Goal: Task Accomplishment & Management: Use online tool/utility

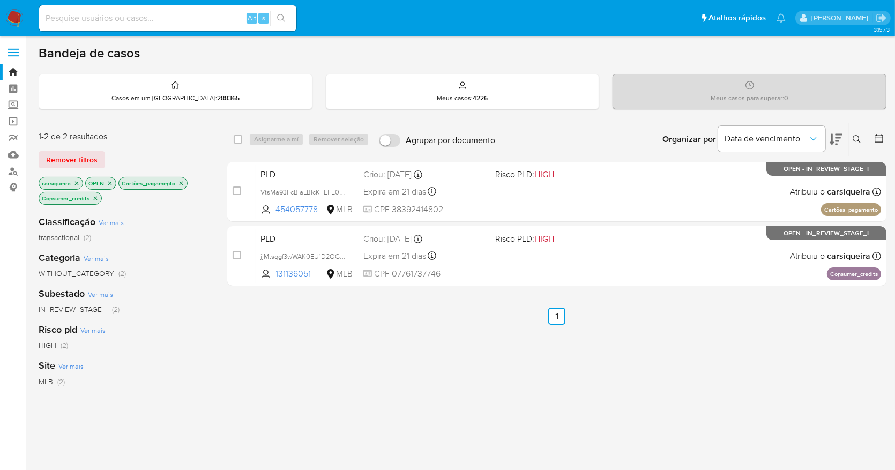
click at [9, 11] on img at bounding box center [14, 18] width 18 height 18
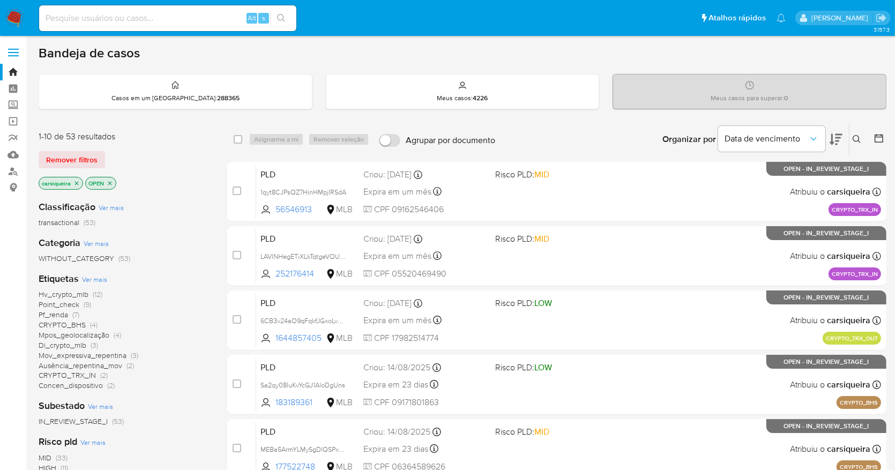
click at [178, 250] on div "Categoria Ver mais WITHOUT_CATEGORY (53)" at bounding box center [125, 249] width 172 height 27
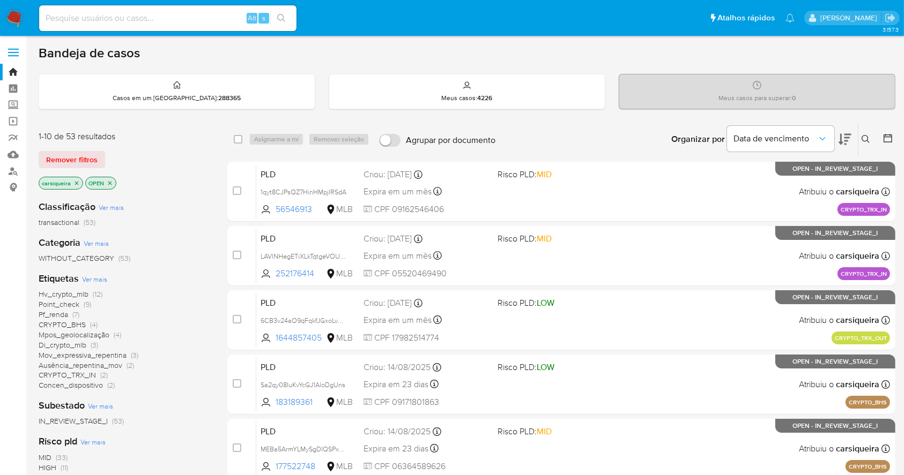
click at [161, 443] on div "Risco pld Ver mais MID (33) HIGH (11) LOW (9)" at bounding box center [125, 459] width 172 height 48
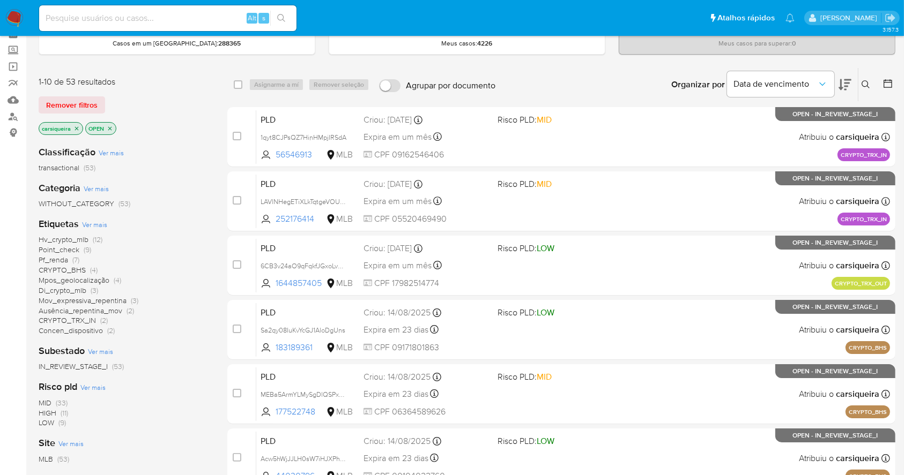
scroll to position [57, 0]
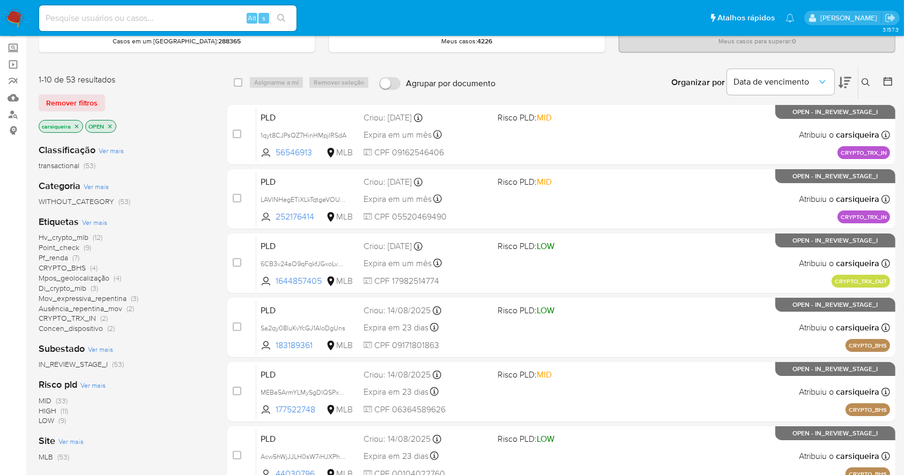
click at [64, 410] on span "(11)" at bounding box center [65, 411] width 8 height 11
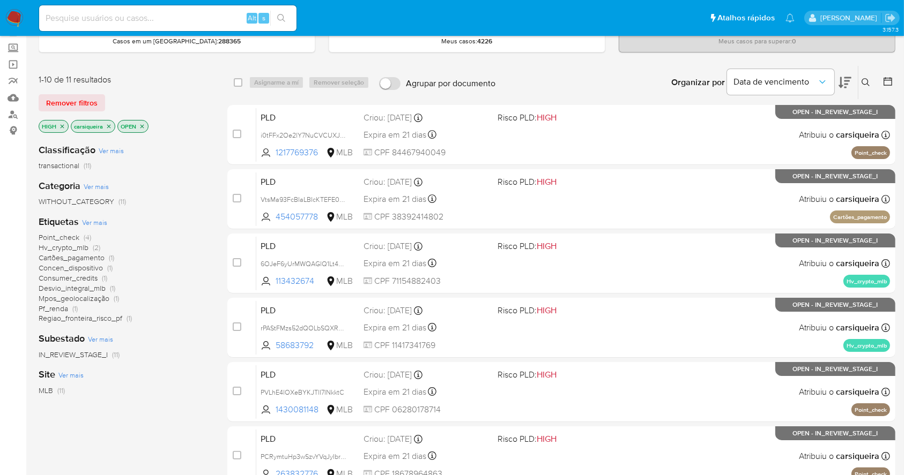
click at [174, 430] on div "Classificação Ver mais transactional (11) Categoria Ver mais WITHOUT_CATEGORY (…" at bounding box center [125, 317] width 172 height 364
click at [86, 234] on span "(4)" at bounding box center [88, 237] width 8 height 11
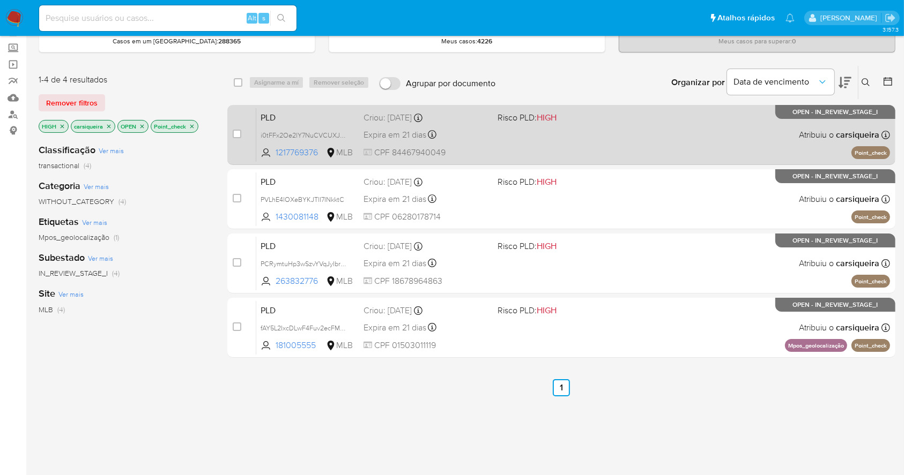
click at [580, 140] on div "PLD i0tFFx2Oe2lY7NuCVCUXJnHz 1217769376 MLB Risco PLD: HIGH Criou: 12/08/2025 C…" at bounding box center [573, 135] width 634 height 54
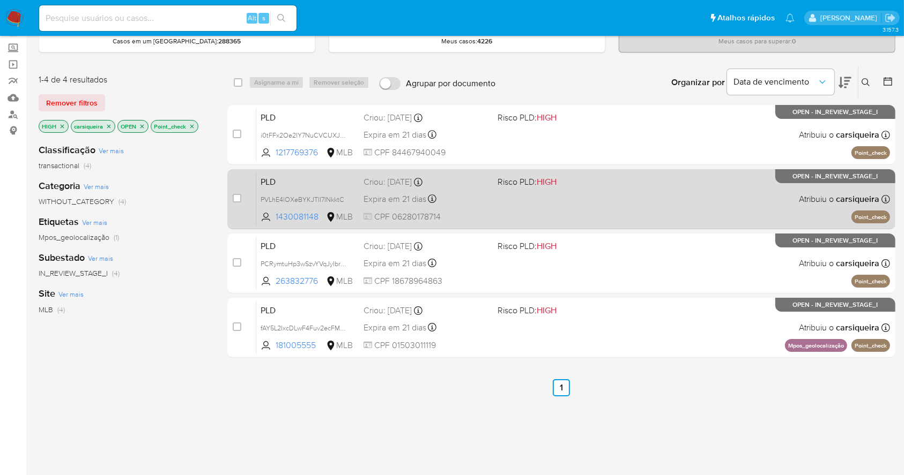
click at [545, 184] on span "HIGH" at bounding box center [547, 182] width 20 height 12
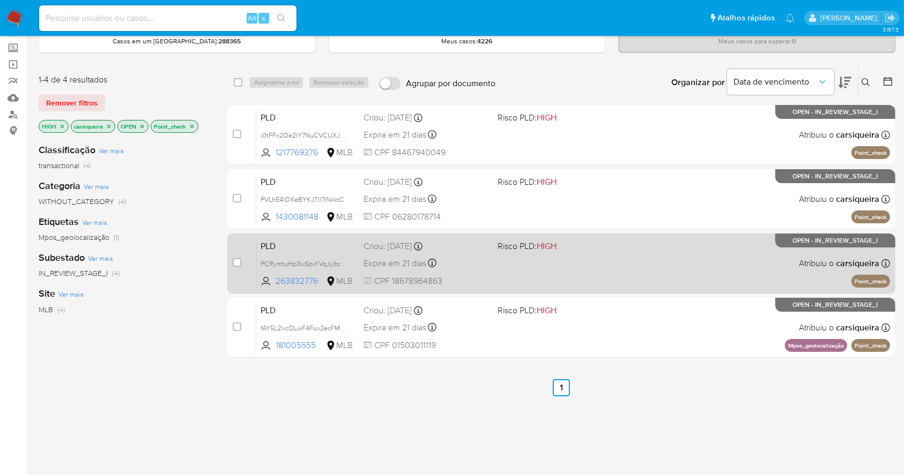
click at [637, 255] on div "PLD PCRymtuHp3wSzvYVqJyIbrZ4 263832776 MLB Risco PLD: HIGH Criou: 12/08/2025 Cr…" at bounding box center [573, 263] width 634 height 54
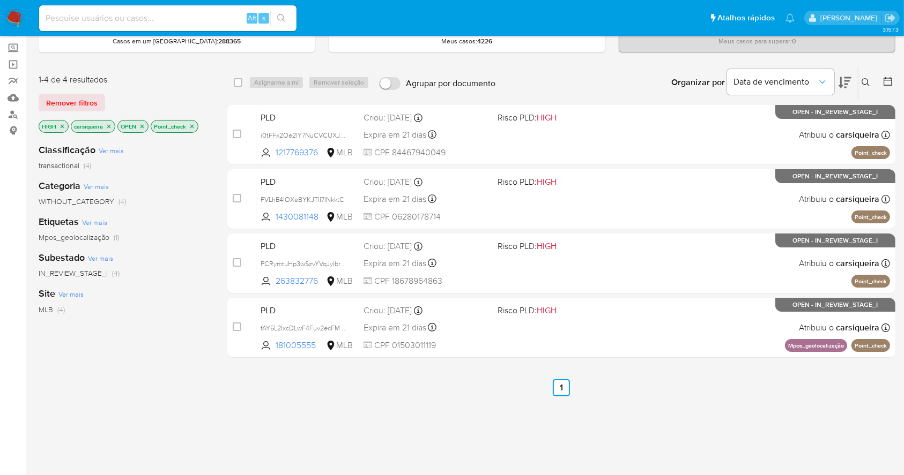
click at [13, 17] on img at bounding box center [14, 18] width 18 height 18
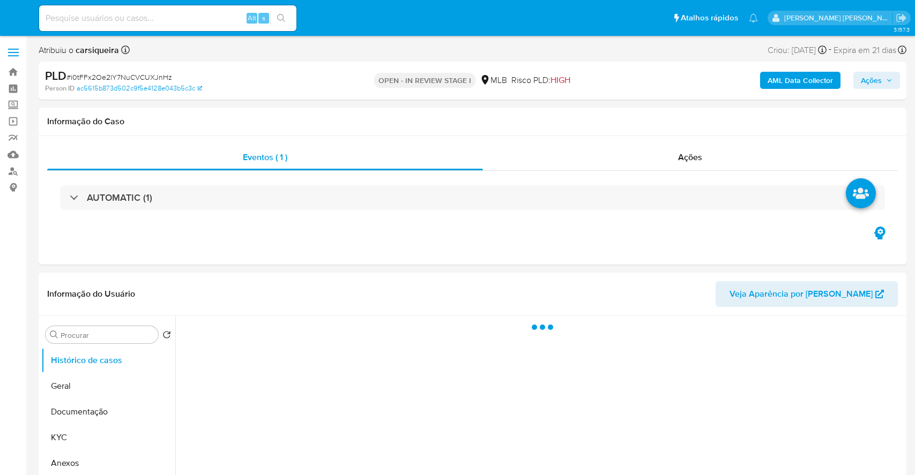
select select "10"
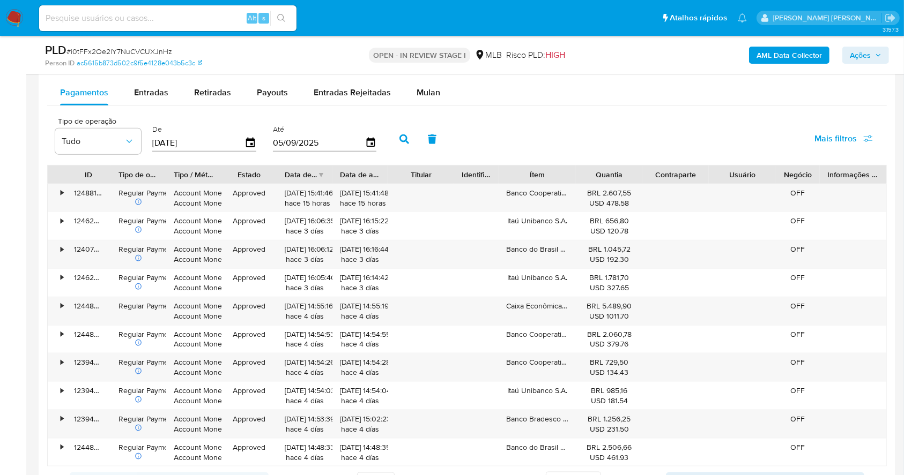
scroll to position [1196, 0]
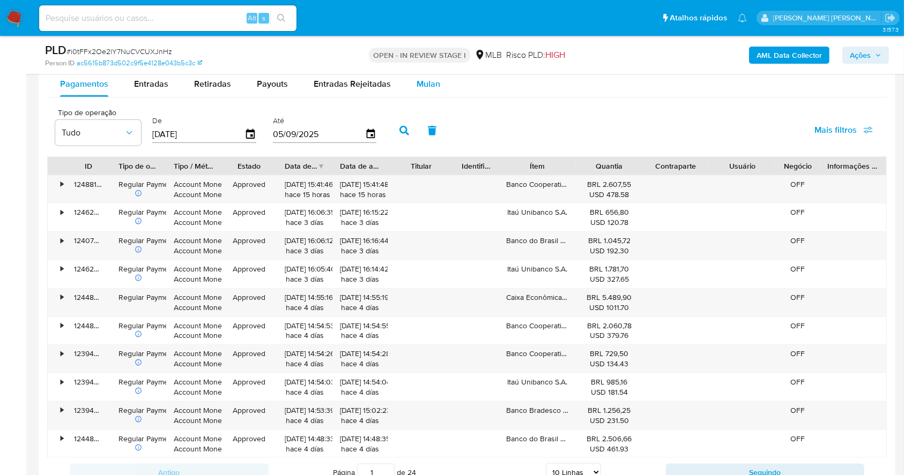
click at [423, 84] on span "Mulan" at bounding box center [428, 84] width 24 height 12
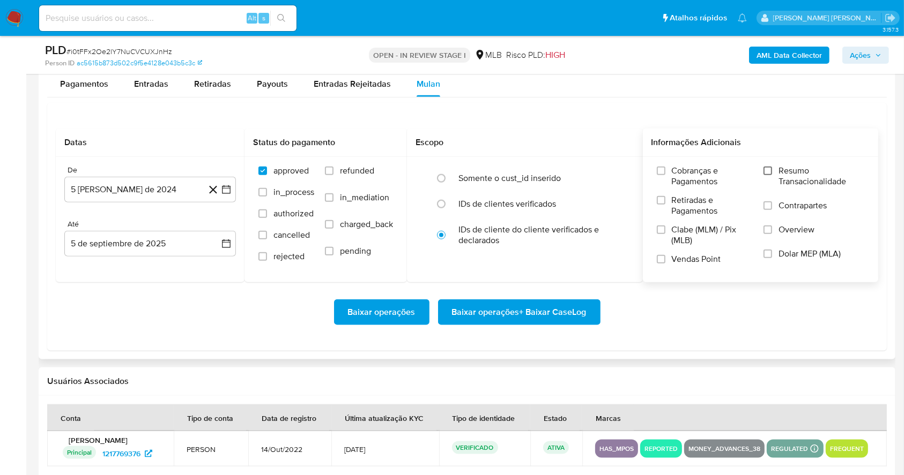
click at [768, 167] on input "Resumo Transacionalidade" at bounding box center [767, 171] width 9 height 9
click at [660, 262] on input "Vendas Point" at bounding box center [661, 259] width 9 height 9
click at [222, 195] on button "5 [PERSON_NAME] de 2024" at bounding box center [150, 190] width 172 height 26
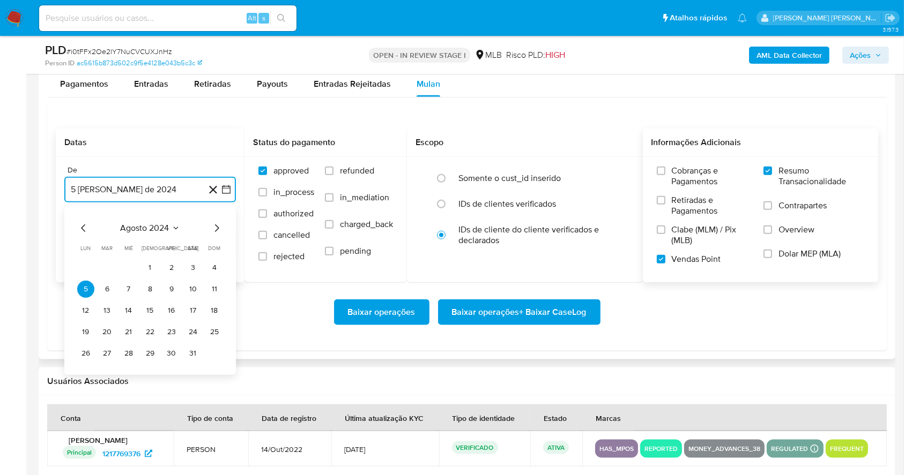
click at [214, 229] on icon "Mes siguiente" at bounding box center [216, 228] width 13 height 13
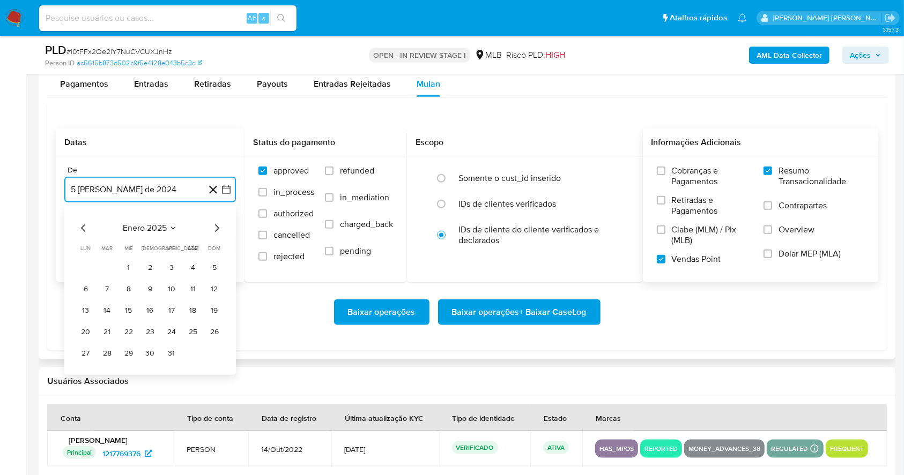
click at [214, 229] on icon "Mes siguiente" at bounding box center [216, 228] width 13 height 13
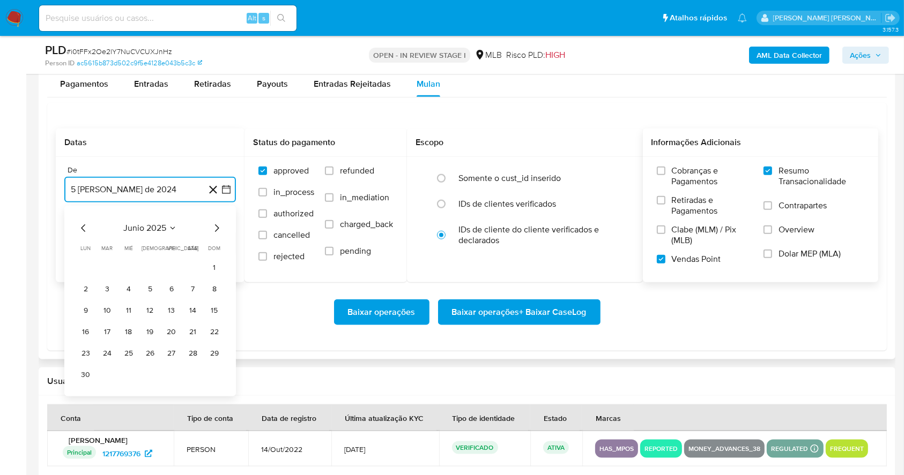
click at [214, 229] on icon "Mes siguiente" at bounding box center [216, 228] width 13 height 13
click at [106, 267] on button "1" at bounding box center [107, 267] width 17 height 17
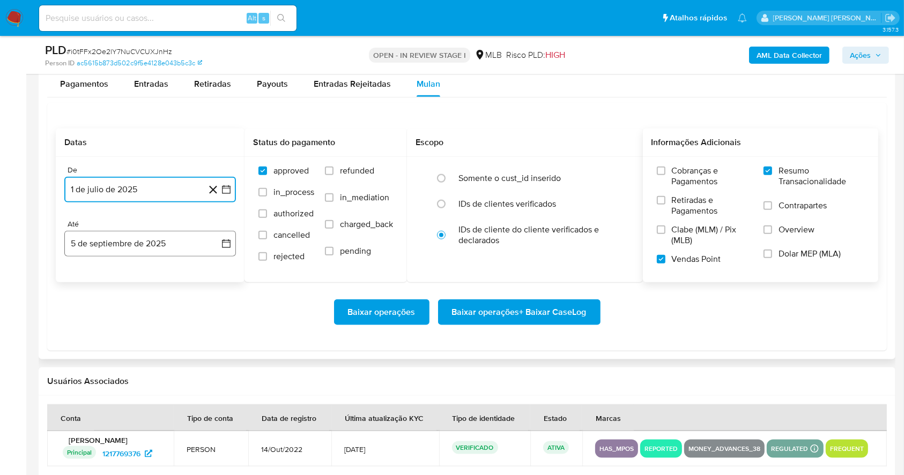
click at [142, 236] on button "5 de septiembre de 2025" at bounding box center [150, 244] width 172 height 26
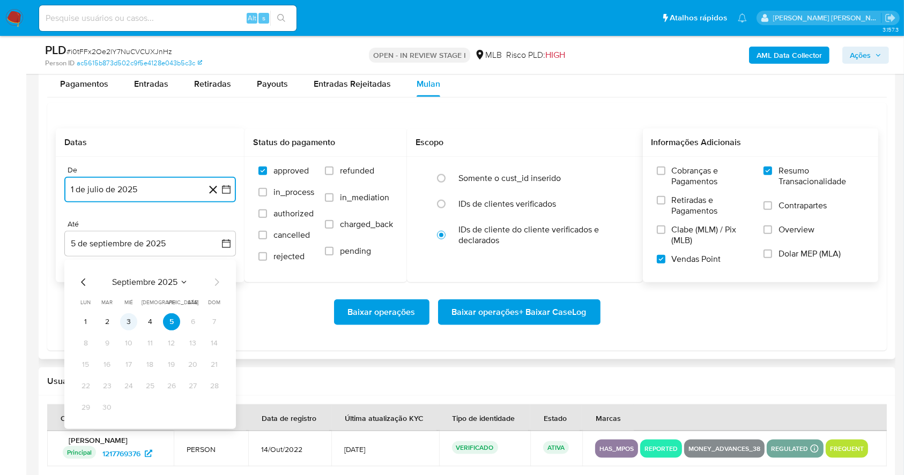
click at [133, 319] on button "3" at bounding box center [128, 322] width 17 height 17
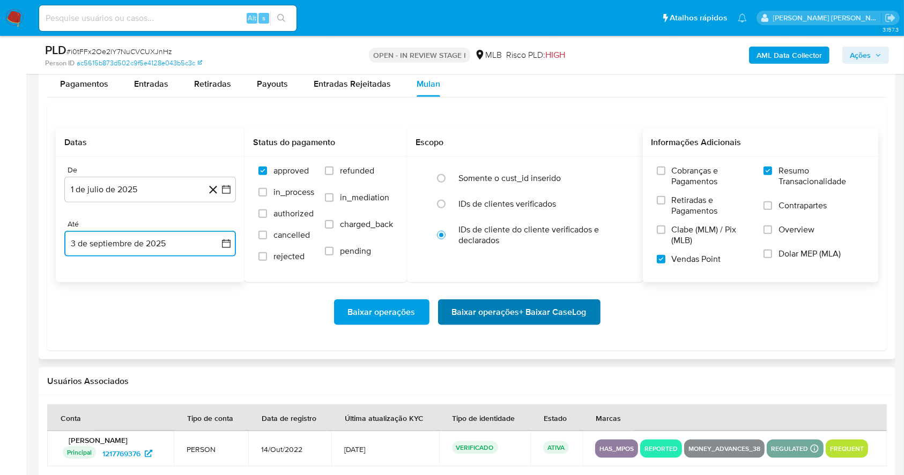
click at [567, 311] on span "Baixar operações + Baixar CaseLog" at bounding box center [519, 313] width 135 height 24
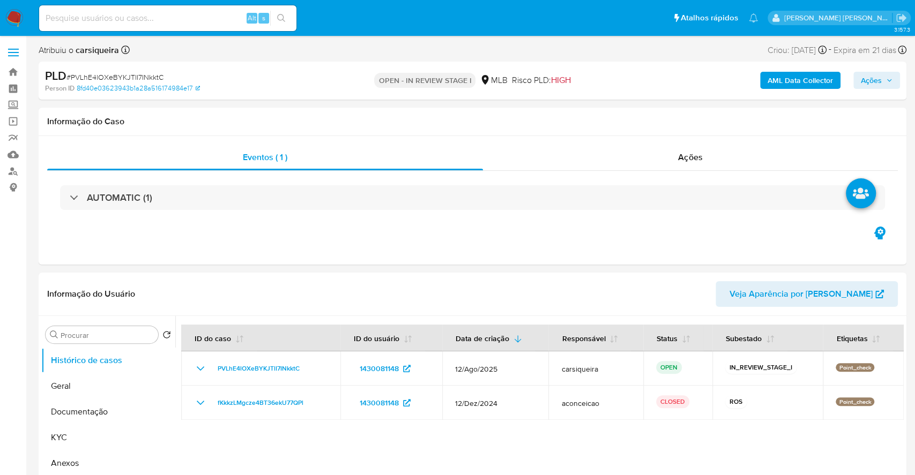
select select "10"
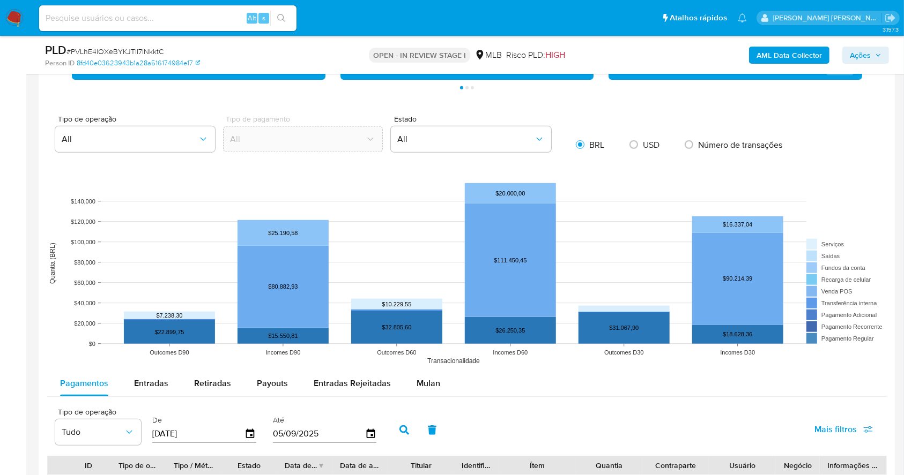
scroll to position [1072, 0]
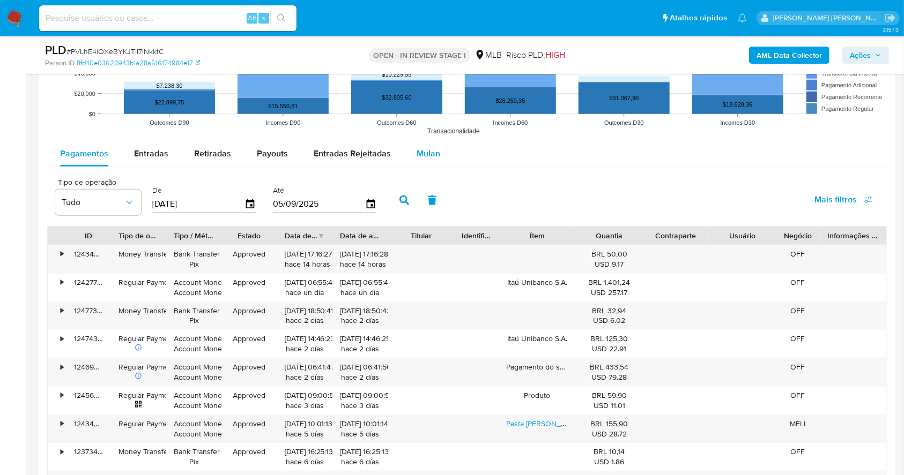
click at [433, 148] on span "Mulan" at bounding box center [428, 153] width 24 height 12
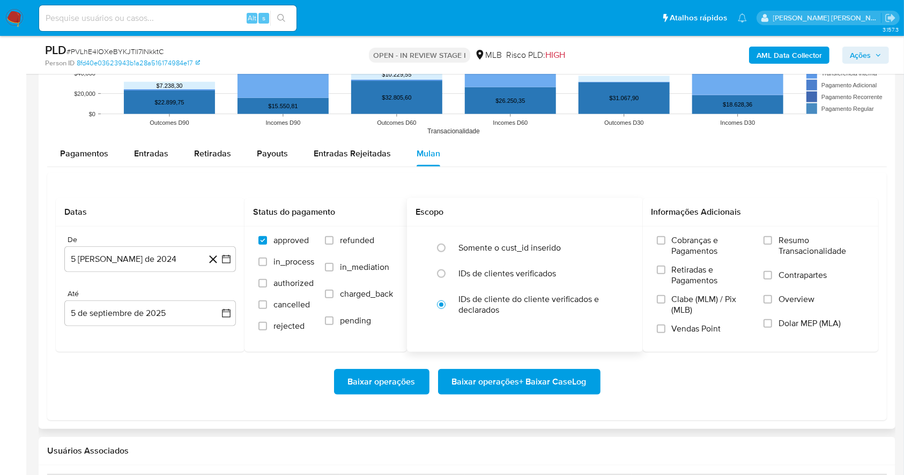
click at [550, 205] on div "Escopo" at bounding box center [525, 212] width 236 height 28
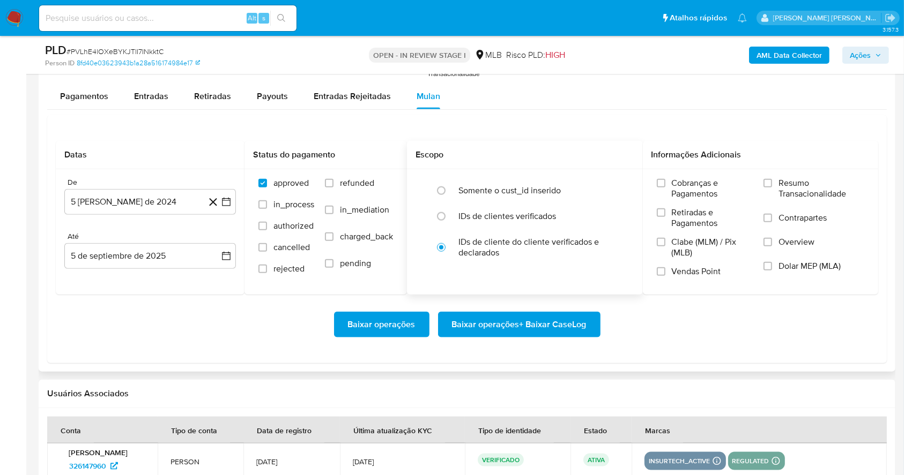
scroll to position [1158, 0]
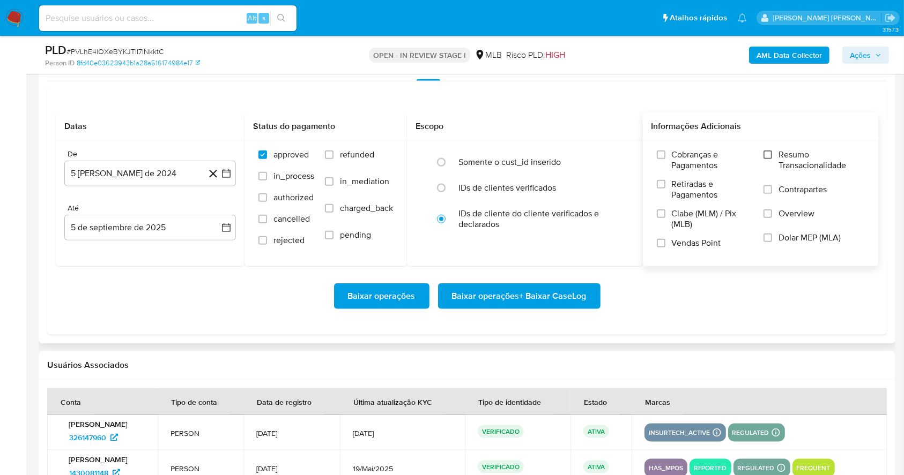
click at [772, 151] on input "Resumo Transacionalidade" at bounding box center [767, 155] width 9 height 9
click at [665, 244] on input "Vendas Point" at bounding box center [661, 243] width 9 height 9
click at [223, 177] on icon "button" at bounding box center [226, 173] width 11 height 11
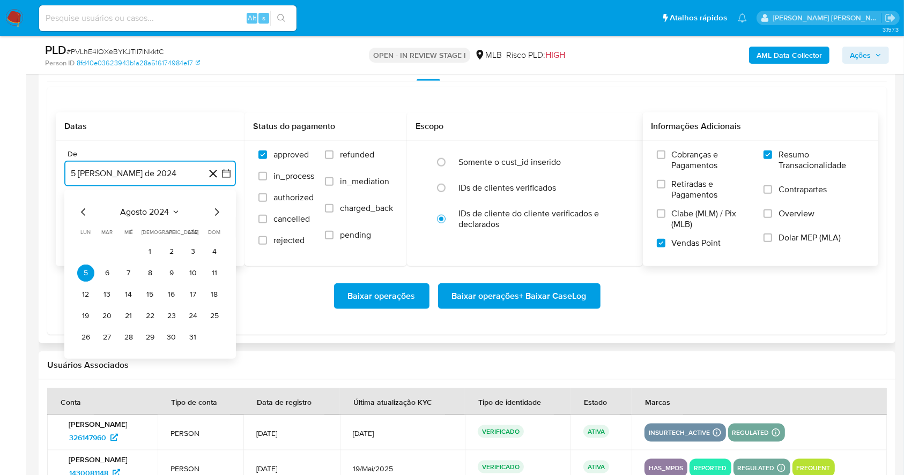
click at [218, 213] on icon "Mes siguiente" at bounding box center [217, 213] width 4 height 8
click at [218, 213] on icon "Mes siguiente" at bounding box center [216, 212] width 13 height 13
click at [218, 213] on icon "Mes siguiente" at bounding box center [217, 213] width 4 height 8
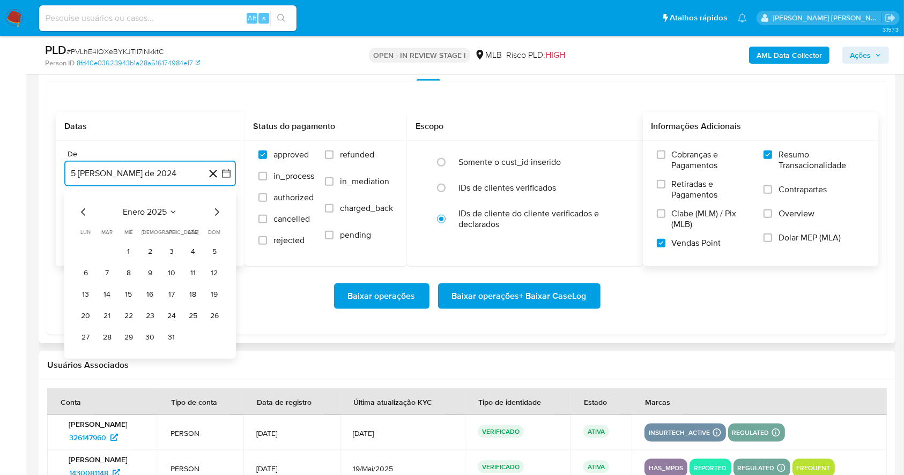
click at [218, 213] on icon "Mes siguiente" at bounding box center [216, 212] width 13 height 13
click at [218, 213] on icon "Mes siguiente" at bounding box center [217, 213] width 4 height 8
click at [218, 213] on icon "Mes siguiente" at bounding box center [216, 212] width 13 height 13
click at [218, 213] on icon "Mes siguiente" at bounding box center [217, 213] width 4 height 8
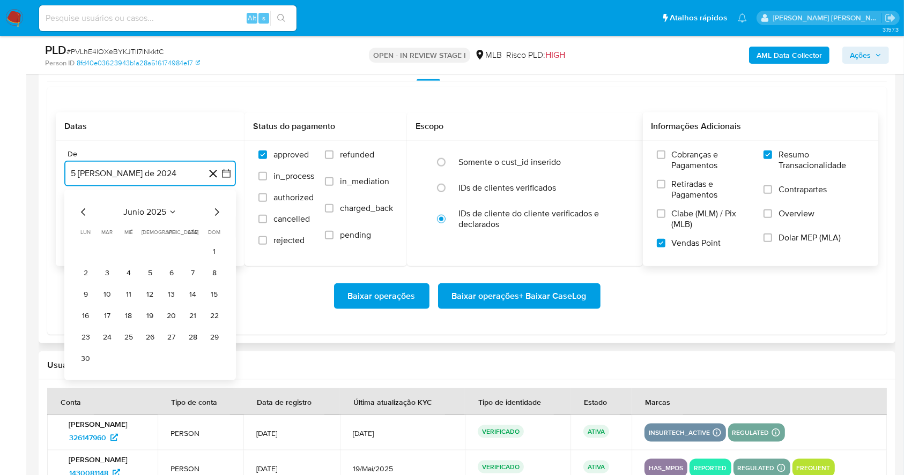
click at [218, 213] on icon "Mes siguiente" at bounding box center [217, 213] width 4 height 8
click at [110, 247] on button "1" at bounding box center [107, 251] width 17 height 17
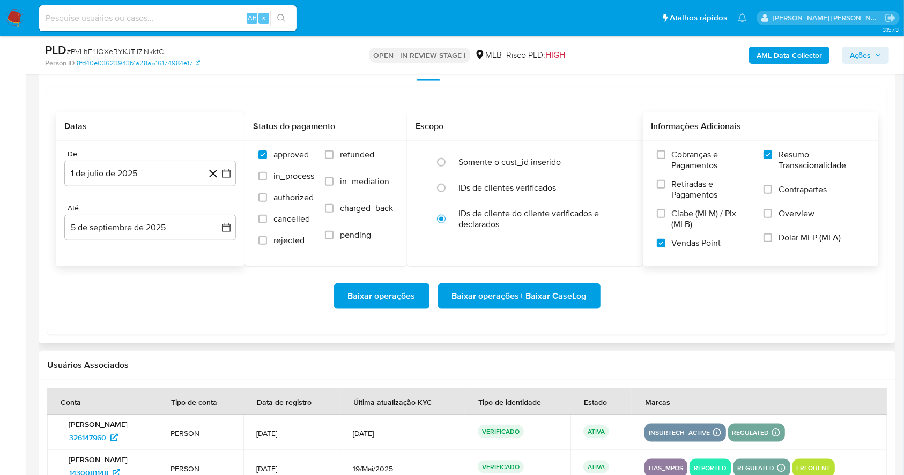
click at [185, 213] on div "Até 5 de septiembre de 2025 5-09-2025" at bounding box center [150, 222] width 172 height 37
click at [181, 225] on button "5 de septiembre de 2025" at bounding box center [150, 228] width 172 height 26
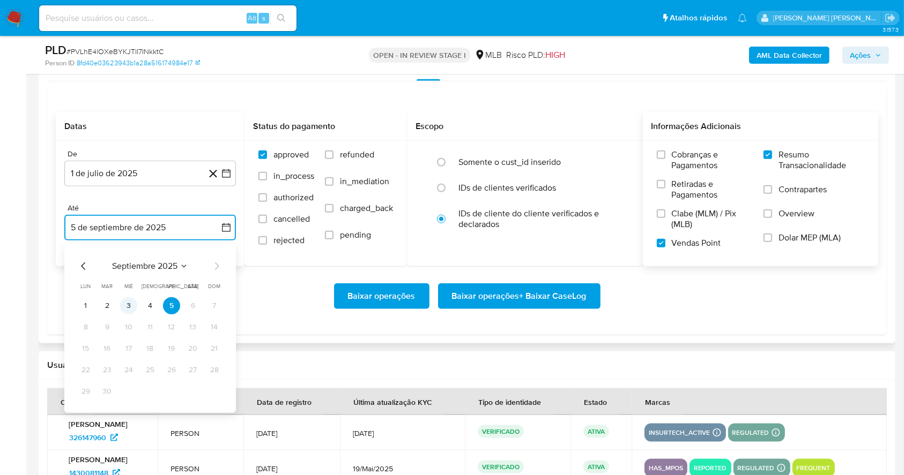
click at [130, 305] on button "3" at bounding box center [128, 305] width 17 height 17
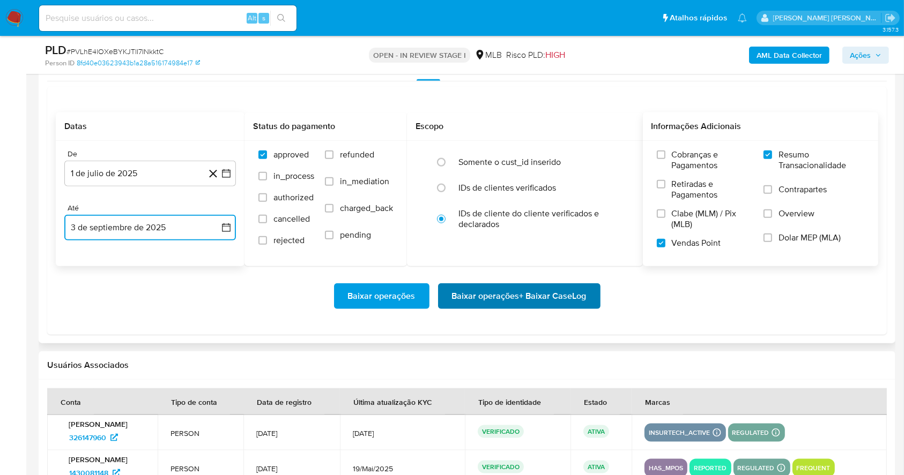
click at [511, 296] on span "Baixar operações + Baixar CaseLog" at bounding box center [519, 297] width 135 height 24
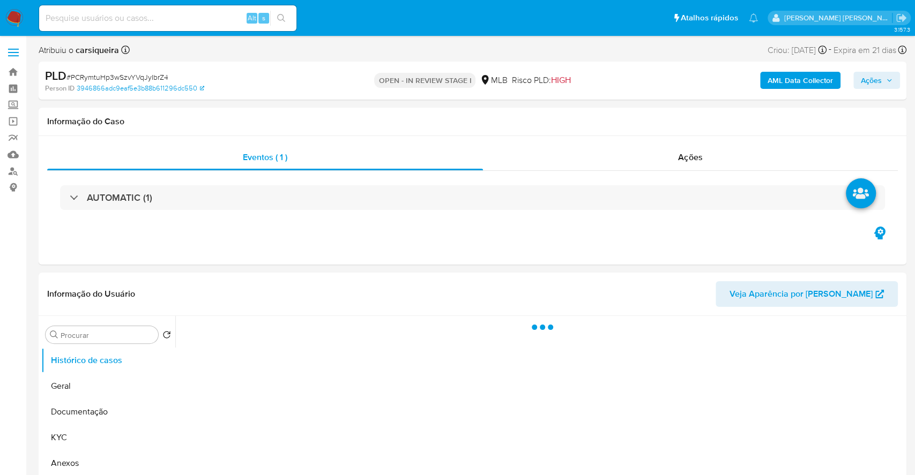
select select "10"
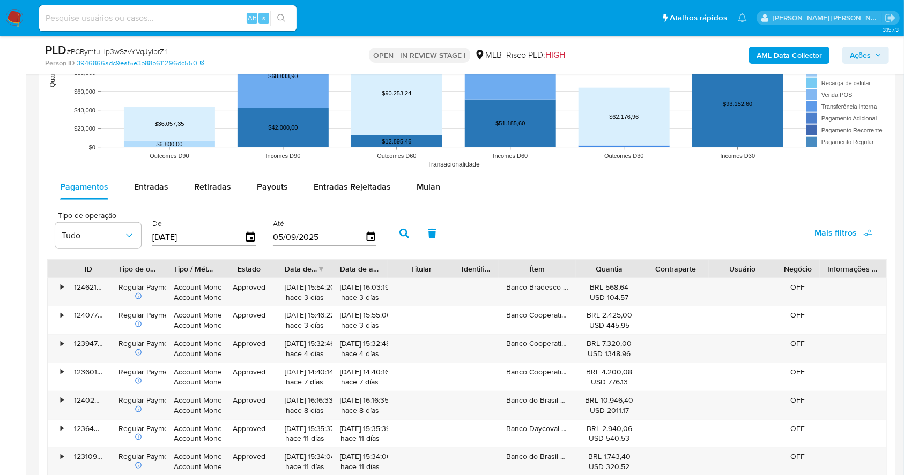
scroll to position [1193, 0]
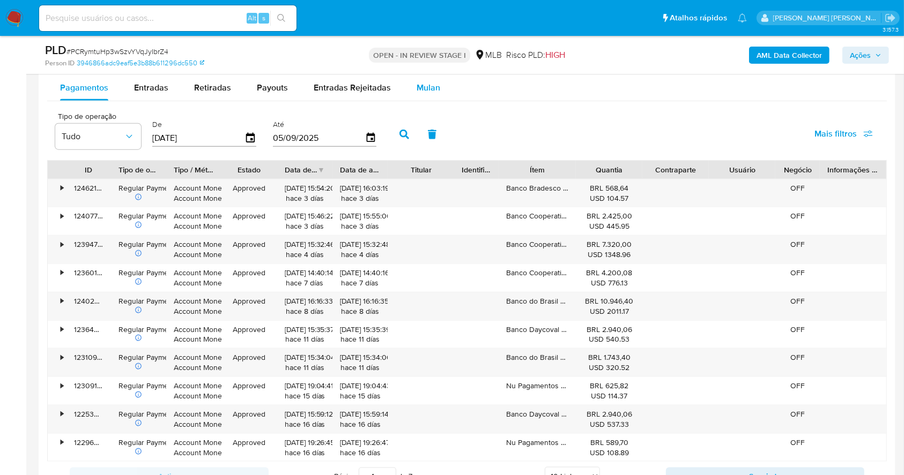
click at [424, 78] on div "Mulan" at bounding box center [428, 88] width 24 height 26
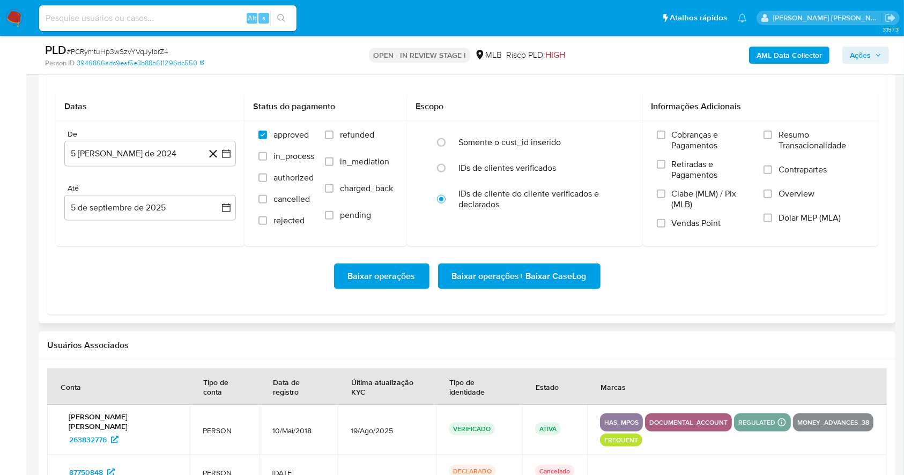
scroll to position [1250, 0]
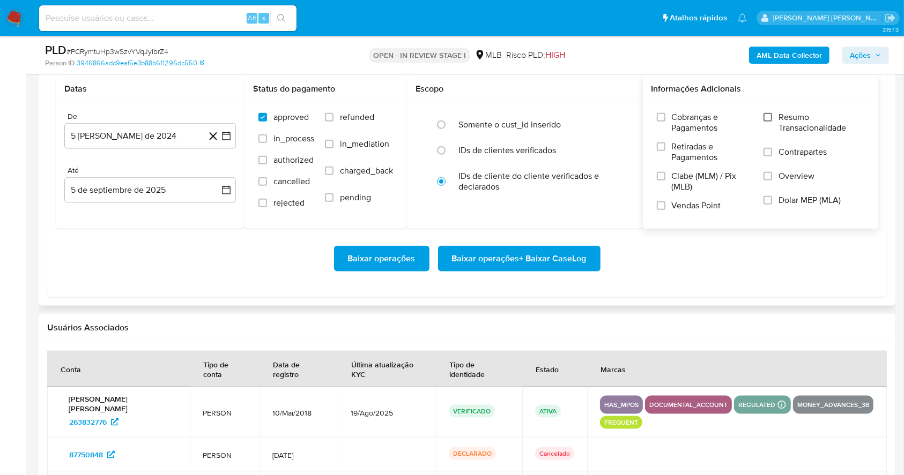
click at [770, 115] on input "Resumo Transacionalidade" at bounding box center [767, 117] width 9 height 9
click at [661, 205] on input "Vendas Point" at bounding box center [661, 206] width 9 height 9
click at [229, 150] on div "De 5 de agosto de 2024 5-08-2024 Até 5 de septiembre de 2025 5-09-2025" at bounding box center [150, 165] width 189 height 125
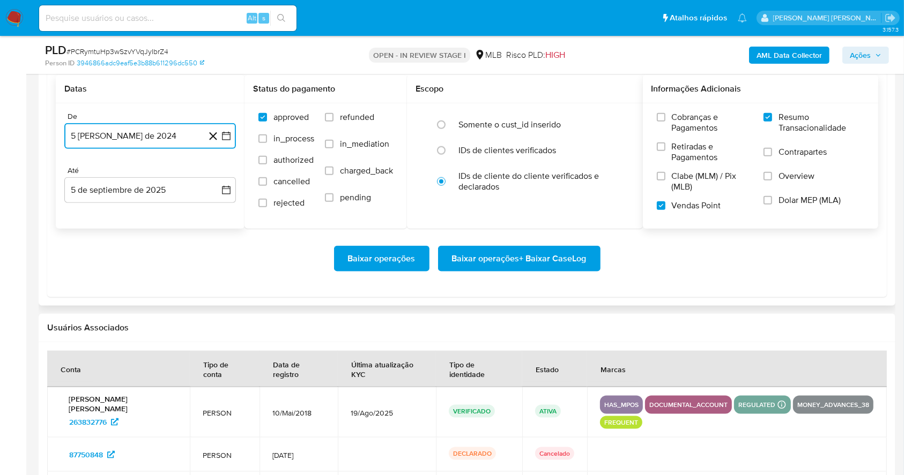
click at [228, 136] on icon "button" at bounding box center [226, 136] width 11 height 11
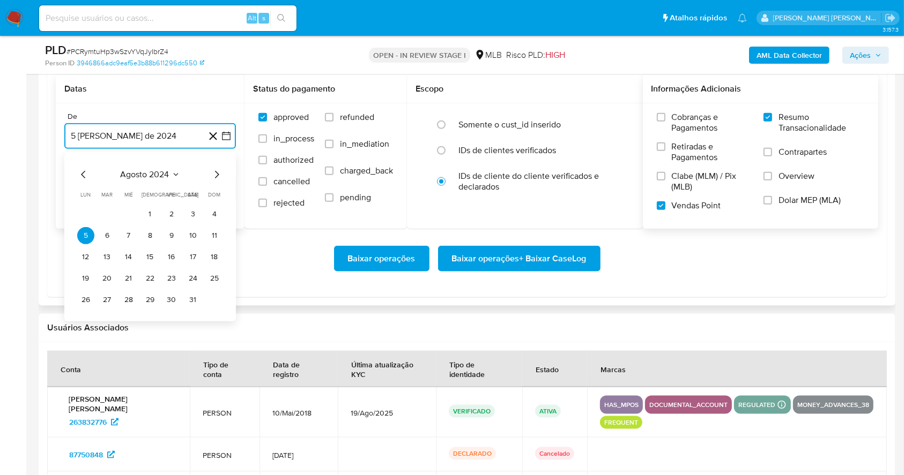
click at [218, 169] on icon "Mes siguiente" at bounding box center [216, 174] width 13 height 13
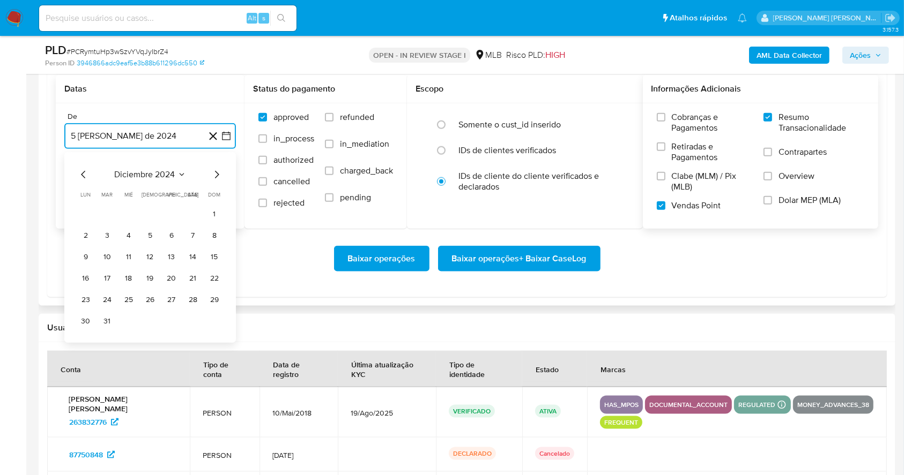
click at [218, 169] on icon "Mes siguiente" at bounding box center [216, 174] width 13 height 13
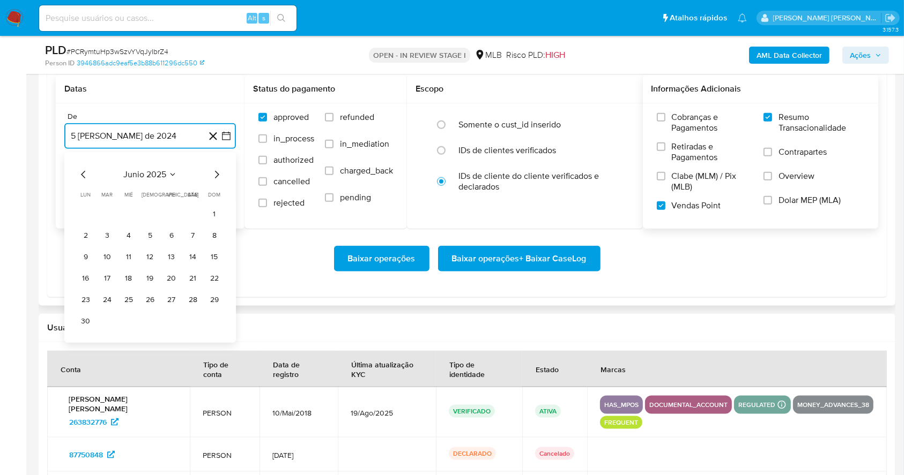
click at [218, 169] on icon "Mes siguiente" at bounding box center [216, 174] width 13 height 13
click at [101, 216] on button "1" at bounding box center [107, 214] width 17 height 17
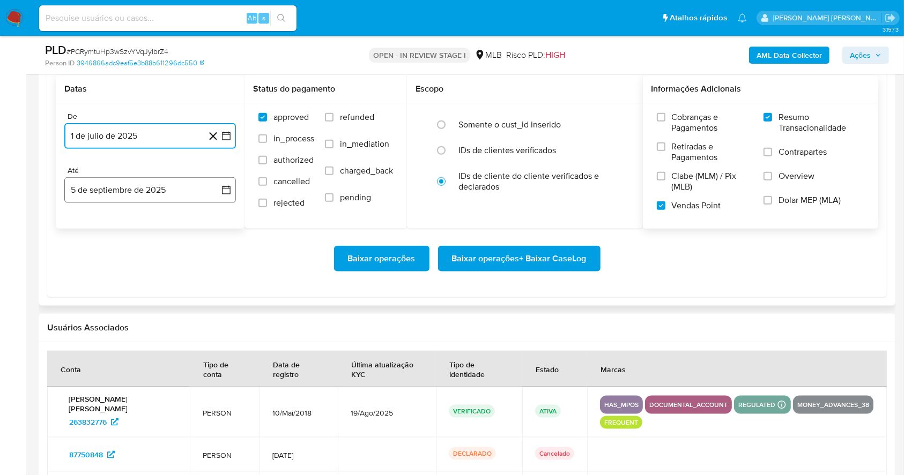
click at [131, 187] on button "5 de septiembre de 2025" at bounding box center [150, 190] width 172 height 26
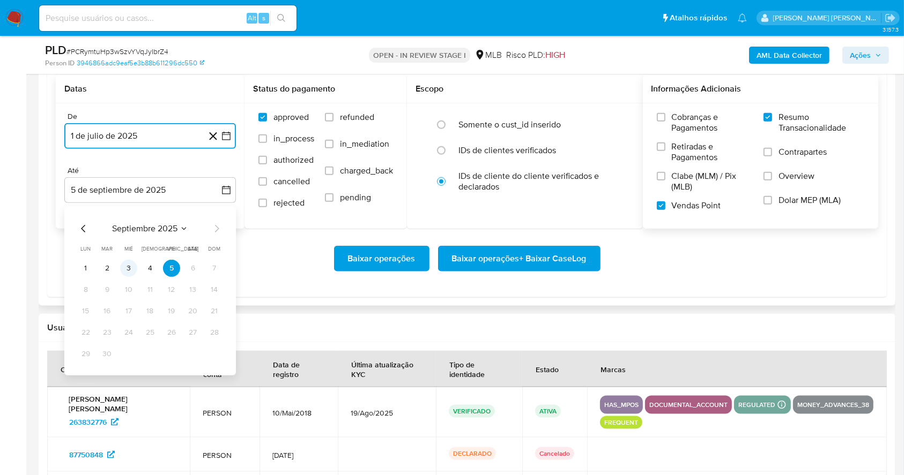
click at [129, 264] on button "3" at bounding box center [128, 268] width 17 height 17
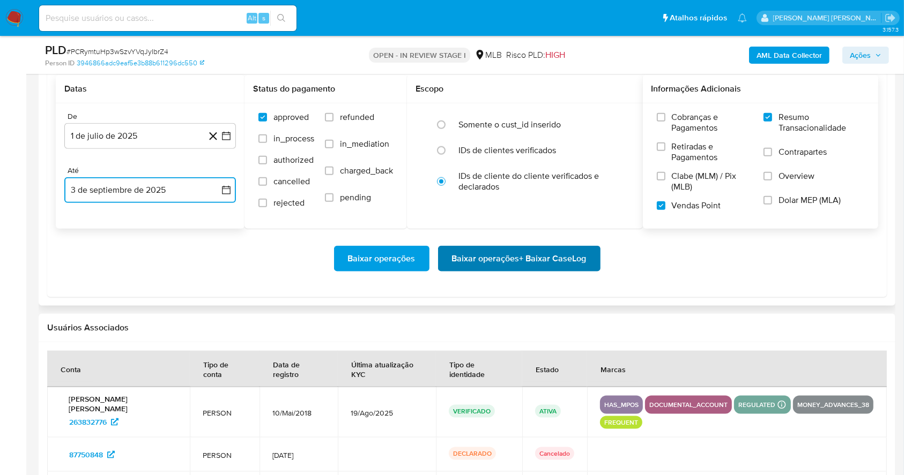
click at [535, 251] on span "Baixar operações + Baixar CaseLog" at bounding box center [519, 259] width 135 height 24
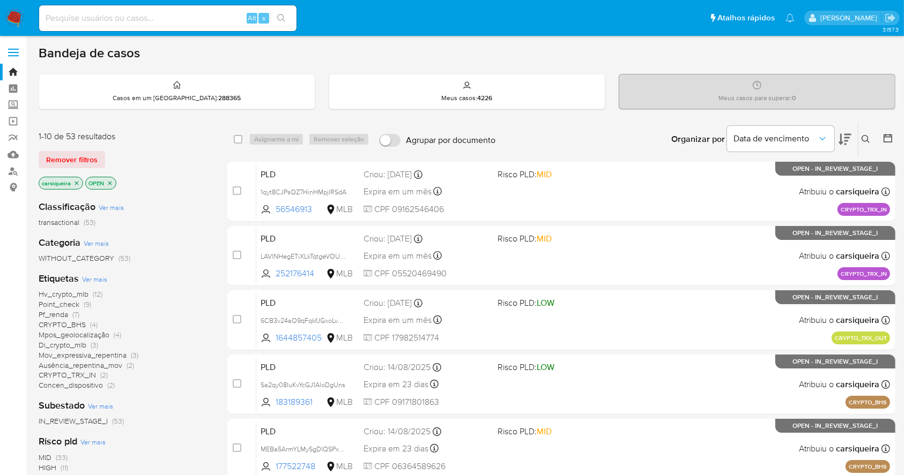
click at [10, 22] on img at bounding box center [14, 18] width 18 height 18
click at [120, 3] on div "Alt s" at bounding box center [167, 18] width 257 height 30
click at [139, 22] on input at bounding box center [167, 18] width 257 height 14
paste input "i0tFFx2Oe2lY7NuCVCUXJnHz"
type input "i0tFFx2Oe2lY7NuCVCUXJnHz"
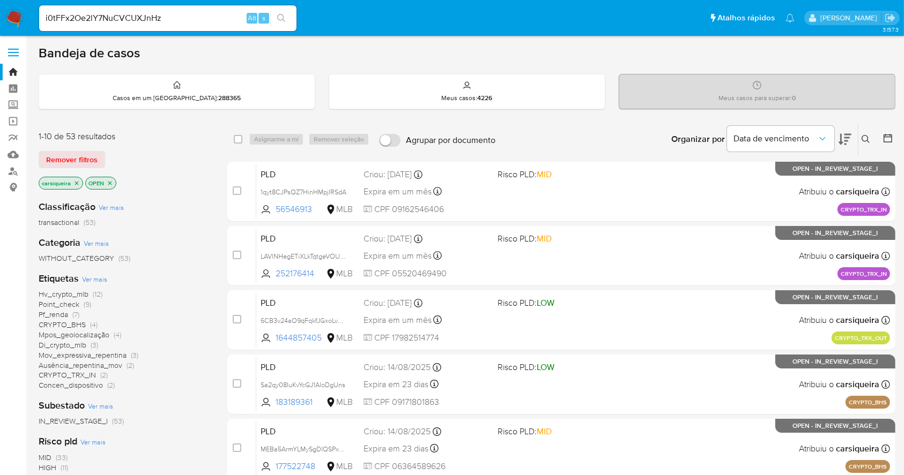
click at [282, 19] on icon "search-icon" at bounding box center [281, 18] width 8 height 8
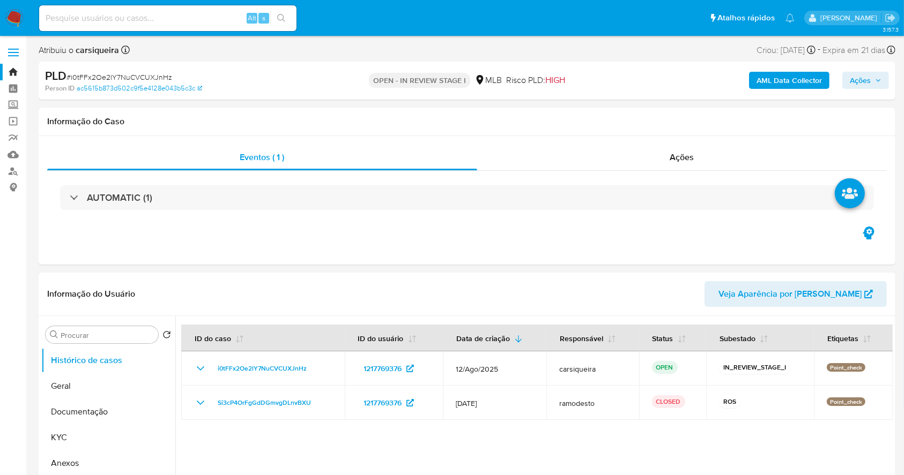
select select "10"
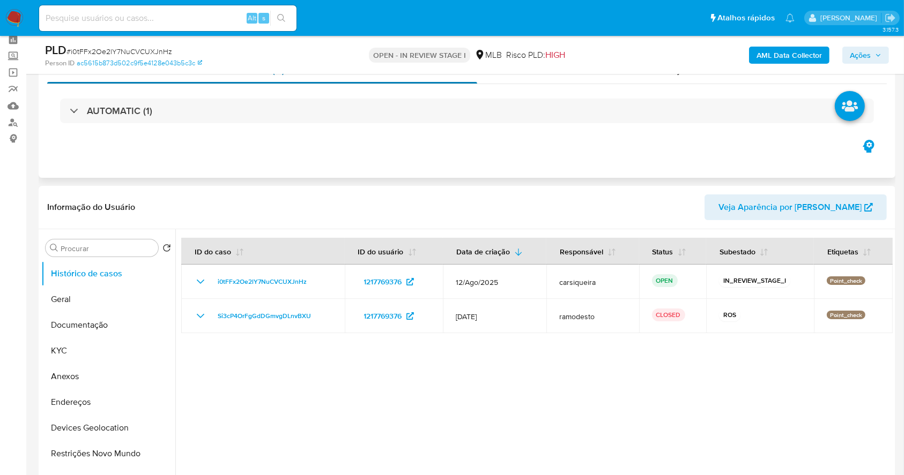
scroll to position [71, 0]
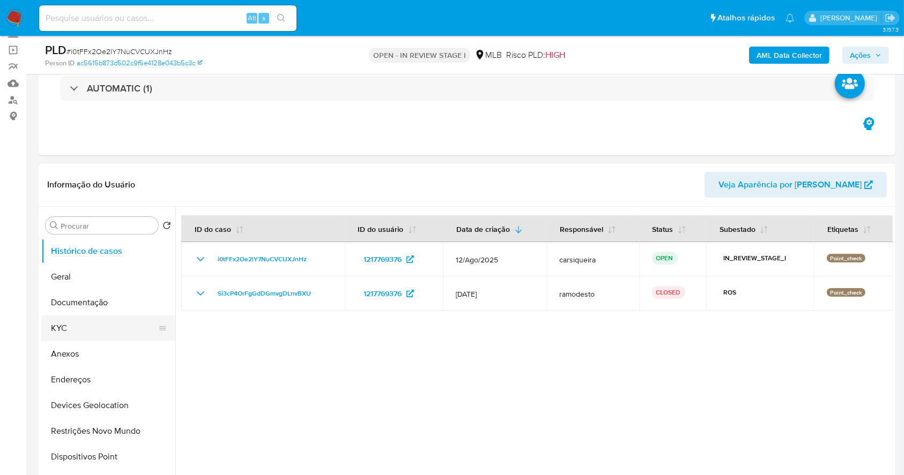
click at [90, 330] on button "KYC" at bounding box center [103, 329] width 125 height 26
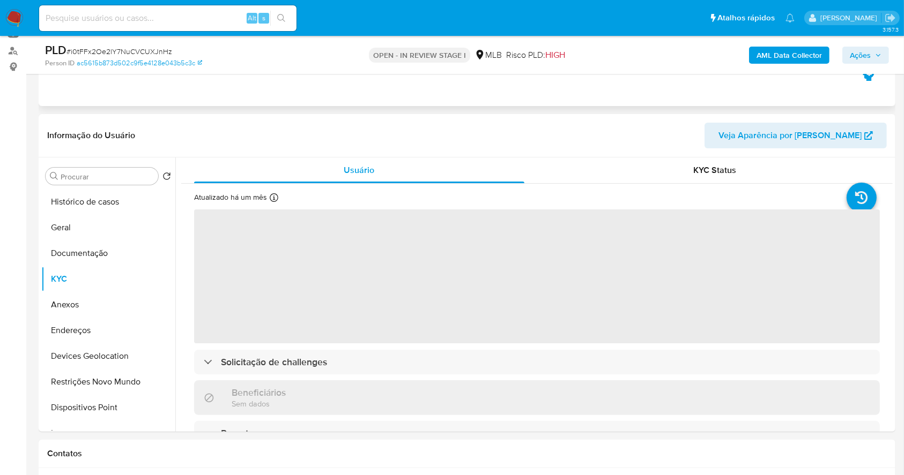
scroll to position [143, 0]
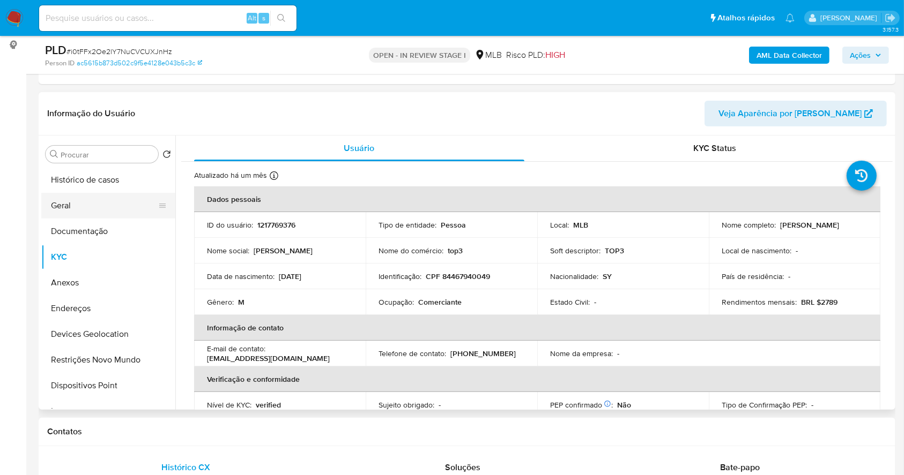
click at [86, 209] on button "Geral" at bounding box center [103, 206] width 125 height 26
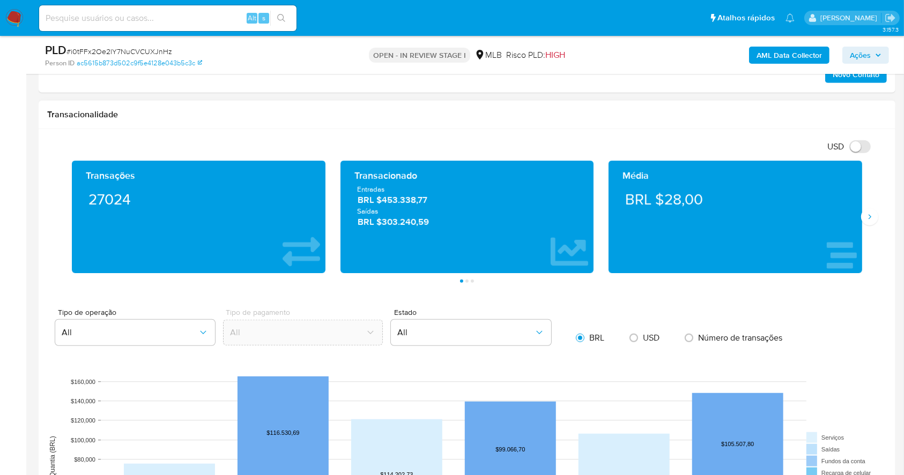
scroll to position [708, 0]
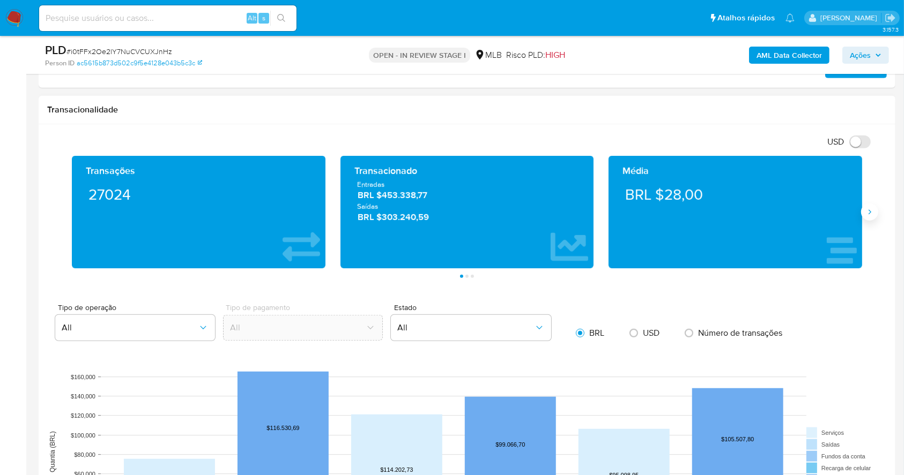
click at [868, 214] on icon "Siguiente" at bounding box center [869, 212] width 9 height 9
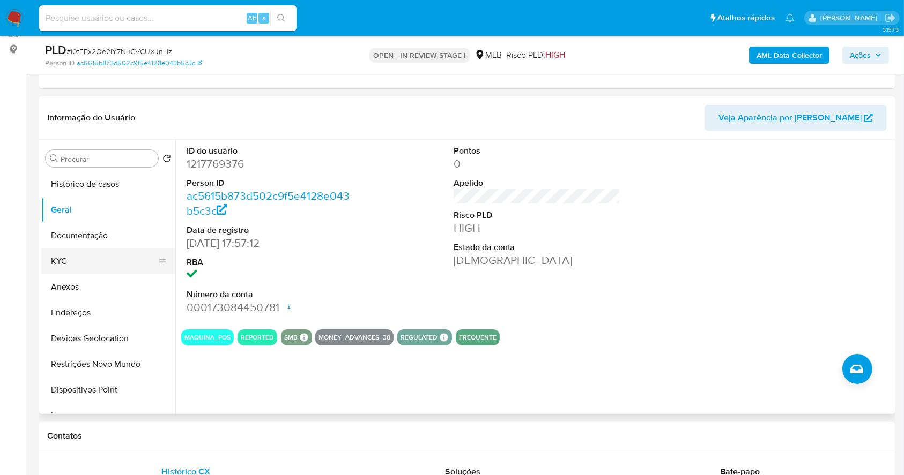
scroll to position [137, 0]
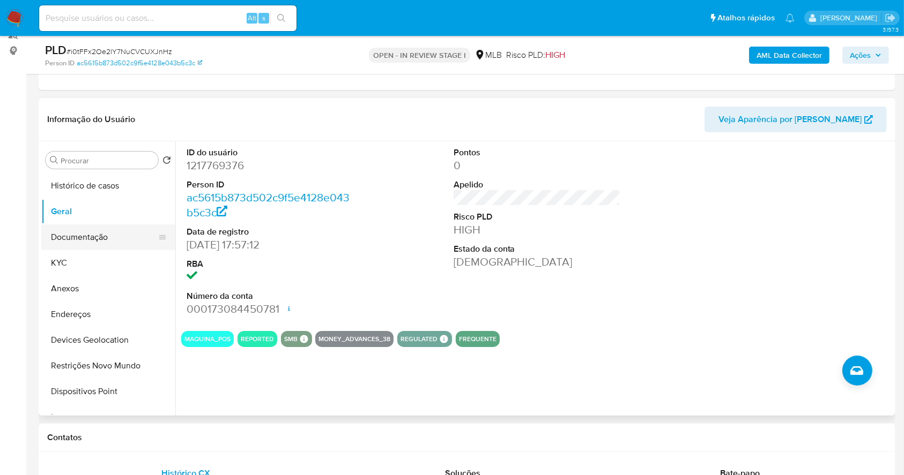
click at [93, 236] on button "Documentação" at bounding box center [103, 238] width 125 height 26
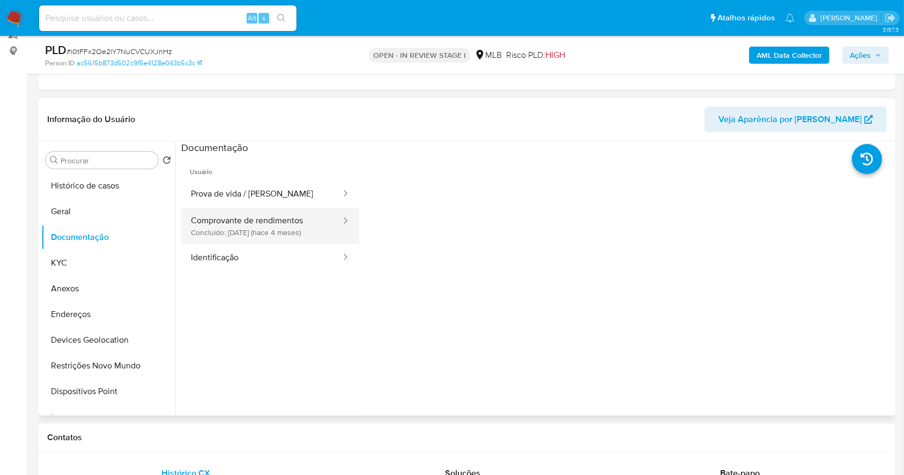
click at [252, 224] on button "Comprovante de rendimentos Concluído: 28/04/2025 (hace 4 meses)" at bounding box center [261, 226] width 161 height 36
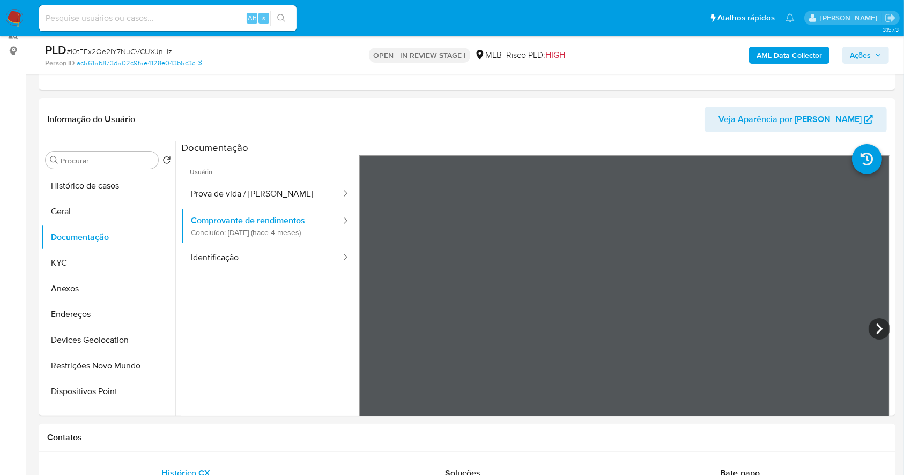
click at [804, 53] on b "AML Data Collector" at bounding box center [788, 55] width 65 height 17
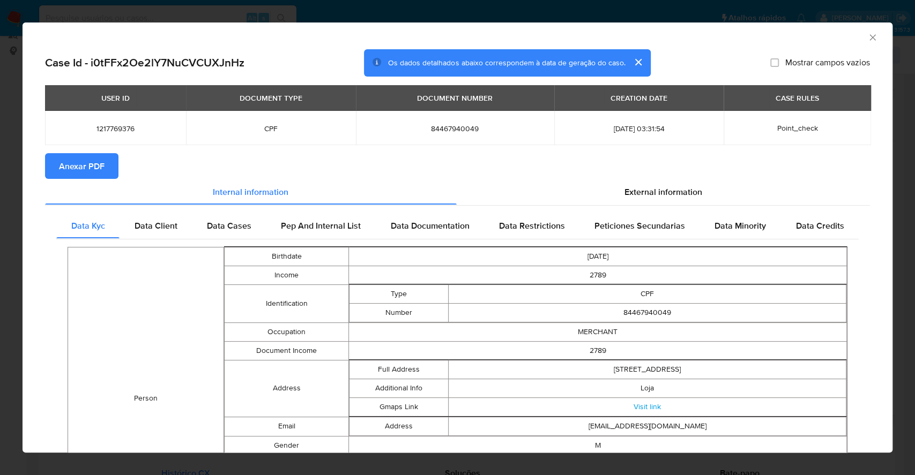
click at [80, 168] on span "Anexar PDF" at bounding box center [82, 166] width 46 height 24
click at [0, 192] on div "AML Data Collector Case Id - i0tFFx2Oe2lY7NuCVCUXJnHz Os dados detalhados abaix…" at bounding box center [457, 237] width 915 height 475
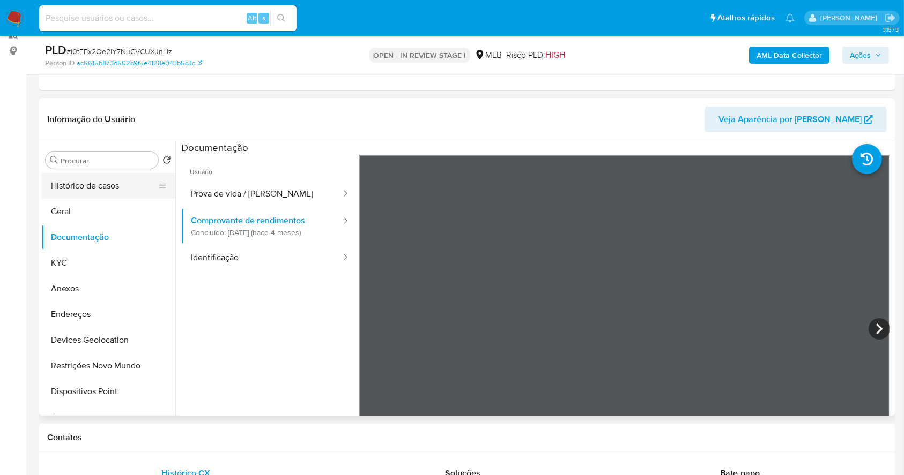
click at [87, 187] on button "Histórico de casos" at bounding box center [103, 186] width 125 height 26
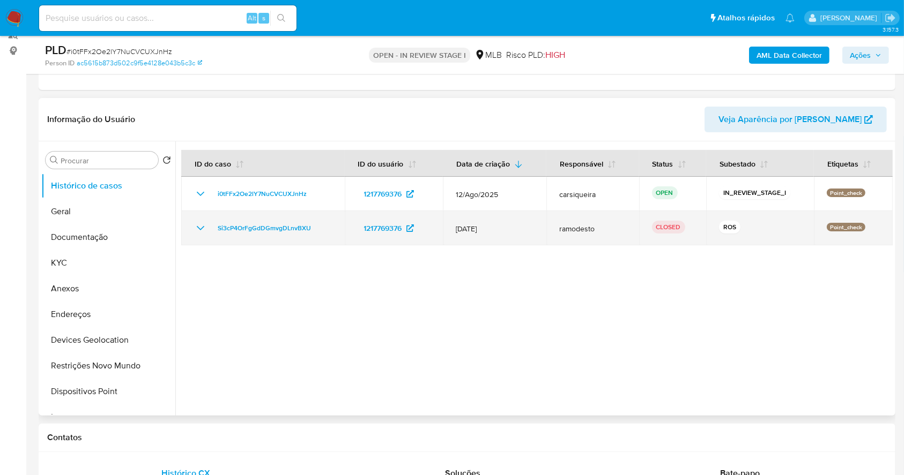
click at [198, 226] on icon "Mostrar/Ocultar" at bounding box center [200, 228] width 13 height 13
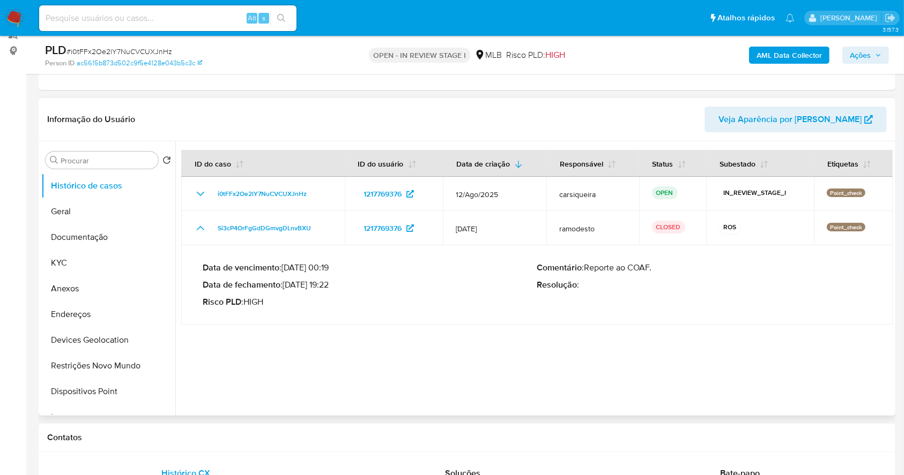
drag, startPoint x: 287, startPoint y: 284, endPoint x: 330, endPoint y: 286, distance: 43.0
click at [330, 286] on p "Data de fechamento : 03/02/2025 19:22" at bounding box center [370, 285] width 334 height 11
click at [116, 229] on button "Documentação" at bounding box center [103, 238] width 125 height 26
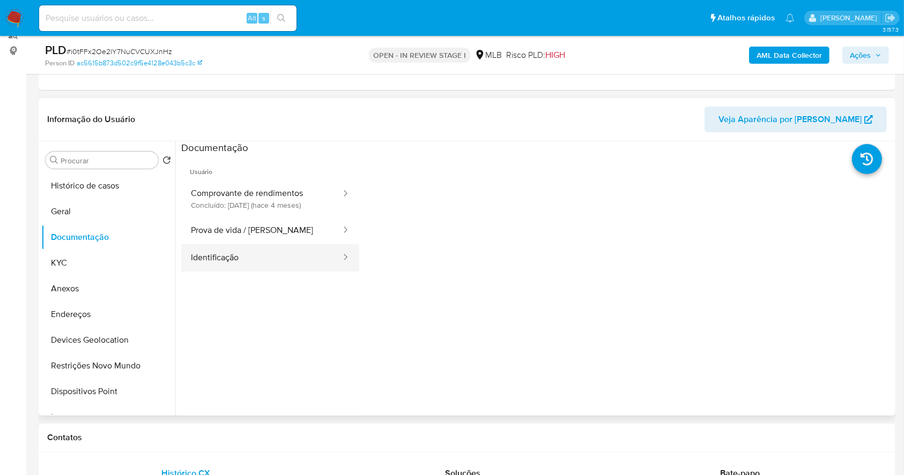
click at [265, 251] on button "Identificação" at bounding box center [261, 257] width 161 height 27
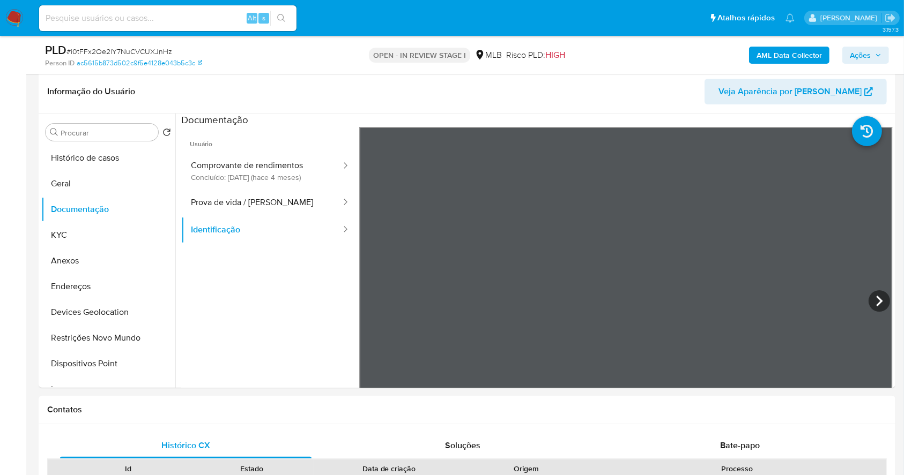
scroll to position [176, 0]
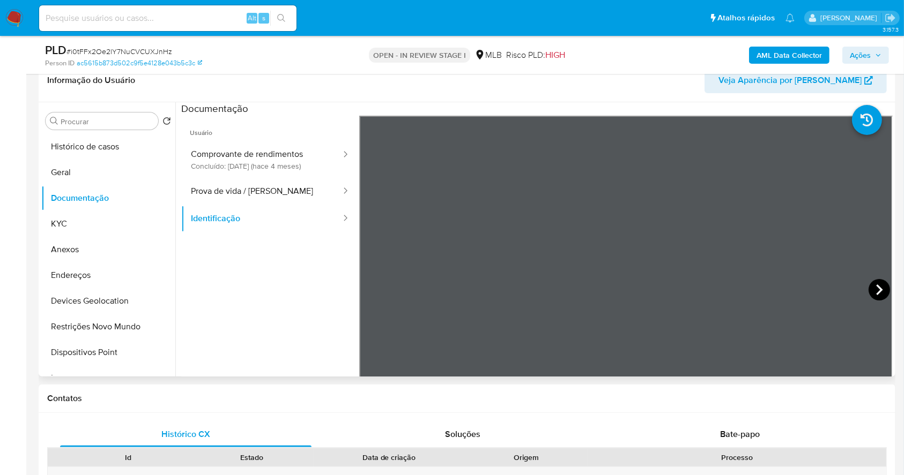
click at [872, 287] on icon at bounding box center [878, 289] width 21 height 21
click at [259, 165] on button "Comprovante de rendimentos Concluído: 28/04/2025 (hace 4 meses)" at bounding box center [261, 160] width 161 height 36
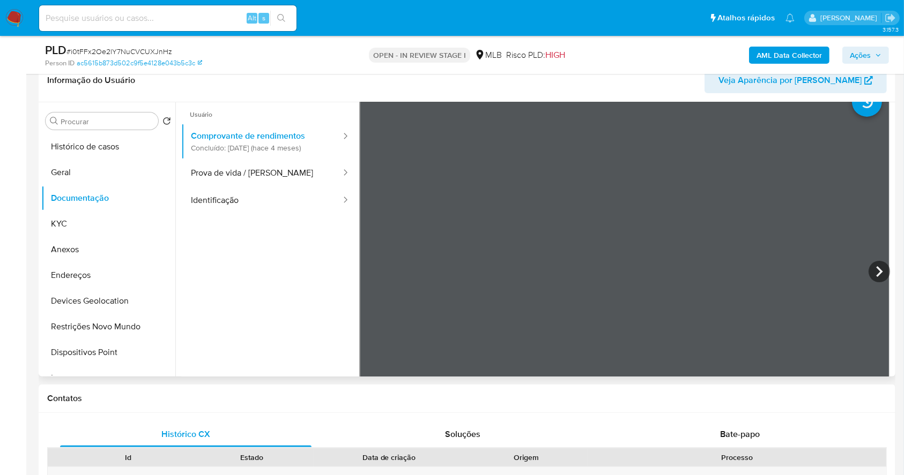
scroll to position [22, 0]
click at [91, 217] on button "KYC" at bounding box center [103, 224] width 125 height 26
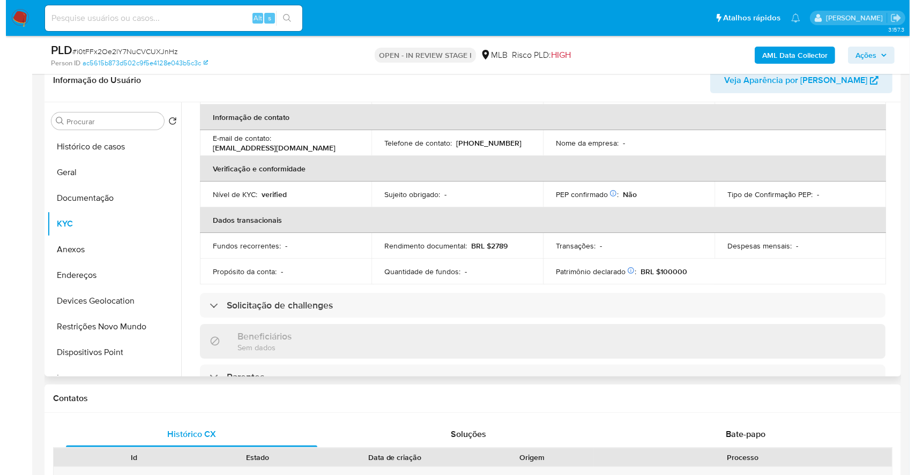
scroll to position [0, 0]
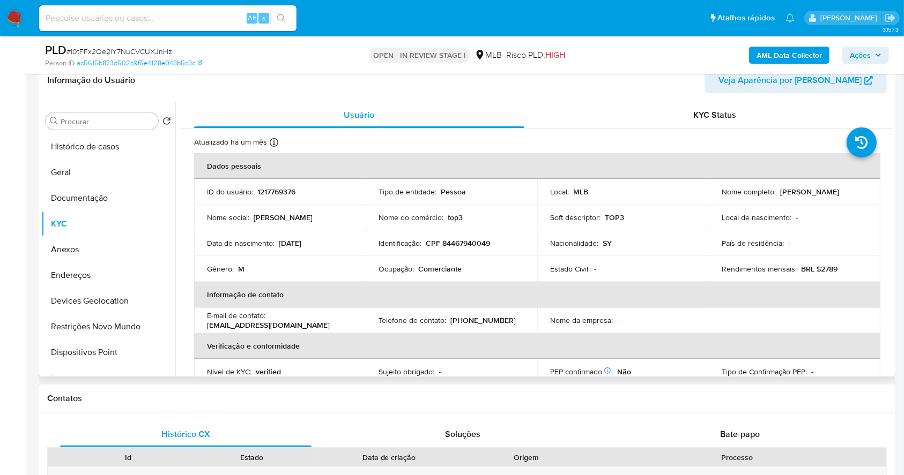
drag, startPoint x: 853, startPoint y: 190, endPoint x: 781, endPoint y: 185, distance: 72.6
click at [781, 185] on td "Nome completo : Ahmad Aqil Samhan" at bounding box center [795, 192] width 172 height 26
copy p "[PERSON_NAME]"
click at [470, 239] on p "CPF 84467940049" at bounding box center [458, 244] width 64 height 10
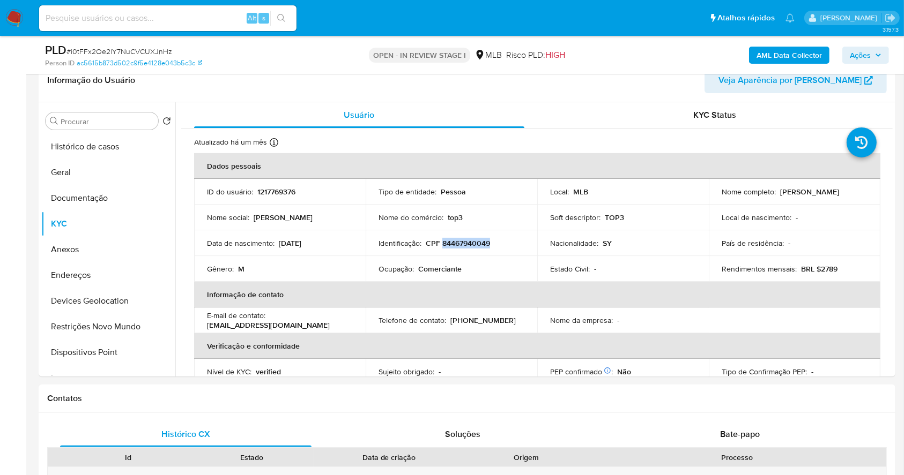
copy p "84467940049"
drag, startPoint x: 847, startPoint y: 191, endPoint x: 776, endPoint y: 188, distance: 71.3
click at [776, 188] on div "Nome completo : Ahmad Aqil Samhan" at bounding box center [794, 192] width 146 height 10
copy p "[PERSON_NAME]"
click at [858, 57] on span "Ações" at bounding box center [860, 55] width 21 height 17
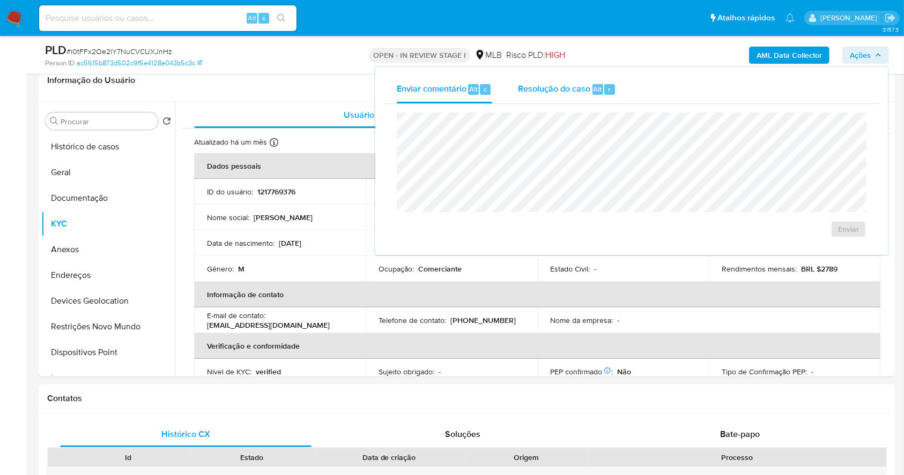
click at [583, 93] on span "Resolução do caso" at bounding box center [554, 89] width 72 height 12
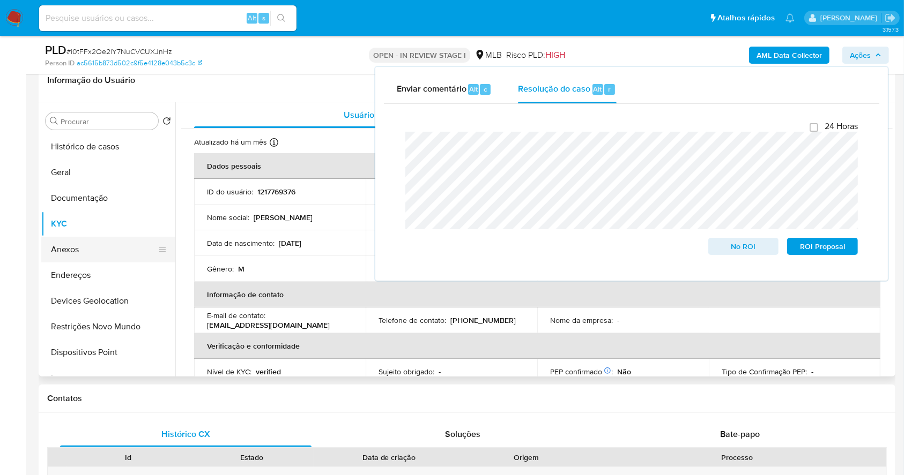
click at [83, 255] on button "Anexos" at bounding box center [103, 250] width 125 height 26
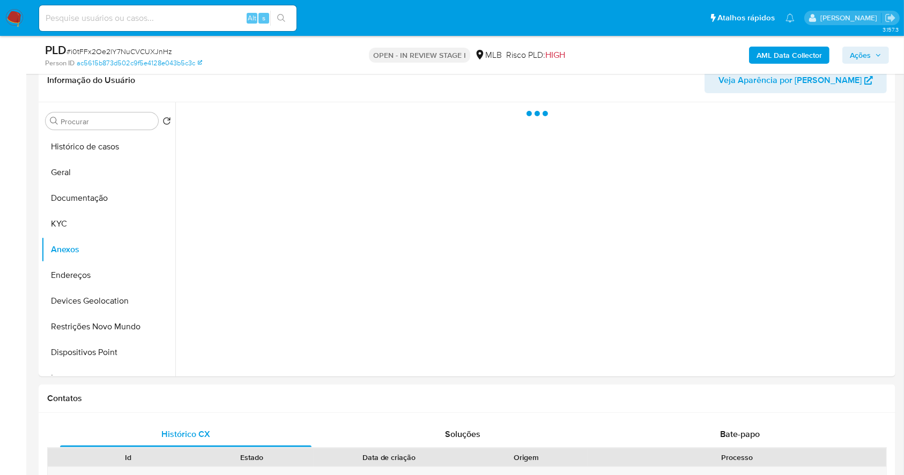
click at [93, 50] on span "# i0tFFx2Oe2lY7NuCVCUXJnHz" at bounding box center [119, 51] width 106 height 11
copy span "i0tFFx2Oe2lY7NuCVCUXJnHz"
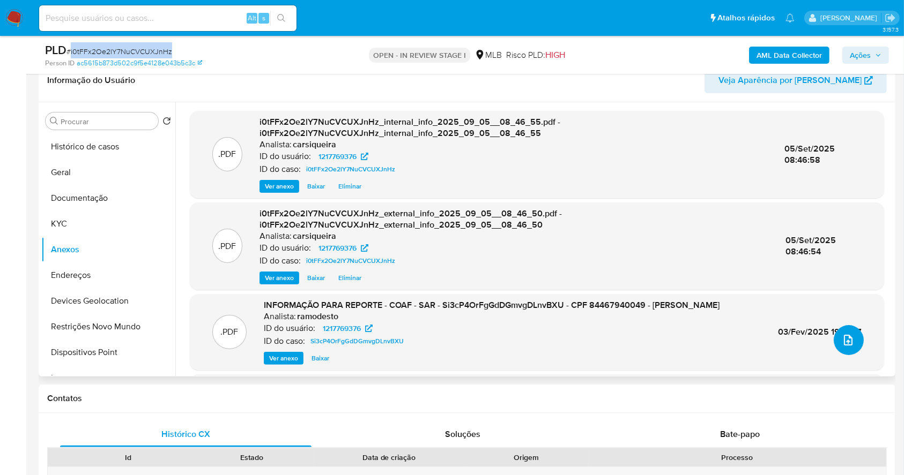
click at [846, 341] on icon "upload-file" at bounding box center [848, 340] width 13 height 13
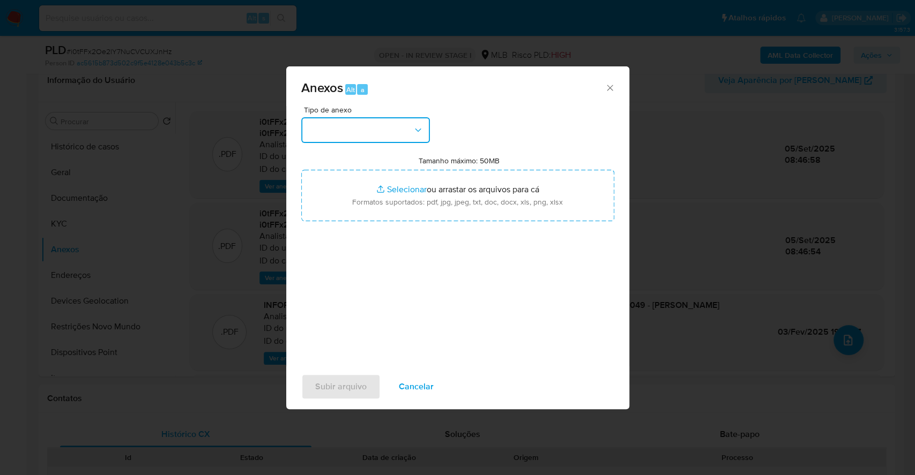
drag, startPoint x: 356, startPoint y: 130, endPoint x: 355, endPoint y: 145, distance: 14.5
click at [355, 130] on button "button" at bounding box center [365, 130] width 129 height 26
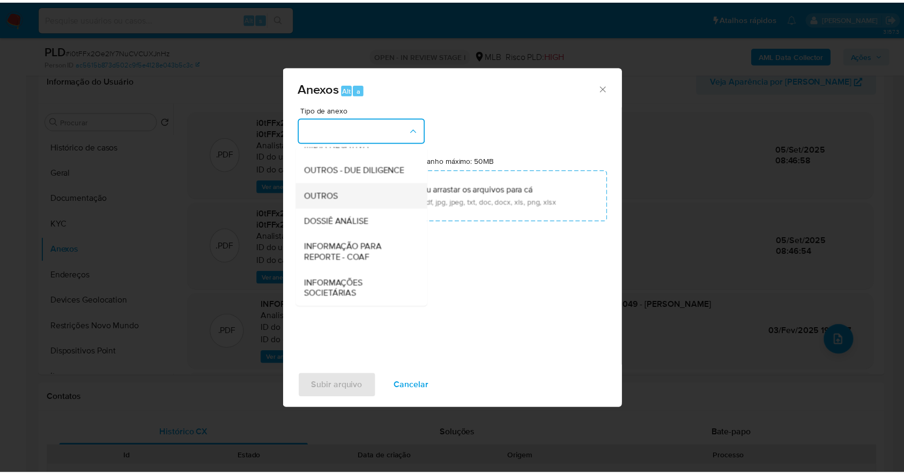
scroll to position [165, 0]
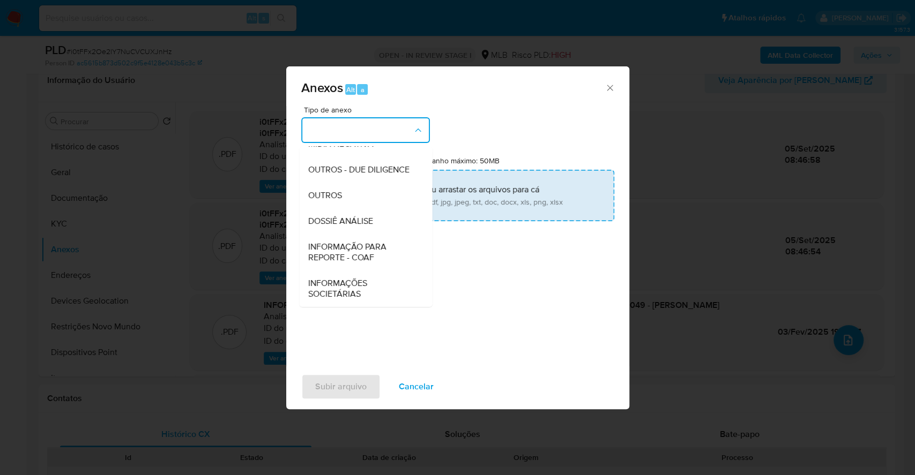
drag, startPoint x: 347, startPoint y: 187, endPoint x: 358, endPoint y: 192, distance: 11.5
click at [347, 187] on div "OUTROS" at bounding box center [362, 196] width 109 height 26
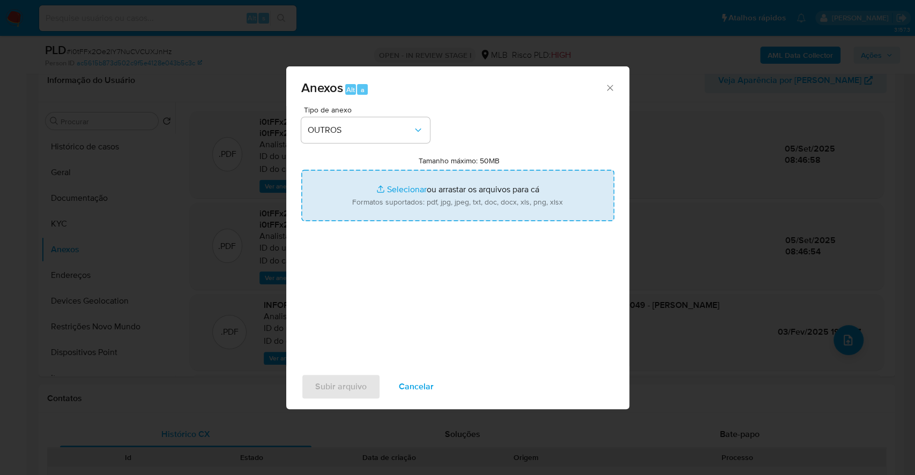
click at [384, 191] on input "Tamanho máximo: 50MB Selecionar arquivos" at bounding box center [457, 195] width 313 height 51
type input "C:\fakepath\2º SAR - CPF 84467940049 - AHMAD AQIL SAMHAN - Documentos Google.pdf"
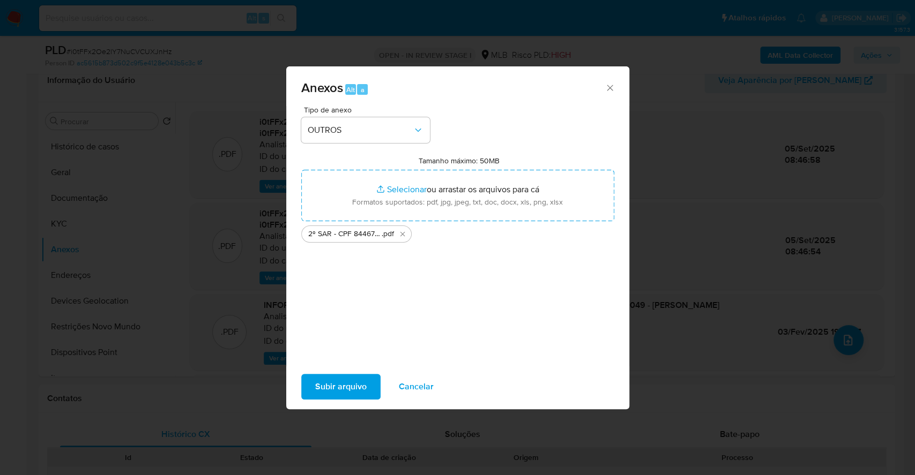
click at [349, 385] on span "Subir arquivo" at bounding box center [340, 387] width 51 height 24
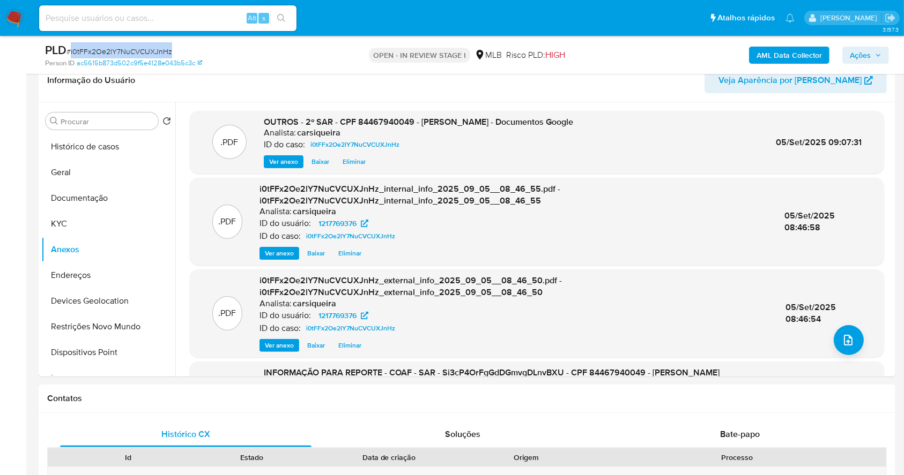
click at [858, 57] on span "Ações" at bounding box center [860, 55] width 21 height 17
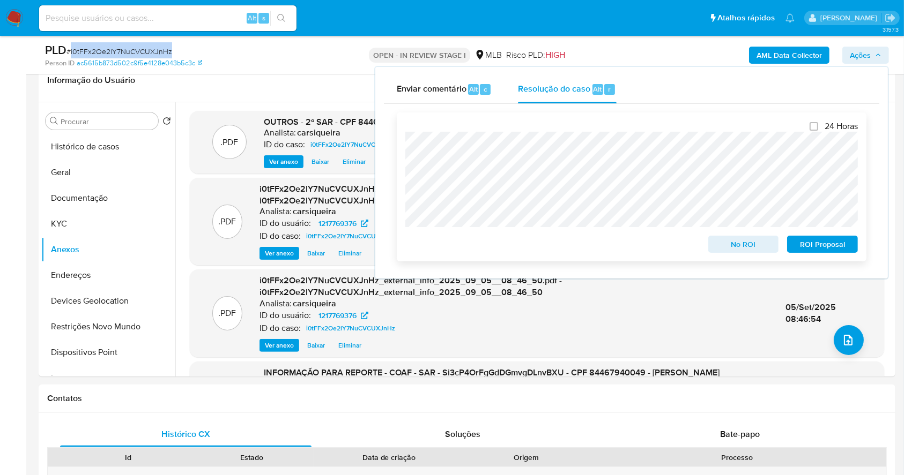
click at [813, 245] on span "ROI Proposal" at bounding box center [822, 244] width 56 height 15
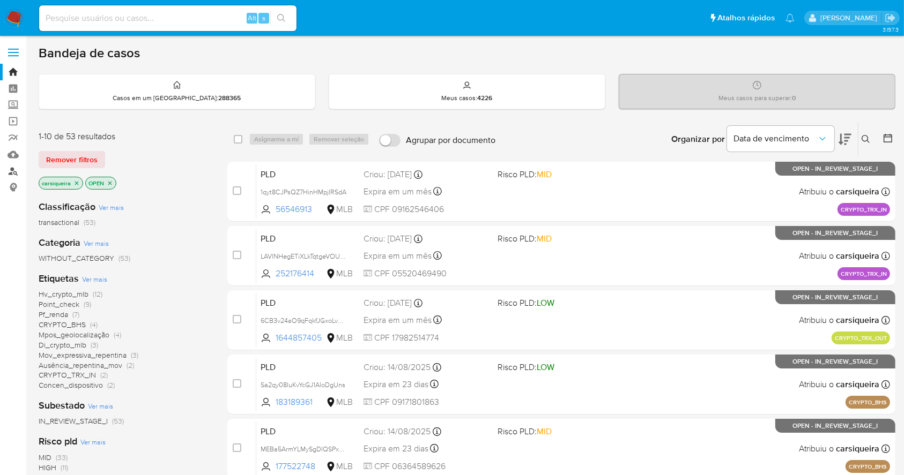
click at [12, 167] on link "Localizador de pessoas" at bounding box center [64, 171] width 128 height 17
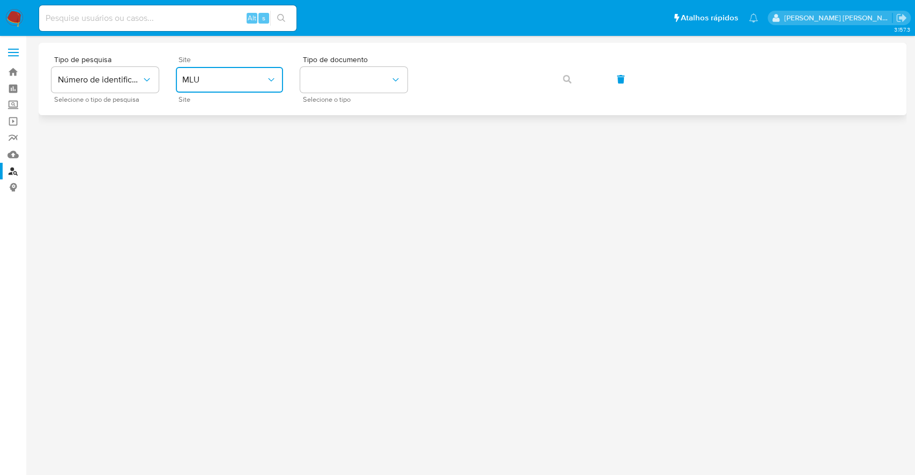
click at [257, 68] on button "MLU" at bounding box center [229, 80] width 107 height 26
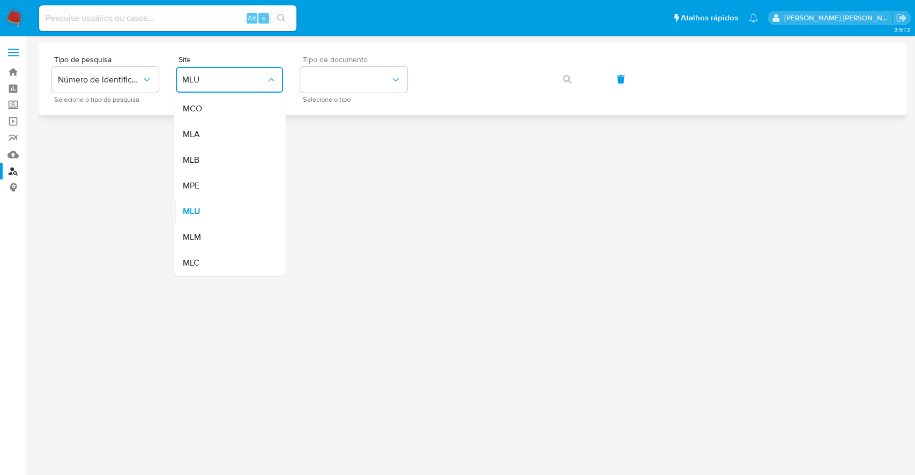
drag, startPoint x: 232, startPoint y: 153, endPoint x: 302, endPoint y: 95, distance: 91.3
click at [232, 154] on div "MLB" at bounding box center [226, 160] width 88 height 26
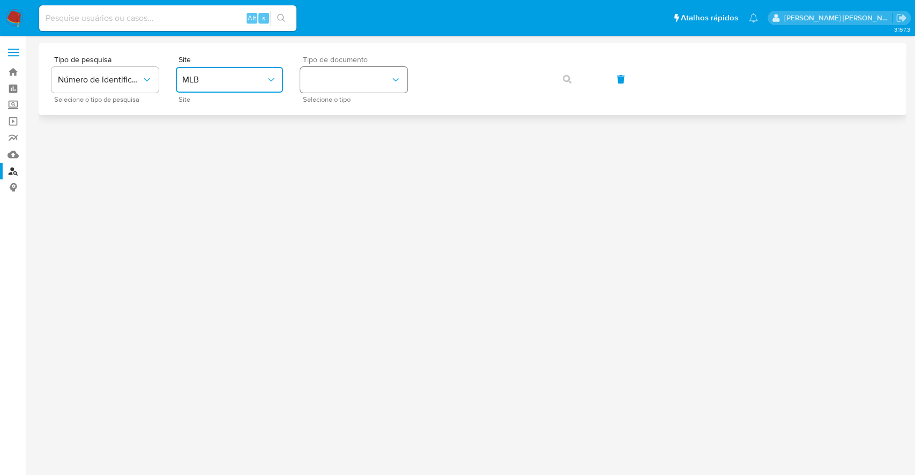
click at [331, 74] on button "identificationType" at bounding box center [353, 80] width 107 height 26
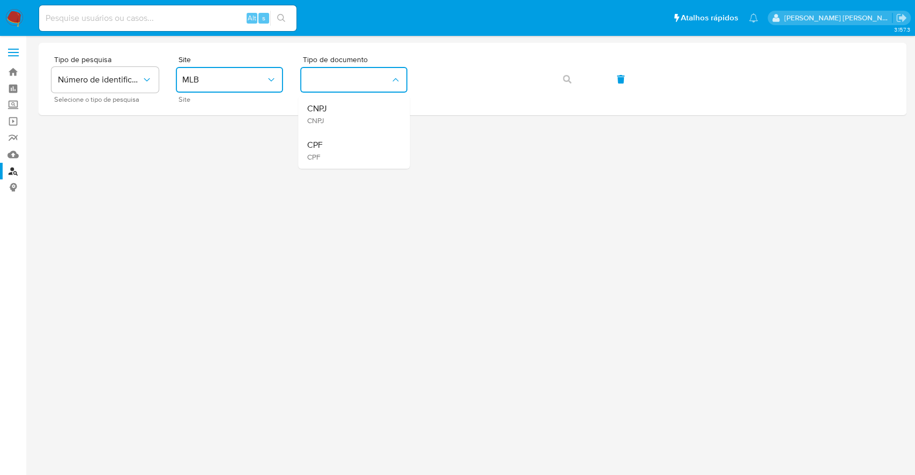
drag, startPoint x: 360, startPoint y: 159, endPoint x: 380, endPoint y: 140, distance: 27.7
click at [360, 158] on div "CPF CPF" at bounding box center [351, 150] width 88 height 36
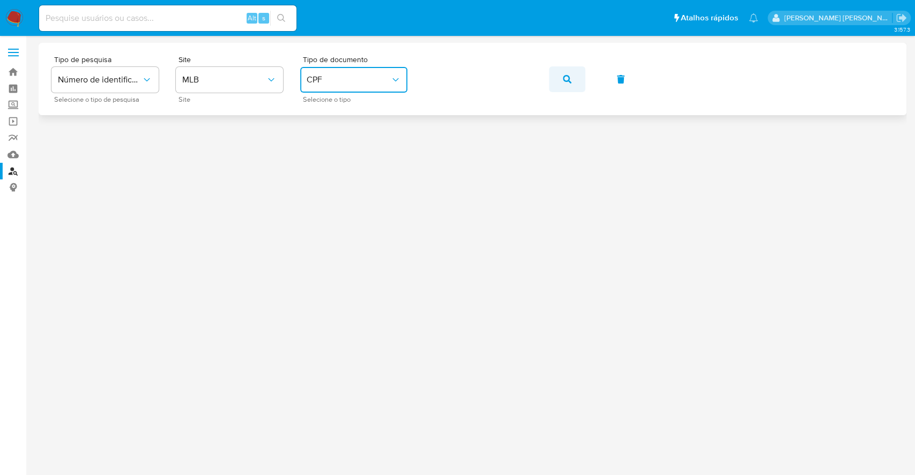
click at [569, 78] on icon "button" at bounding box center [567, 79] width 9 height 9
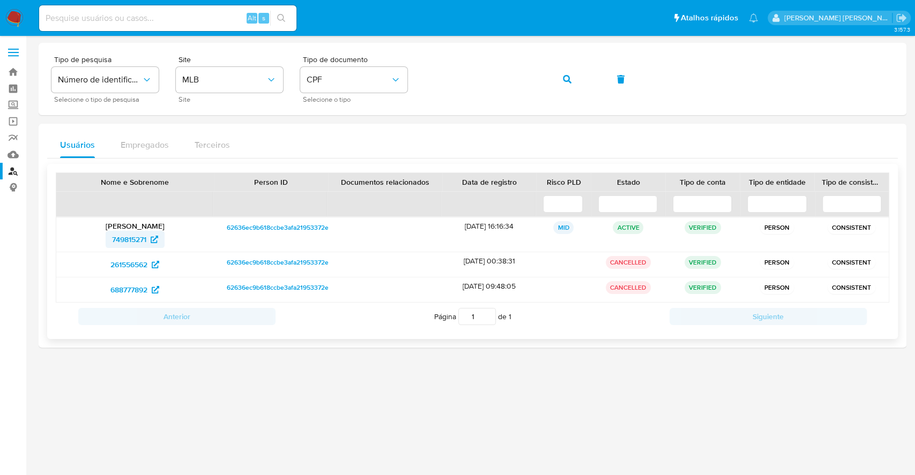
click at [127, 233] on span "749815271" at bounding box center [129, 239] width 34 height 17
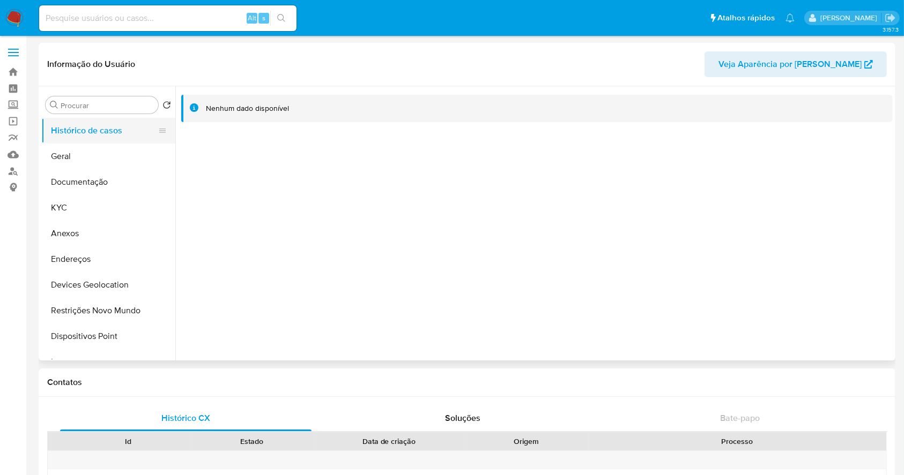
select select "10"
click at [86, 201] on button "KYC" at bounding box center [103, 208] width 125 height 26
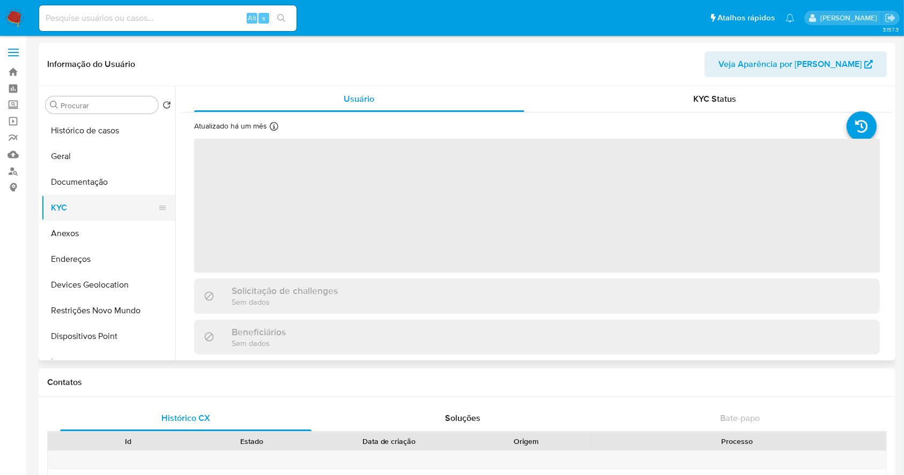
click at [86, 214] on button "KYC" at bounding box center [103, 208] width 125 height 26
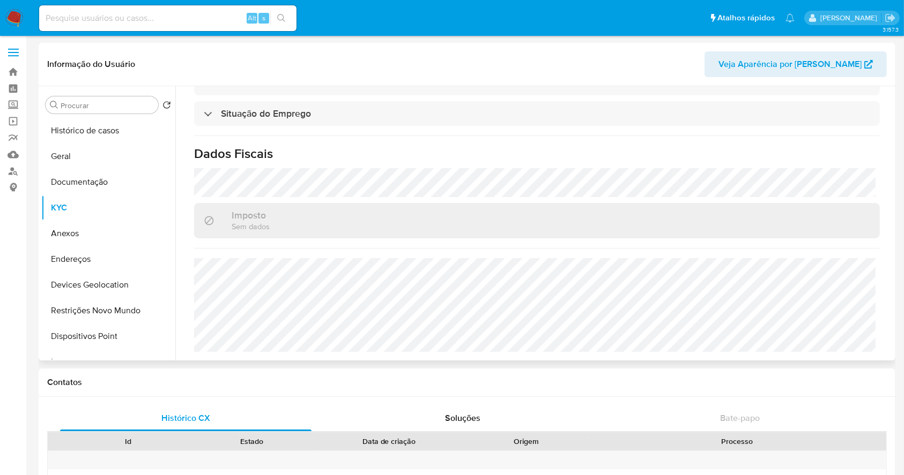
scroll to position [479, 0]
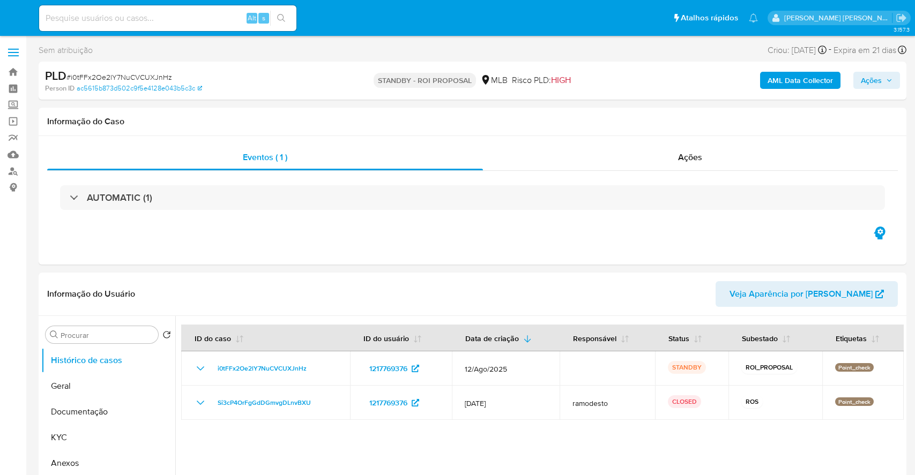
select select "10"
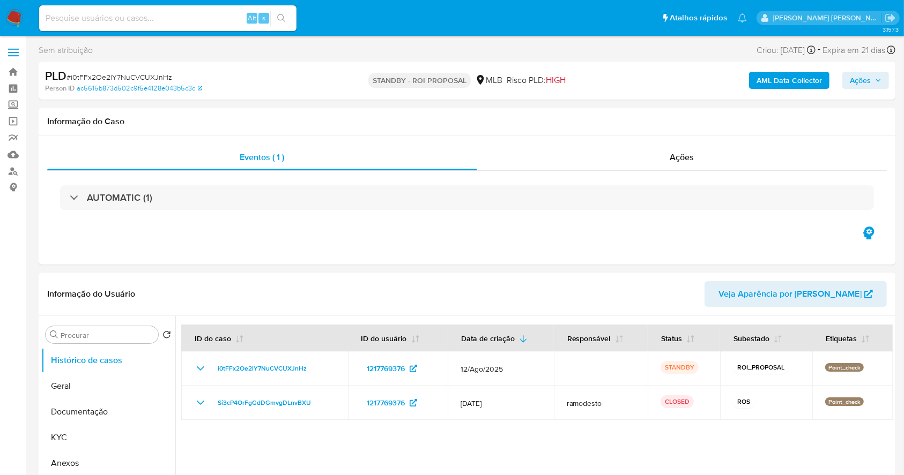
click at [17, 19] on img at bounding box center [14, 18] width 18 height 18
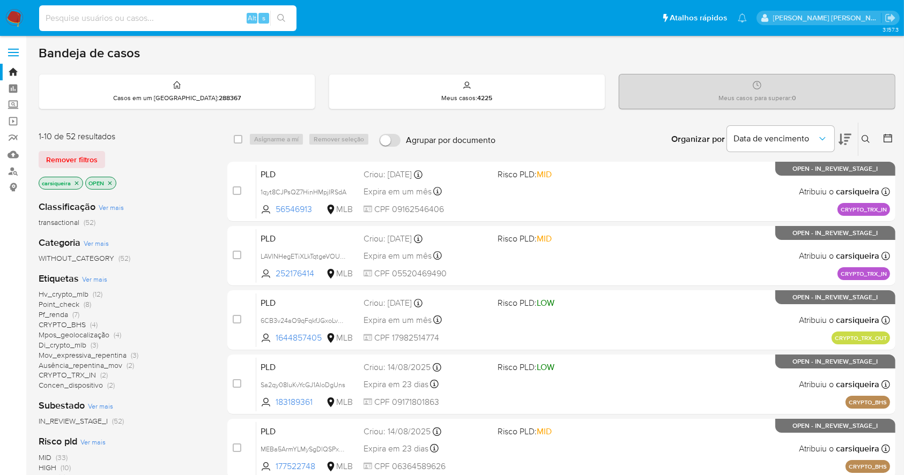
click at [182, 16] on input at bounding box center [167, 18] width 257 height 14
paste input "jjMtsqgf3wWAK0EU1D2OGiWg"
type input "jjMtsqgf3wWAK0EU1D2OGiWg"
click at [274, 15] on button "search-icon" at bounding box center [281, 18] width 22 height 15
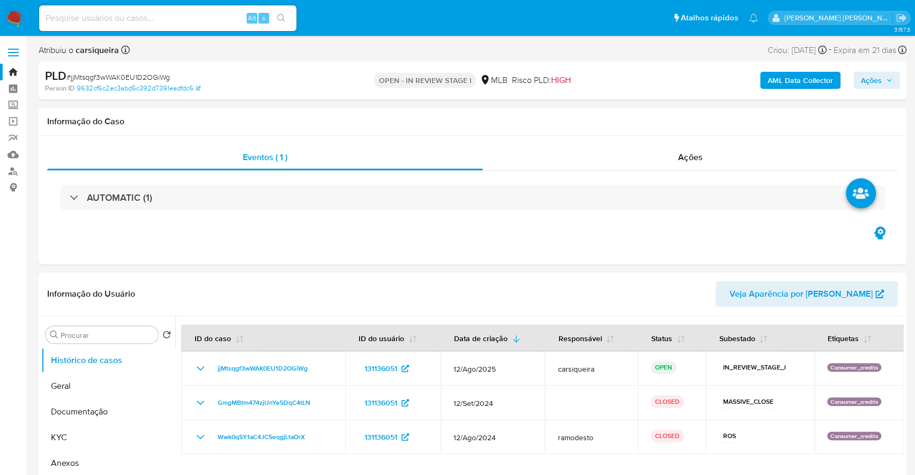
select select "10"
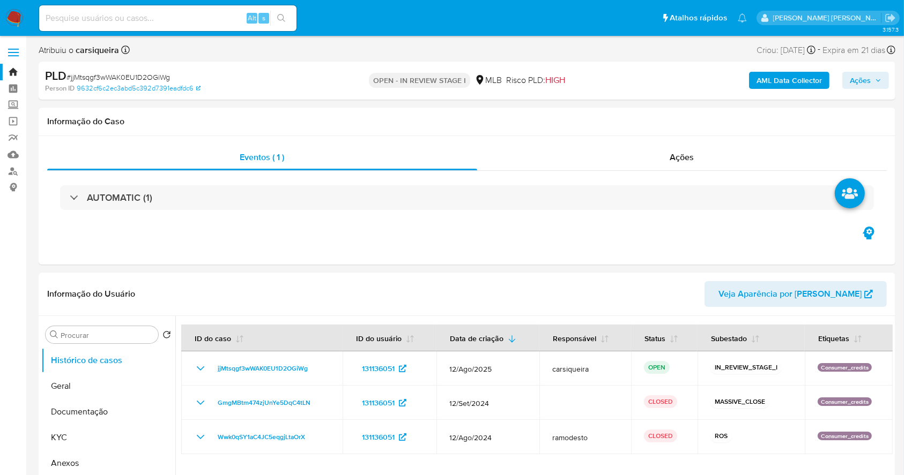
click at [128, 80] on span "# jjMtsqgf3wWAK0EU1D2OGiWg" at bounding box center [117, 77] width 103 height 11
copy span "jjMtsqgf3wWAK0EU1D2OGiWg"
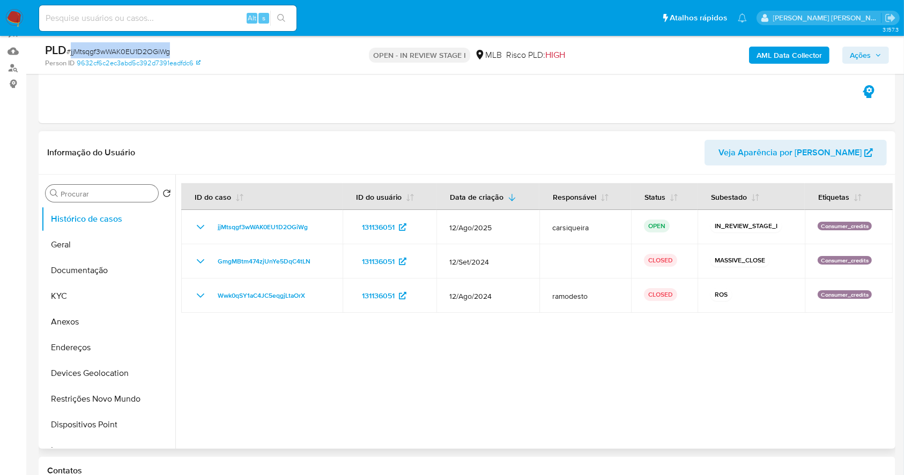
scroll to position [143, 0]
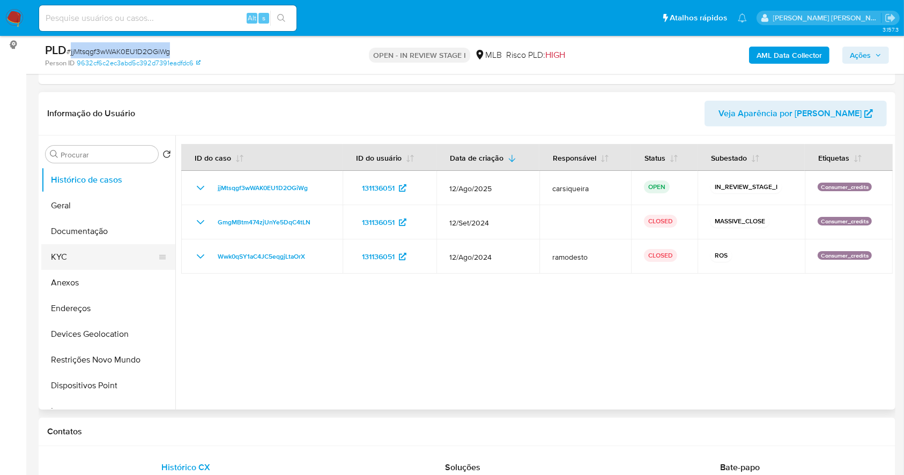
click at [74, 254] on button "KYC" at bounding box center [103, 257] width 125 height 26
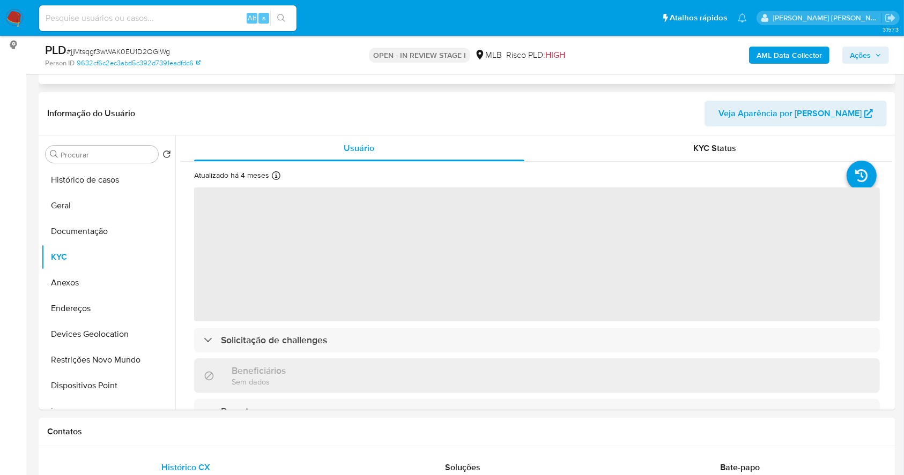
click at [295, 81] on div "Eventos ( 1 ) Ações AUTOMATIC (1)" at bounding box center [467, 20] width 857 height 129
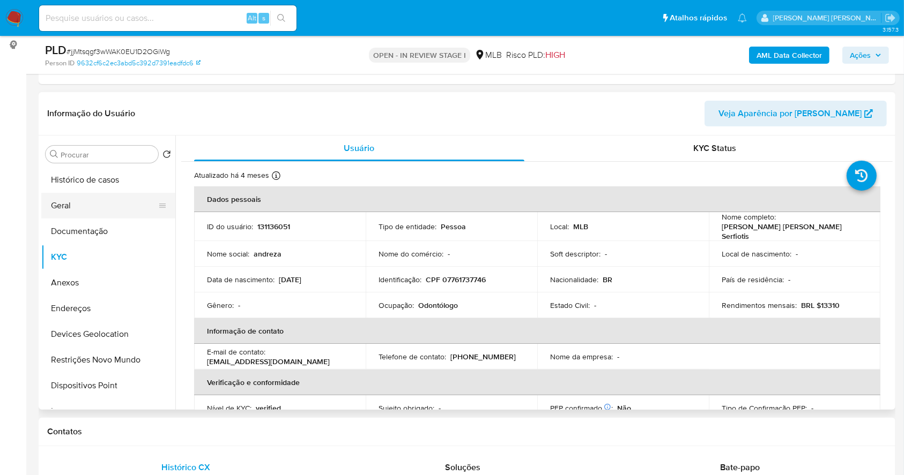
click at [94, 200] on button "Geral" at bounding box center [103, 206] width 125 height 26
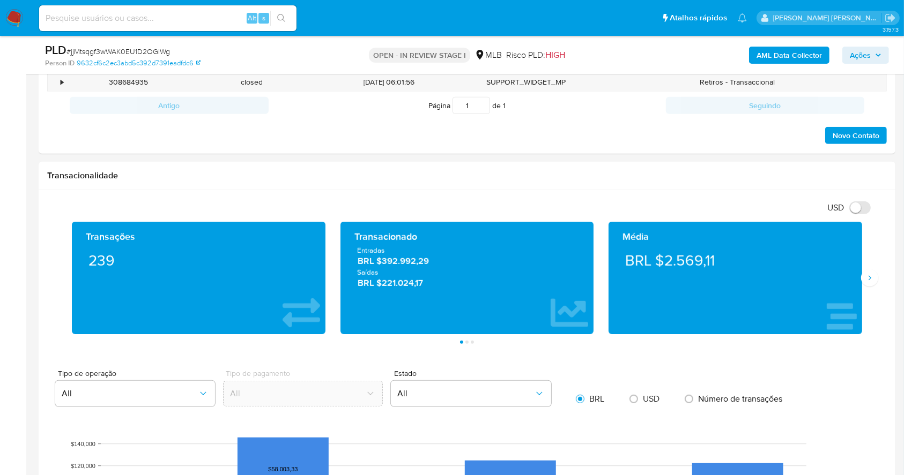
scroll to position [610, 0]
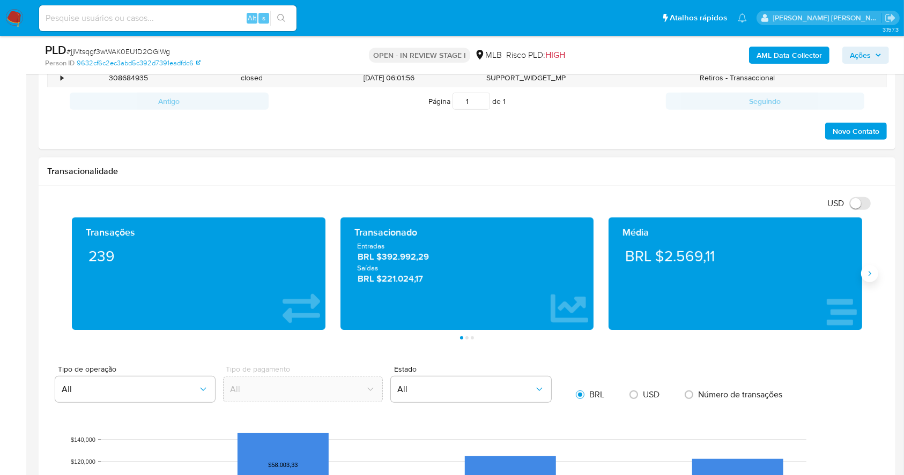
click at [863, 274] on button "Siguiente" at bounding box center [869, 273] width 17 height 17
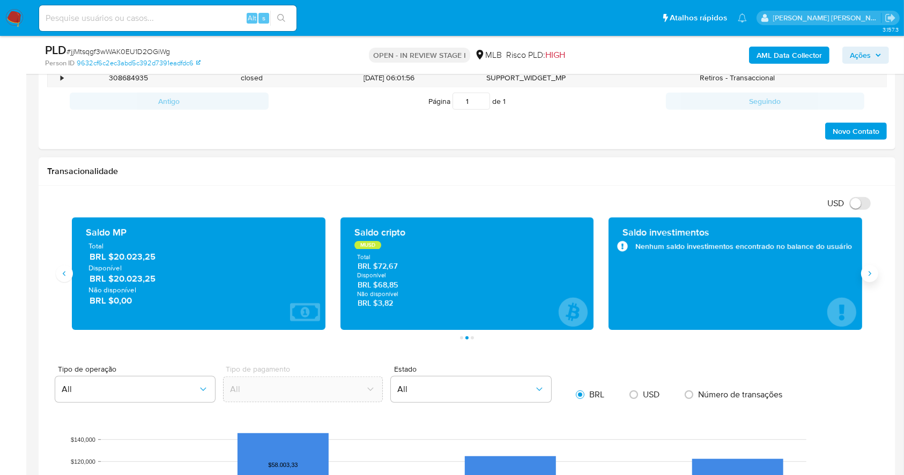
click at [863, 274] on button "Siguiente" at bounding box center [869, 273] width 17 height 17
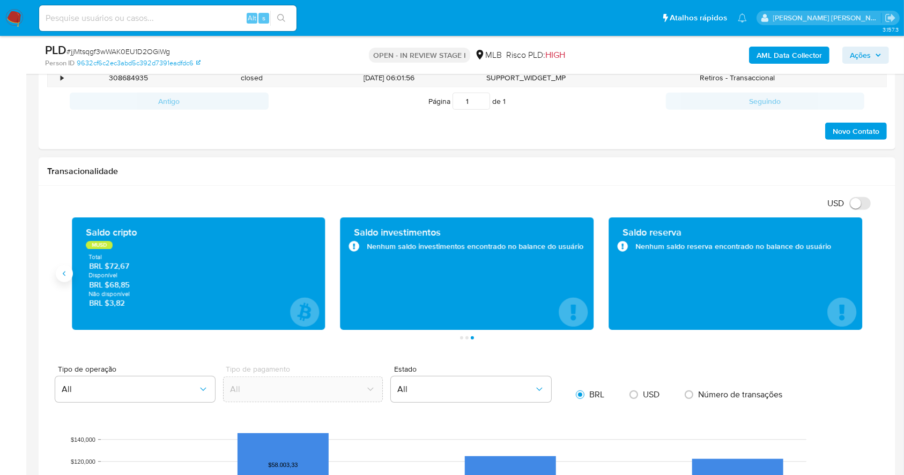
click at [66, 277] on icon "Anterior" at bounding box center [64, 274] width 9 height 9
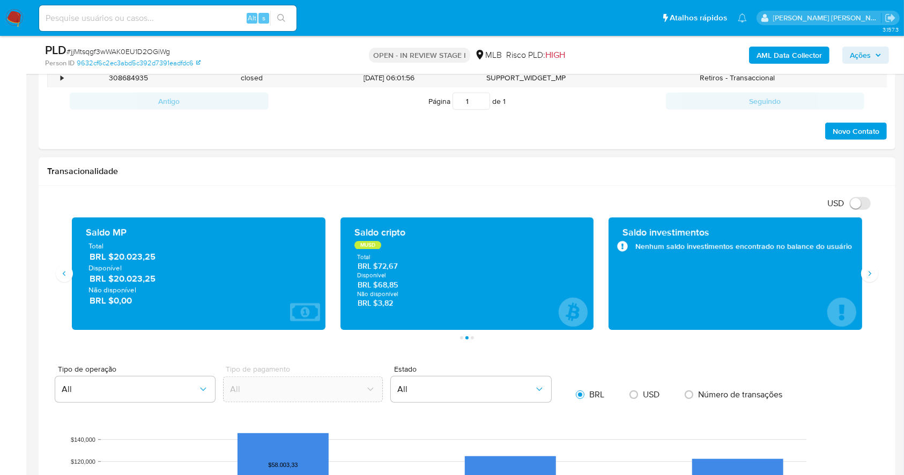
drag, startPoint x: 184, startPoint y: 278, endPoint x: 114, endPoint y: 281, distance: 69.7
click at [114, 281] on span "BRL $20.023,25" at bounding box center [199, 279] width 219 height 12
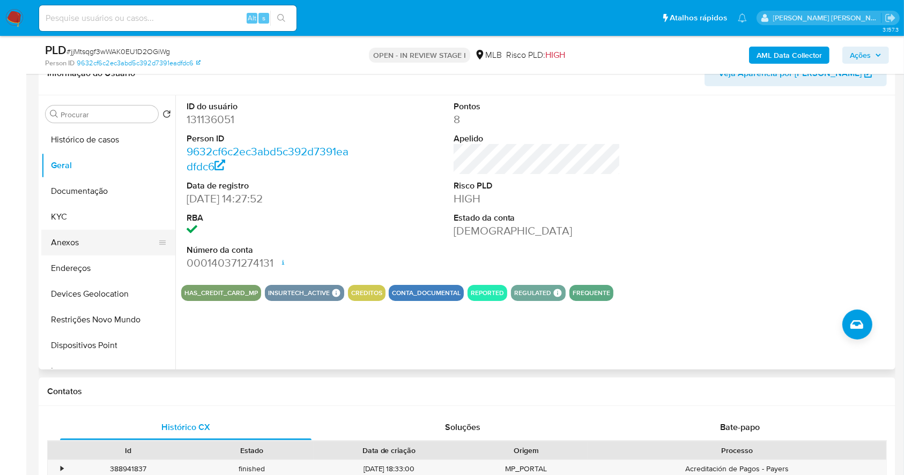
scroll to position [181, 0]
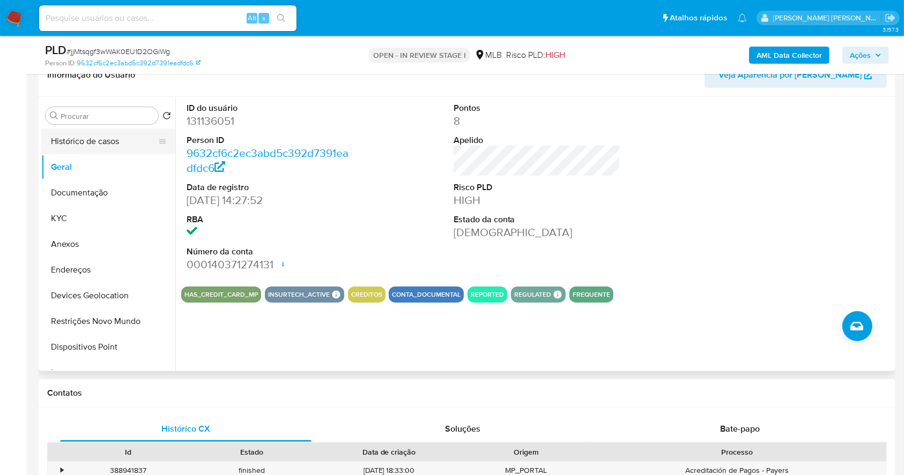
click at [110, 138] on button "Histórico de casos" at bounding box center [103, 142] width 125 height 26
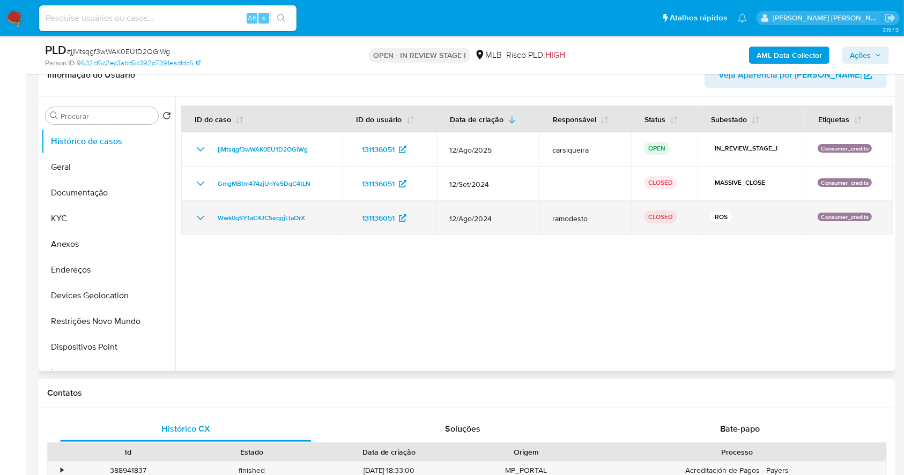
drag, startPoint x: 202, startPoint y: 213, endPoint x: 211, endPoint y: 215, distance: 9.5
click at [202, 213] on icon "Mostrar/Ocultar" at bounding box center [200, 218] width 13 height 13
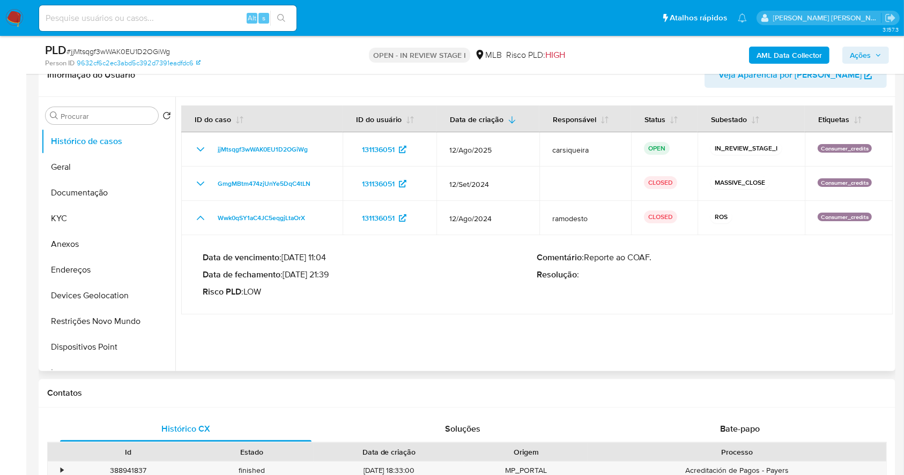
drag, startPoint x: 287, startPoint y: 276, endPoint x: 330, endPoint y: 279, distance: 43.0
click at [330, 279] on p "Data de fechamento : 05/09/2024 21:39" at bounding box center [370, 275] width 334 height 11
click at [100, 198] on button "Documentação" at bounding box center [103, 193] width 125 height 26
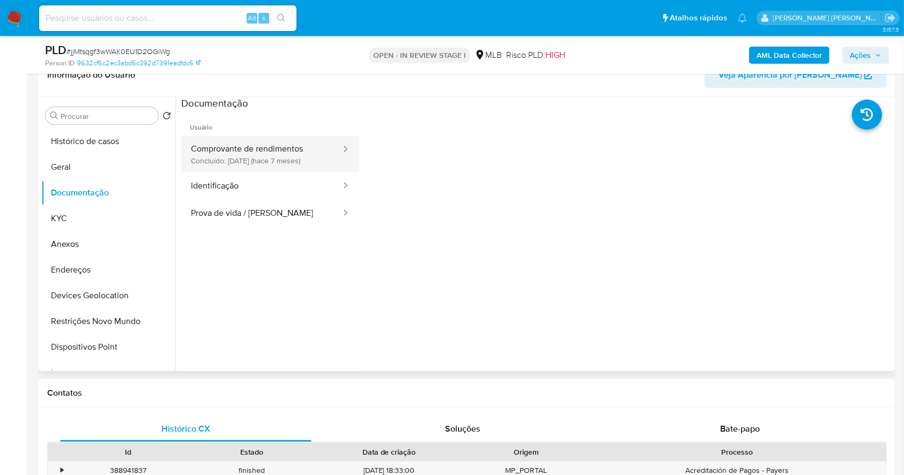
click at [254, 153] on button "Comprovante de rendimentos Concluído: 08/02/2025 (hace 7 meses)" at bounding box center [261, 154] width 161 height 36
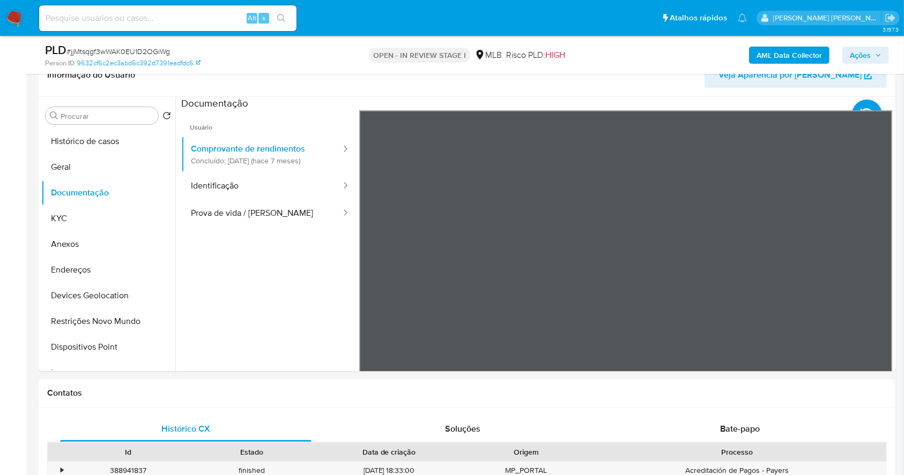
click at [793, 54] on b "AML Data Collector" at bounding box center [788, 55] width 65 height 17
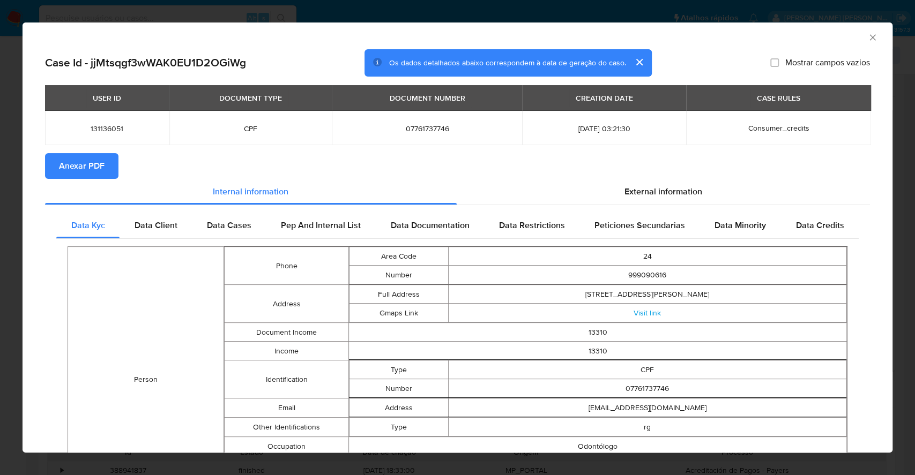
click at [82, 163] on span "Anexar PDF" at bounding box center [82, 166] width 46 height 24
click at [0, 138] on div "AML Data Collector Case Id - jjMtsqgf3wWAK0EU1D2OGiWg Os dados detalhados abaix…" at bounding box center [457, 237] width 915 height 475
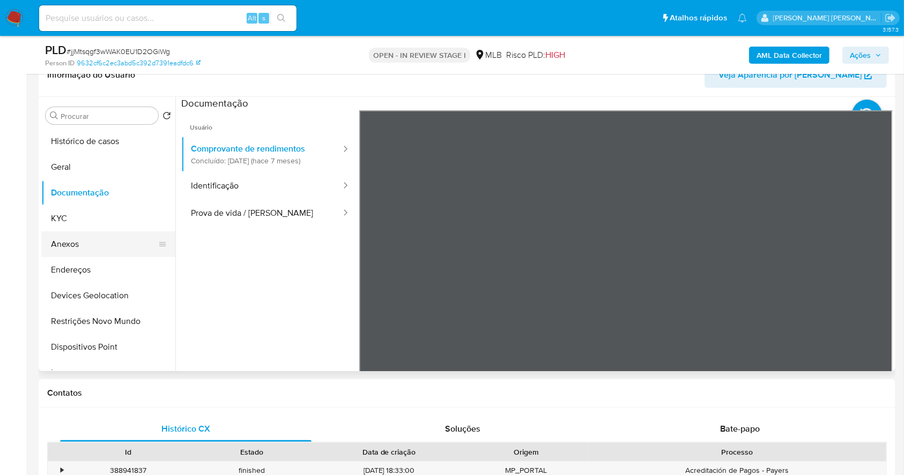
click at [95, 244] on button "Anexos" at bounding box center [103, 245] width 125 height 26
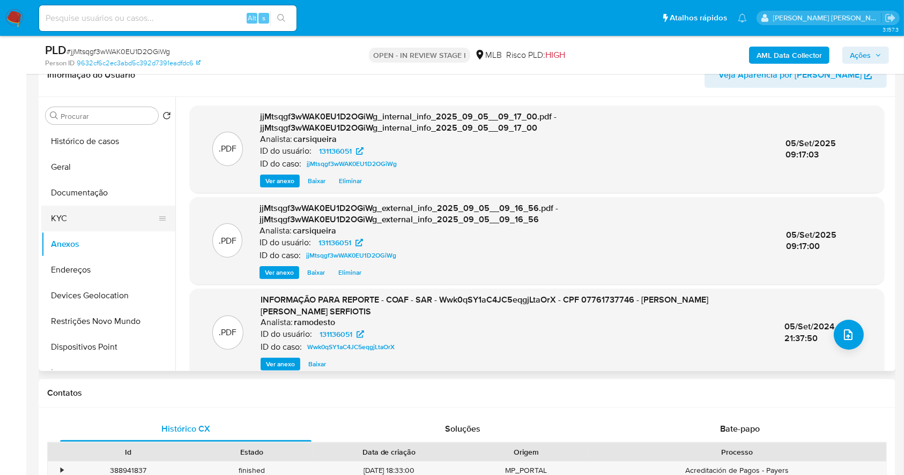
click at [132, 214] on button "KYC" at bounding box center [103, 219] width 125 height 26
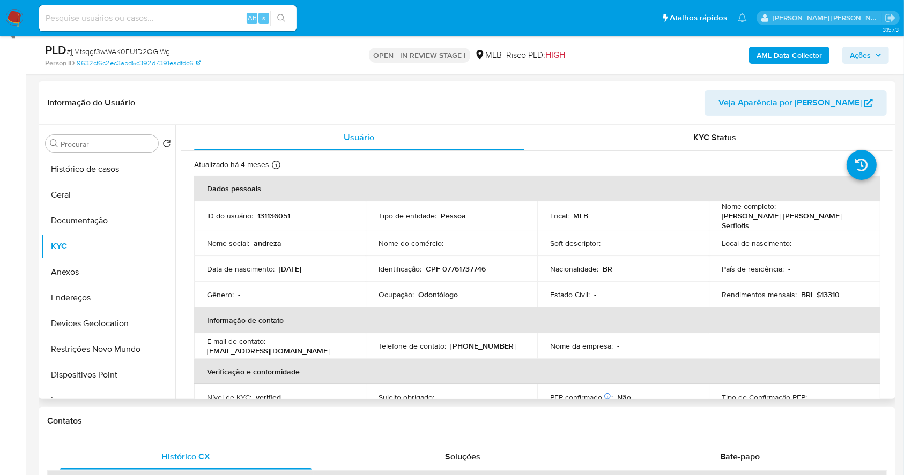
scroll to position [0, 0]
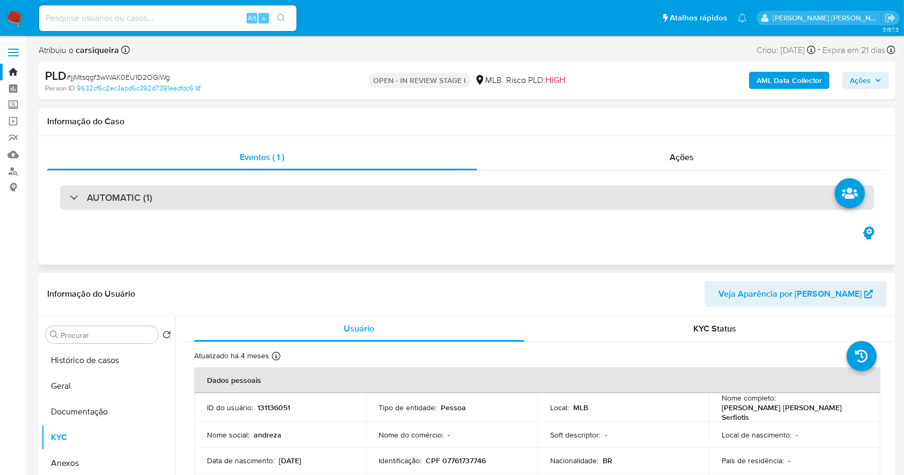
click at [182, 195] on div "AUTOMATIC (1)" at bounding box center [467, 197] width 814 height 25
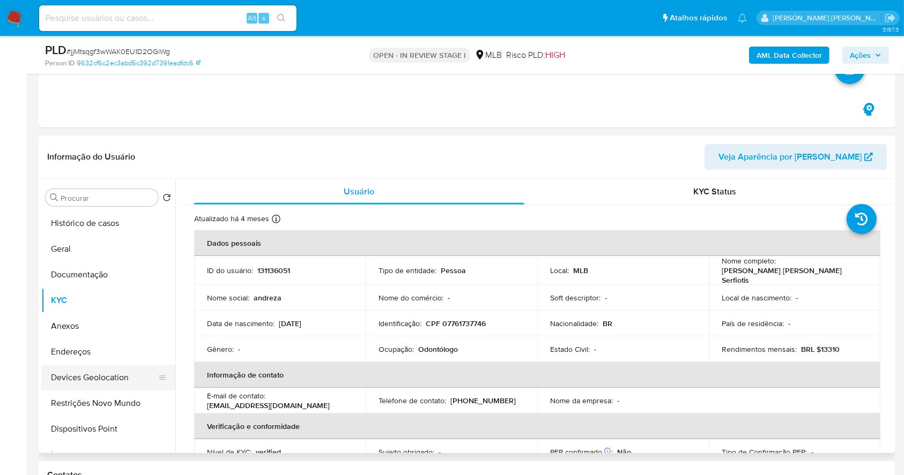
scroll to position [71, 0]
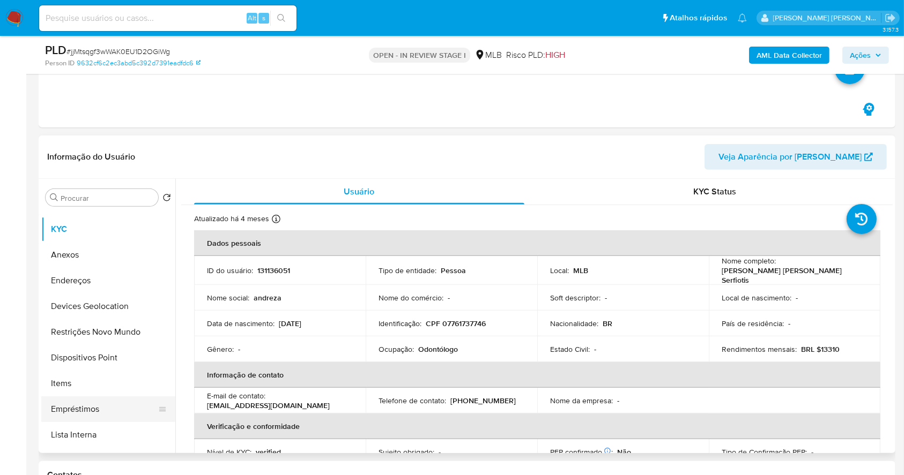
click at [102, 408] on button "Empréstimos" at bounding box center [103, 410] width 125 height 26
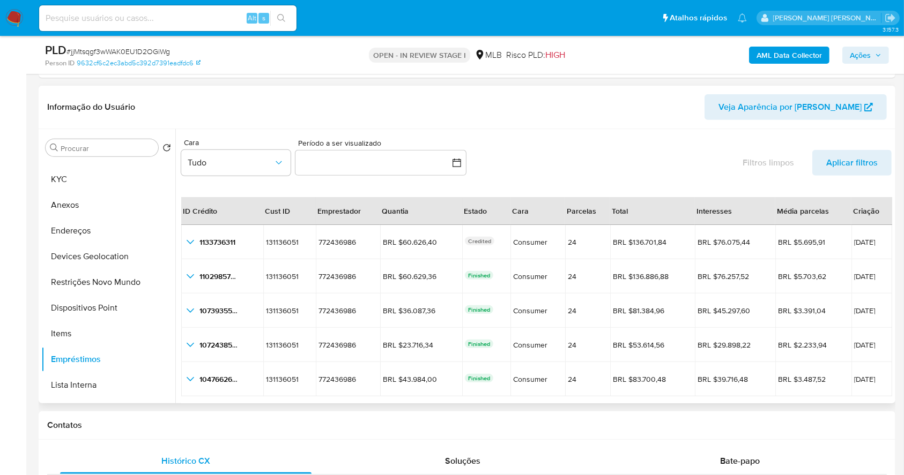
scroll to position [25, 0]
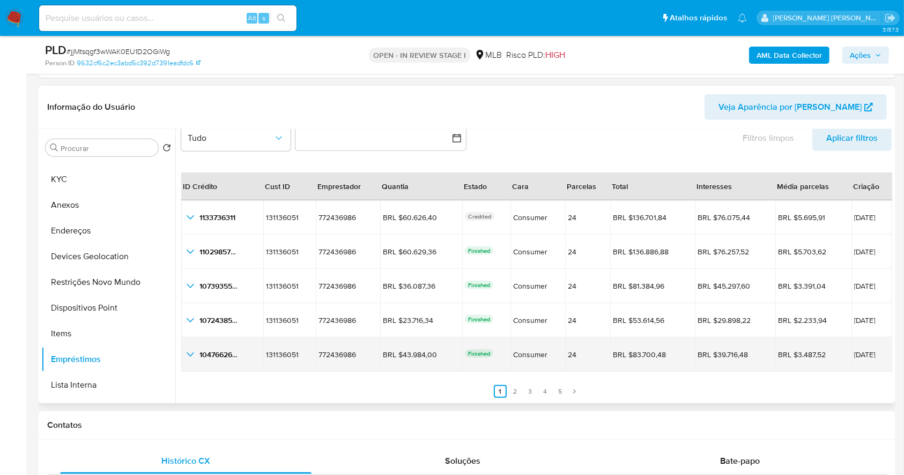
click at [192, 354] on icon "button_show_hidden_detail_by_id_4" at bounding box center [191, 355] width 8 height 4
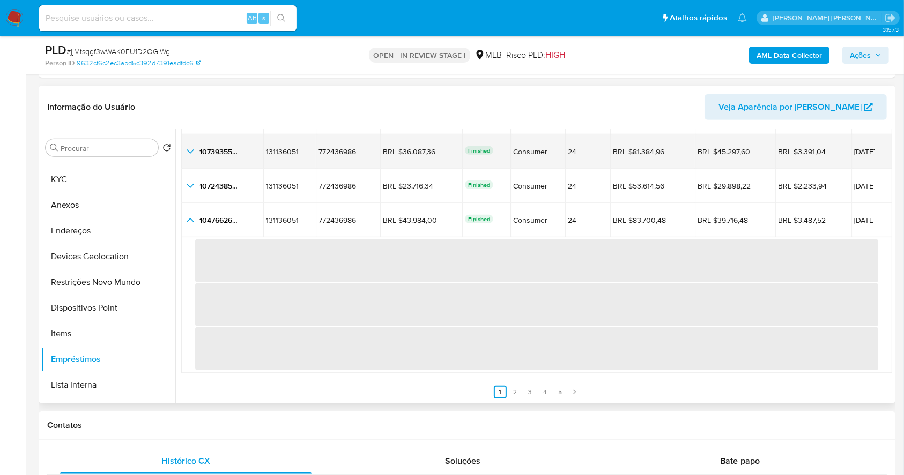
scroll to position [79, 0]
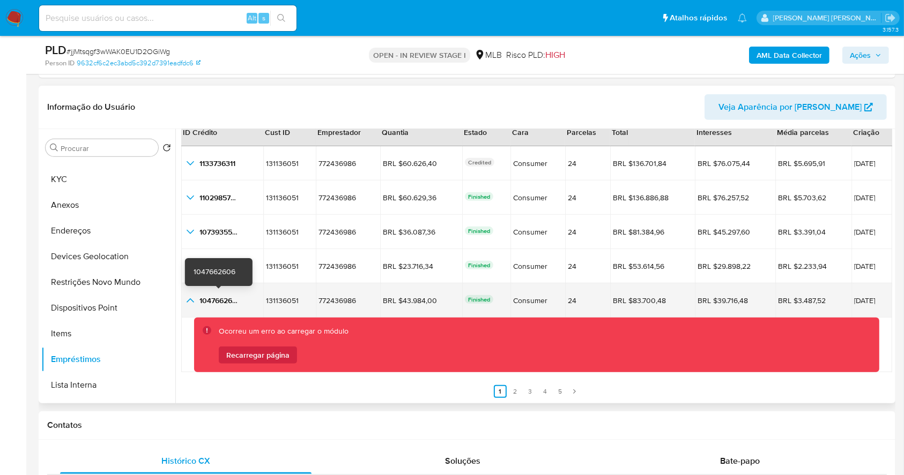
click at [218, 298] on span "1047662606" at bounding box center [220, 300] width 42 height 11
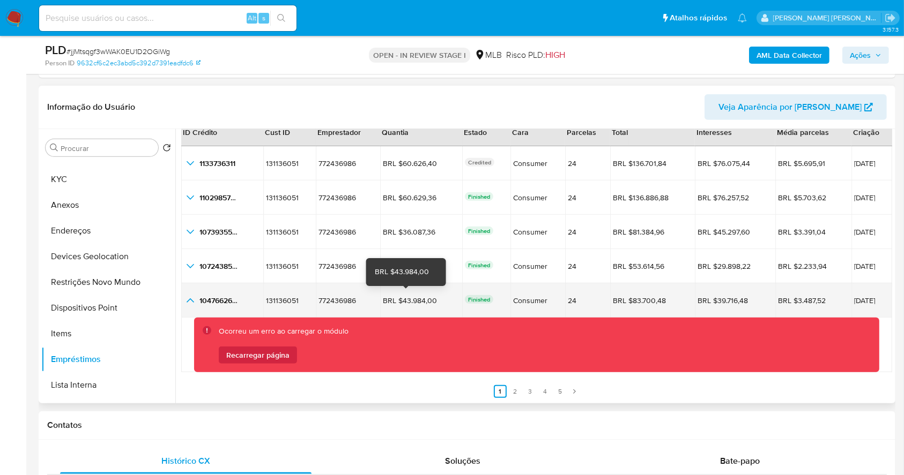
drag, startPoint x: 425, startPoint y: 298, endPoint x: 395, endPoint y: 297, distance: 29.5
click at [395, 297] on div "BRL $43.984,00" at bounding box center [413, 301] width 60 height 10
drag, startPoint x: 874, startPoint y: 298, endPoint x: 829, endPoint y: 297, distance: 45.0
click at [854, 297] on span "06/06/2025" at bounding box center [871, 301] width 35 height 8
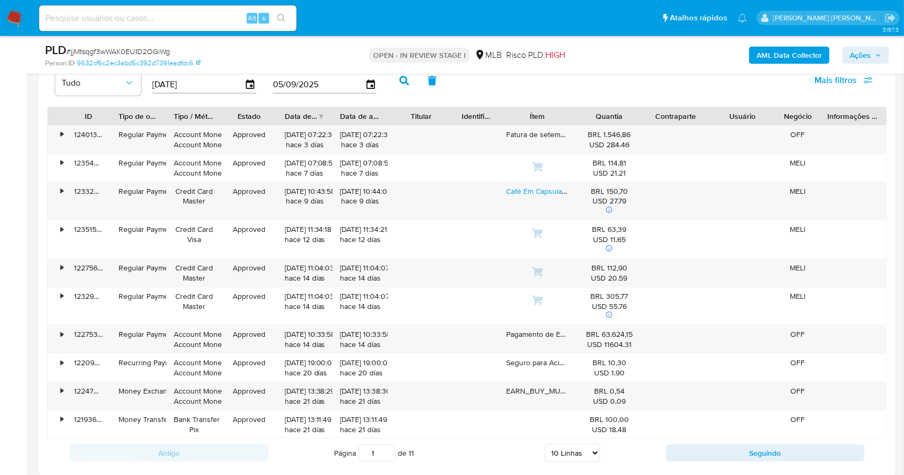
scroll to position [1495, 0]
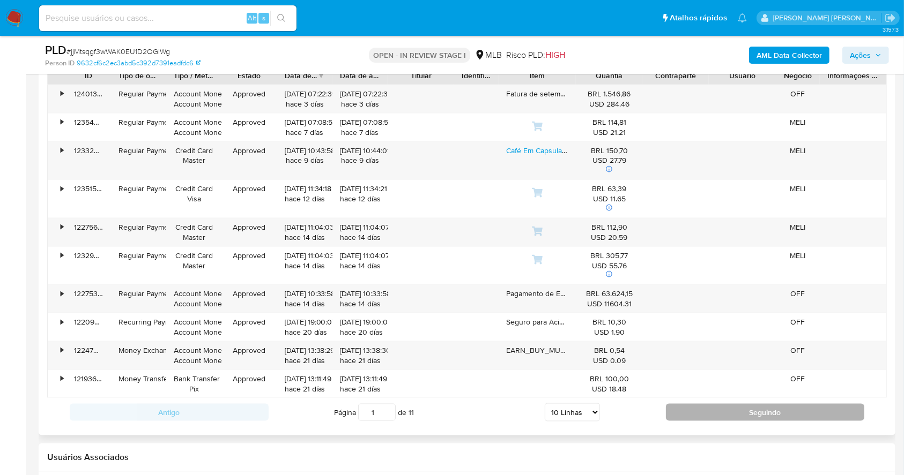
click at [711, 411] on button "Seguindo" at bounding box center [765, 412] width 199 height 17
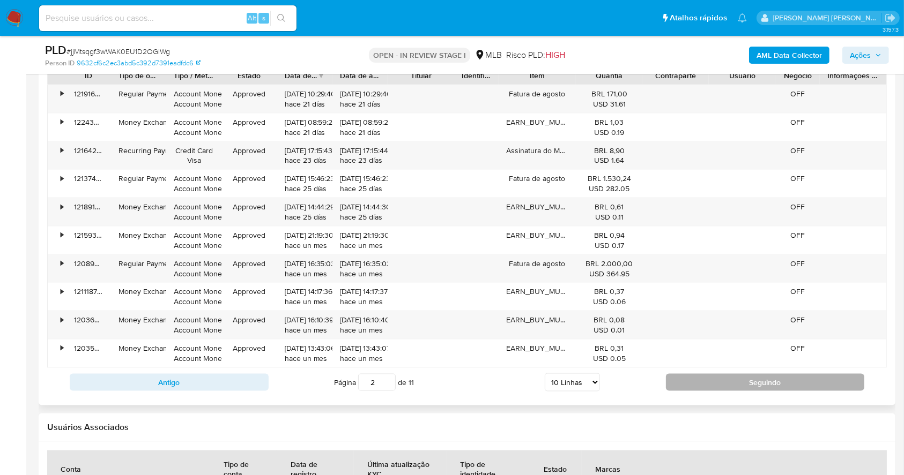
click at [709, 388] on button "Seguindo" at bounding box center [765, 382] width 199 height 17
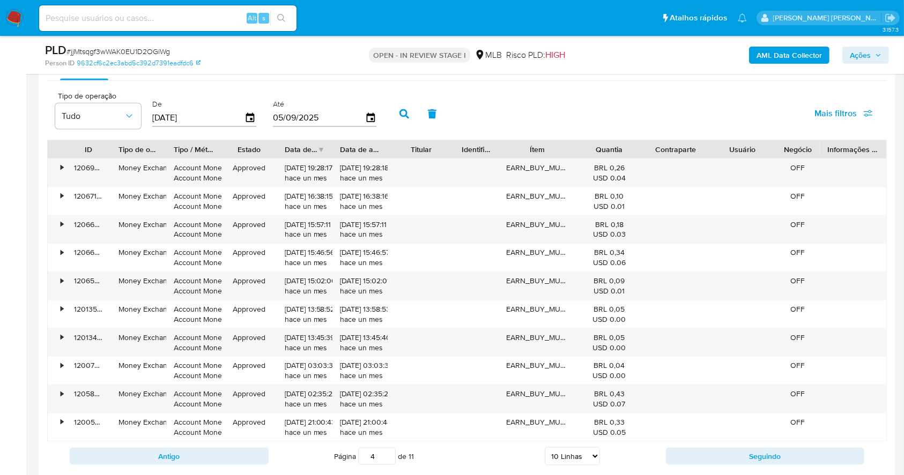
scroll to position [1426, 0]
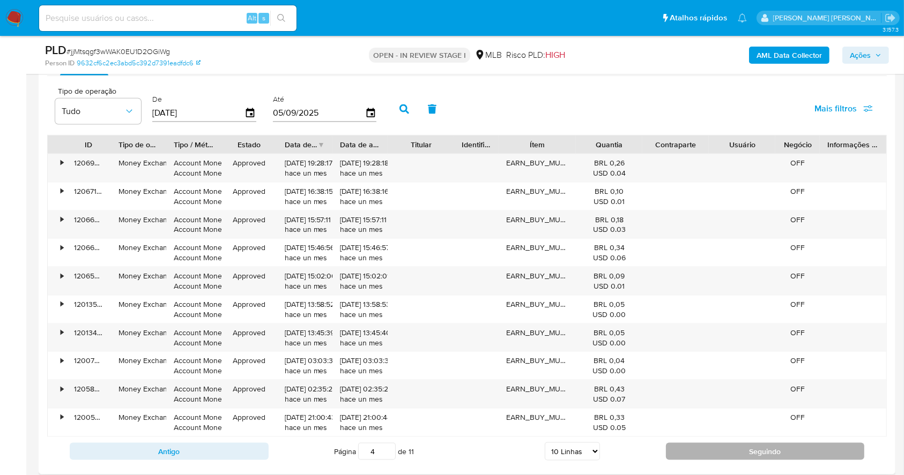
click at [745, 452] on button "Seguindo" at bounding box center [765, 451] width 199 height 17
click at [742, 452] on button "Seguindo" at bounding box center [765, 451] width 199 height 17
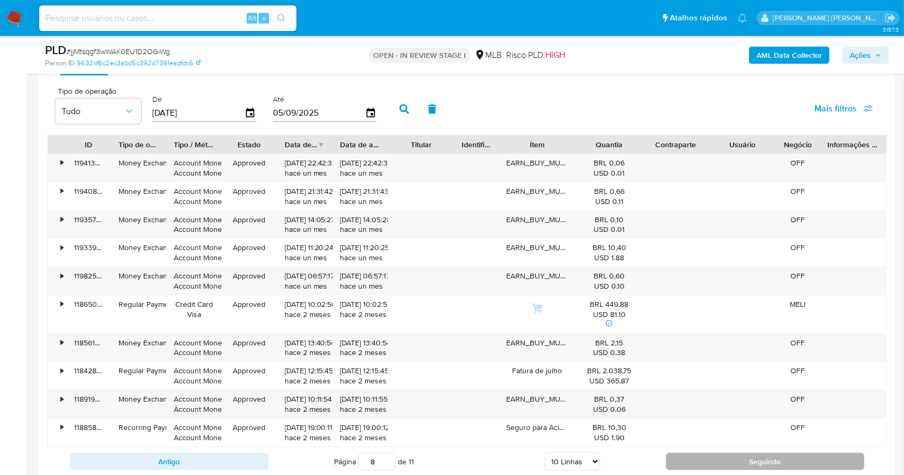
click at [742, 453] on button "Seguindo" at bounding box center [765, 461] width 199 height 17
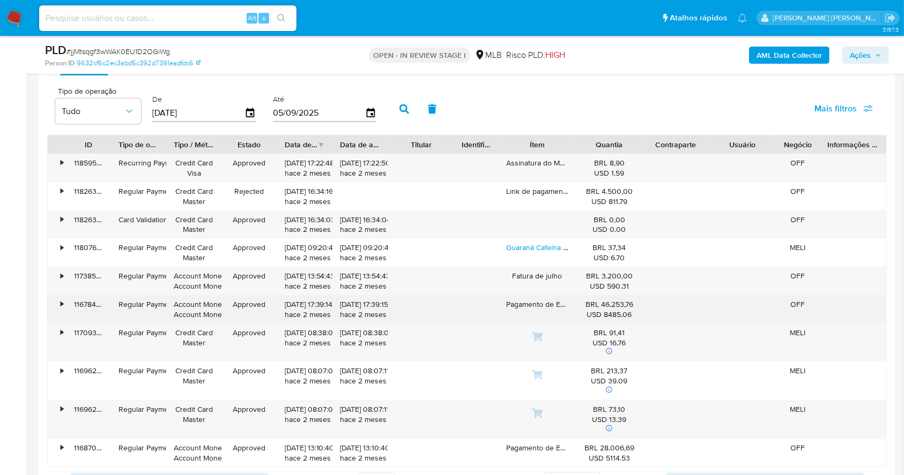
click at [63, 301] on div "•" at bounding box center [57, 310] width 19 height 28
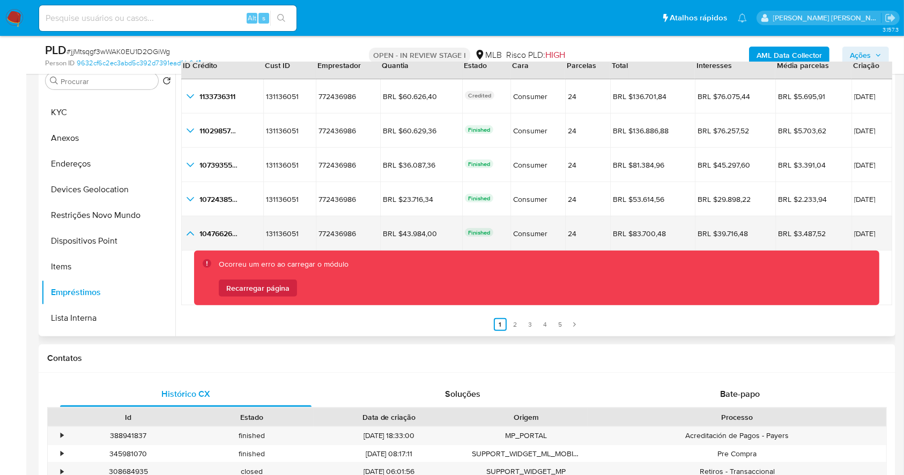
scroll to position [354, 0]
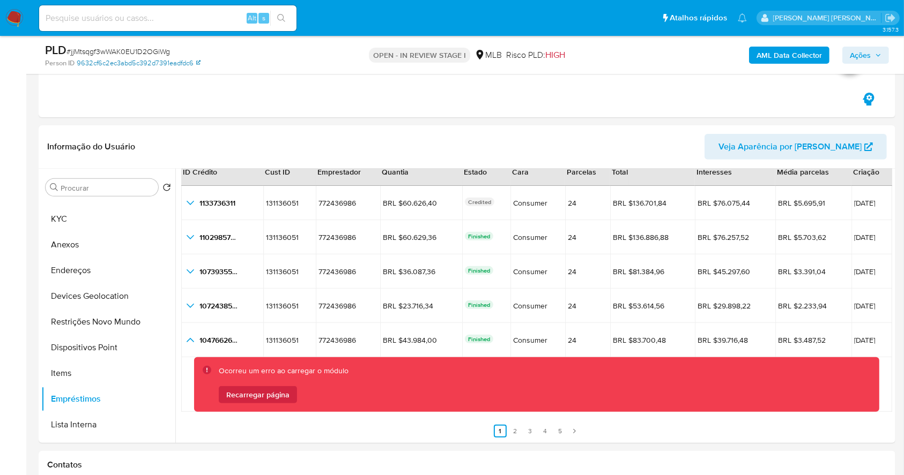
click at [90, 65] on link "9632cf6c2ec3abd5c392d7391eadfdc6" at bounding box center [139, 63] width 124 height 10
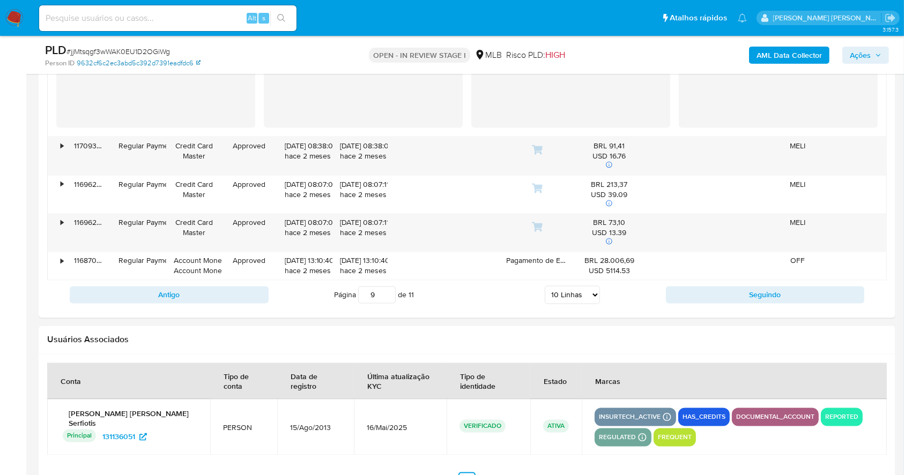
scroll to position [1857, 0]
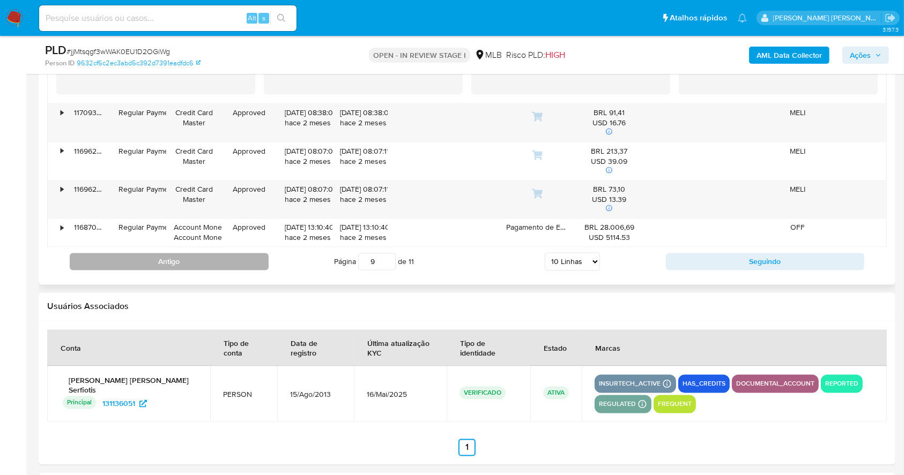
click at [223, 258] on button "Antigo" at bounding box center [169, 262] width 199 height 17
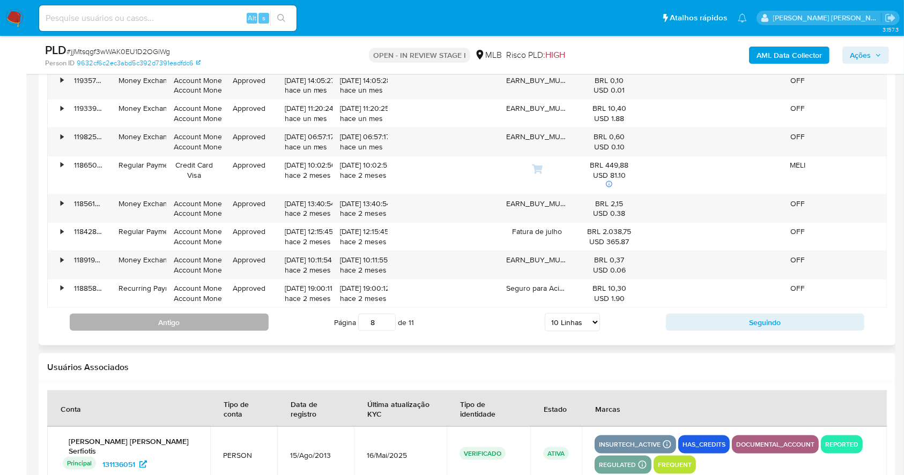
scroll to position [1570, 0]
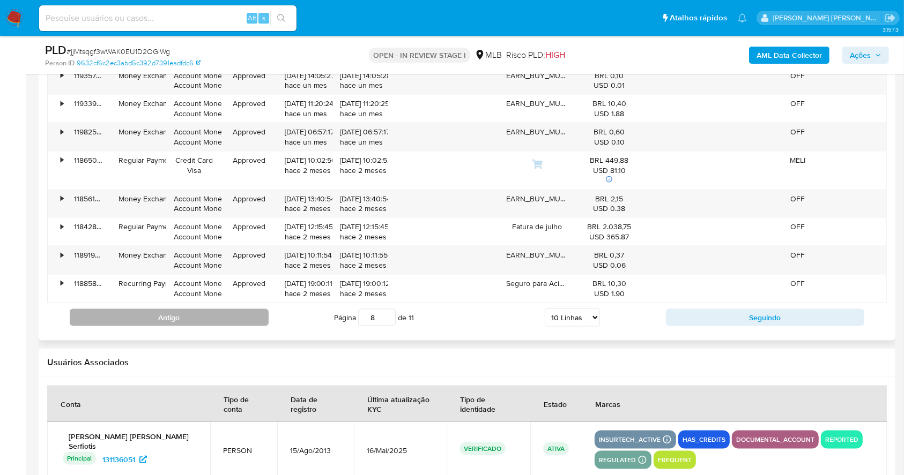
click at [233, 319] on button "Antigo" at bounding box center [169, 317] width 199 height 17
type input "7"
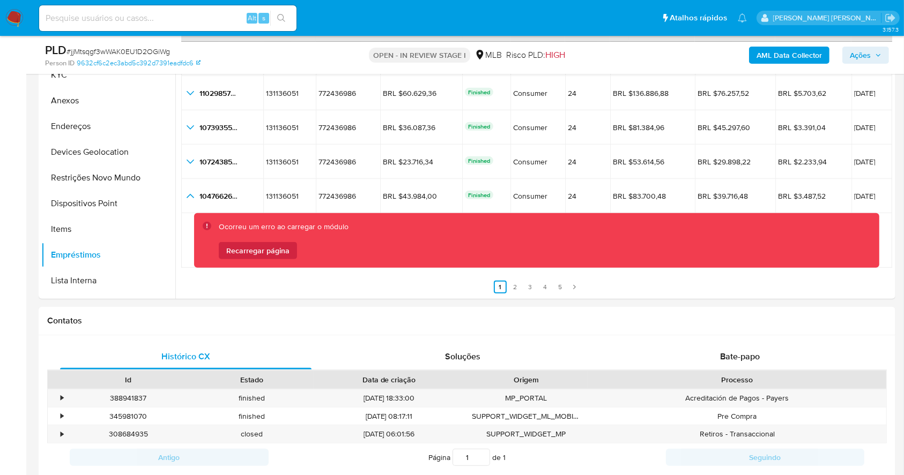
scroll to position [356, 0]
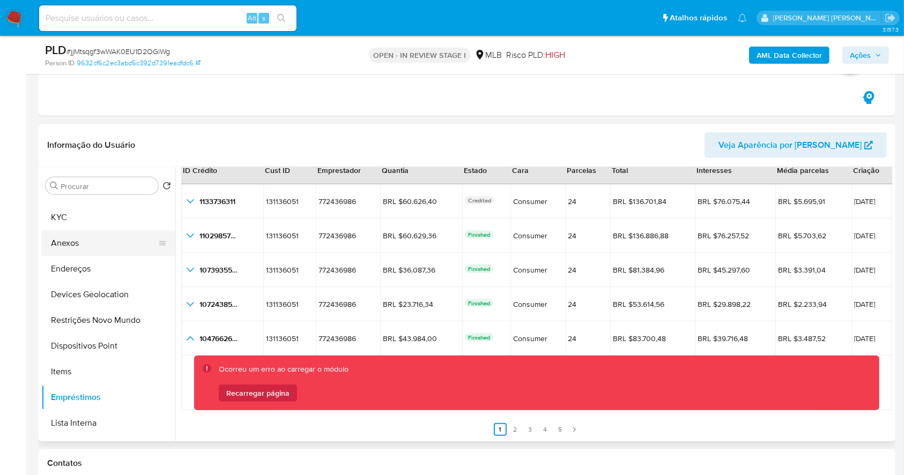
click at [83, 242] on button "Anexos" at bounding box center [103, 243] width 125 height 26
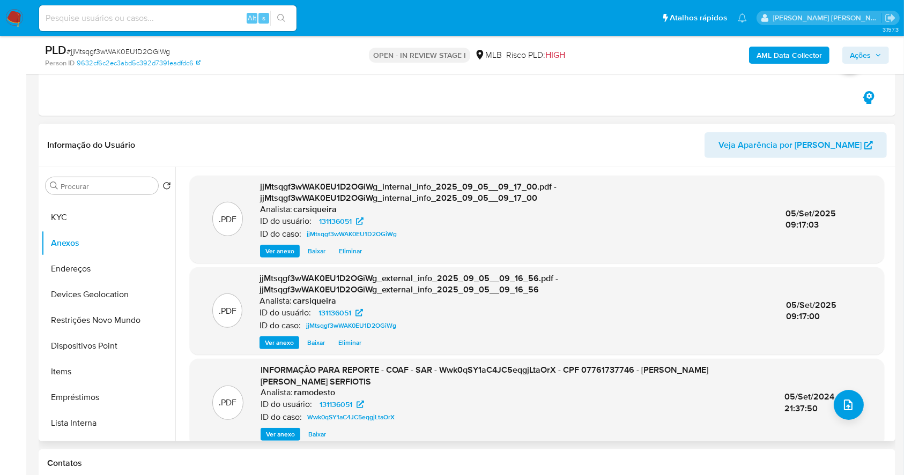
click at [284, 430] on span "Ver anexo" at bounding box center [280, 434] width 29 height 11
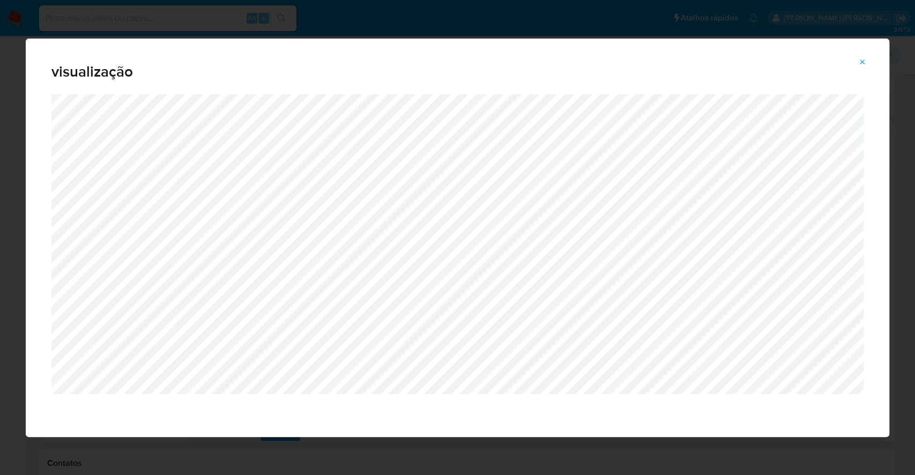
click at [0, 222] on div "visualização" at bounding box center [457, 237] width 915 height 475
click at [865, 59] on icon "Attachment preview" at bounding box center [862, 62] width 9 height 9
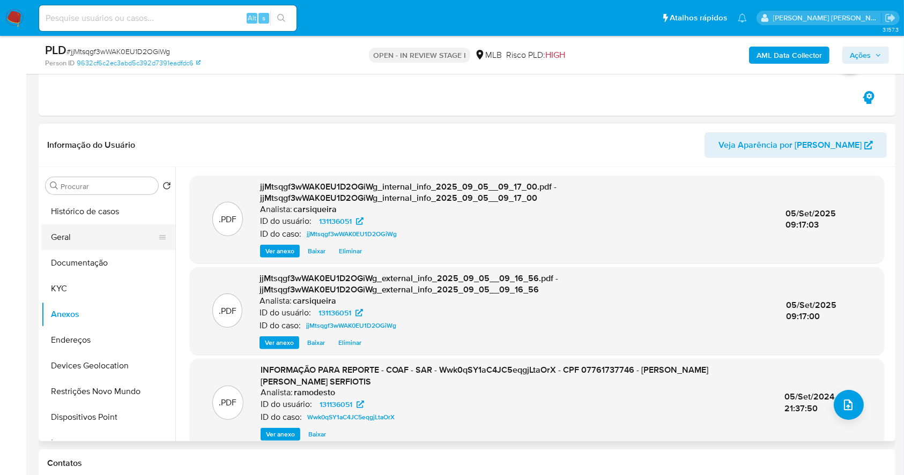
click at [88, 233] on button "Geral" at bounding box center [103, 238] width 125 height 26
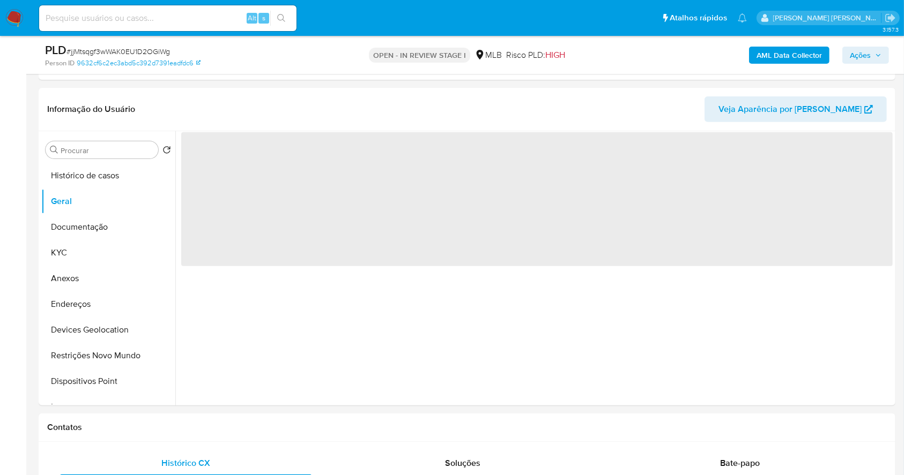
scroll to position [394, 0]
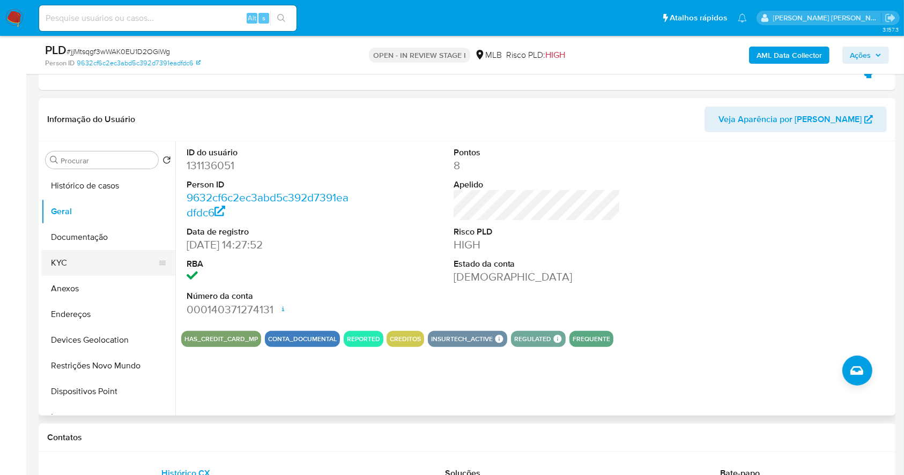
click at [118, 252] on button "KYC" at bounding box center [103, 263] width 125 height 26
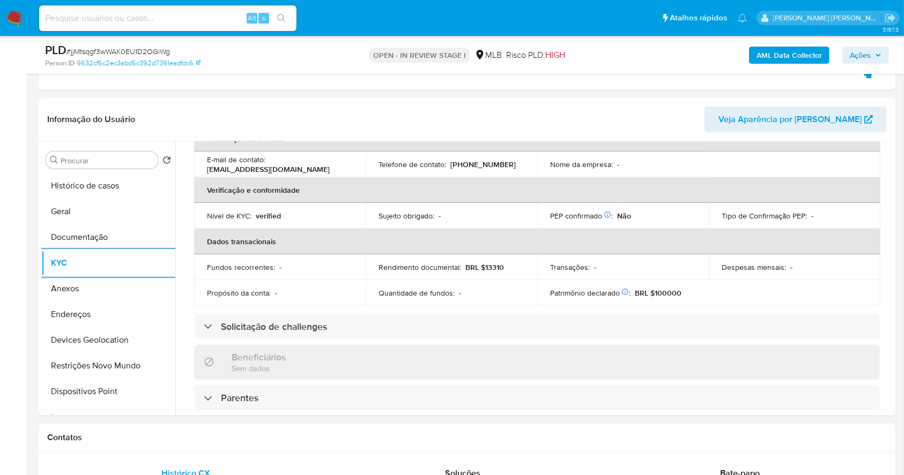
scroll to position [456, 0]
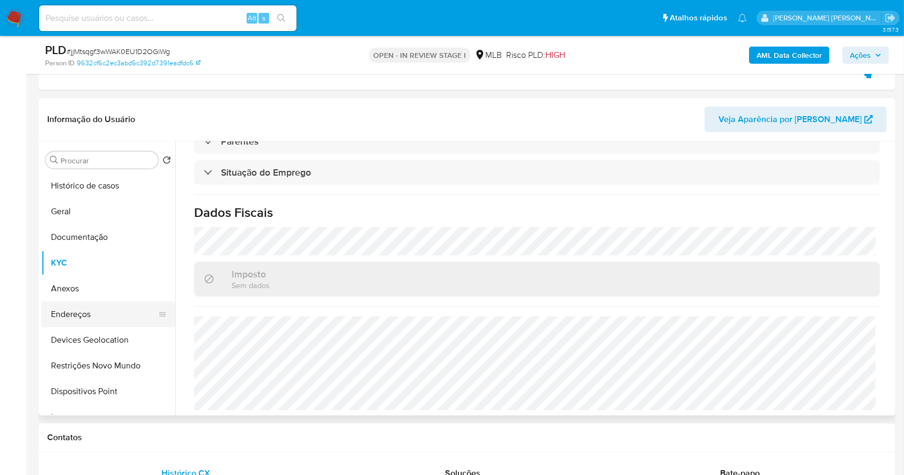
click at [121, 315] on button "Endereços" at bounding box center [103, 315] width 125 height 26
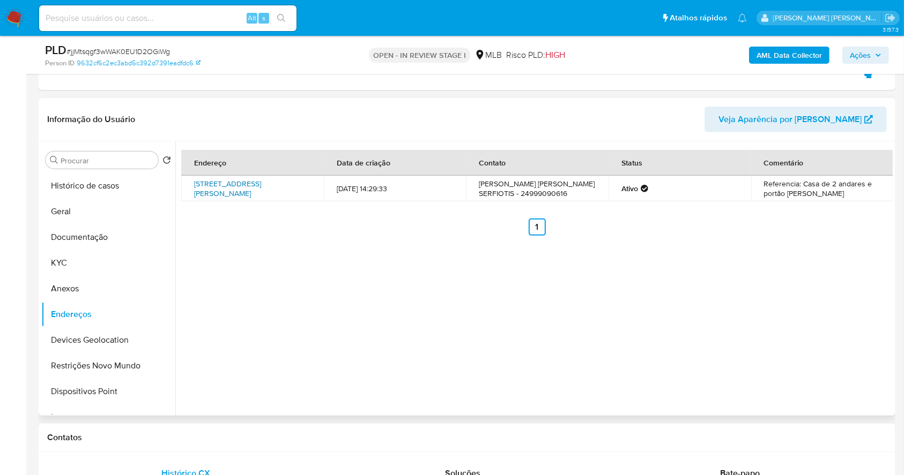
click at [235, 188] on link "Avenida Renato Monteiro 116, Porto Real, Rio De Janeiro, 27570000, Brasil 116" at bounding box center [227, 188] width 67 height 20
click at [90, 338] on button "Devices Geolocation" at bounding box center [103, 340] width 125 height 26
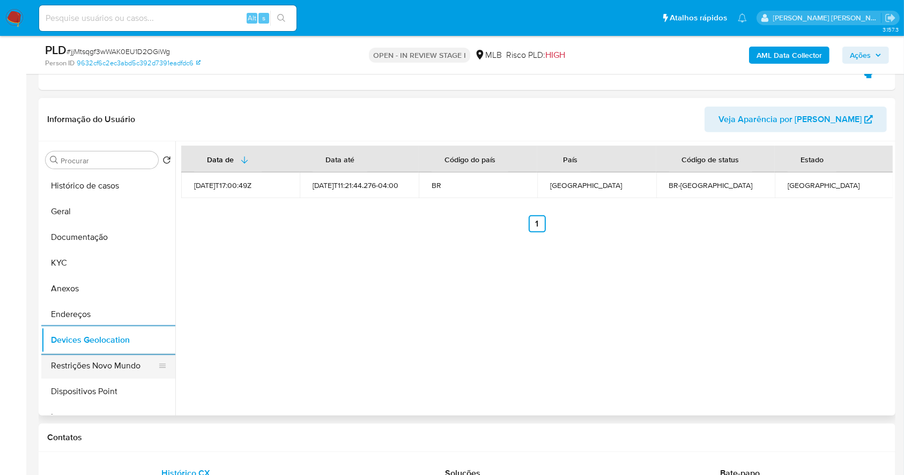
click at [109, 369] on button "Restrições Novo Mundo" at bounding box center [103, 366] width 125 height 26
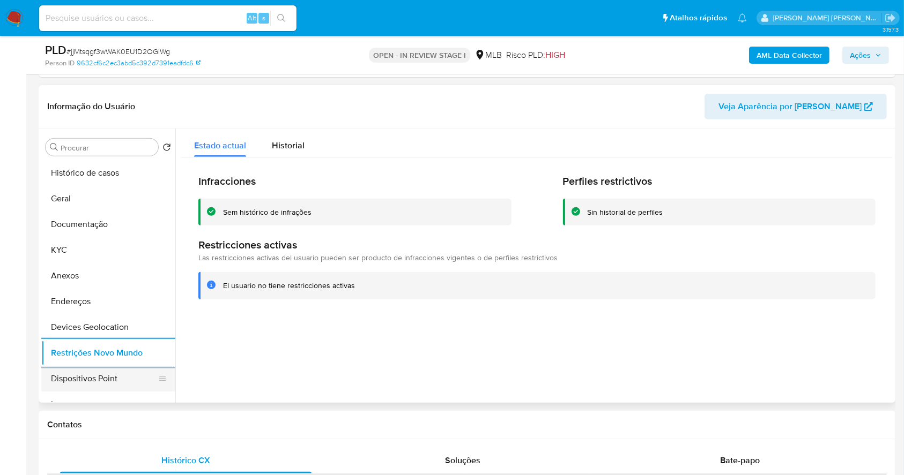
click at [115, 376] on button "Dispositivos Point" at bounding box center [103, 379] width 125 height 26
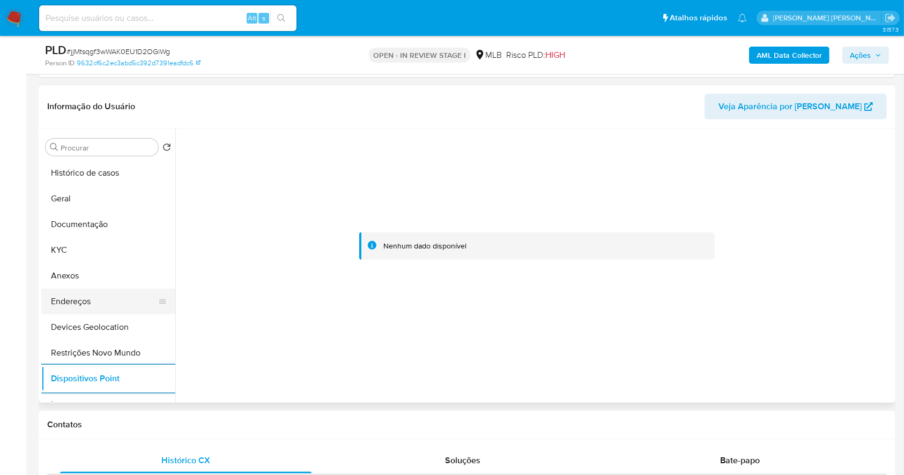
click at [108, 294] on button "Endereços" at bounding box center [103, 302] width 125 height 26
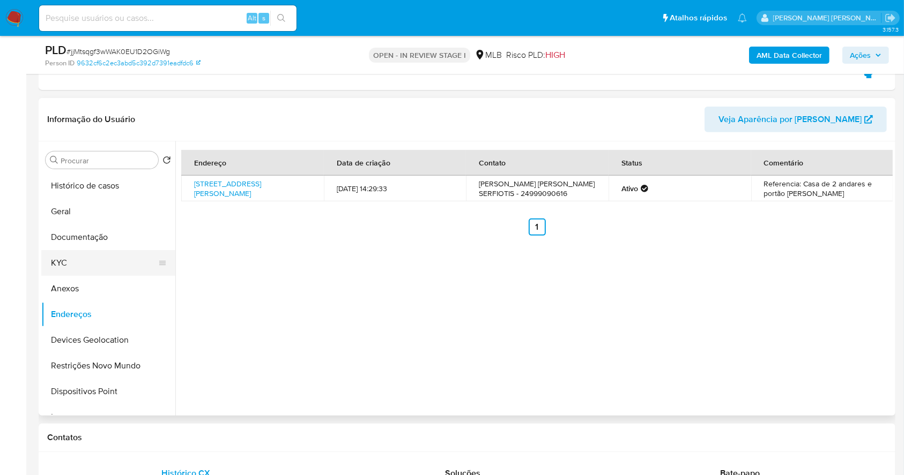
click at [73, 251] on button "KYC" at bounding box center [103, 263] width 125 height 26
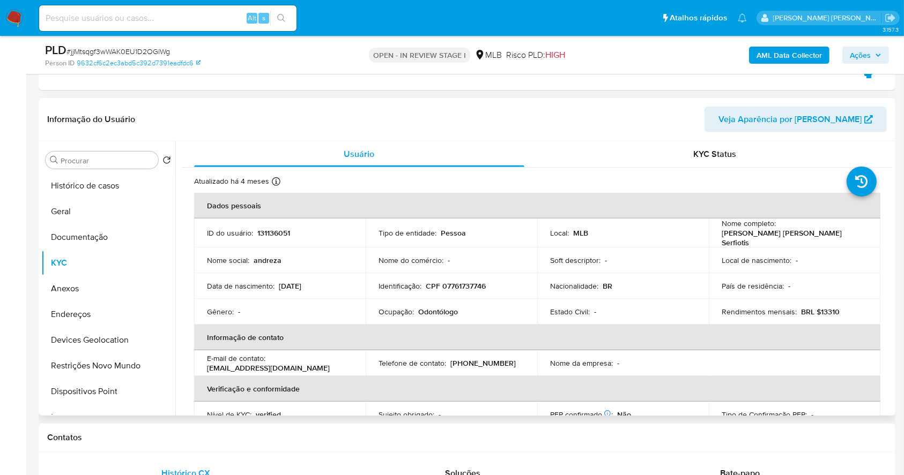
click at [450, 285] on p "CPF 07761737746" at bounding box center [456, 286] width 60 height 10
copy p "07761737746"
click at [102, 229] on button "Documentação" at bounding box center [103, 238] width 125 height 26
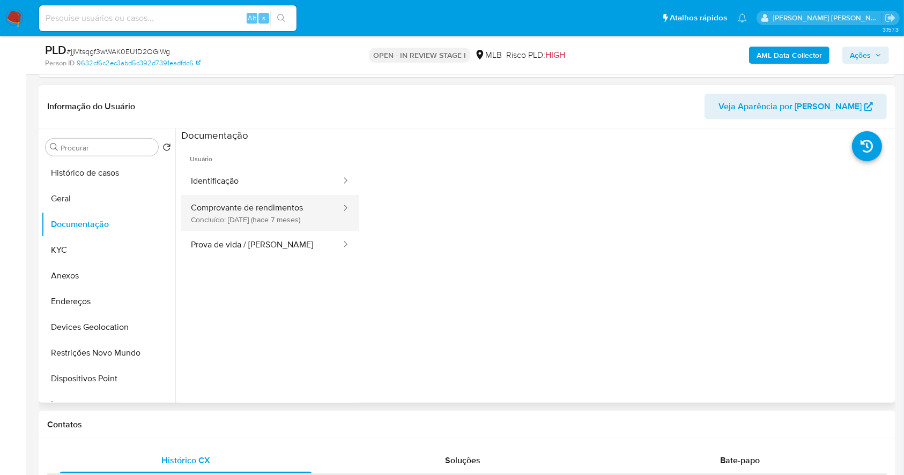
click at [270, 215] on button "Comprovante de rendimentos Concluído: 08/02/2025 (hace 7 meses)" at bounding box center [261, 213] width 161 height 36
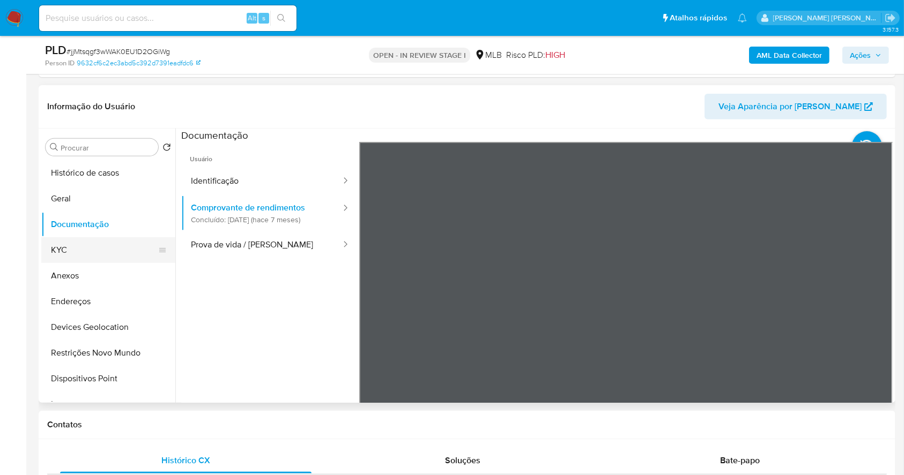
click at [69, 254] on button "KYC" at bounding box center [103, 250] width 125 height 26
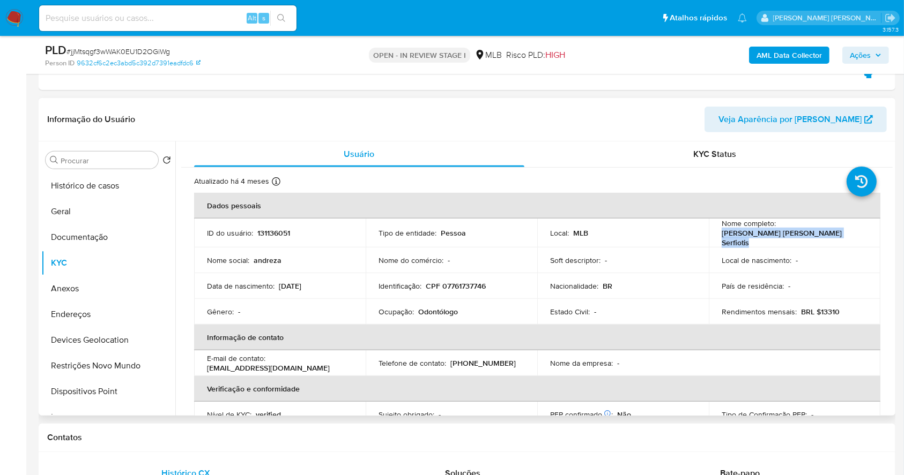
drag, startPoint x: 850, startPoint y: 236, endPoint x: 714, endPoint y: 239, distance: 136.2
click at [714, 239] on td "Nome completo : Andreza Bernardelli Pereira Serfiotis" at bounding box center [795, 233] width 172 height 29
copy p "Andreza Bernardelli Pereira Serfiotis"
click at [78, 280] on button "Anexos" at bounding box center [103, 289] width 125 height 26
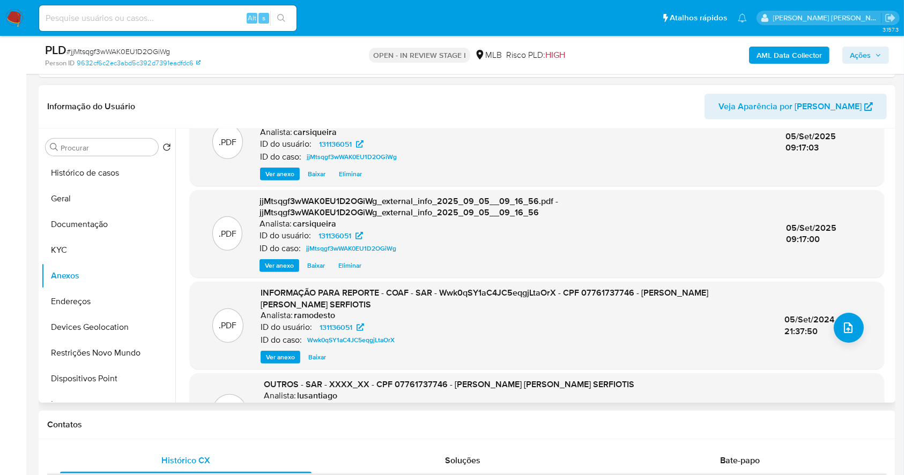
scroll to position [71, 0]
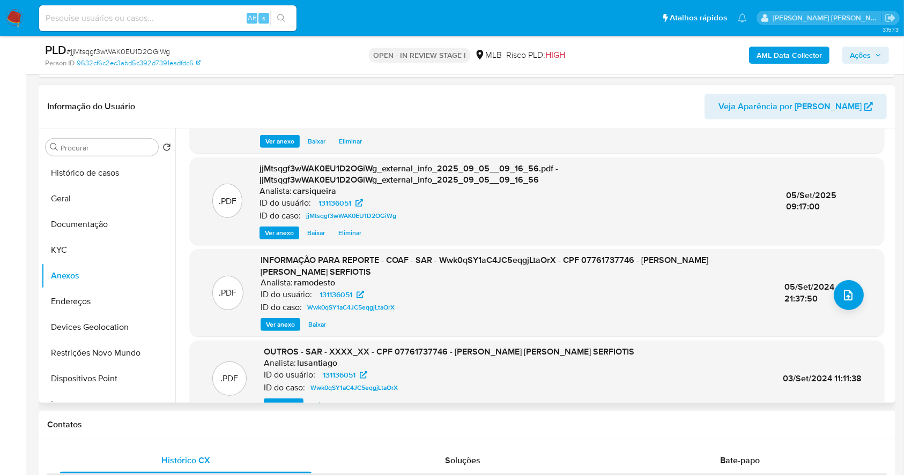
click at [277, 327] on span "Ver anexo" at bounding box center [280, 324] width 29 height 11
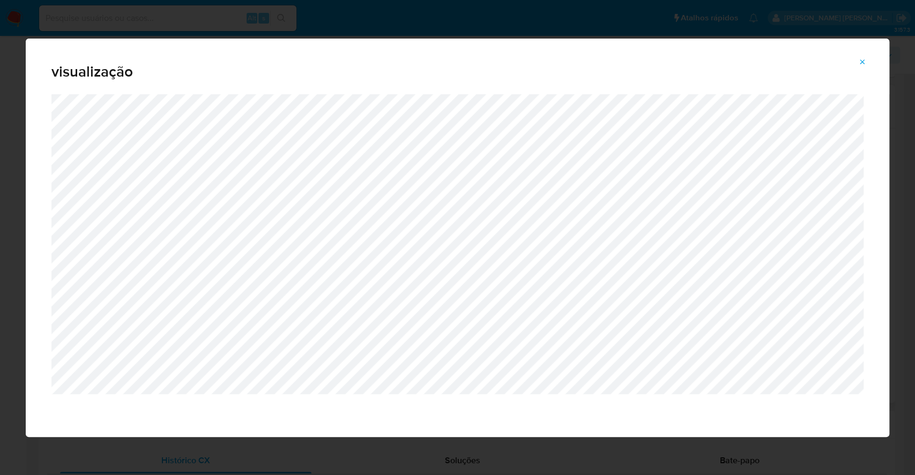
click at [857, 61] on button "Attachment preview" at bounding box center [863, 62] width 24 height 17
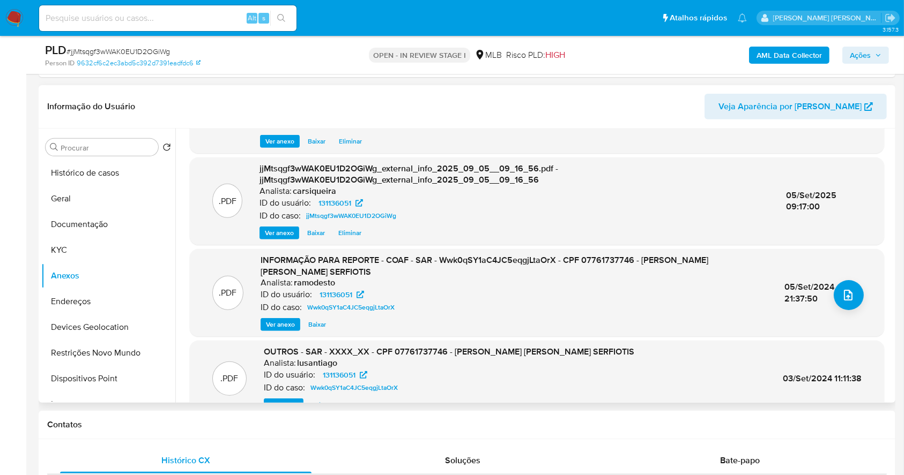
click at [854, 55] on span "Ações" at bounding box center [860, 55] width 21 height 17
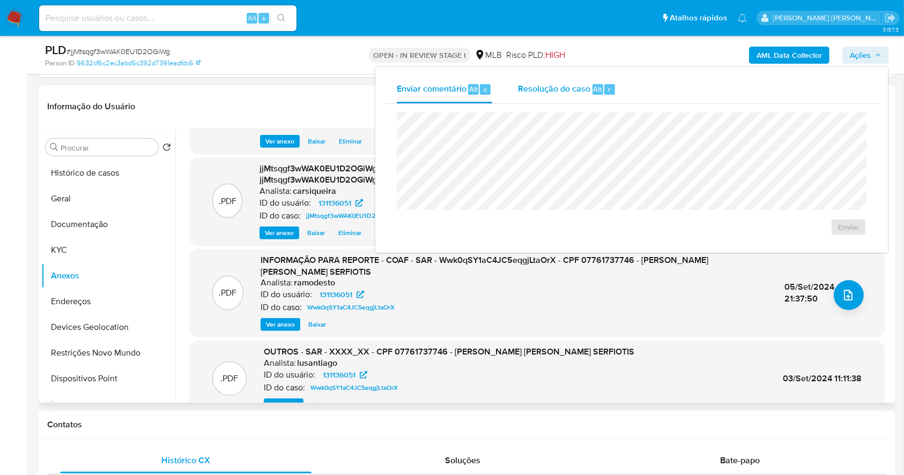
click at [587, 89] on span "Resolução do caso" at bounding box center [554, 89] width 72 height 12
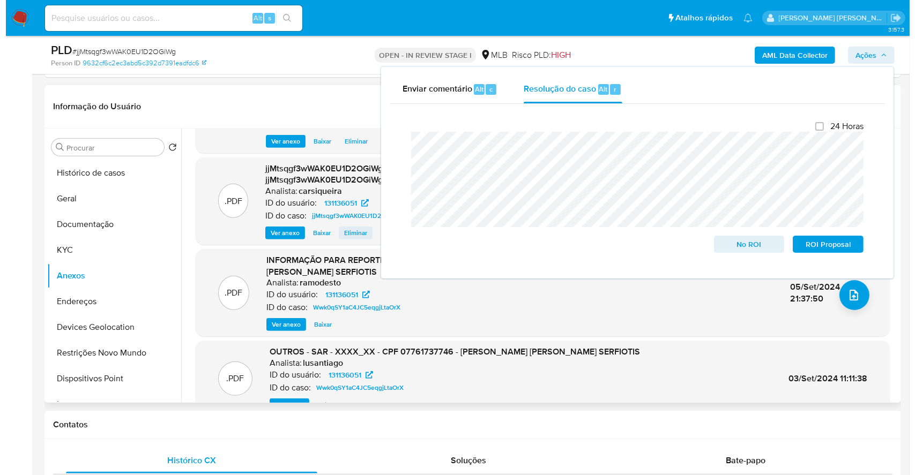
scroll to position [0, 0]
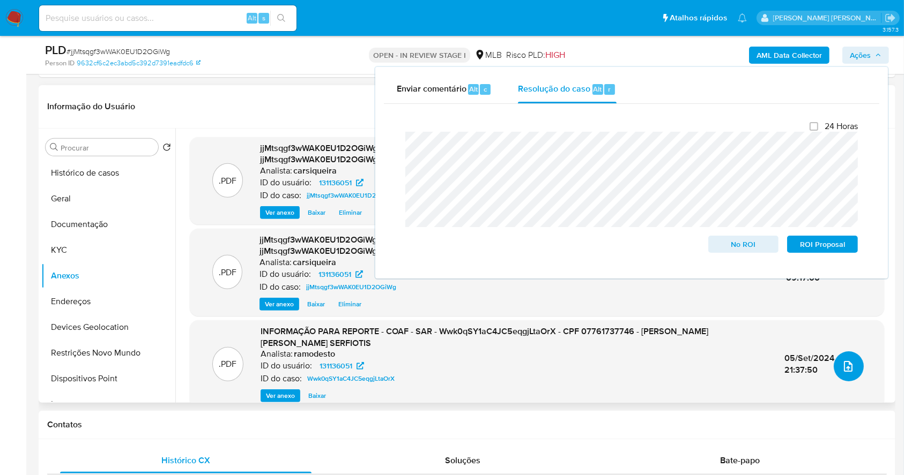
click at [844, 367] on icon "upload-file" at bounding box center [848, 366] width 13 height 13
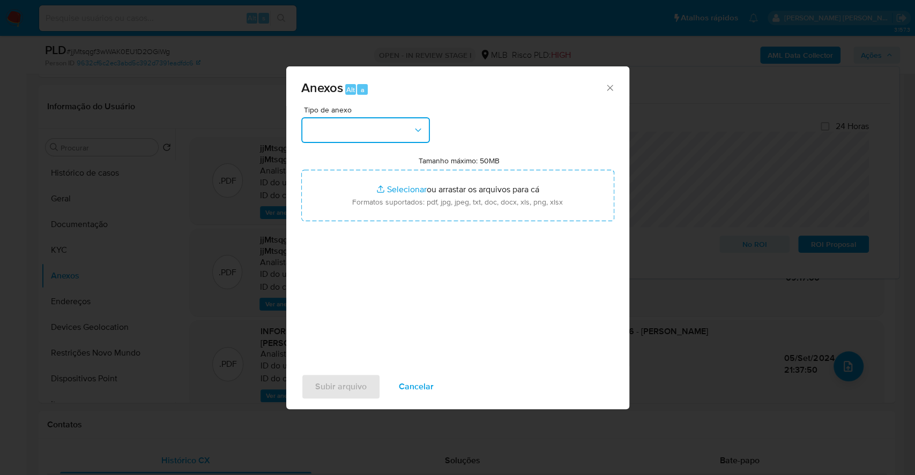
click at [377, 126] on button "button" at bounding box center [365, 130] width 129 height 26
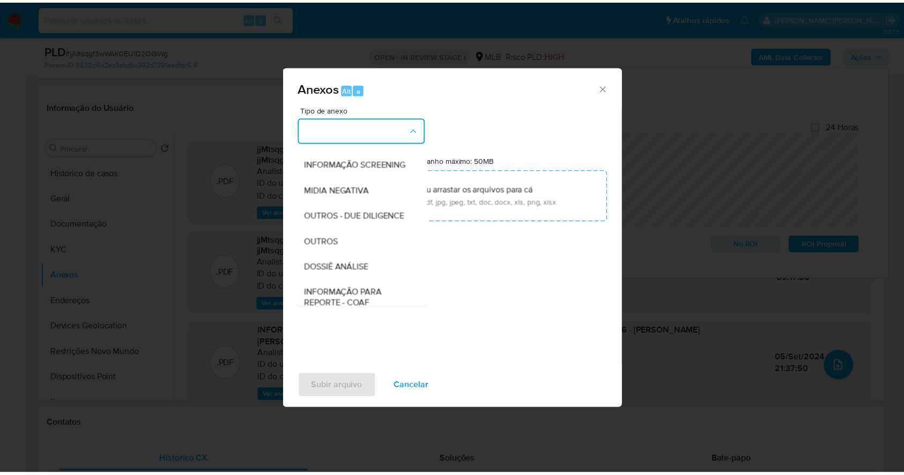
scroll to position [165, 0]
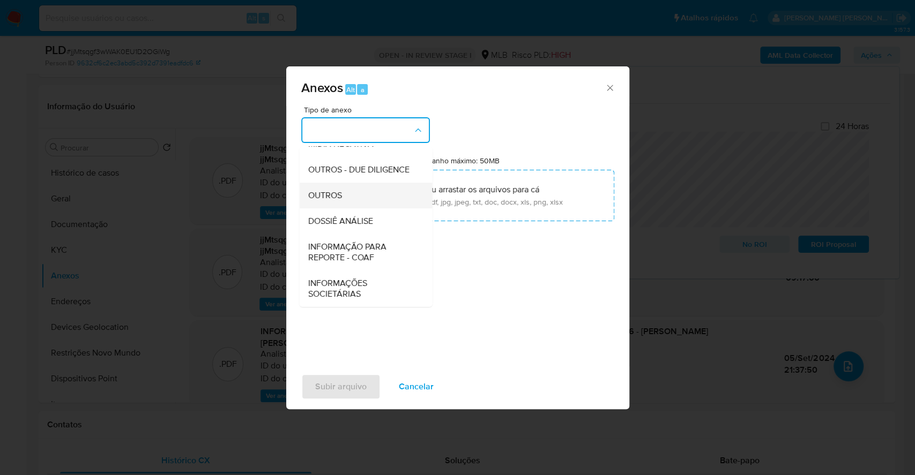
click at [352, 183] on div "OUTROS" at bounding box center [362, 196] width 109 height 26
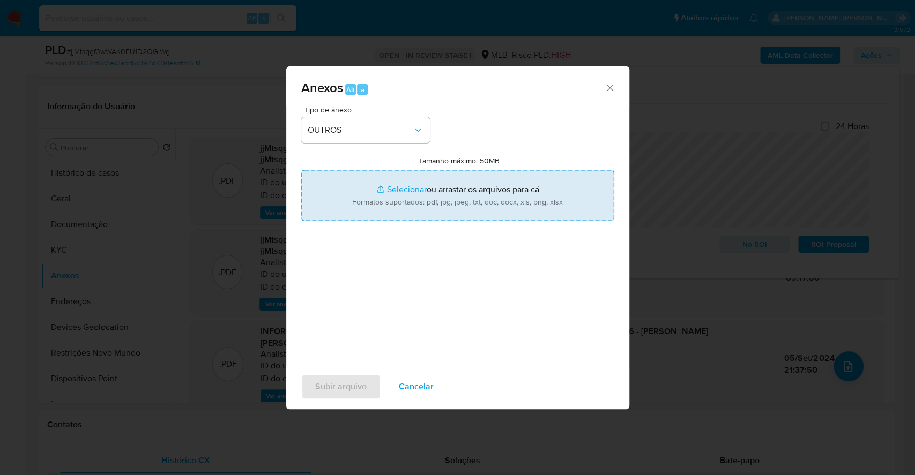
click at [407, 191] on input "Tamanho máximo: 50MB Selecionar arquivos" at bounding box center [457, 195] width 313 height 51
type input "C:\fakepath\2º SAR - CPF 07761737746 - ANDREZA BERNARDELLI PEREIRA SERFIOTIS - …"
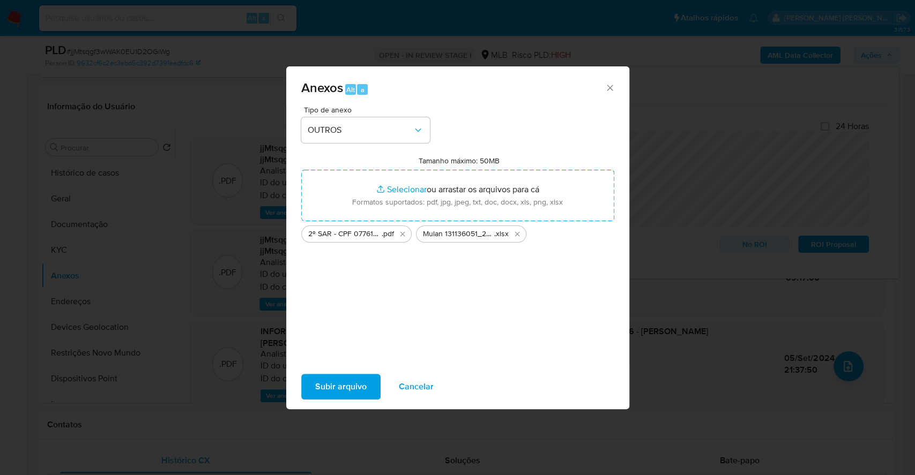
click at [333, 392] on span "Subir arquivo" at bounding box center [340, 387] width 51 height 24
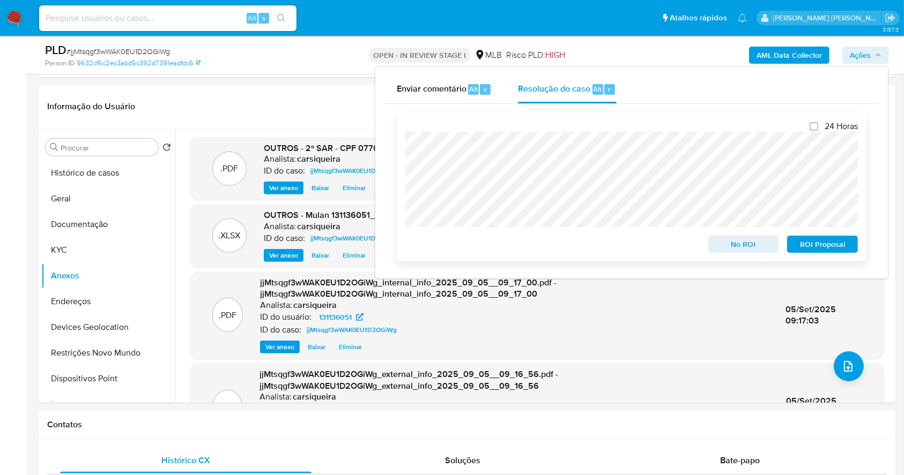
click at [825, 243] on span "ROI Proposal" at bounding box center [822, 244] width 56 height 15
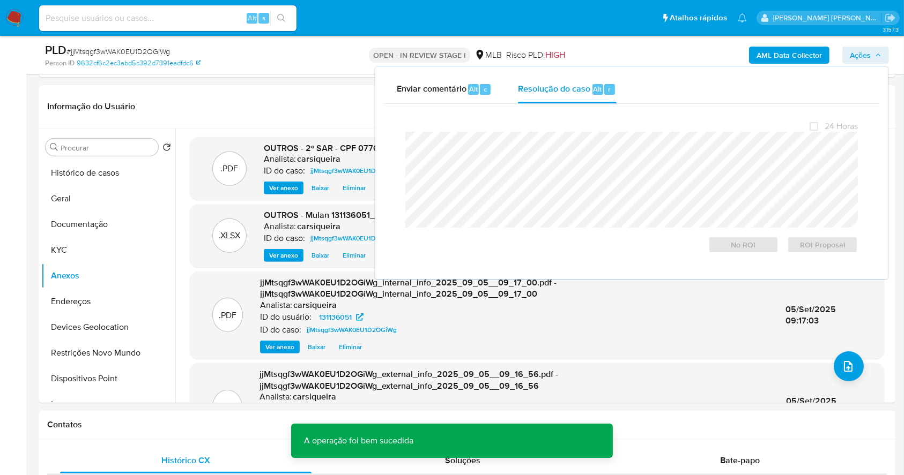
click at [138, 48] on span "# jjMtsqgf3wWAK0EU1D2OGiWg" at bounding box center [117, 51] width 103 height 11
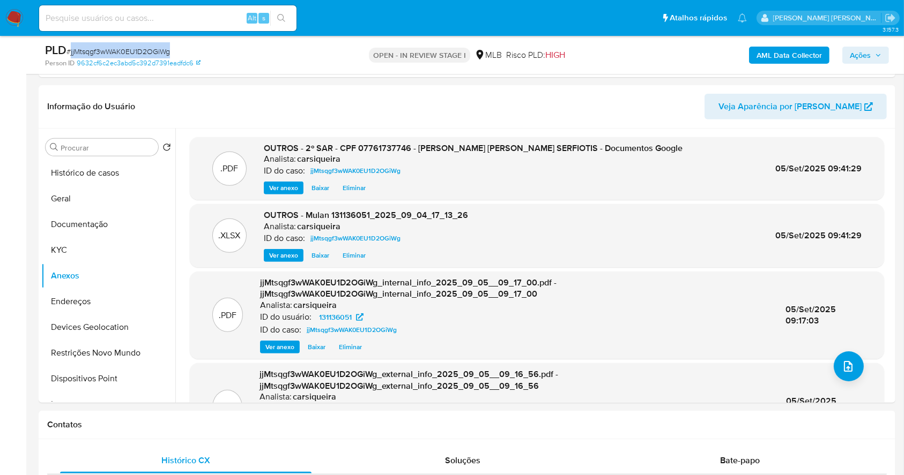
click at [138, 48] on span "# jjMtsqgf3wWAK0EU1D2OGiWg" at bounding box center [117, 51] width 103 height 11
copy span "jjMtsqgf3wWAK0EU1D2OGiWg"
click at [866, 51] on span "Ações" at bounding box center [860, 55] width 21 height 17
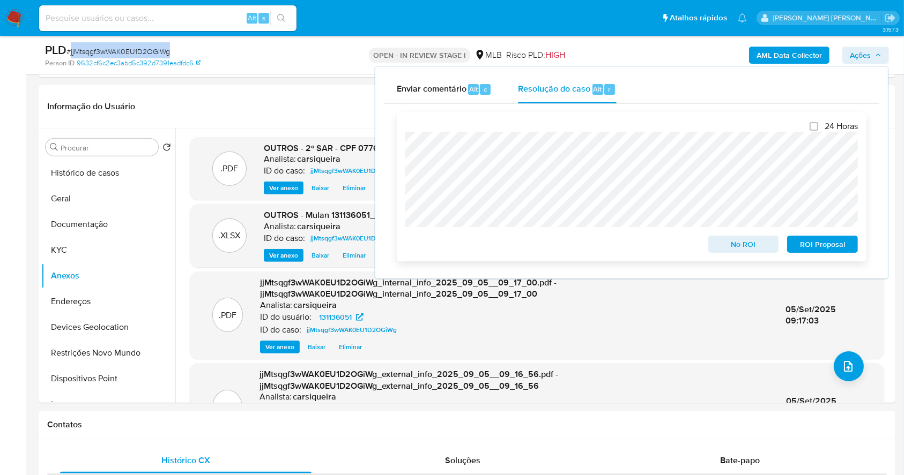
click at [825, 245] on span "ROI Proposal" at bounding box center [822, 244] width 56 height 15
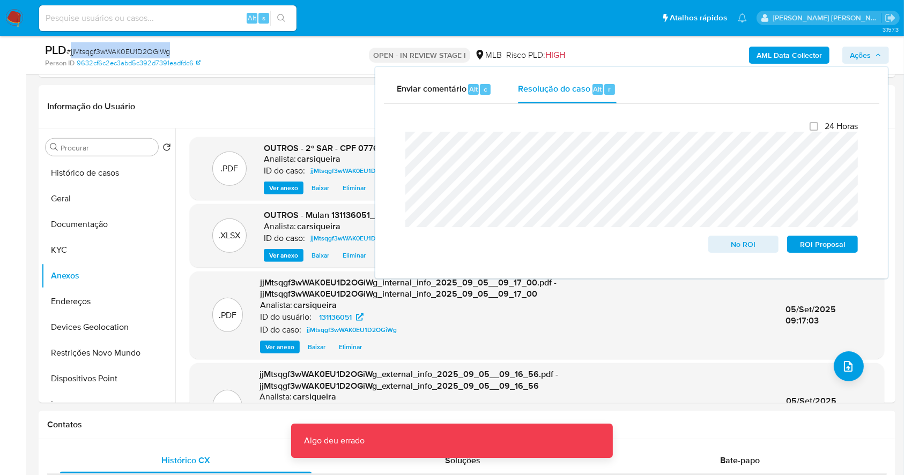
click at [147, 46] on span "# jjMtsqgf3wWAK0EU1D2OGiWg" at bounding box center [117, 51] width 103 height 11
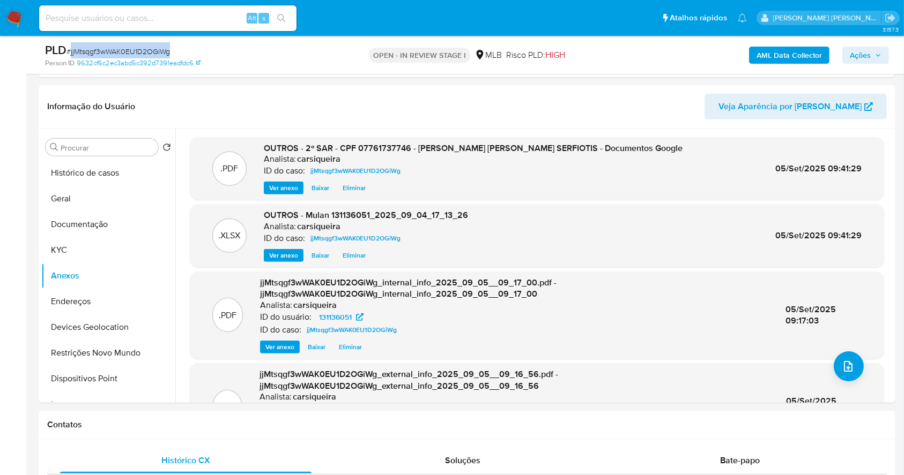
click at [147, 46] on span "# jjMtsqgf3wWAK0EU1D2OGiWg" at bounding box center [117, 51] width 103 height 11
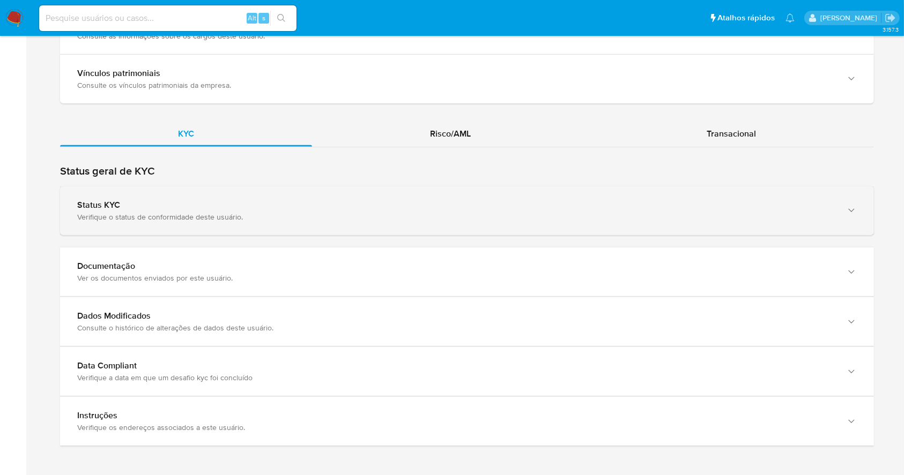
scroll to position [888, 0]
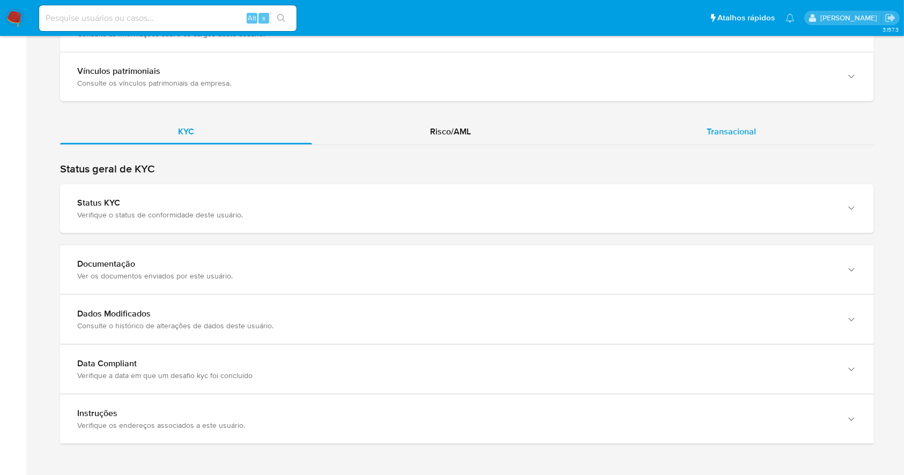
click at [742, 123] on div "Transacional" at bounding box center [731, 132] width 285 height 26
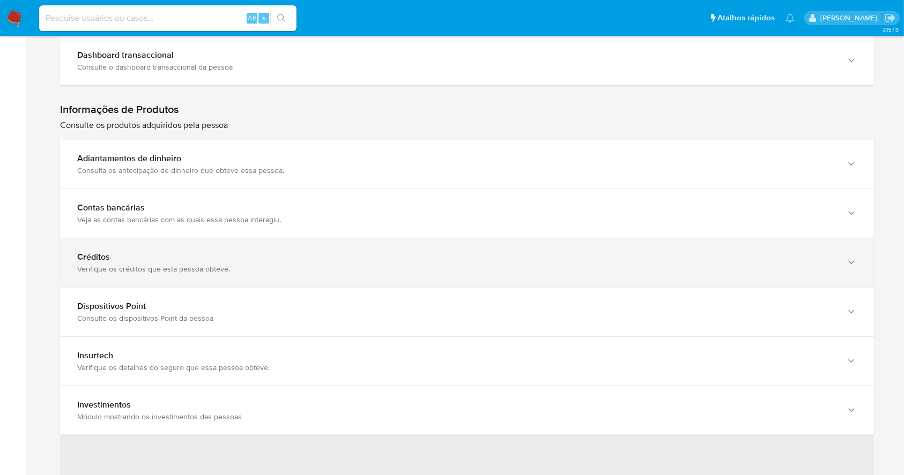
scroll to position [1102, 0]
click at [273, 264] on div "Verifique os créditos que esta pessoa obteve." at bounding box center [456, 267] width 758 height 10
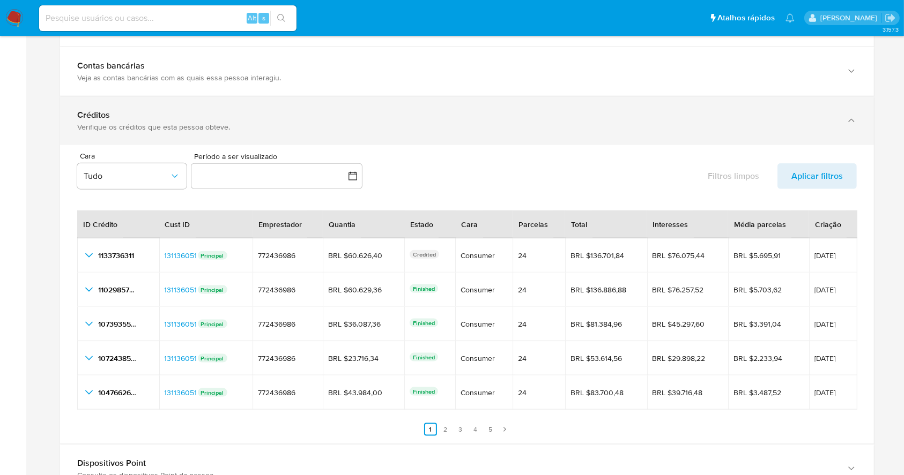
scroll to position [1245, 0]
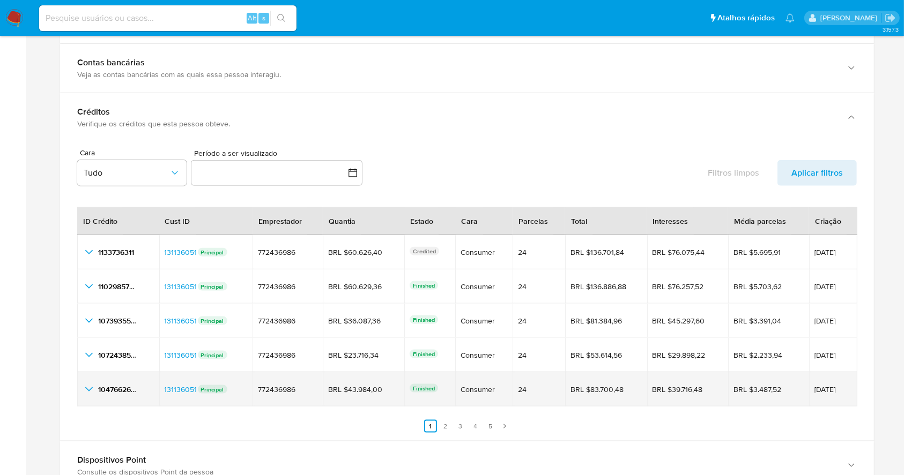
click at [84, 389] on icon "button_show_hidden_detail_by_id_4" at bounding box center [89, 389] width 13 height 13
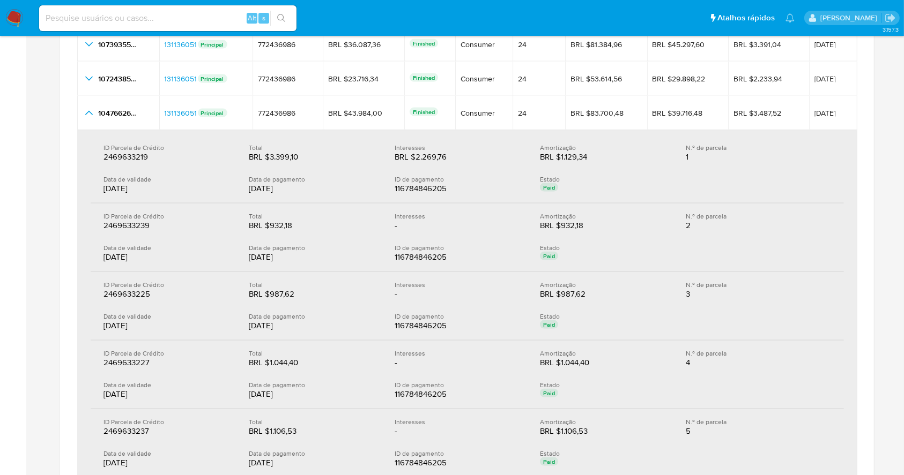
scroll to position [1531, 0]
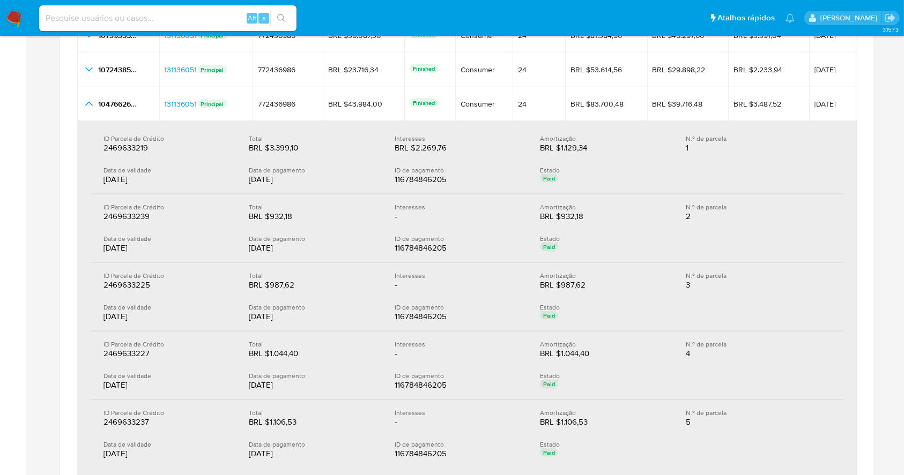
drag, startPoint x: 301, startPoint y: 178, endPoint x: 250, endPoint y: 176, distance: 50.9
click at [250, 176] on div "[DATE]" at bounding box center [313, 179] width 128 height 11
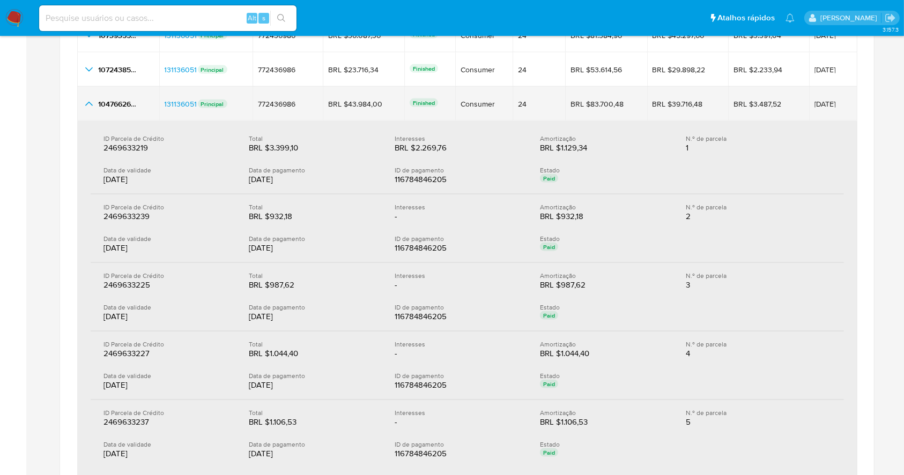
click at [88, 101] on icon "button_show_hidden_detail_by_id_4" at bounding box center [89, 103] width 8 height 4
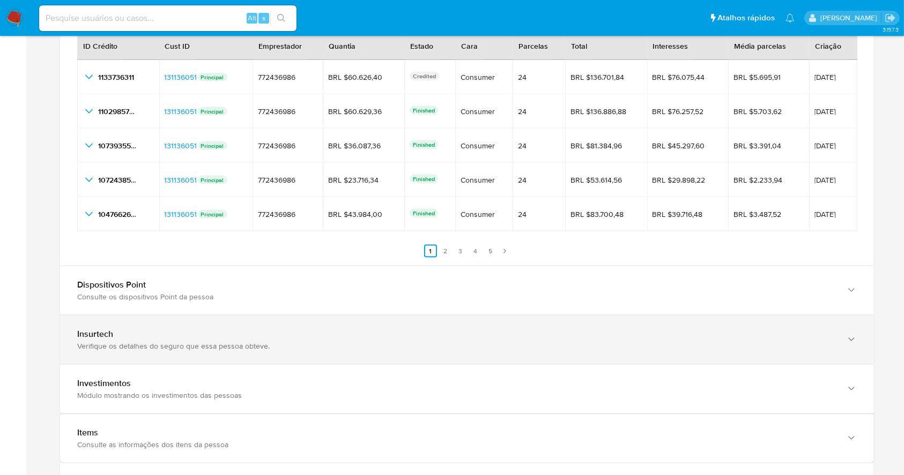
scroll to position [1388, 0]
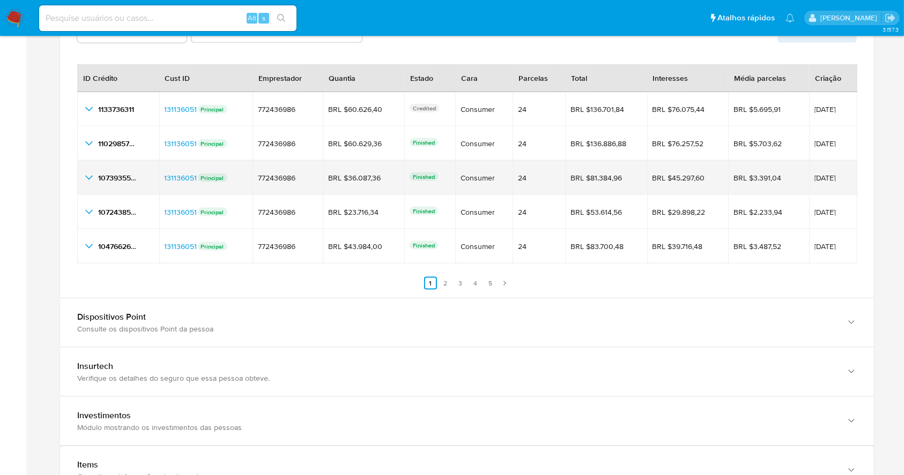
click at [84, 175] on icon "button_show_hidden_detail_by_id_2" at bounding box center [89, 178] width 13 height 13
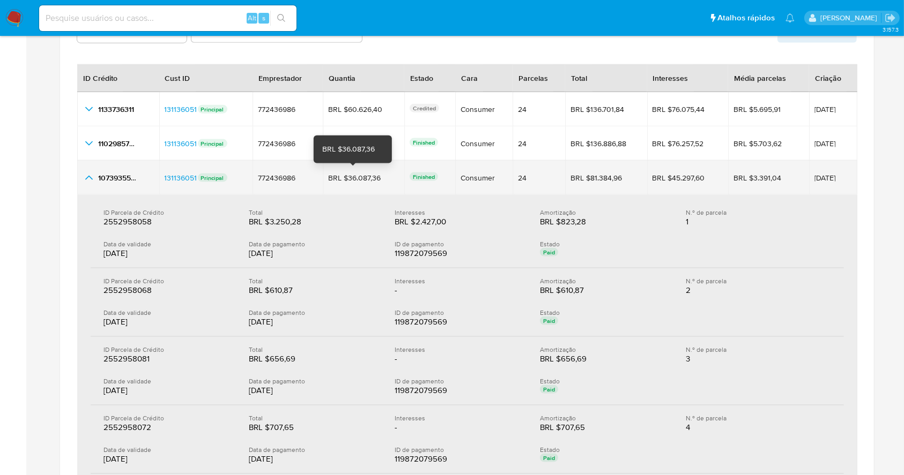
drag, startPoint x: 383, startPoint y: 177, endPoint x: 341, endPoint y: 173, distance: 41.5
click at [341, 173] on div "BRL $36.087,36 BRL $36.087,36" at bounding box center [363, 178] width 71 height 10
drag, startPoint x: 375, startPoint y: 174, endPoint x: 340, endPoint y: 174, distance: 35.4
click at [340, 174] on div "BRL $36.087,36" at bounding box center [358, 178] width 60 height 10
click at [111, 177] on span "1073935514" at bounding box center [118, 178] width 40 height 11
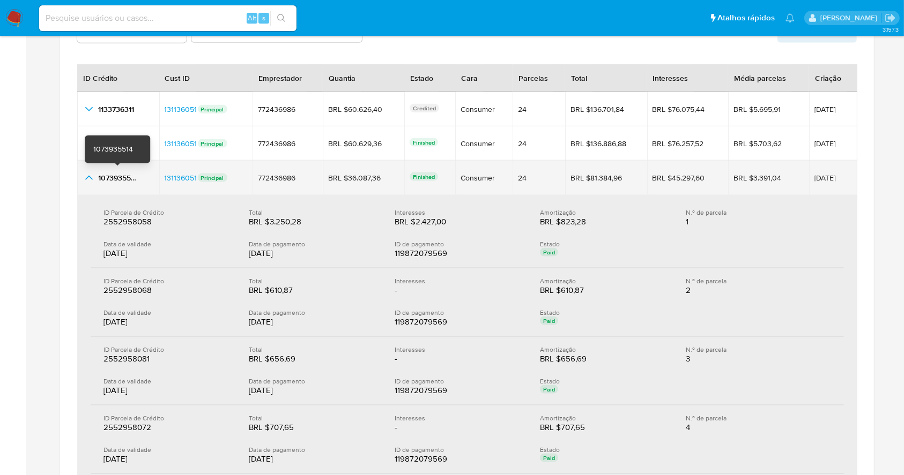
click at [111, 177] on span "1073935514" at bounding box center [118, 178] width 40 height 11
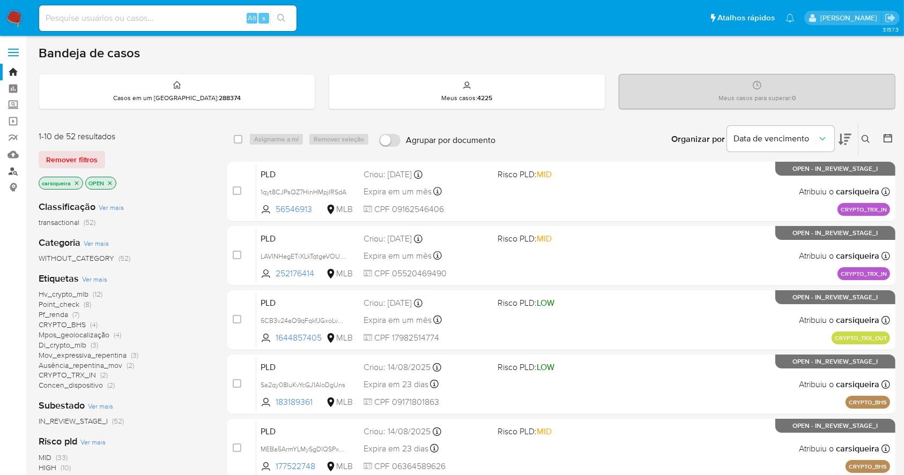
click at [13, 173] on link "Localizador de pessoas" at bounding box center [64, 171] width 128 height 17
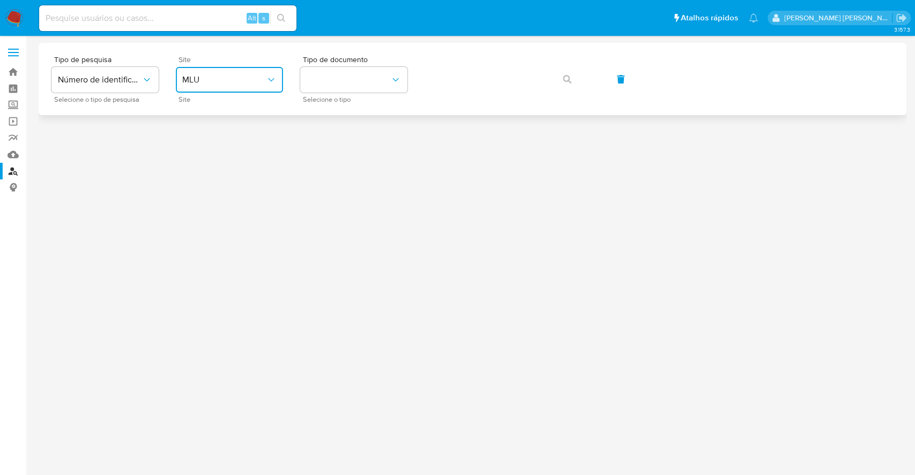
click at [256, 75] on span "MLU" at bounding box center [224, 80] width 84 height 11
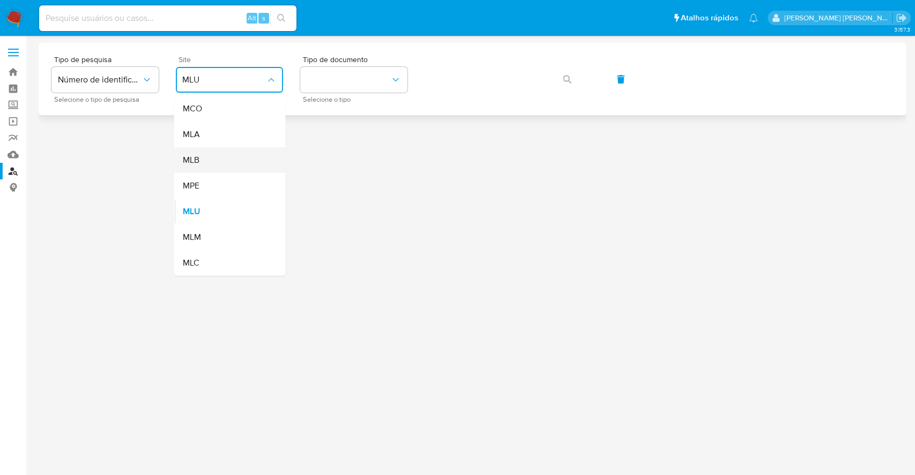
click at [235, 164] on div "MLB" at bounding box center [226, 160] width 88 height 26
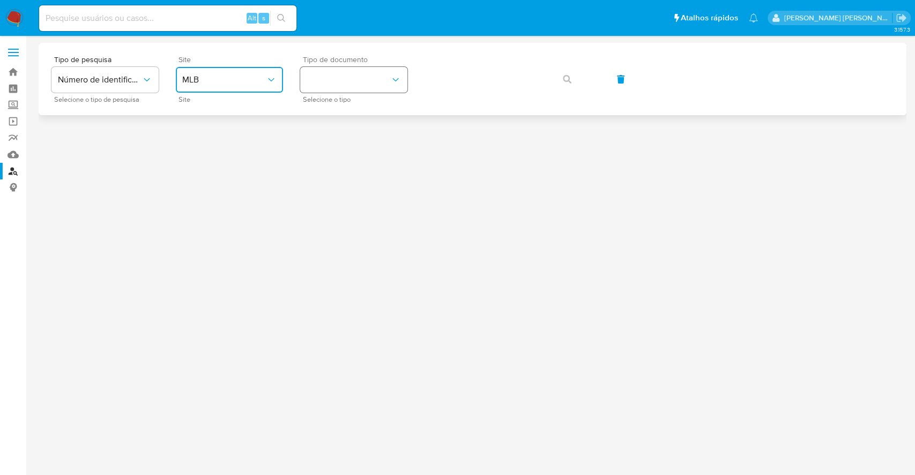
click at [349, 70] on button "identificationType" at bounding box center [353, 80] width 107 height 26
click at [359, 105] on div "CNPJ CNPJ" at bounding box center [351, 114] width 88 height 36
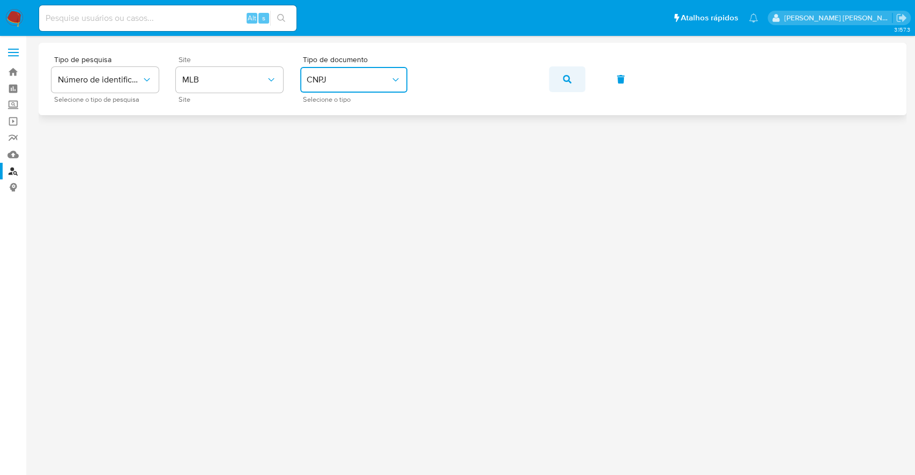
click at [567, 81] on icon "button" at bounding box center [567, 79] width 9 height 9
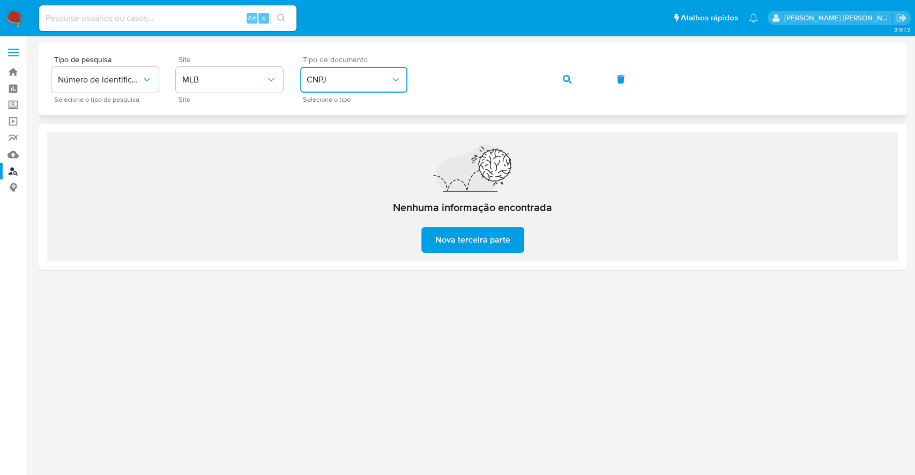
click at [375, 78] on span "CNPJ" at bounding box center [349, 80] width 84 height 11
click at [343, 149] on div "CPF CPF" at bounding box center [351, 150] width 88 height 36
click at [567, 80] on icon "button" at bounding box center [567, 79] width 9 height 9
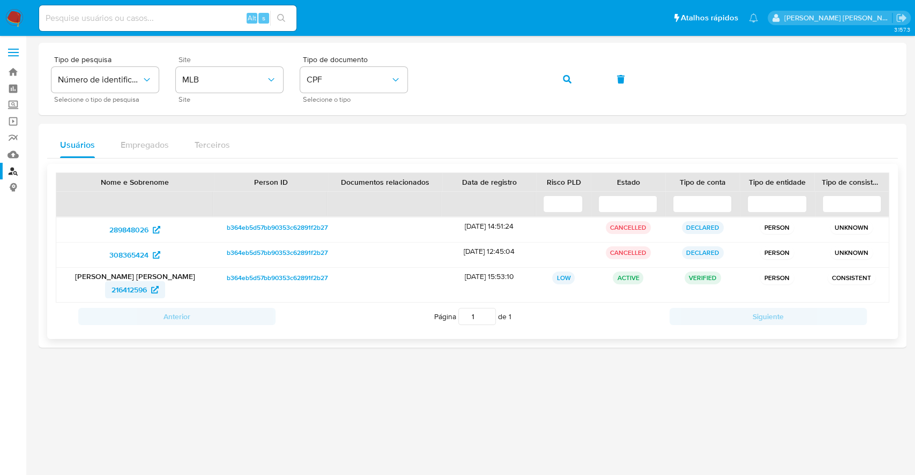
click at [132, 287] on span "216412596" at bounding box center [128, 289] width 35 height 17
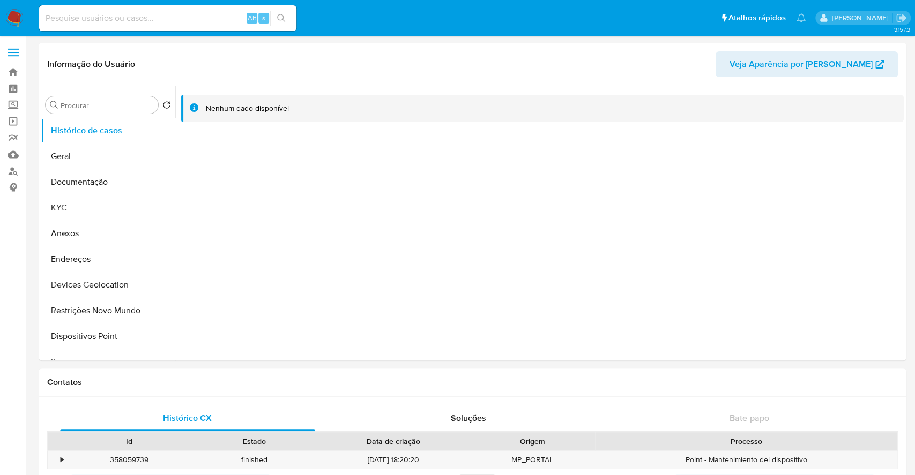
select select "10"
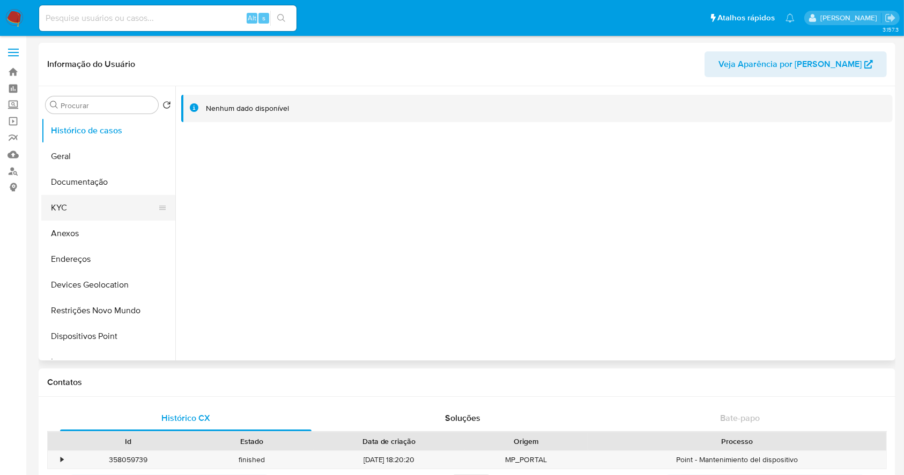
click at [64, 206] on button "KYC" at bounding box center [103, 208] width 125 height 26
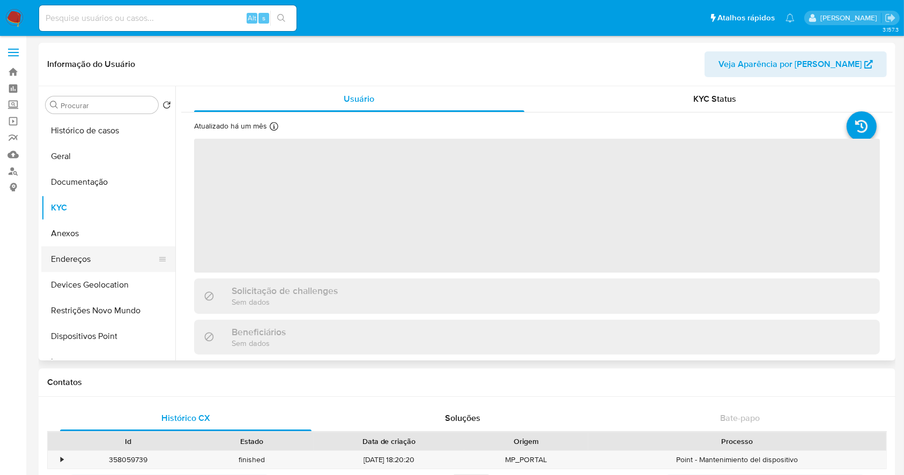
scroll to position [71, 0]
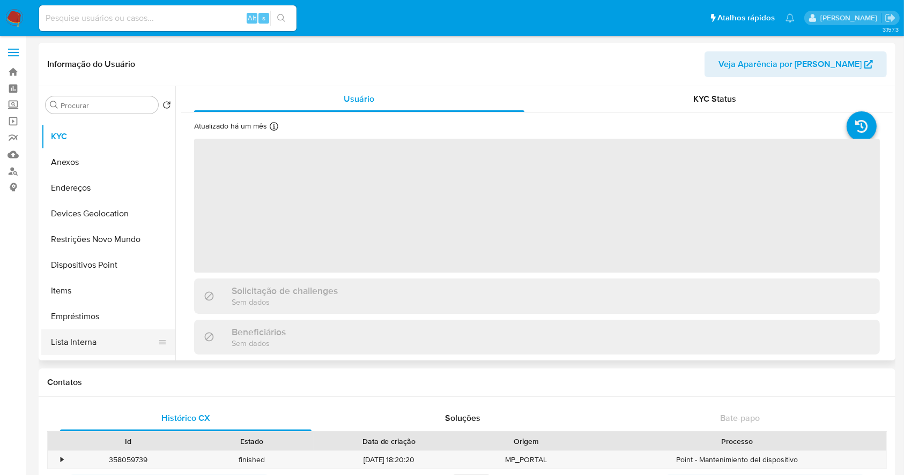
click at [106, 341] on button "Lista Interna" at bounding box center [103, 343] width 125 height 26
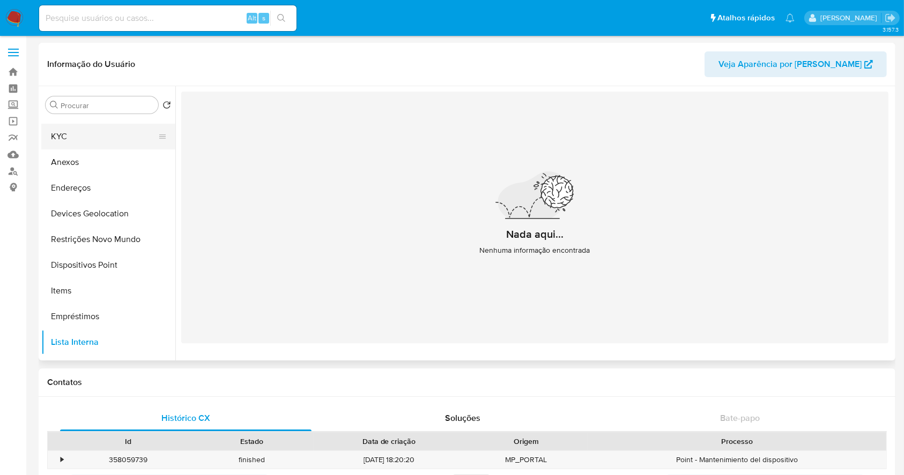
click at [100, 137] on button "KYC" at bounding box center [103, 137] width 125 height 26
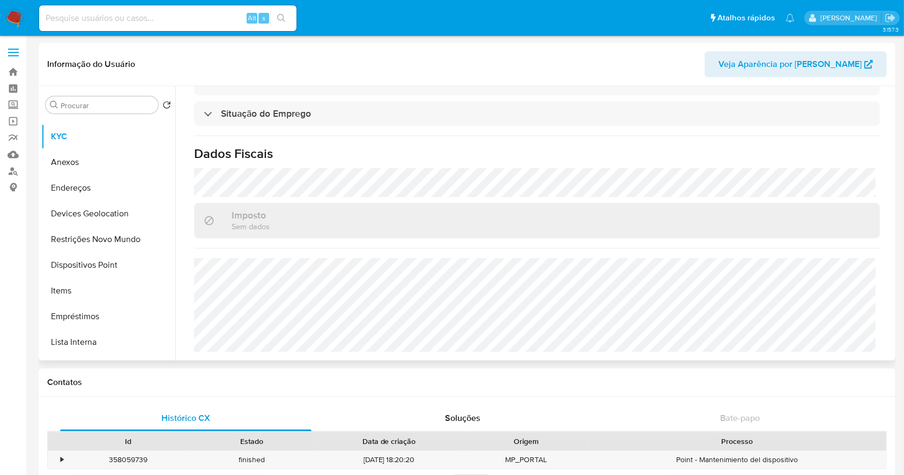
scroll to position [466, 0]
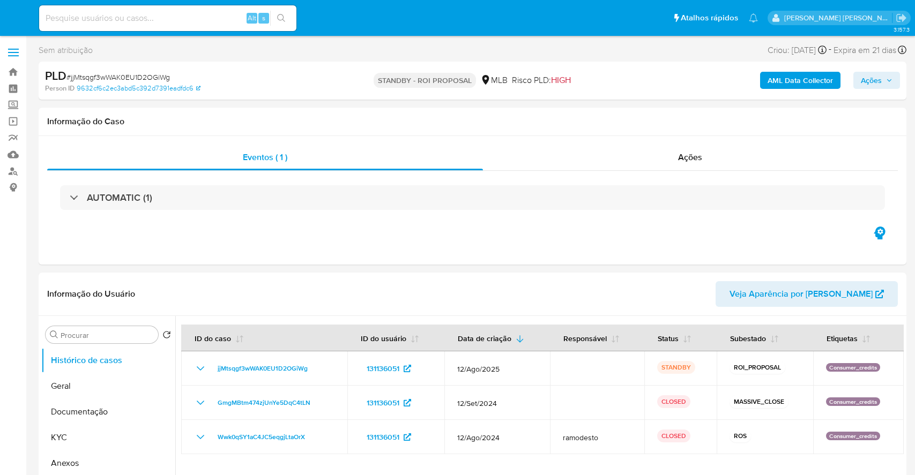
select select "10"
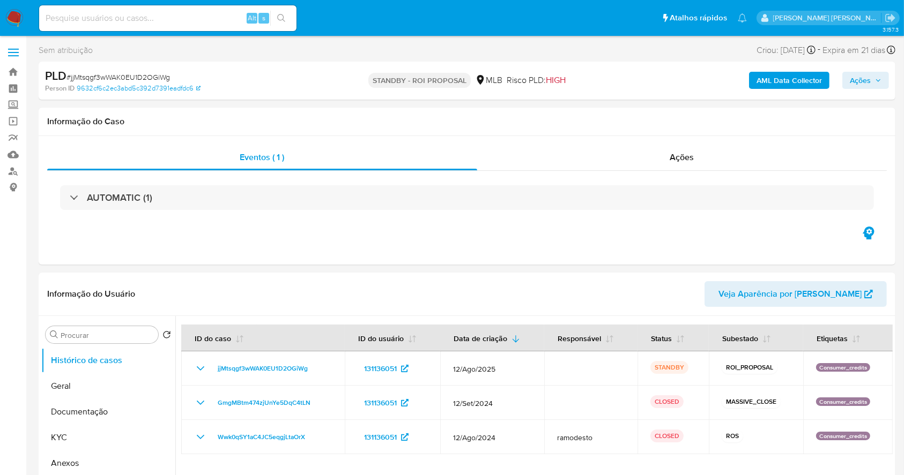
click at [13, 10] on img at bounding box center [14, 18] width 18 height 18
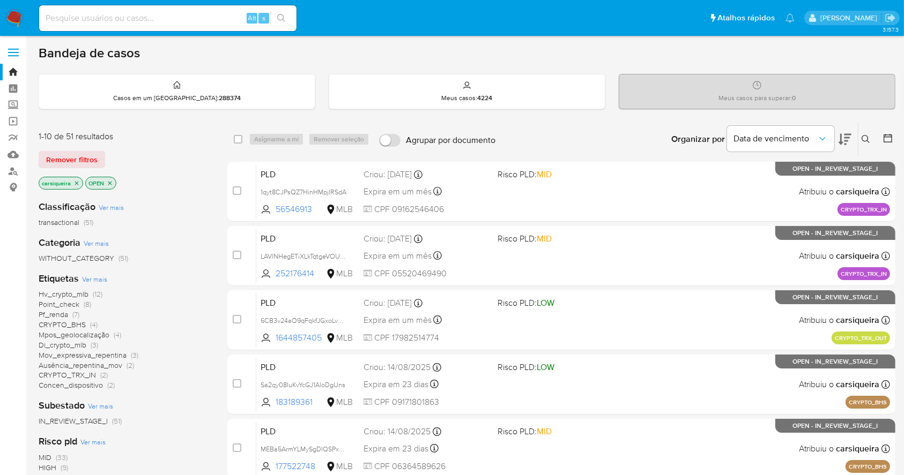
click at [136, 17] on input at bounding box center [167, 18] width 257 height 14
paste input "fAY5L2IxcDLwF4Fuv2ecFMFB"
type input "fAY5L2IxcDLwF4Fuv2ecFMFB"
click at [279, 18] on icon "search-icon" at bounding box center [281, 18] width 9 height 9
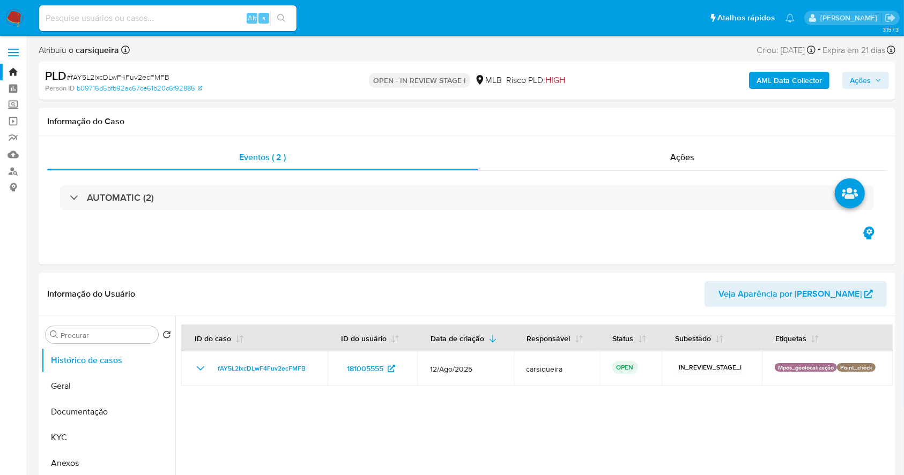
select select "10"
click at [115, 20] on input at bounding box center [167, 18] width 257 height 14
paste input "f9Ih511MLB38AyvMpI4UeABw"
type input "f9Ih511MLB38AyvMpI4UeABw"
click at [281, 20] on icon "search-icon" at bounding box center [281, 18] width 9 height 9
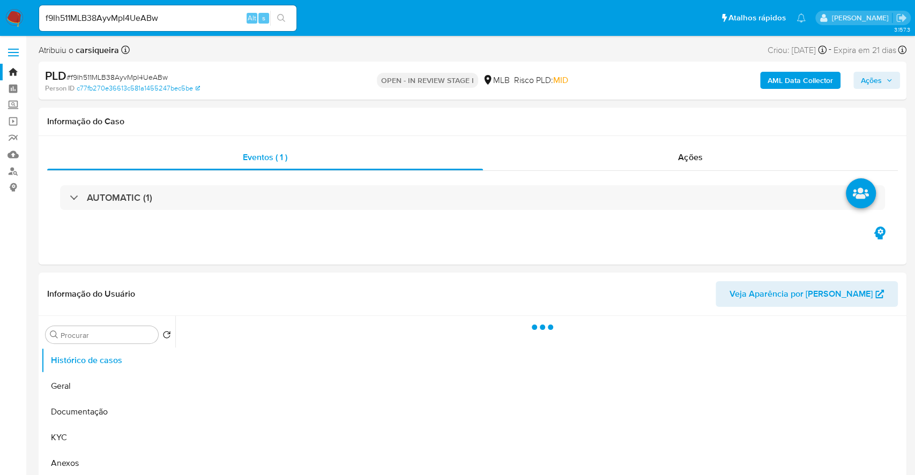
select select "10"
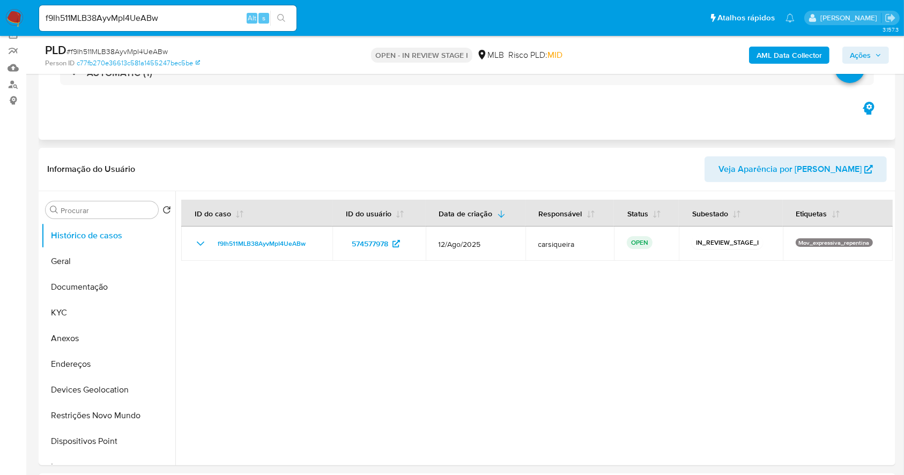
scroll to position [143, 0]
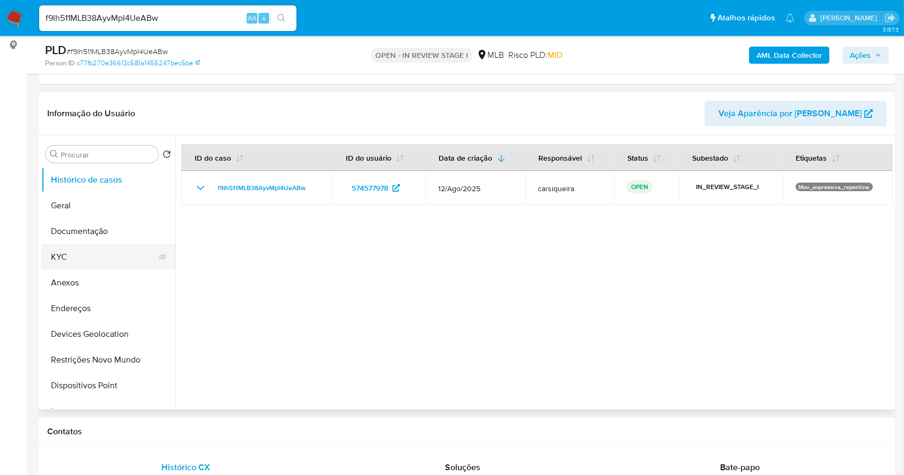
click at [98, 259] on button "KYC" at bounding box center [103, 257] width 125 height 26
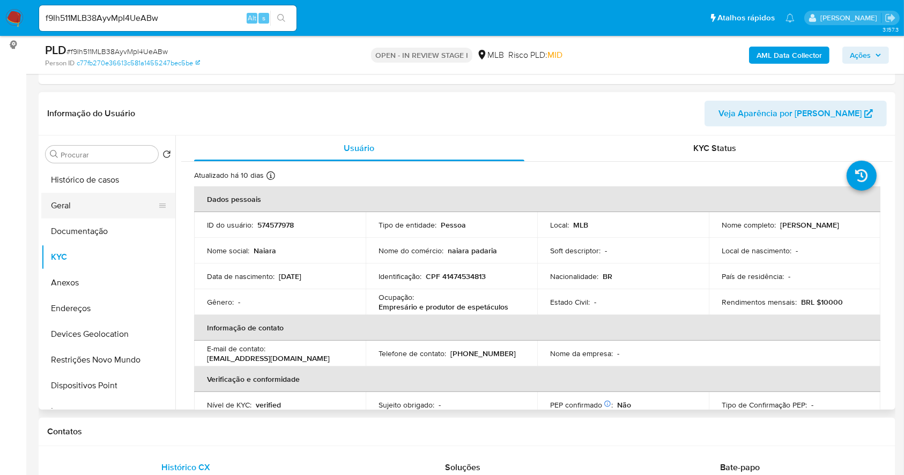
click at [94, 208] on button "Geral" at bounding box center [103, 206] width 125 height 26
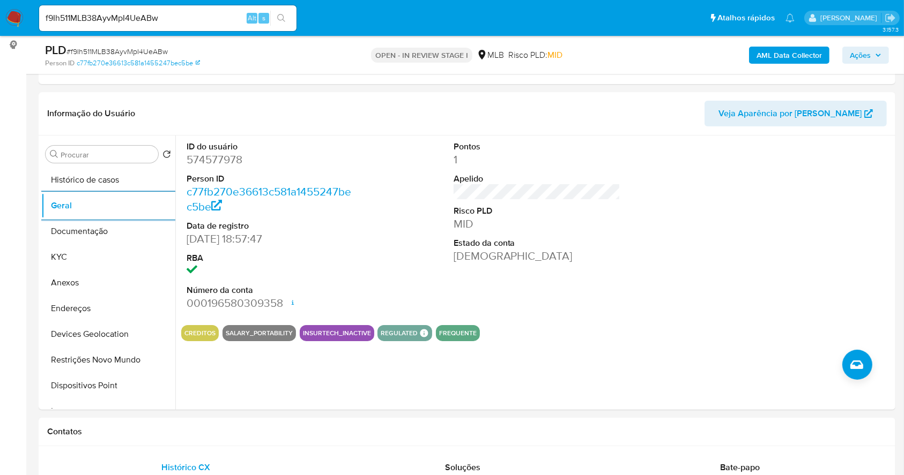
click at [758, 45] on div "AML Data Collector Ações" at bounding box center [750, 54] width 278 height 25
click at [762, 52] on b "AML Data Collector" at bounding box center [788, 55] width 65 height 17
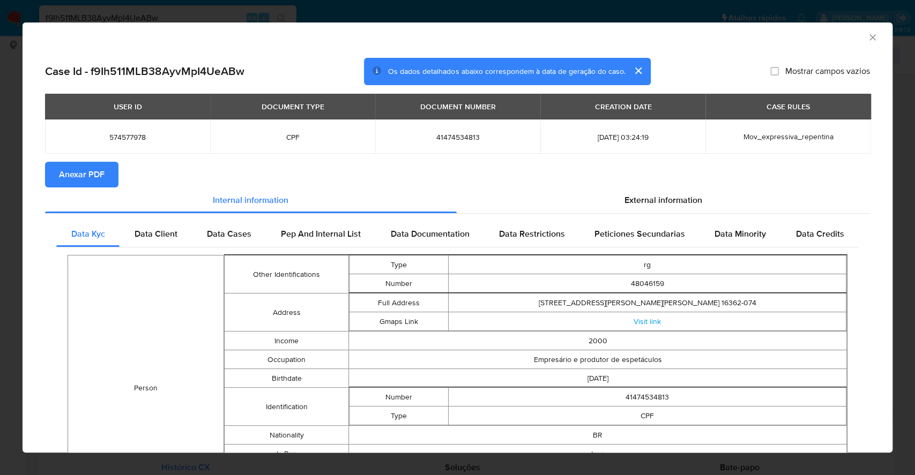
click at [90, 179] on span "Anexar PDF" at bounding box center [82, 175] width 46 height 24
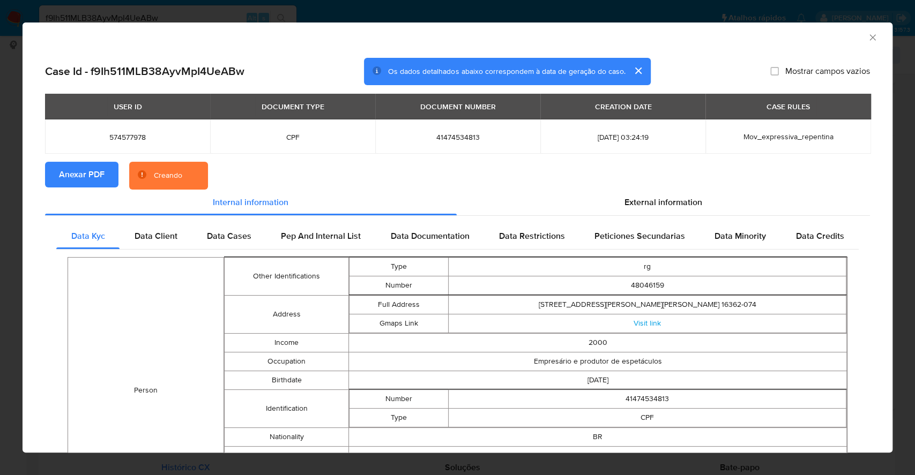
click at [0, 239] on div "AML Data Collector Case Id - f9Ih511MLB38AyvMpI4UeABw Os dados detalhados abaix…" at bounding box center [457, 237] width 915 height 475
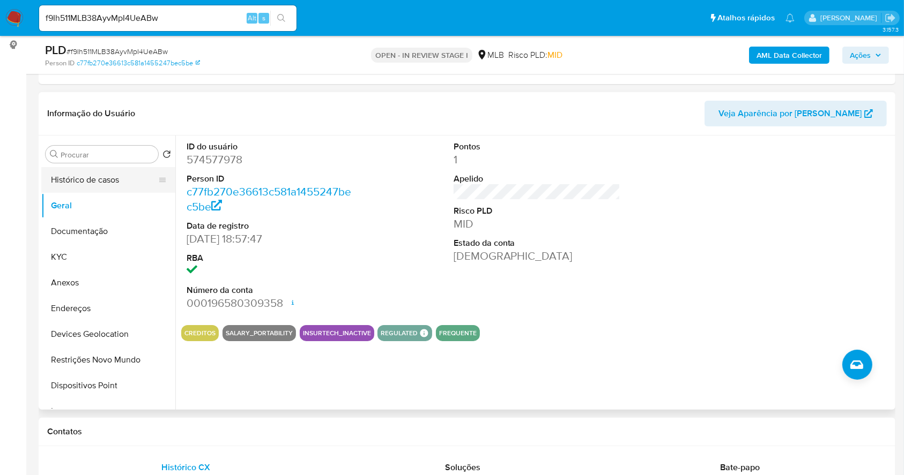
click at [93, 175] on button "Histórico de casos" at bounding box center [103, 180] width 125 height 26
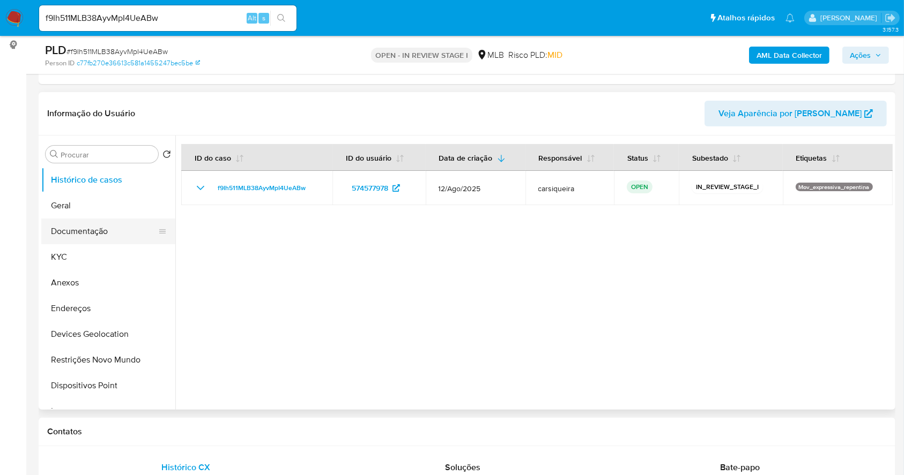
click at [120, 234] on button "Documentação" at bounding box center [103, 232] width 125 height 26
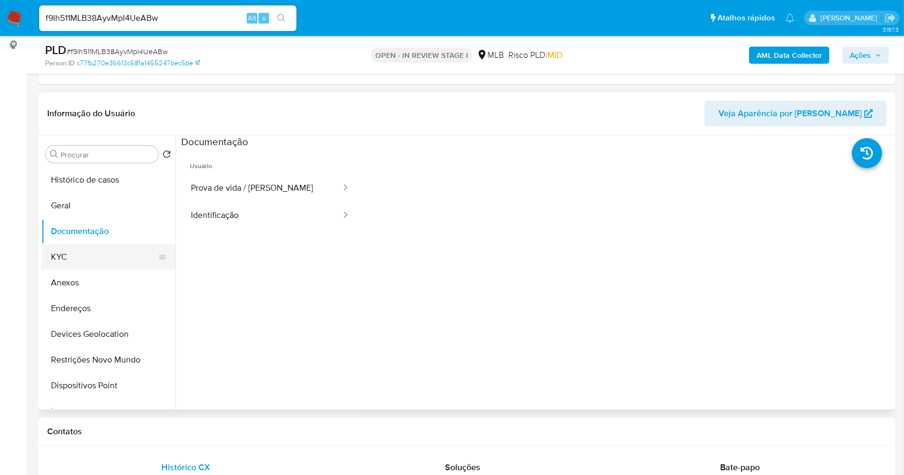
click at [82, 258] on button "KYC" at bounding box center [103, 257] width 125 height 26
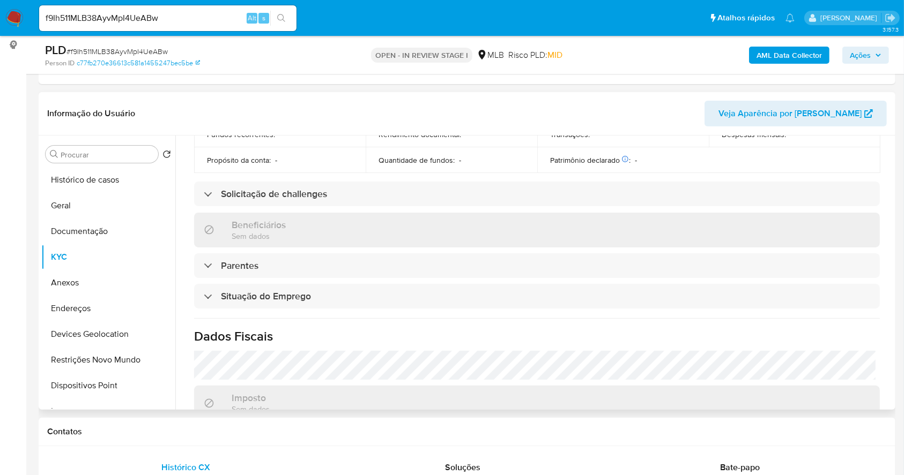
scroll to position [27, 0]
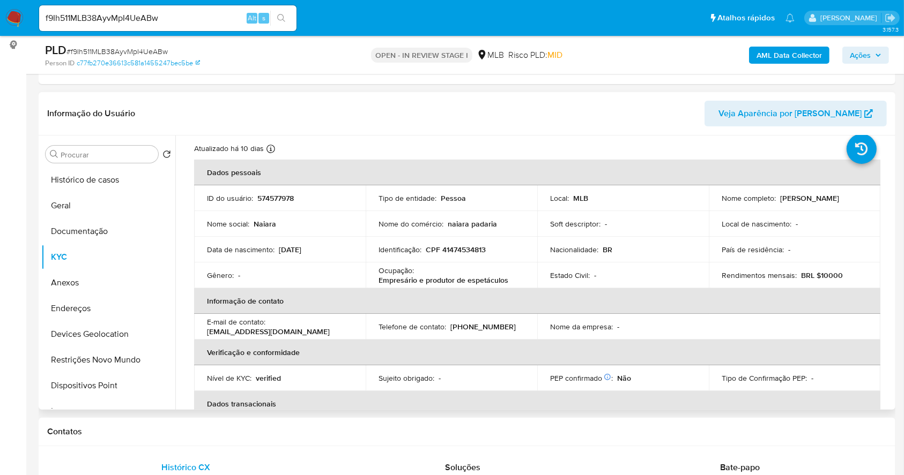
click at [472, 250] on p "CPF 41474534813" at bounding box center [456, 250] width 60 height 10
copy p "41474534813"
click at [108, 195] on button "Geral" at bounding box center [103, 206] width 125 height 26
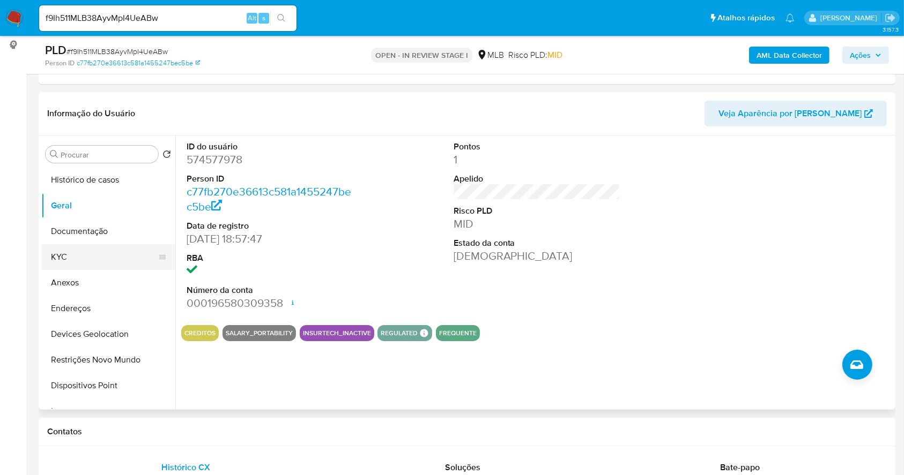
click at [77, 249] on button "KYC" at bounding box center [103, 257] width 125 height 26
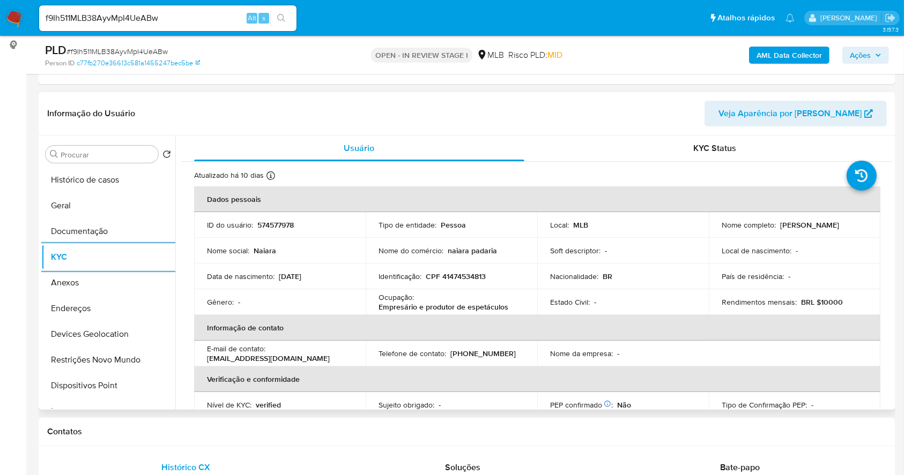
scroll to position [456, 0]
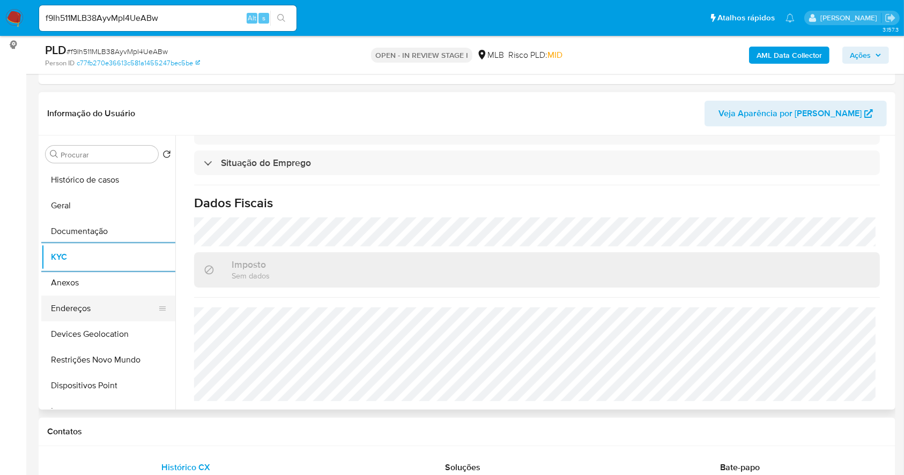
click at [130, 310] on button "Endereços" at bounding box center [103, 309] width 125 height 26
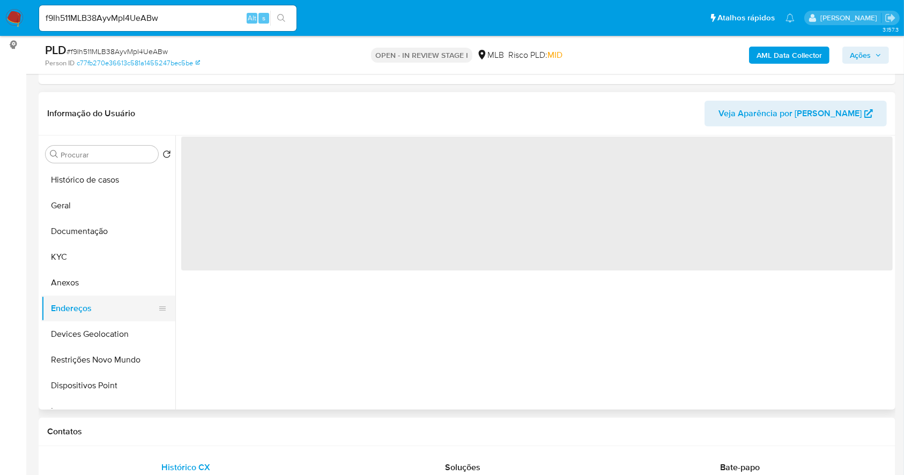
scroll to position [0, 0]
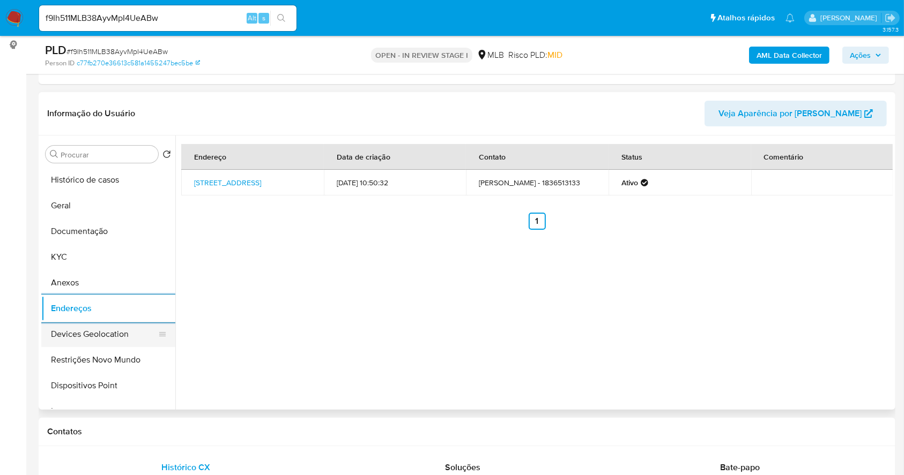
click at [104, 331] on button "Devices Geolocation" at bounding box center [103, 335] width 125 height 26
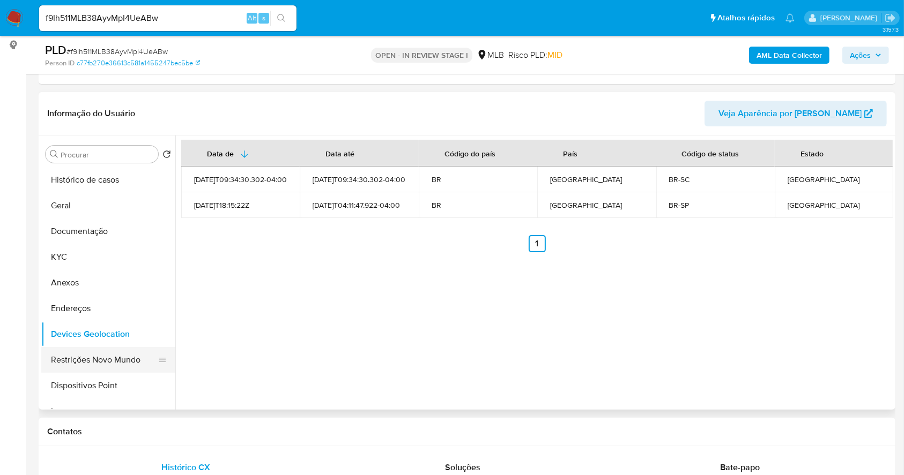
click at [94, 355] on button "Restrições Novo Mundo" at bounding box center [103, 360] width 125 height 26
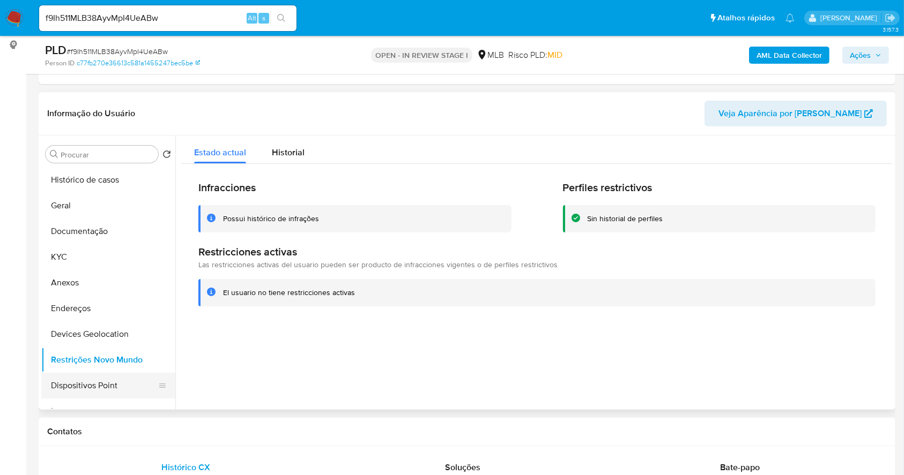
click at [92, 379] on button "Dispositivos Point" at bounding box center [103, 386] width 125 height 26
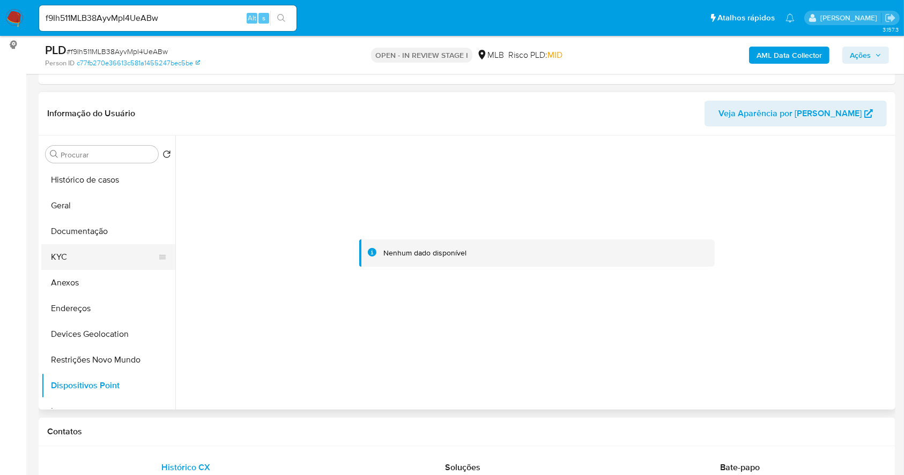
click at [105, 255] on button "KYC" at bounding box center [103, 257] width 125 height 26
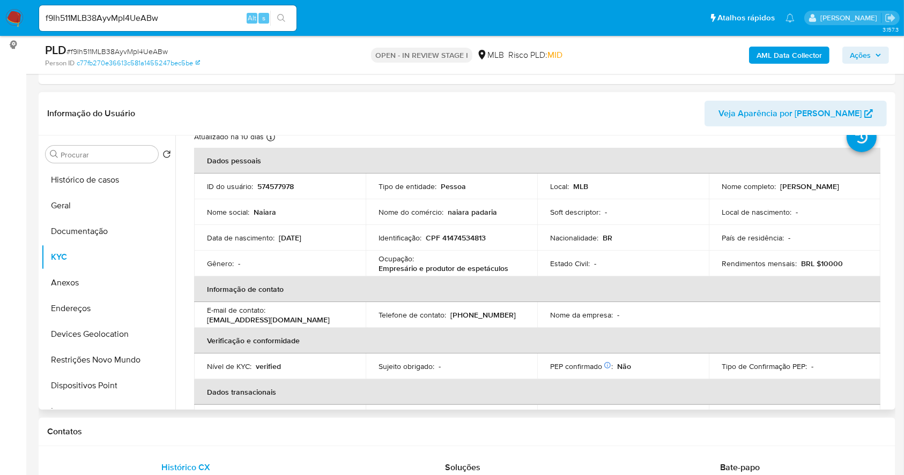
scroll to position [53, 0]
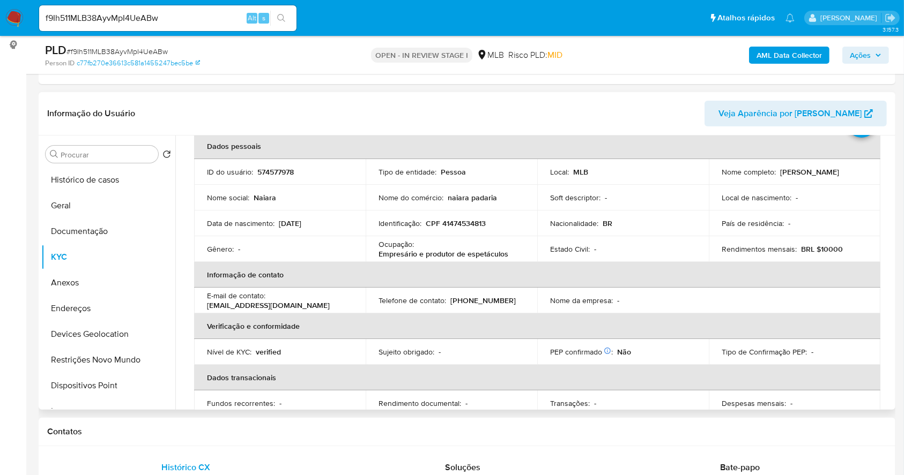
click at [458, 223] on p "CPF 41474534813" at bounding box center [456, 224] width 60 height 10
copy p "41474534813"
drag, startPoint x: 865, startPoint y: 171, endPoint x: 345, endPoint y: 223, distance: 522.5
click at [786, 170] on td "Nome completo : Naiara Martins Teixeira" at bounding box center [795, 172] width 172 height 26
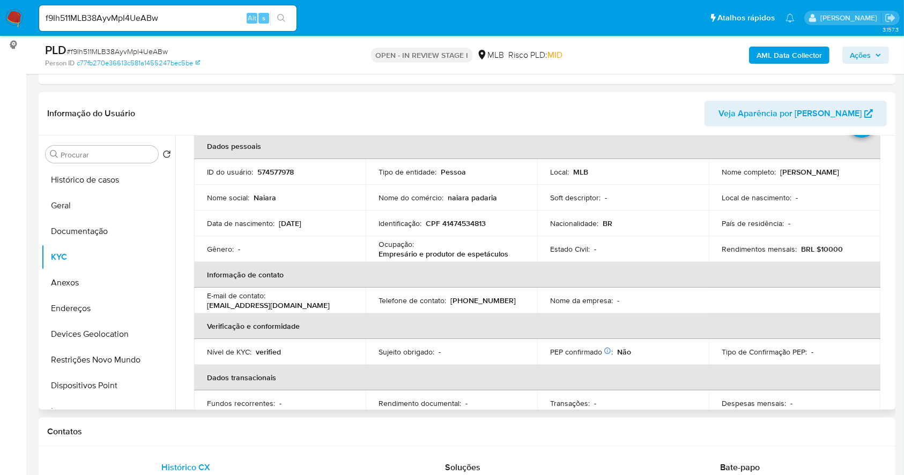
click at [465, 223] on p "CPF 41474534813" at bounding box center [456, 224] width 60 height 10
copy p "41474534813"
click at [99, 232] on button "Documentação" at bounding box center [103, 232] width 125 height 26
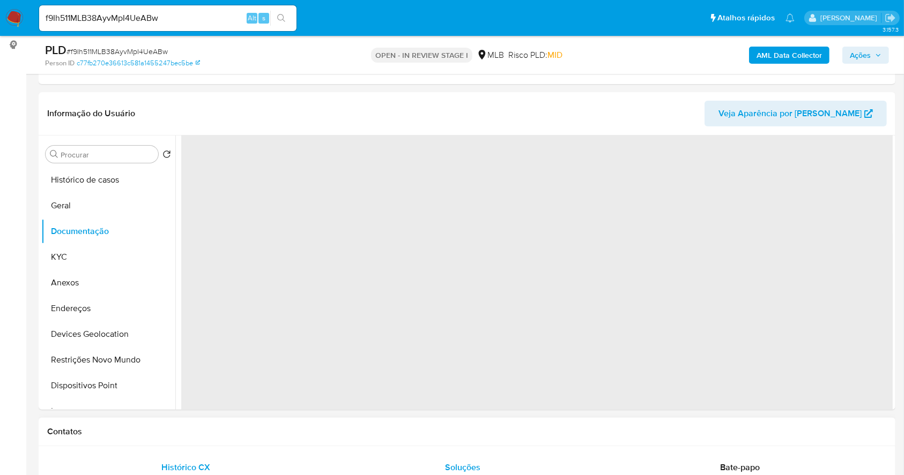
scroll to position [0, 0]
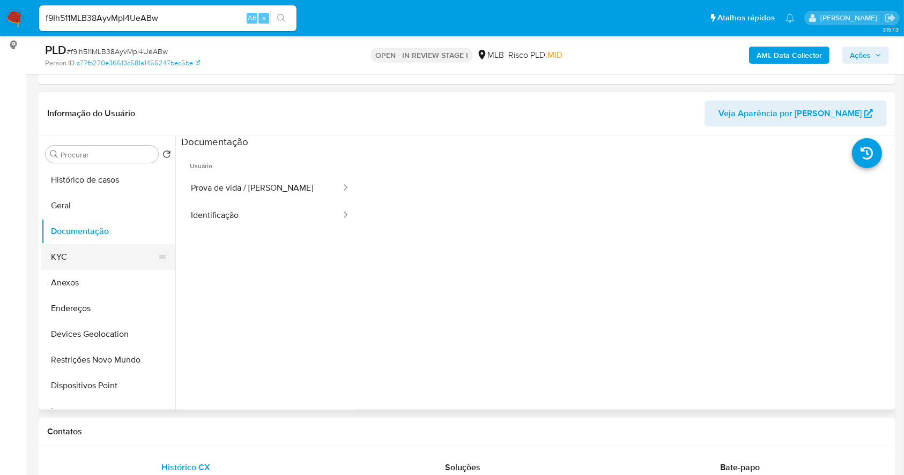
click at [81, 252] on button "KYC" at bounding box center [103, 257] width 125 height 26
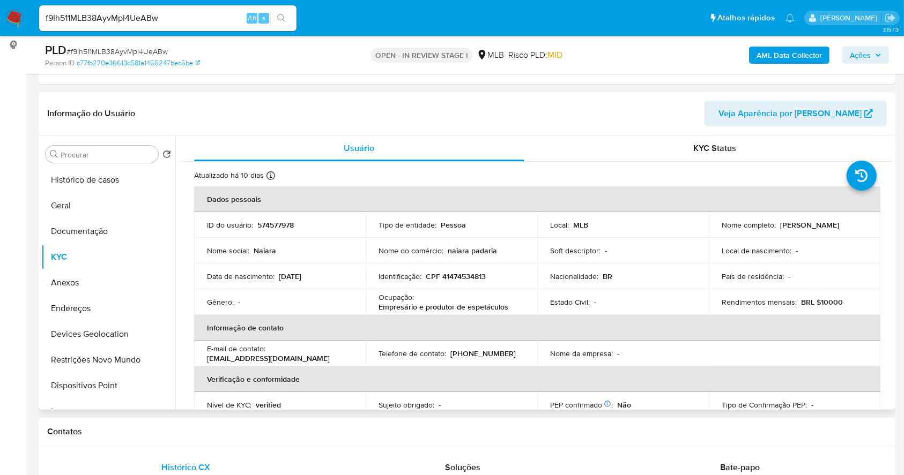
click at [503, 312] on td "Ocupação : Empresário e produtor de espetáculos" at bounding box center [452, 302] width 172 height 26
click at [492, 304] on p "Empresário e produtor de espetáculos" at bounding box center [443, 307] width 130 height 10
click at [498, 311] on p "Empresário e produtor de espetáculos" at bounding box center [443, 307] width 130 height 10
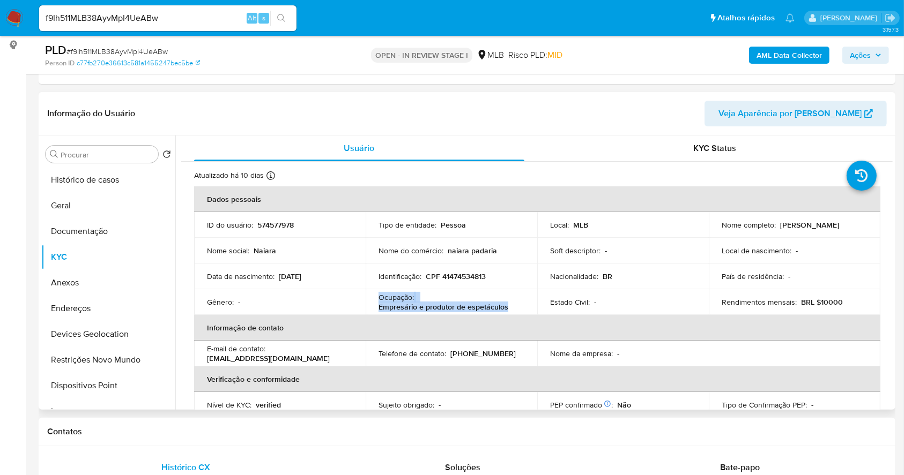
click at [498, 311] on p "Empresário e produtor de espetáculos" at bounding box center [443, 307] width 130 height 10
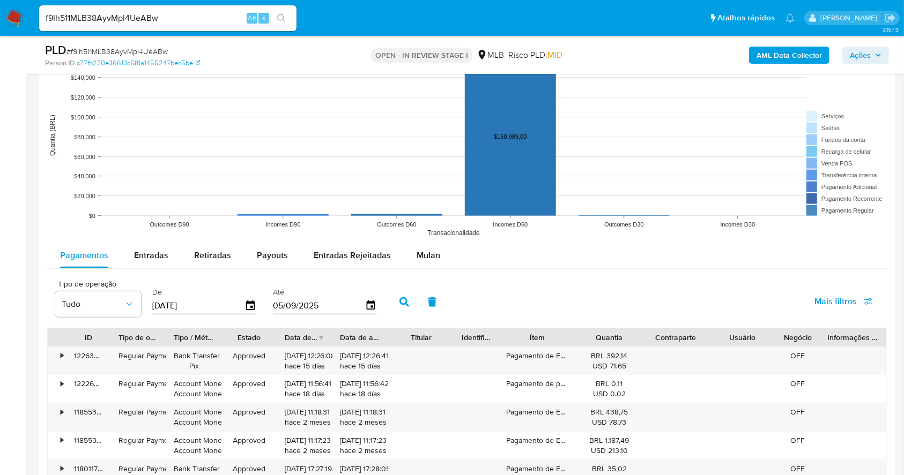
scroll to position [1071, 0]
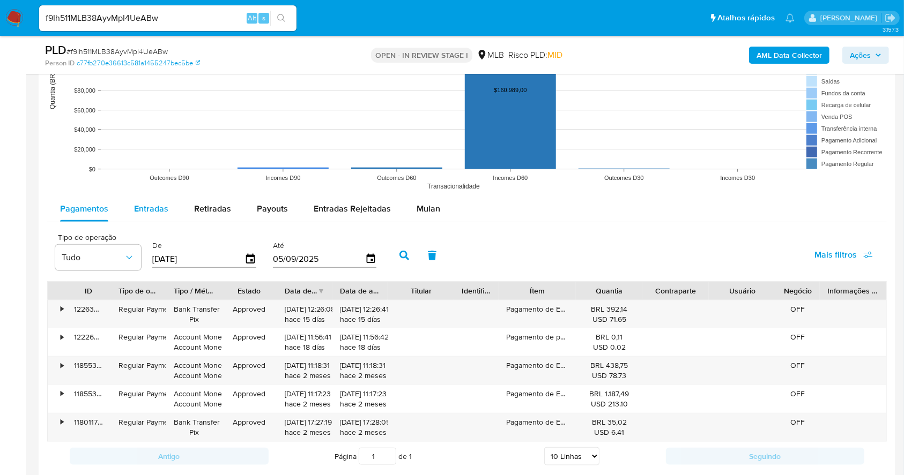
click at [142, 209] on span "Entradas" at bounding box center [151, 209] width 34 height 12
select select "10"
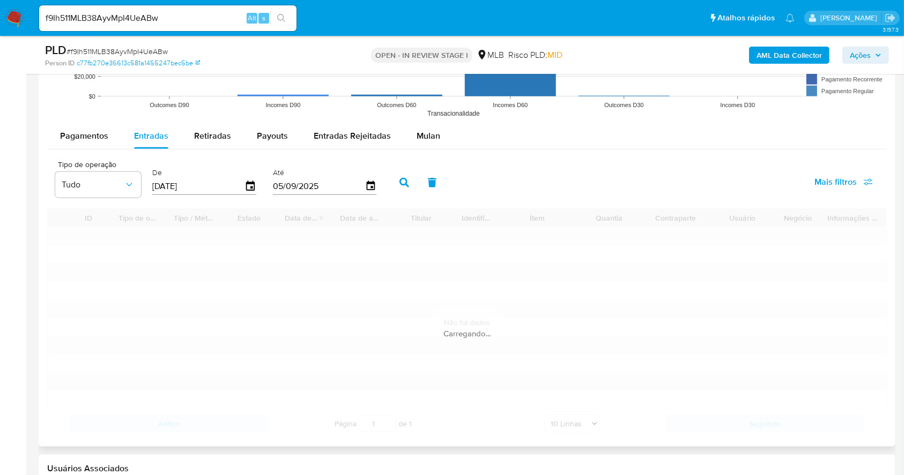
scroll to position [1214, 0]
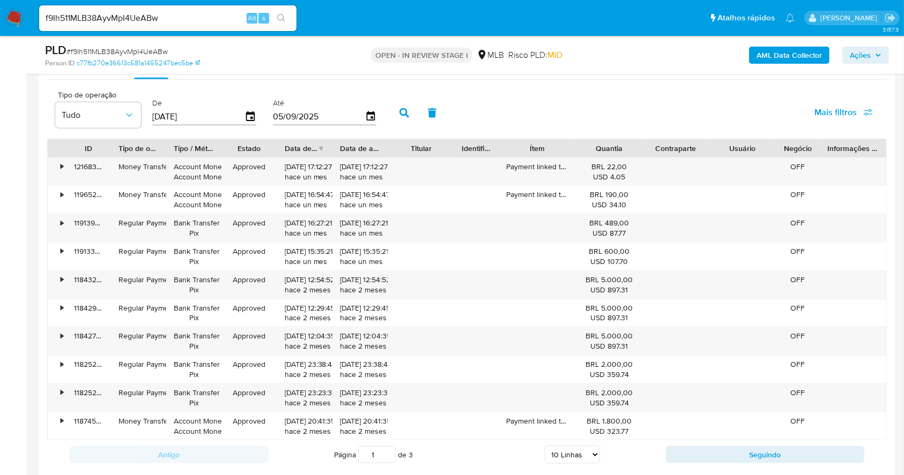
click at [202, 113] on input "[DATE]" at bounding box center [198, 116] width 92 height 17
drag, startPoint x: 189, startPoint y: 122, endPoint x: 157, endPoint y: 122, distance: 31.6
click at [157, 122] on input "[DATE]" at bounding box center [198, 116] width 92 height 17
type input "0_/__/____"
type input "9_/__/____"
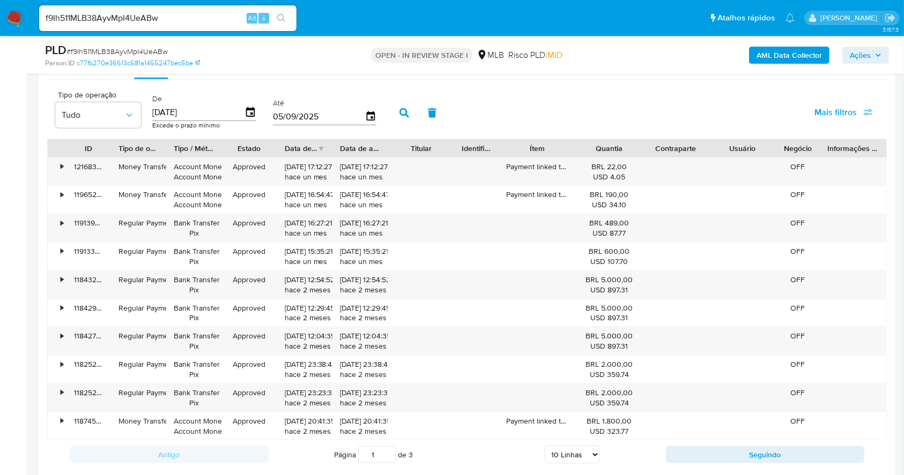
type input "01/01/202_"
type input "5_/__/____"
type input "01/01/2025"
type input "1_/__/____"
type input "10/06/2025"
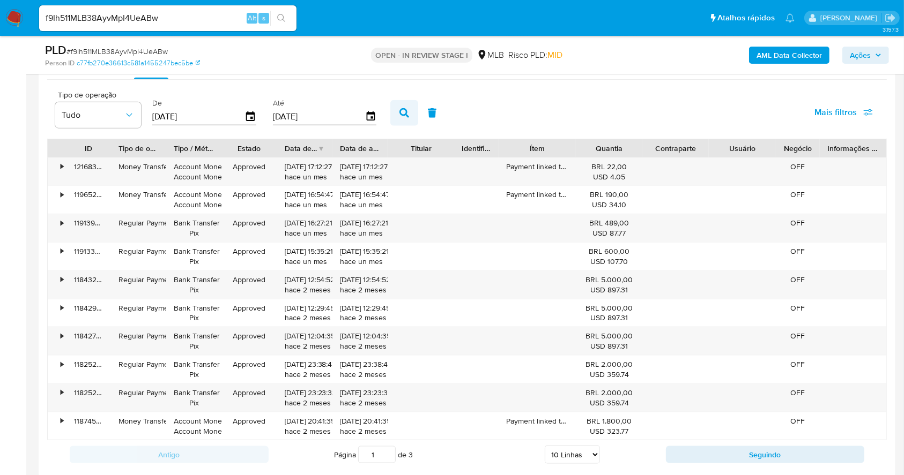
click at [399, 112] on icon "button" at bounding box center [404, 113] width 10 height 10
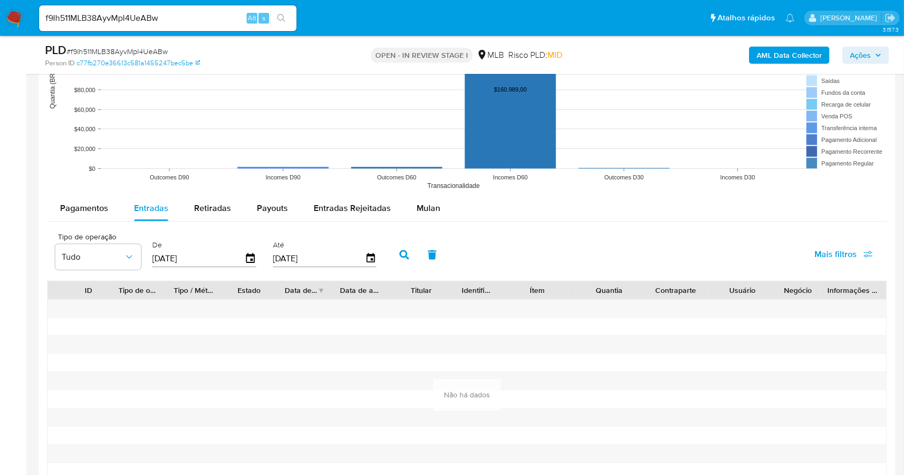
scroll to position [1071, 0]
click at [206, 255] on input "01/01/2025" at bounding box center [198, 259] width 92 height 17
click at [859, 54] on span "Ações" at bounding box center [860, 55] width 21 height 17
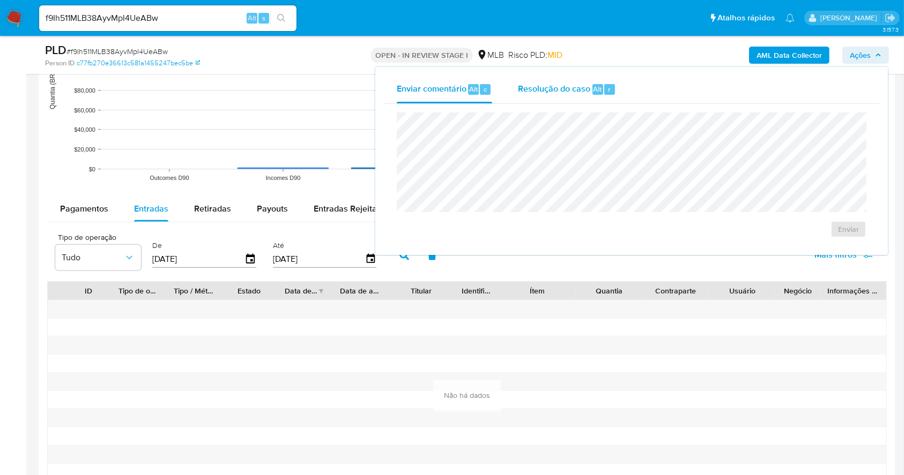
click at [595, 82] on div "Resolução do caso Alt r" at bounding box center [567, 90] width 98 height 28
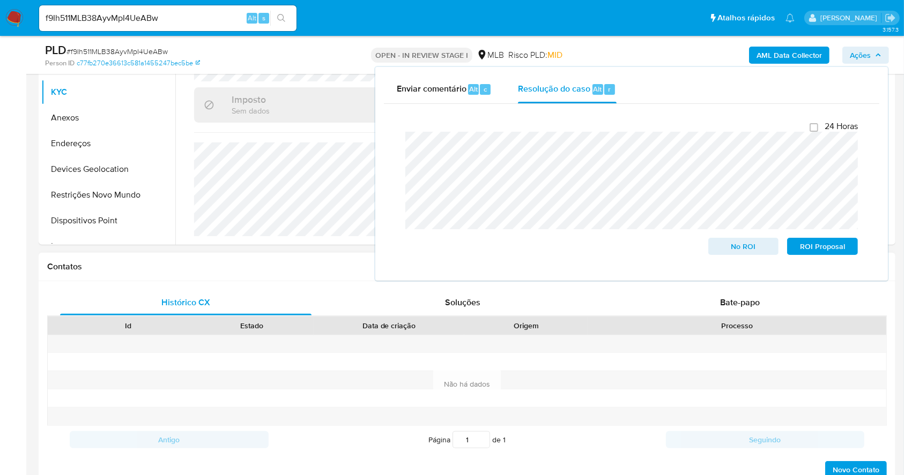
scroll to position [71, 0]
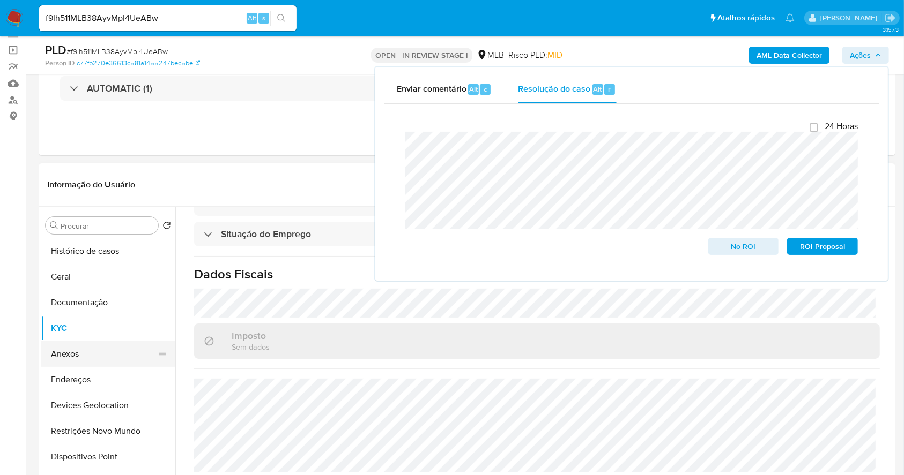
click at [88, 354] on button "Anexos" at bounding box center [103, 354] width 125 height 26
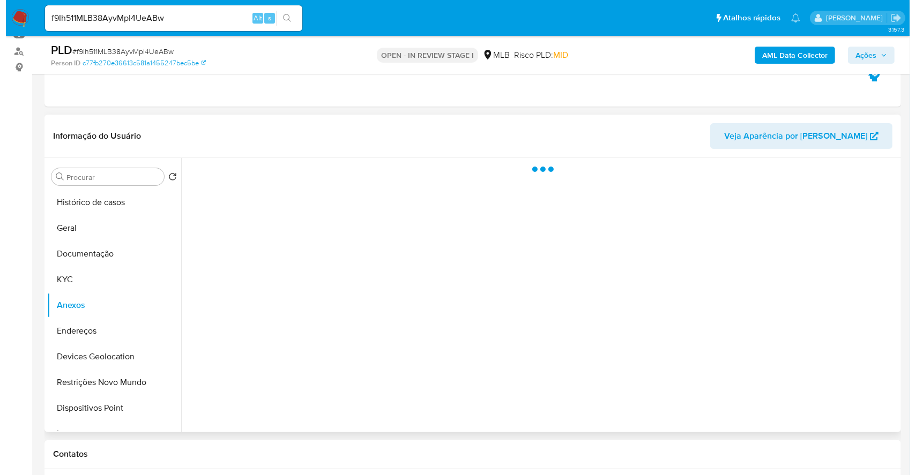
scroll to position [143, 0]
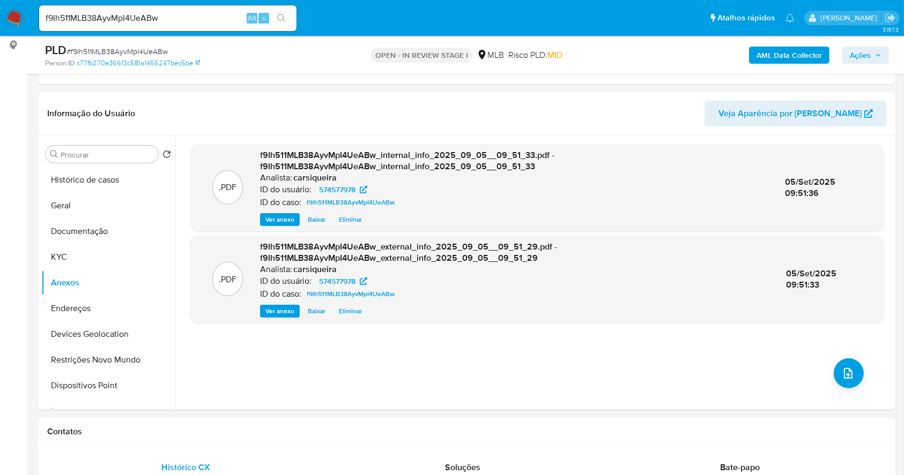
click at [858, 55] on span "Ações" at bounding box center [860, 55] width 21 height 17
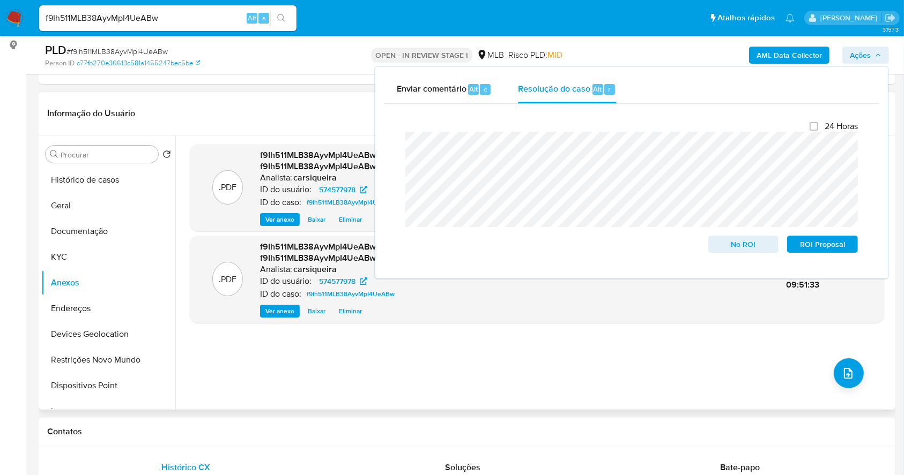
click at [861, 372] on div ".PDF f9Ih511MLB38AyvMpI4UeABw_internal_info_2025_09_05__09_51_33.pdf - f9Ih511M…" at bounding box center [537, 272] width 694 height 257
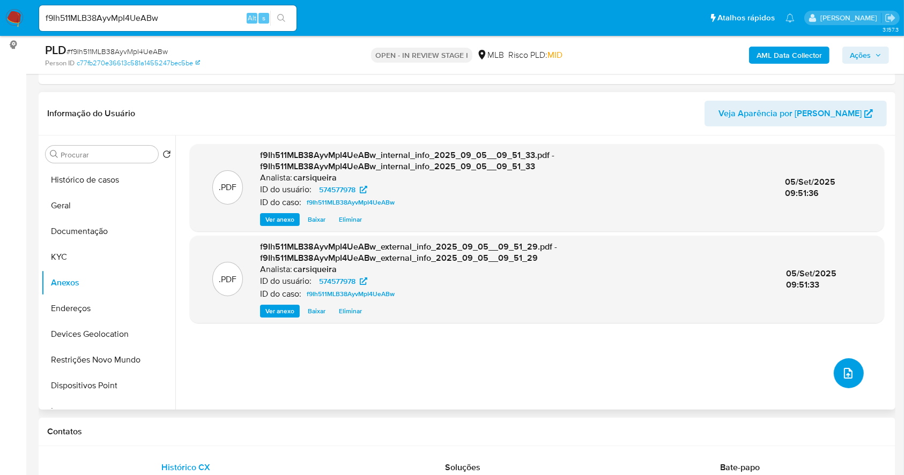
click at [845, 373] on icon "upload-file" at bounding box center [848, 373] width 13 height 13
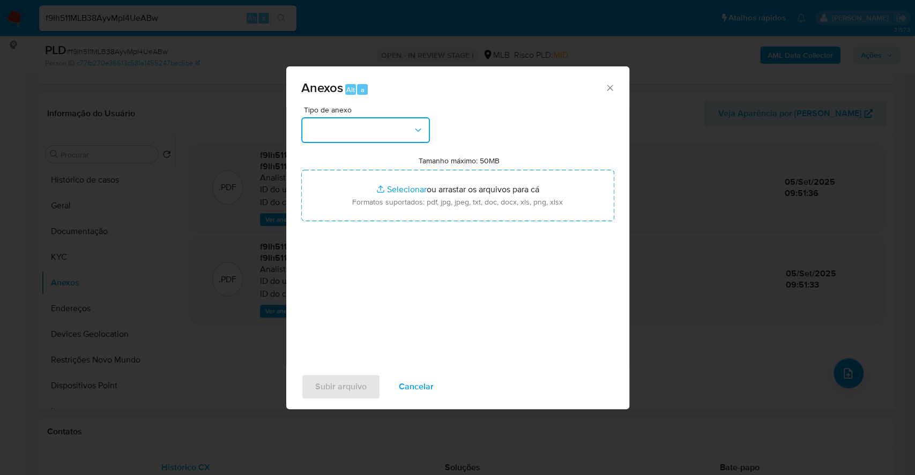
click at [371, 123] on button "button" at bounding box center [365, 130] width 129 height 26
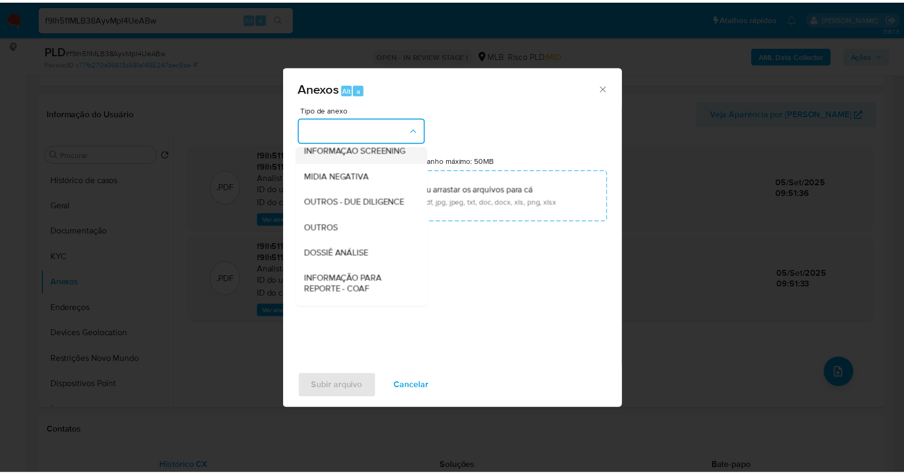
scroll to position [165, 0]
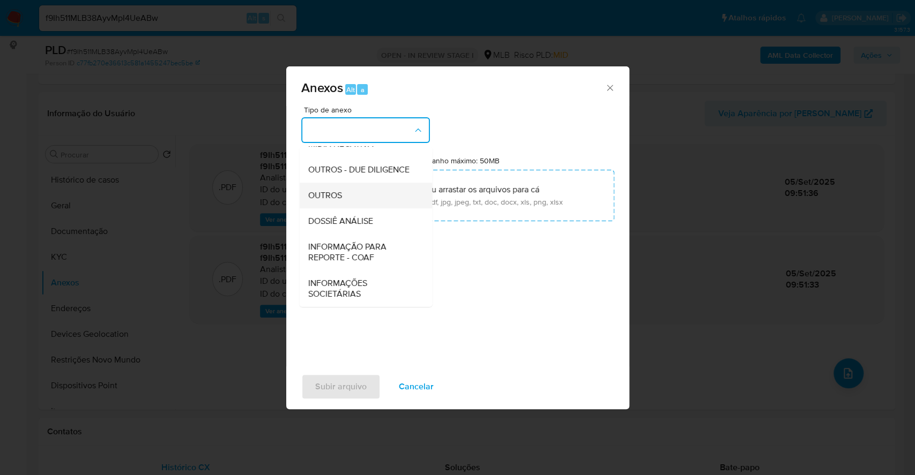
click at [337, 192] on span "OUTROS" at bounding box center [325, 195] width 34 height 11
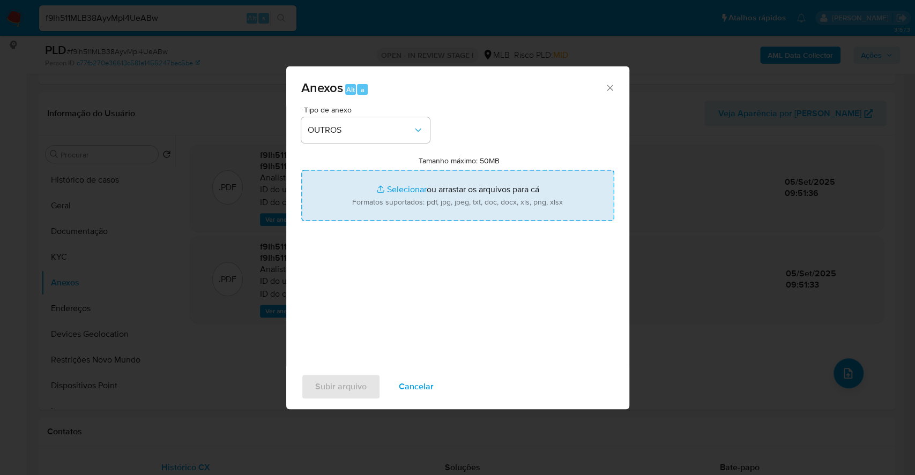
click at [381, 187] on input "Tamanho máximo: 50MB Selecionar arquivos" at bounding box center [457, 195] width 313 height 51
type input "C:\fakepath\Mulan 574577978_2025_09_04_17_05_34.xlsx"
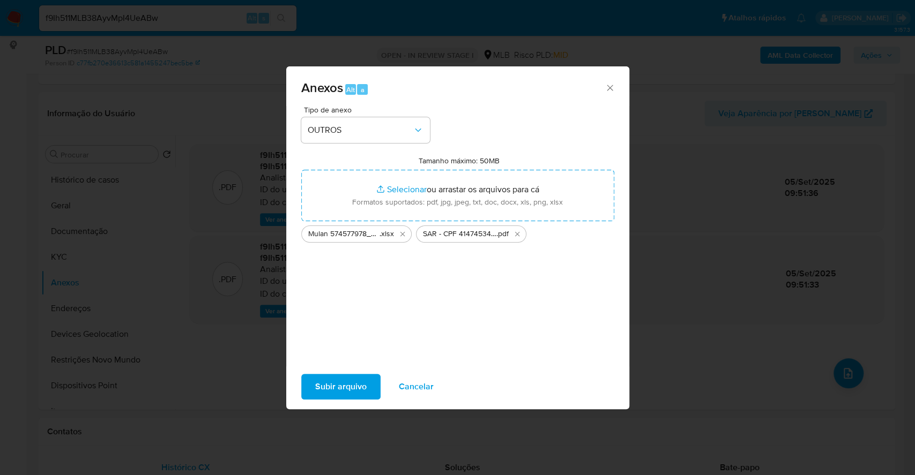
click at [338, 389] on span "Subir arquivo" at bounding box center [340, 387] width 51 height 24
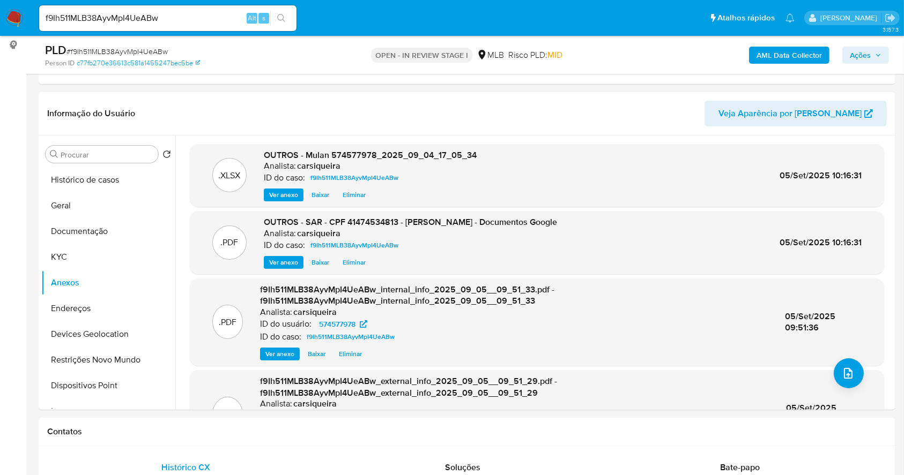
click at [859, 50] on span "Ações" at bounding box center [860, 55] width 21 height 17
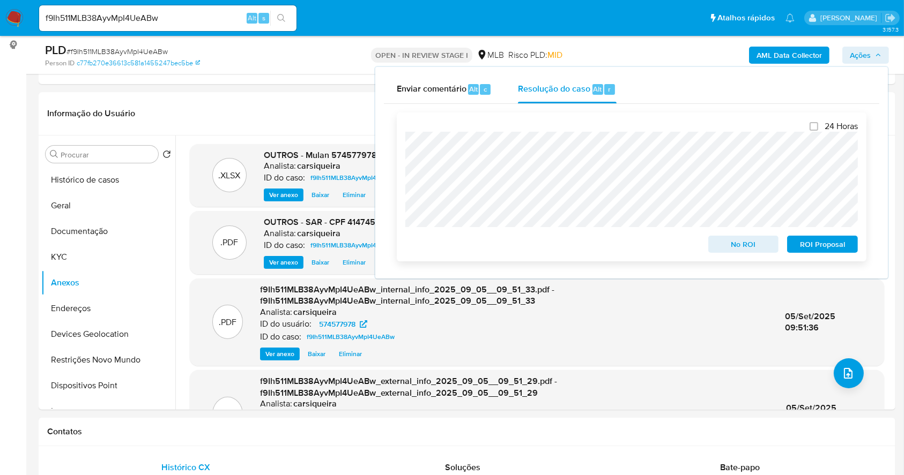
click at [828, 247] on span "ROI Proposal" at bounding box center [822, 244] width 56 height 15
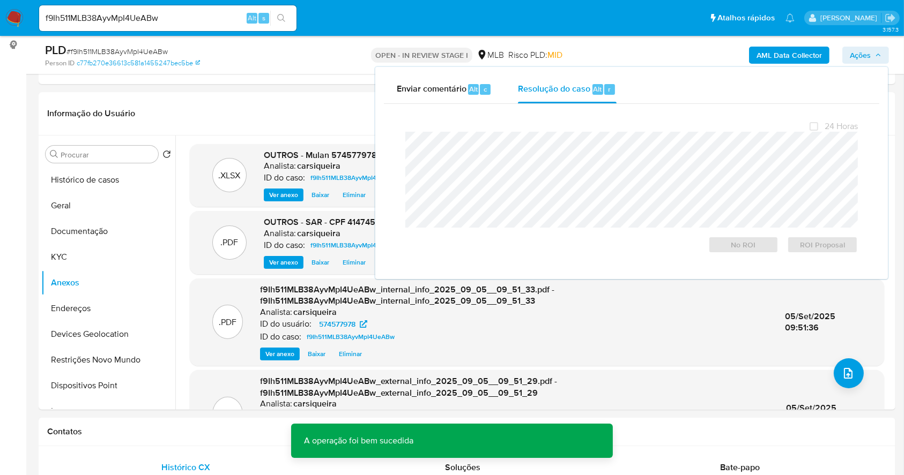
click at [114, 47] on span "# f9Ih511MLB38AyvMpI4UeABw" at bounding box center [116, 51] width 101 height 11
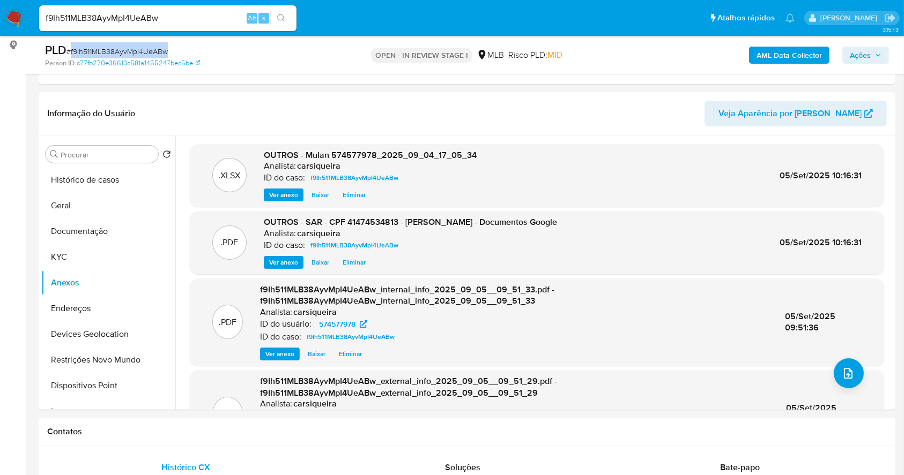
click at [114, 47] on span "# f9Ih511MLB38AyvMpI4UeABw" at bounding box center [116, 51] width 101 height 11
copy span "f9Ih511MLB38AyvMpI4UeABw"
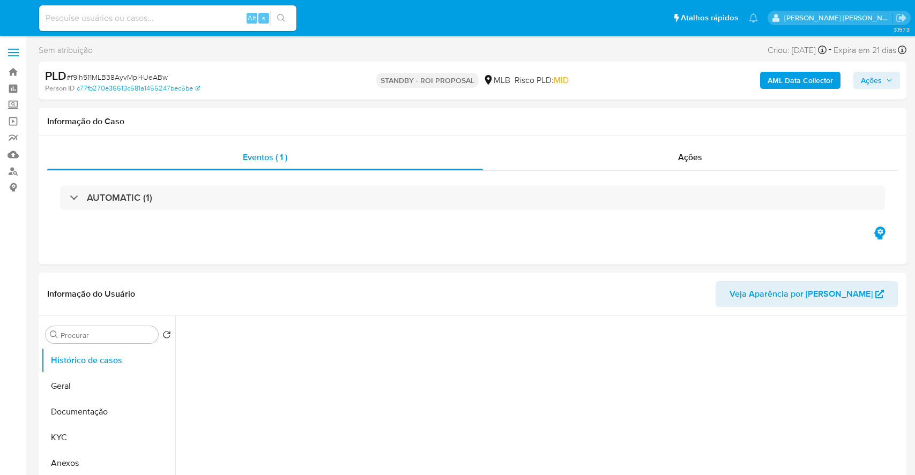
select select "10"
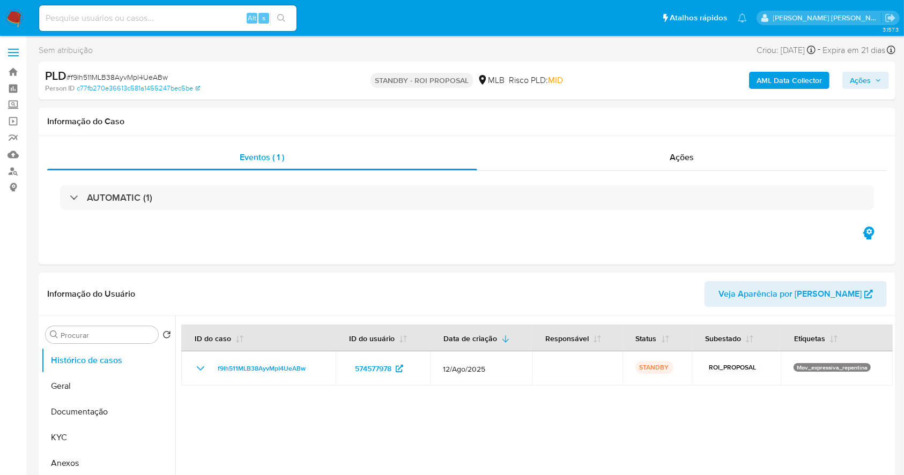
click at [7, 12] on img at bounding box center [14, 18] width 18 height 18
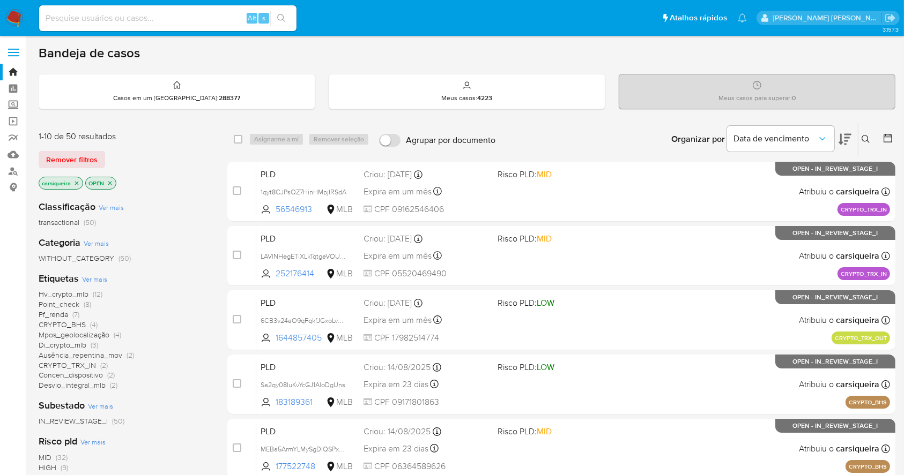
click at [204, 15] on input at bounding box center [167, 18] width 257 height 14
paste input "Ty5n1n4kWVCjDWy1t2jwXv0x"
type input "Ty5n1n4kWVCjDWy1t2jwXv0x"
click at [284, 18] on icon "search-icon" at bounding box center [281, 18] width 9 height 9
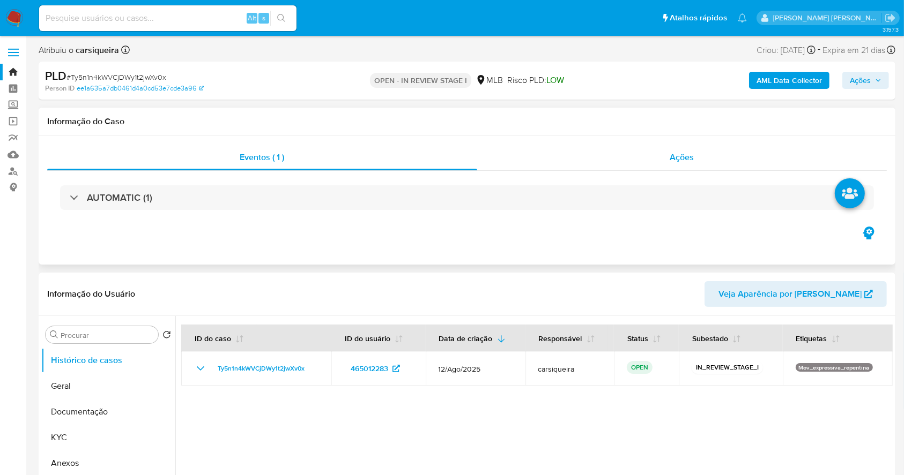
select select "10"
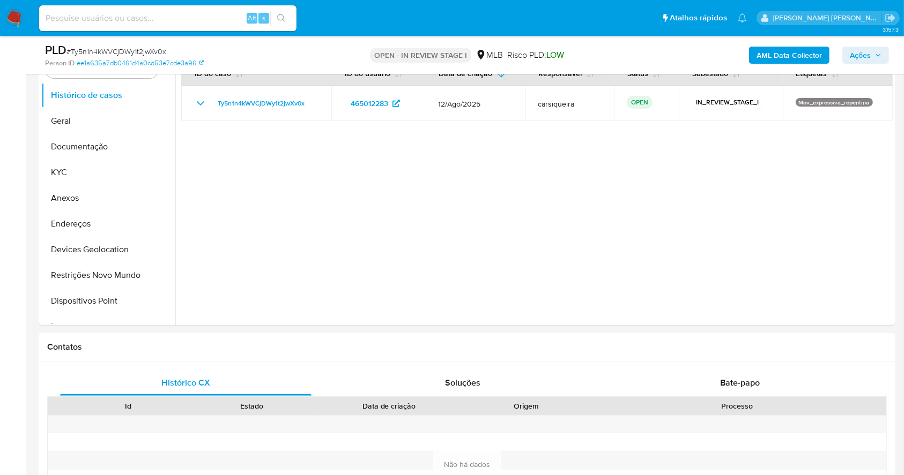
scroll to position [210, 0]
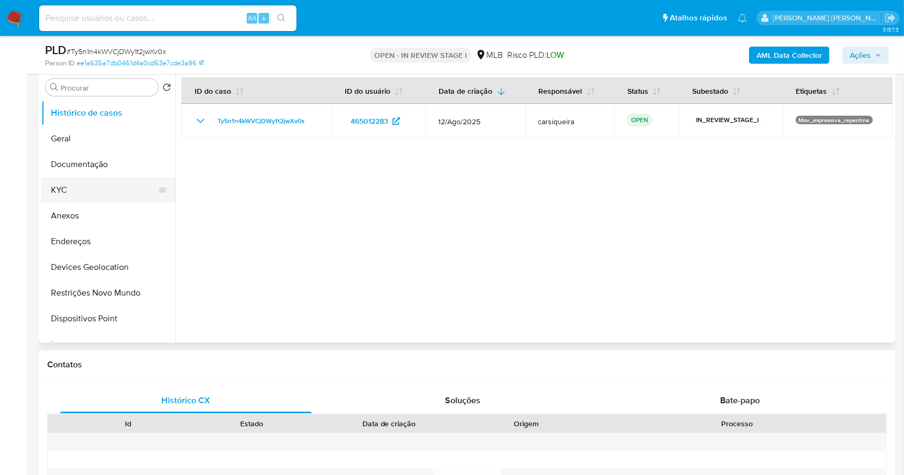
click at [94, 199] on button "KYC" at bounding box center [103, 190] width 125 height 26
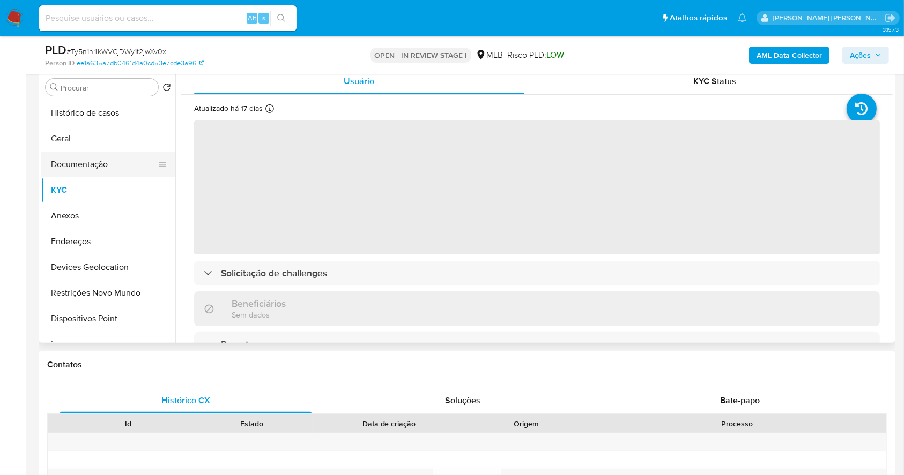
click at [94, 166] on button "Documentação" at bounding box center [103, 165] width 125 height 26
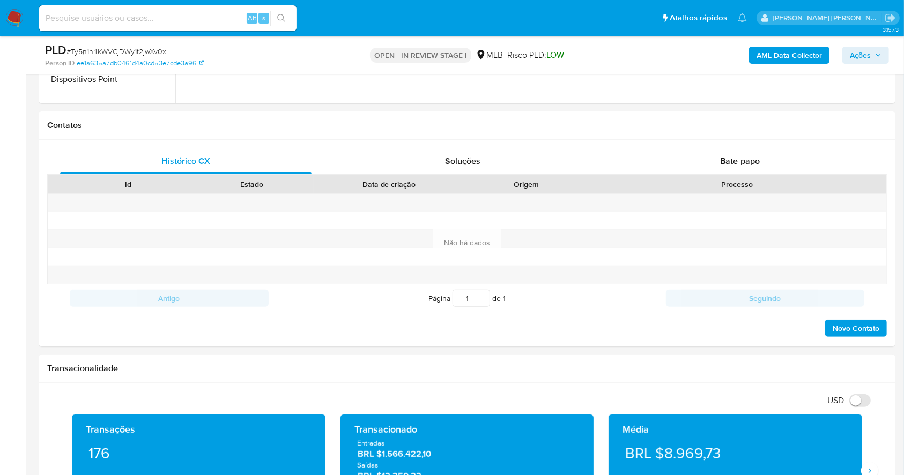
scroll to position [476, 0]
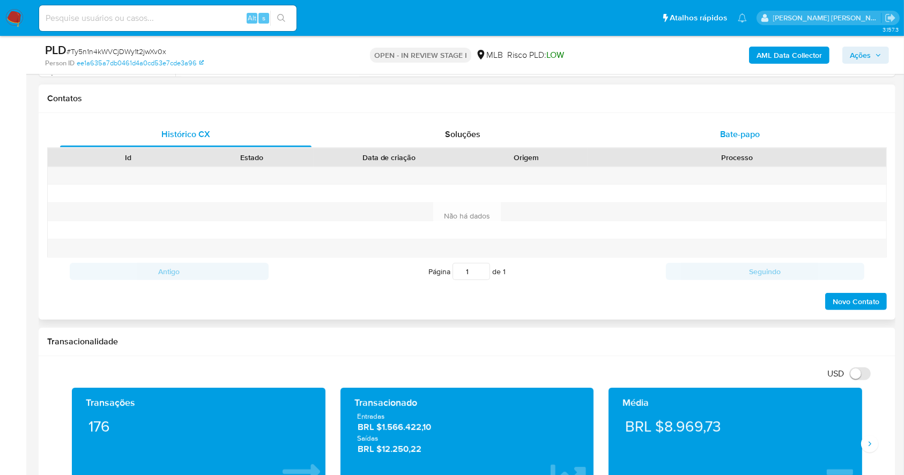
click at [736, 135] on span "Bate-papo" at bounding box center [740, 134] width 40 height 12
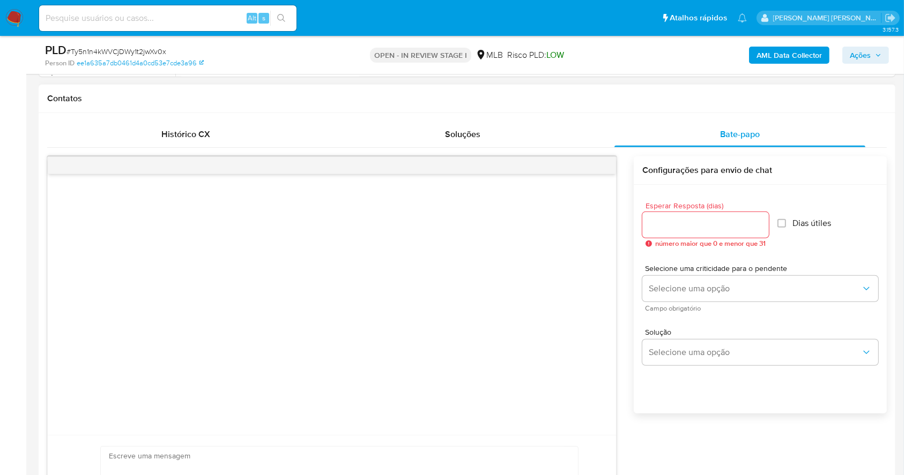
click at [686, 227] on input "Esperar Resposta (dias)" at bounding box center [705, 225] width 126 height 14
type input "3"
click at [779, 221] on input "Dias útiles" at bounding box center [778, 223] width 9 height 9
checkbox input "true"
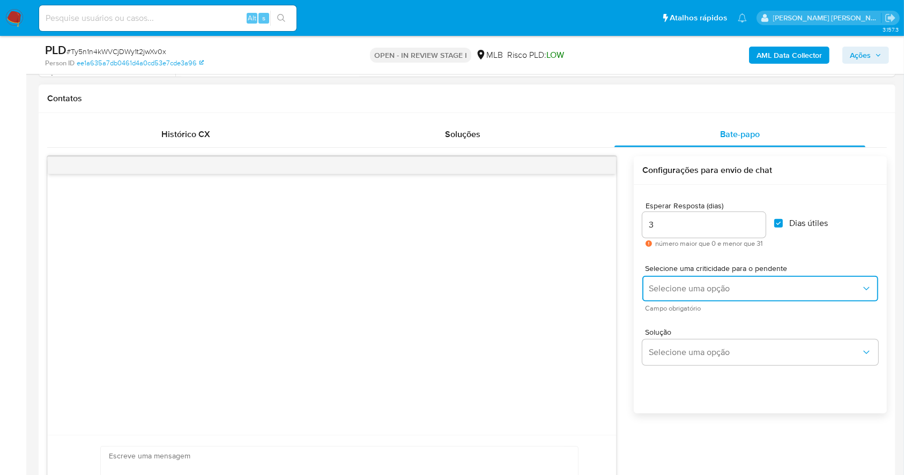
click at [746, 294] on button "Selecione uma opção" at bounding box center [760, 289] width 236 height 26
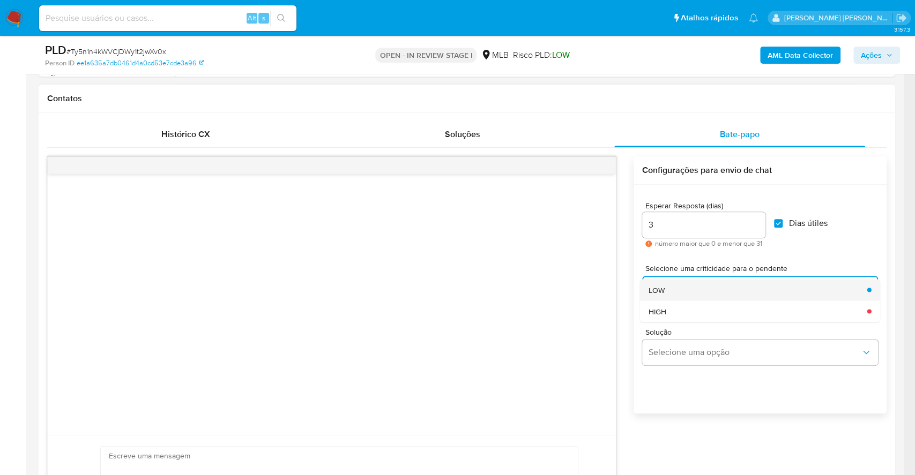
click at [699, 288] on div "LOW" at bounding box center [755, 289] width 212 height 21
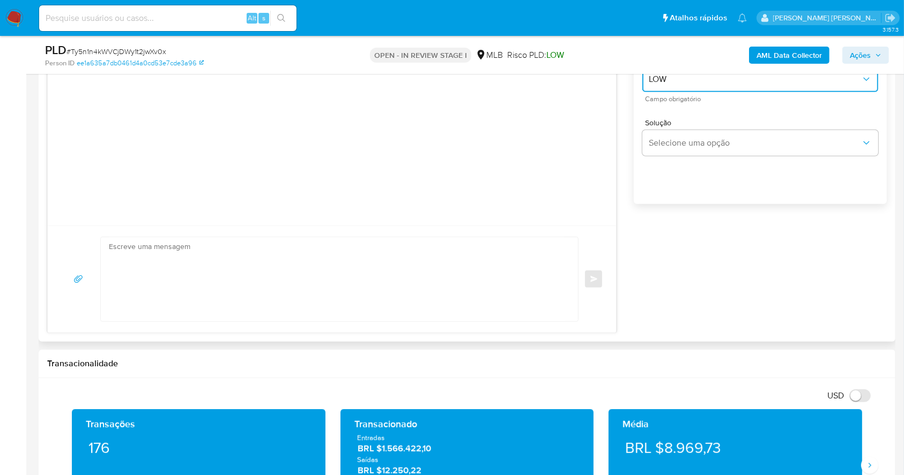
scroll to position [690, 0]
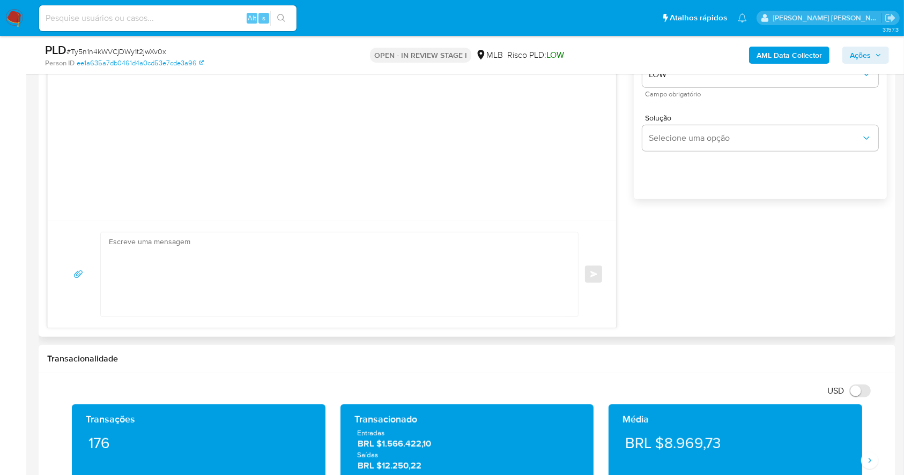
click at [214, 269] on textarea at bounding box center [337, 275] width 456 height 84
paste textarea "Olá, Estamos realizando uma verificação adicional de segurança em contas de usu…"
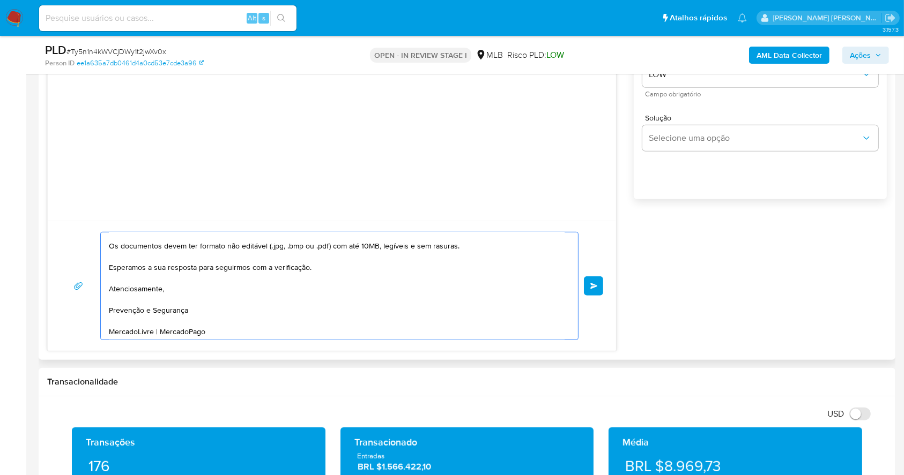
scroll to position [120, 0]
type textarea "Olá, Estamos realizando uma verificação adicional de segurança em contas de usu…"
click at [592, 285] on span "common.send" at bounding box center [594, 286] width 8 height 6
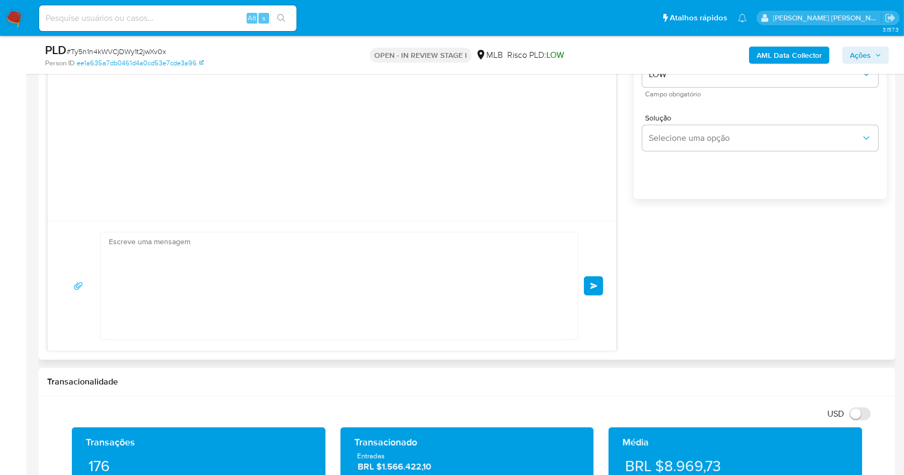
scroll to position [34, 0]
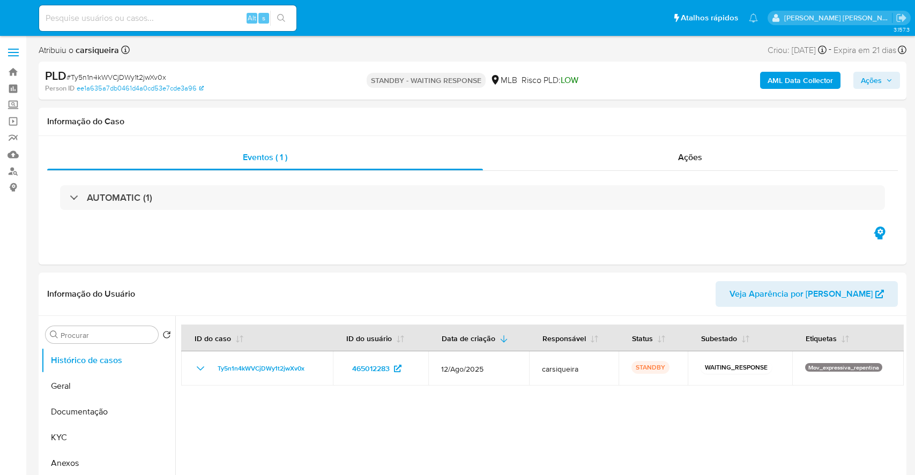
select select "10"
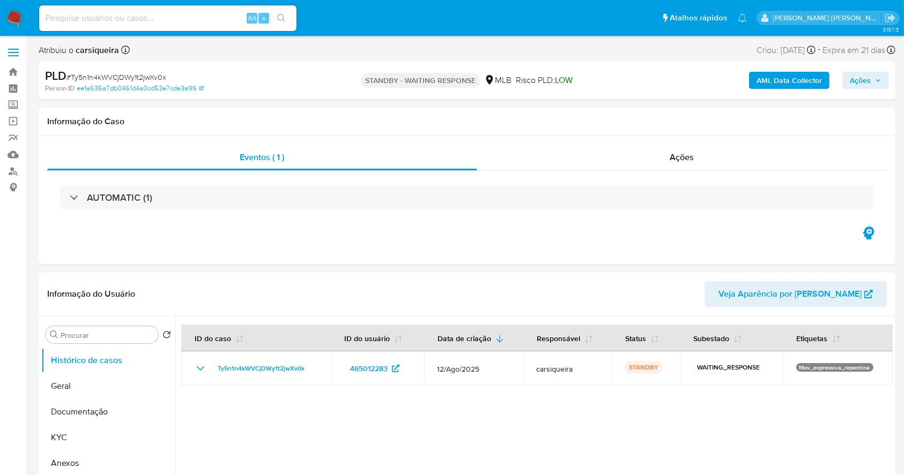
click at [13, 17] on img at bounding box center [14, 18] width 18 height 18
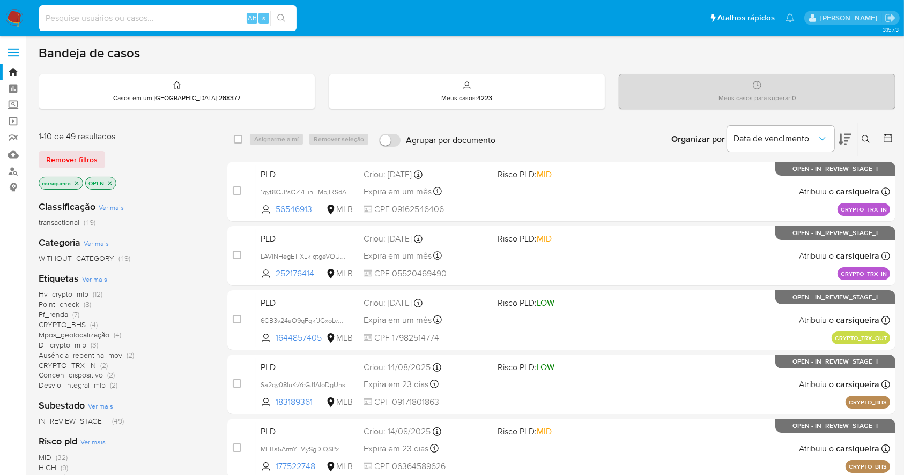
click at [121, 16] on input at bounding box center [167, 18] width 257 height 14
paste input "IjqZisAEv4B2JRfTAoT5zbBd"
type input "IjqZisAEv4B2JRfTAoT5zbBd"
click at [277, 18] on icon "search-icon" at bounding box center [281, 18] width 9 height 9
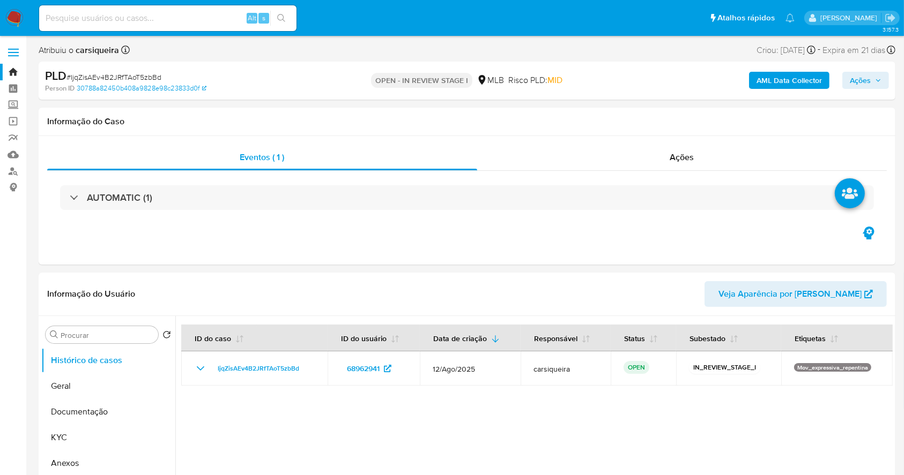
select select "10"
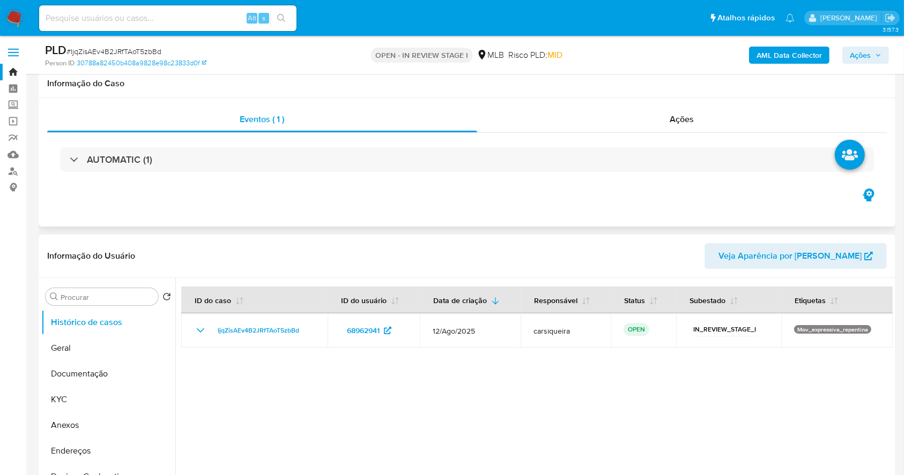
scroll to position [143, 0]
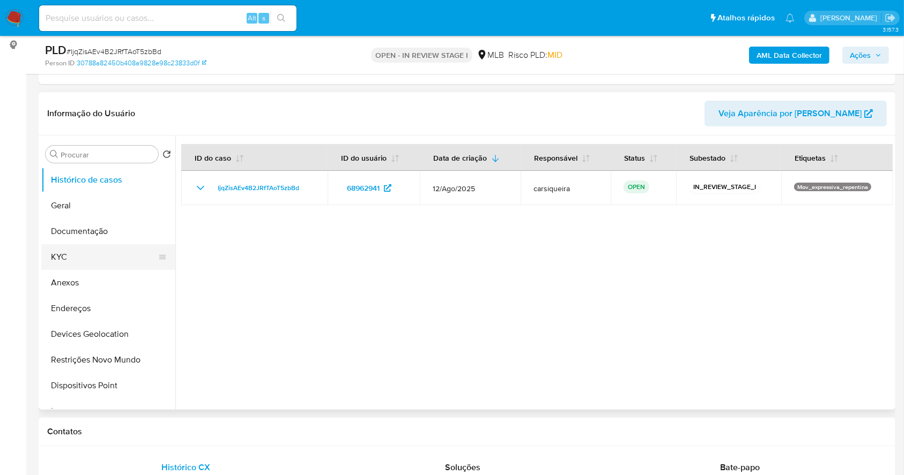
click at [84, 253] on button "KYC" at bounding box center [103, 257] width 125 height 26
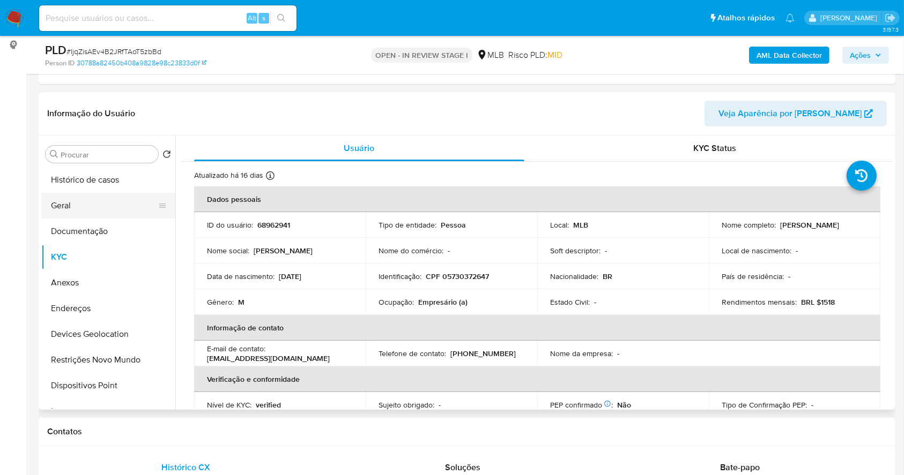
click at [81, 203] on button "Geral" at bounding box center [103, 206] width 125 height 26
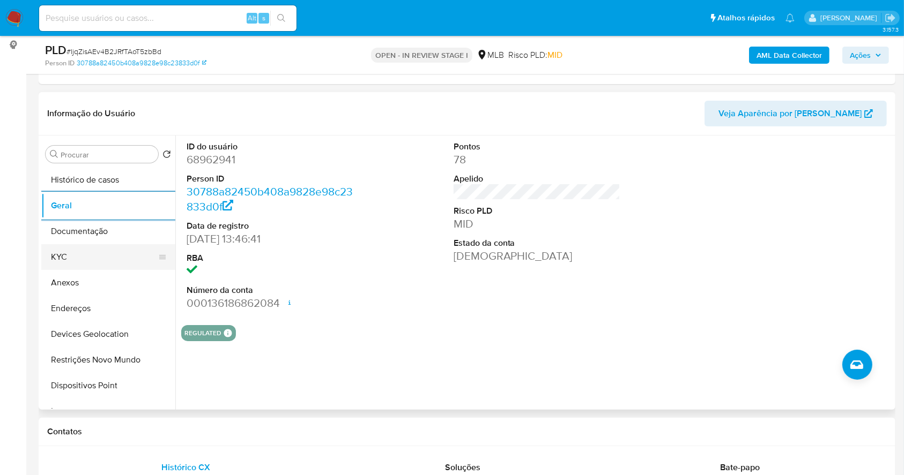
drag, startPoint x: 106, startPoint y: 260, endPoint x: 106, endPoint y: 253, distance: 7.0
click at [106, 260] on button "KYC" at bounding box center [103, 257] width 125 height 26
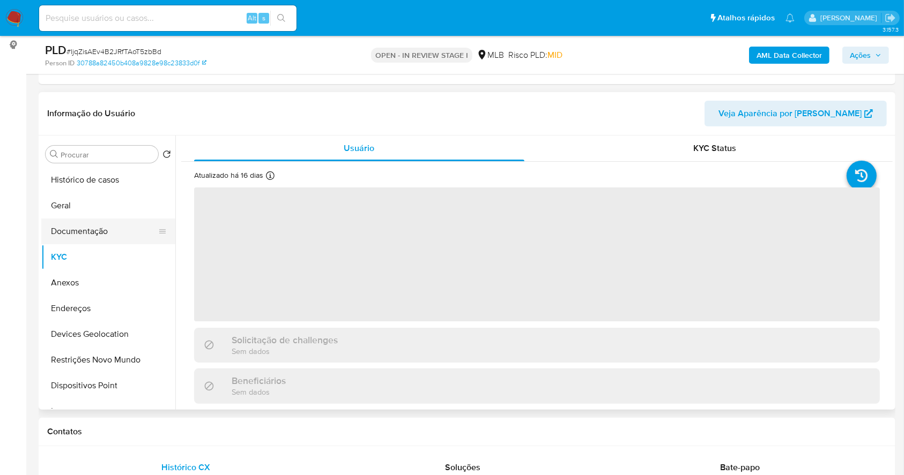
click at [110, 237] on button "Documentação" at bounding box center [103, 232] width 125 height 26
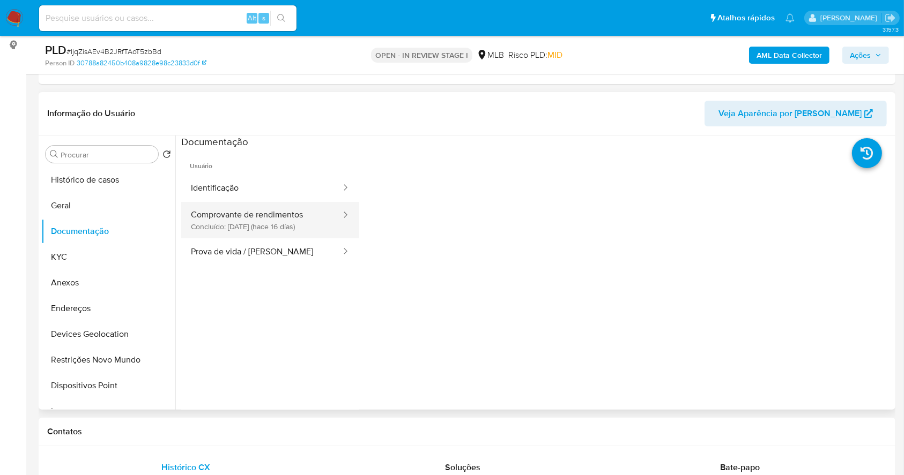
click at [267, 224] on button "Comprovante de rendimentos Concluído: [DATE] (hace 16 días)" at bounding box center [261, 220] width 161 height 36
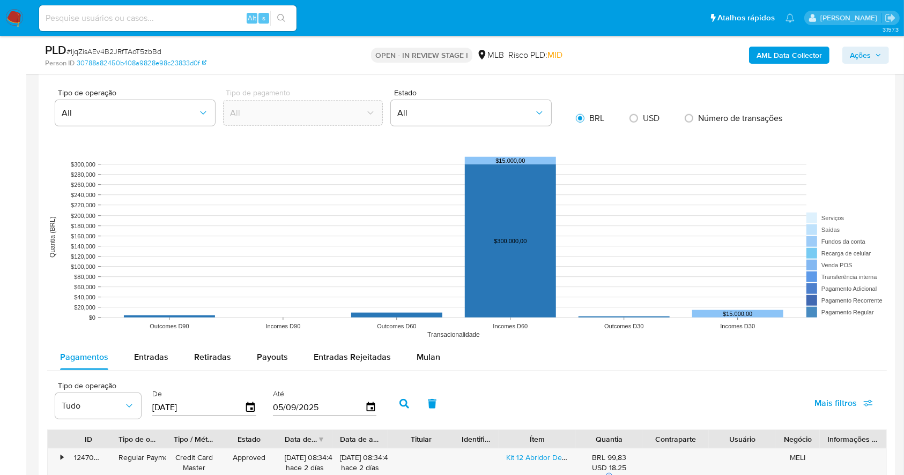
scroll to position [707, 0]
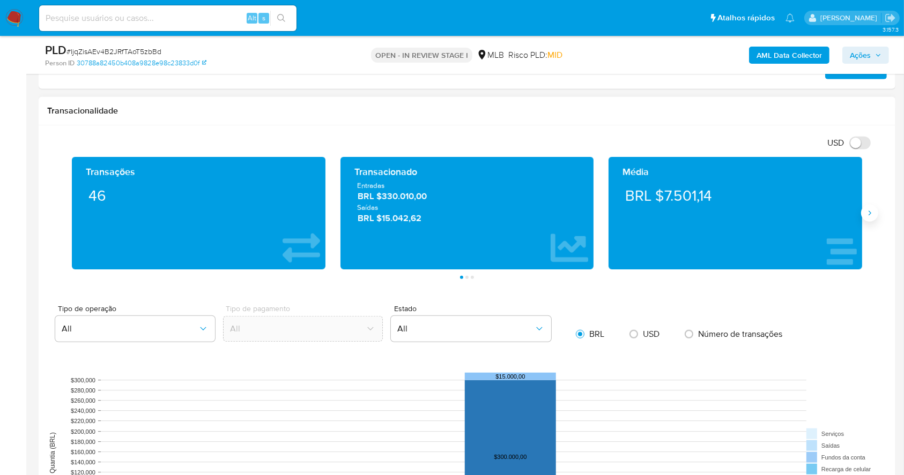
click at [867, 213] on icon "Siguiente" at bounding box center [869, 213] width 9 height 9
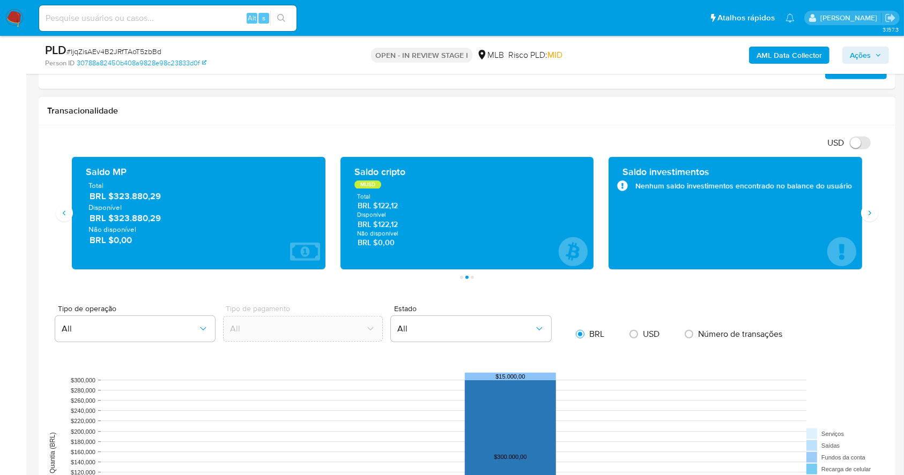
drag, startPoint x: 168, startPoint y: 218, endPoint x: 110, endPoint y: 221, distance: 58.0
click at [110, 221] on span "BRL $323.880,29" at bounding box center [199, 218] width 219 height 12
click at [165, 218] on span "BRL $323.880,29" at bounding box center [199, 218] width 219 height 12
drag, startPoint x: 188, startPoint y: 222, endPoint x: 116, endPoint y: 219, distance: 71.9
click at [116, 219] on span "BRL $323.880,29" at bounding box center [199, 218] width 219 height 12
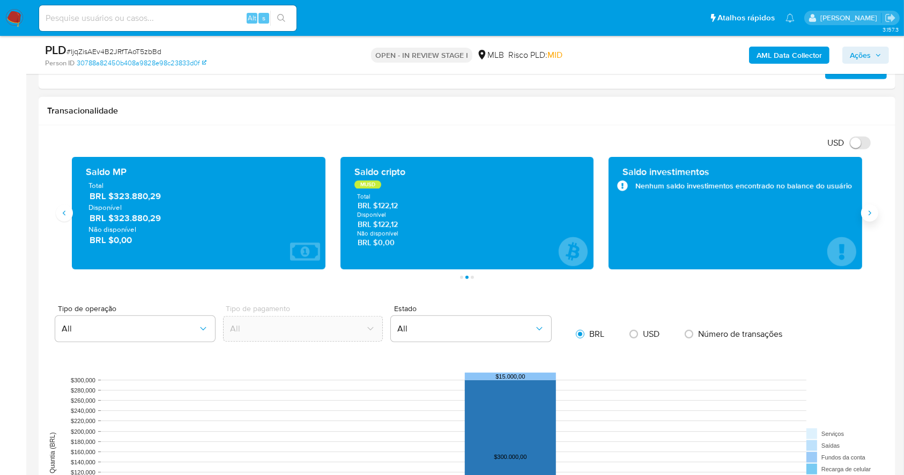
click at [875, 214] on button "Siguiente" at bounding box center [869, 213] width 17 height 17
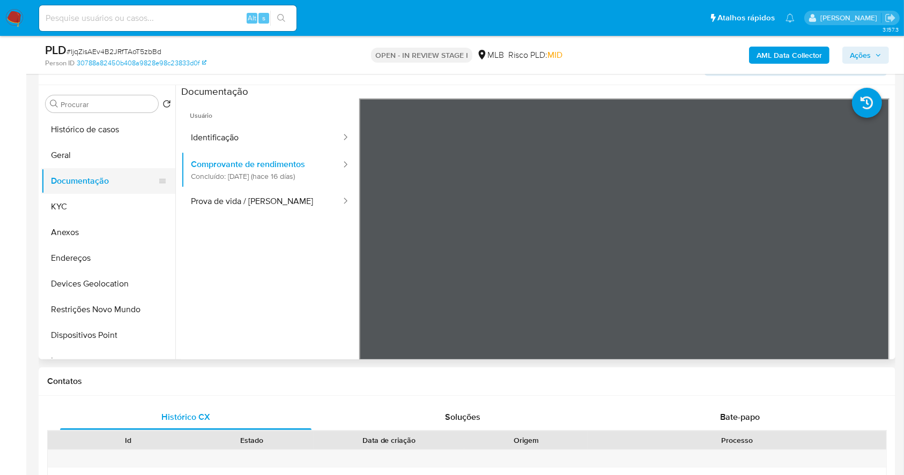
scroll to position [135, 0]
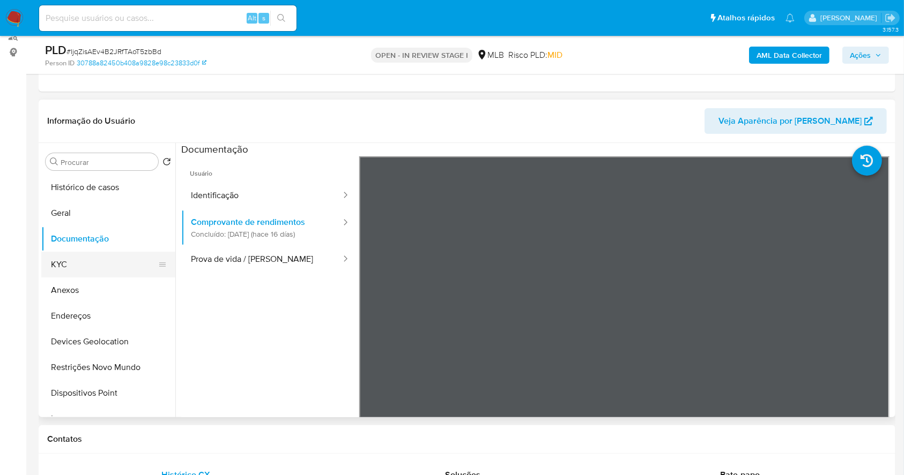
click at [103, 263] on button "KYC" at bounding box center [103, 265] width 125 height 26
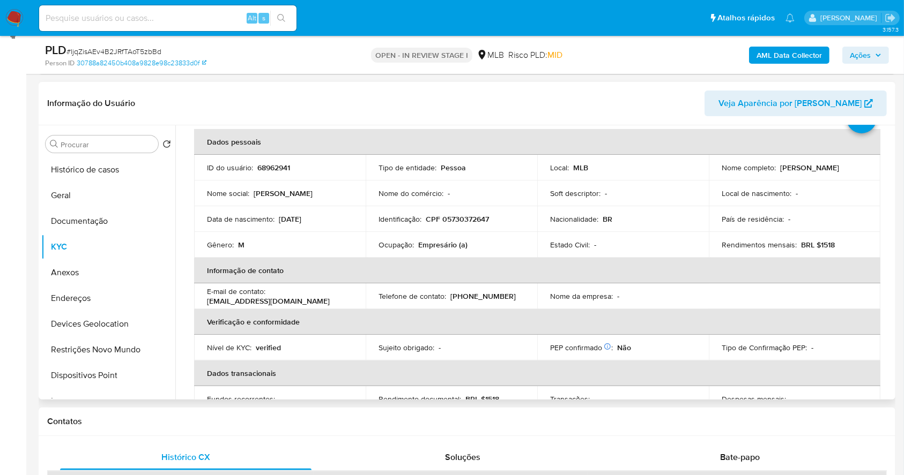
scroll to position [456, 0]
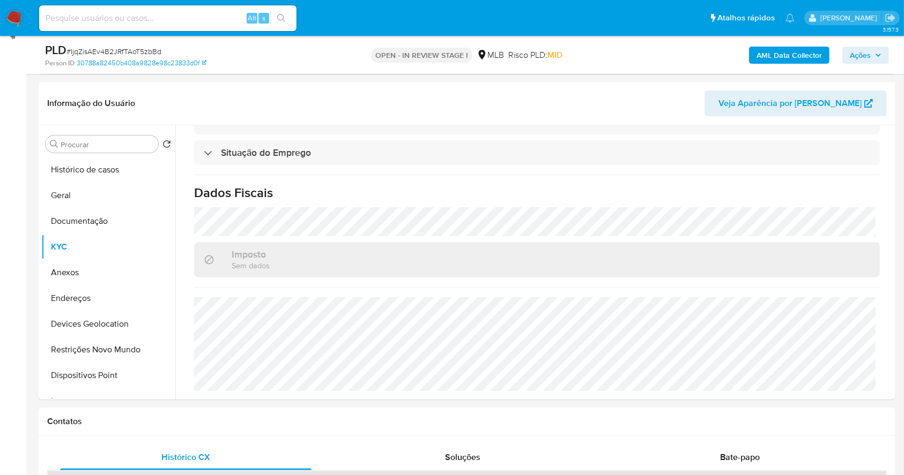
click at [776, 57] on b "AML Data Collector" at bounding box center [788, 55] width 65 height 17
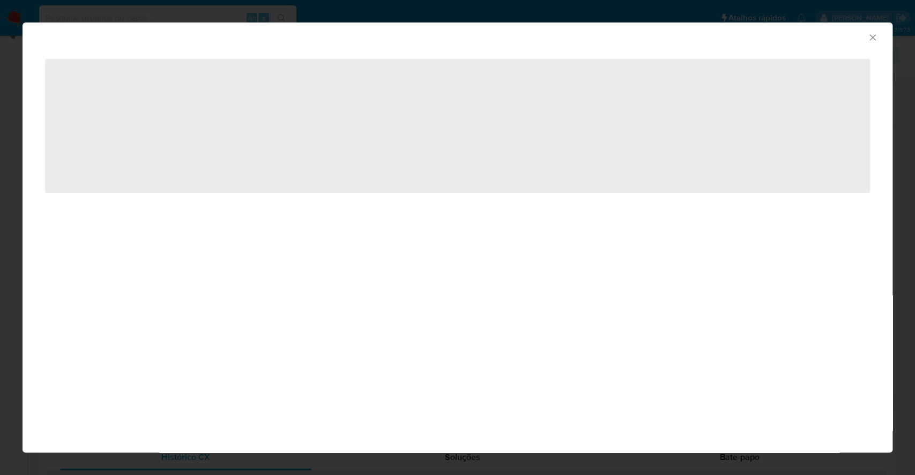
click at [0, 169] on div "AML Data Collector ‌" at bounding box center [457, 237] width 915 height 475
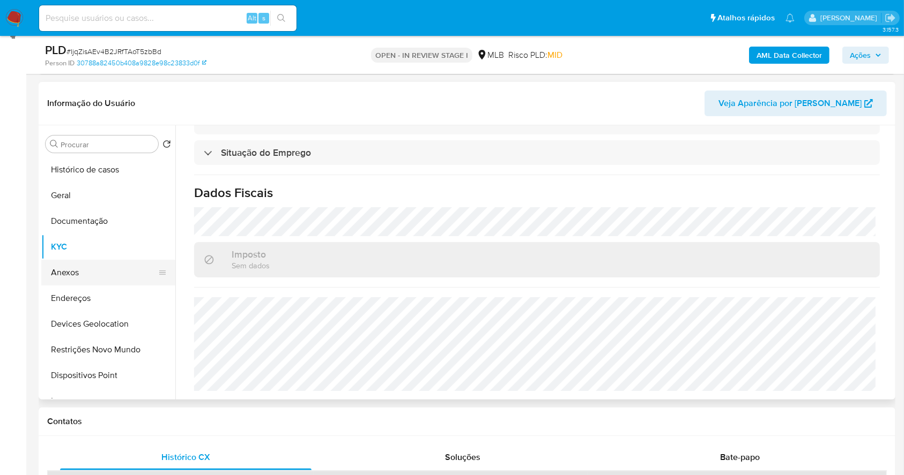
click at [99, 273] on button "Anexos" at bounding box center [103, 273] width 125 height 26
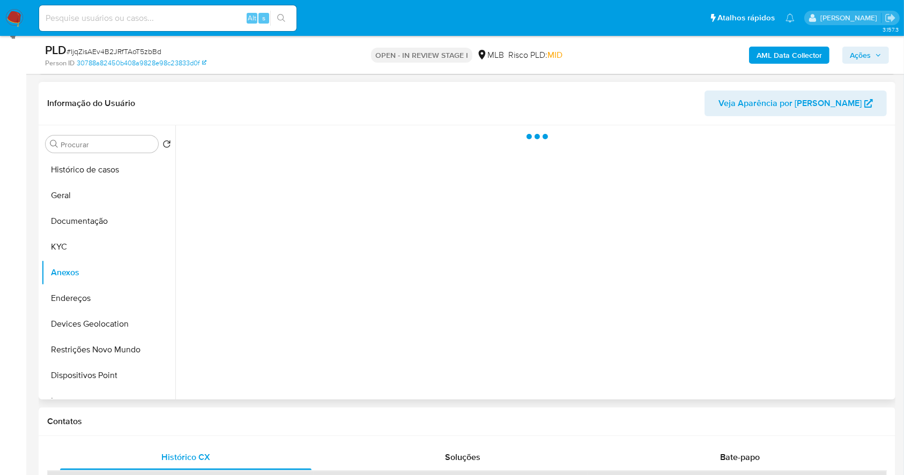
scroll to position [0, 0]
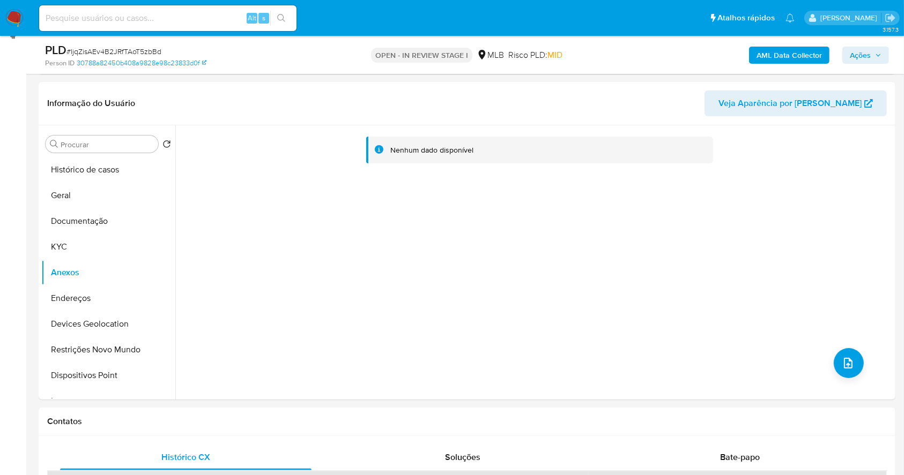
click at [794, 51] on b "AML Data Collector" at bounding box center [788, 55] width 65 height 17
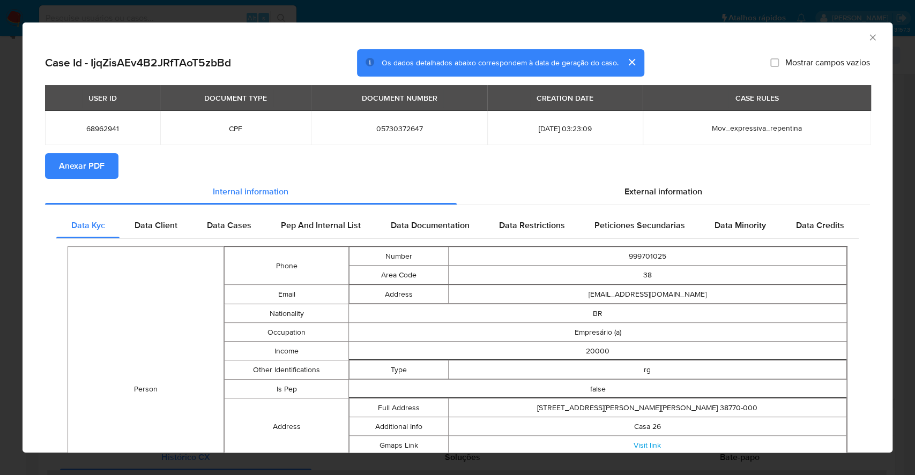
click at [85, 160] on span "Anexar PDF" at bounding box center [82, 166] width 46 height 24
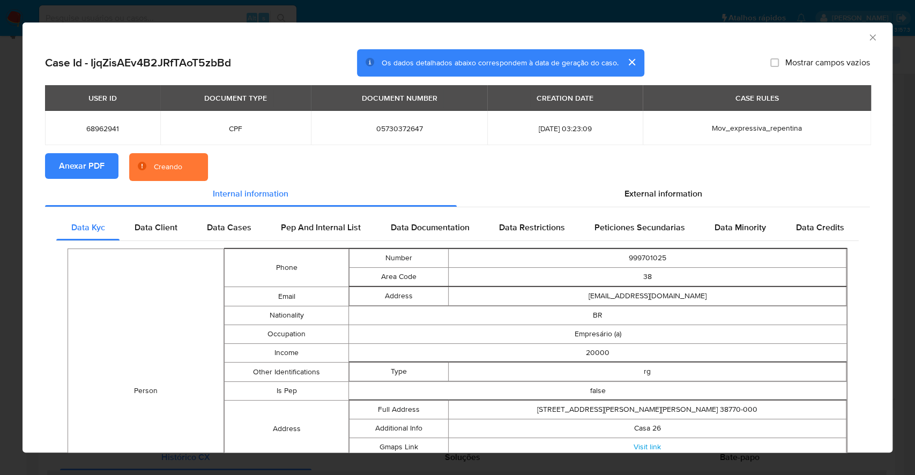
click at [375, 129] on span "05730372647" at bounding box center [399, 129] width 151 height 10
copy span "05730372647"
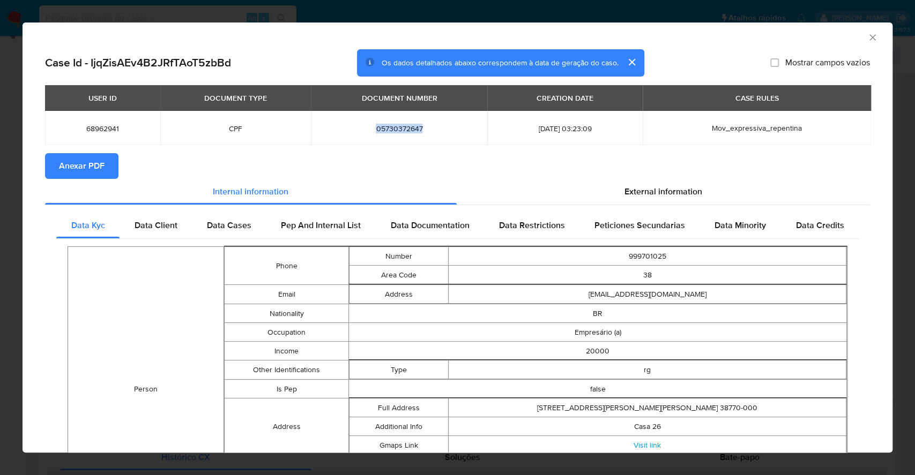
click at [0, 217] on div "AML Data Collector Case Id - IjqZisAEv4B2JRfTAoT5zbBd Os dados detalhados abaix…" at bounding box center [457, 237] width 915 height 475
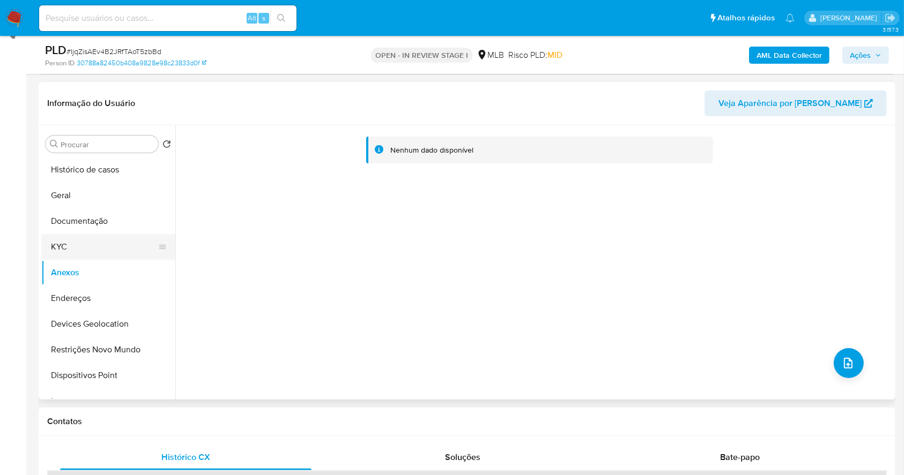
click at [93, 248] on button "KYC" at bounding box center [103, 247] width 125 height 26
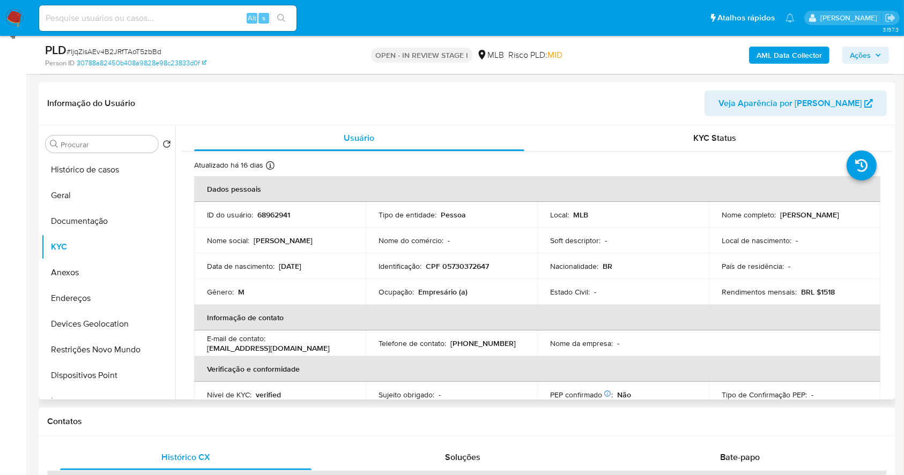
drag, startPoint x: 831, startPoint y: 223, endPoint x: 720, endPoint y: 221, distance: 111.0
click at [721, 220] on div "Nome completo : [PERSON_NAME]" at bounding box center [794, 215] width 146 height 10
copy p "[PERSON_NAME]"
click at [465, 263] on p "CPF 05730372647" at bounding box center [457, 267] width 63 height 10
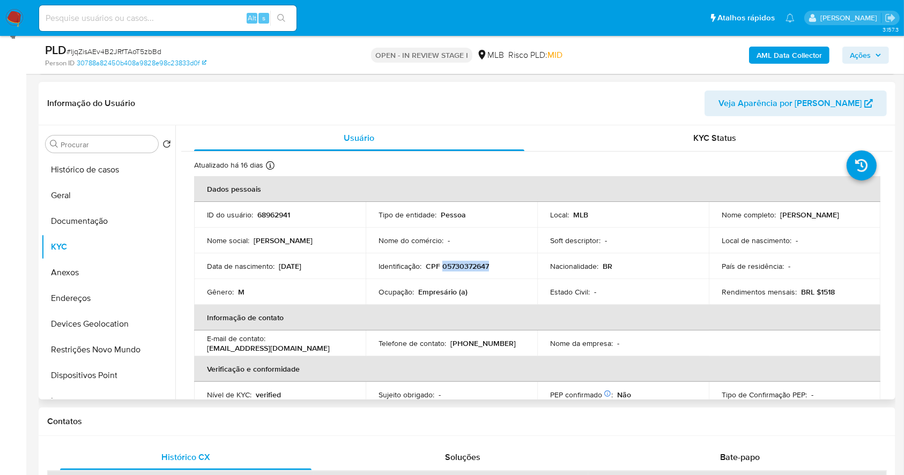
copy p "05730372647"
click at [115, 225] on button "Documentação" at bounding box center [103, 222] width 125 height 26
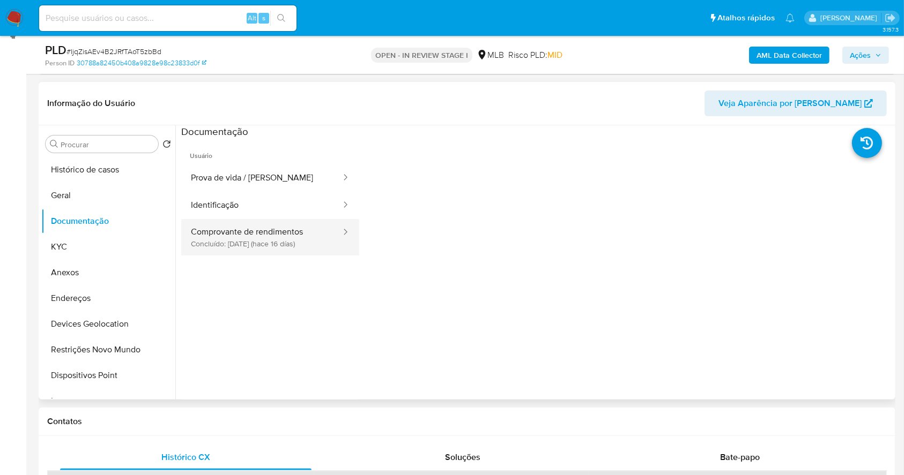
click at [251, 240] on button "Comprovante de rendimentos Concluído: [DATE] (hace 16 días)" at bounding box center [261, 237] width 161 height 36
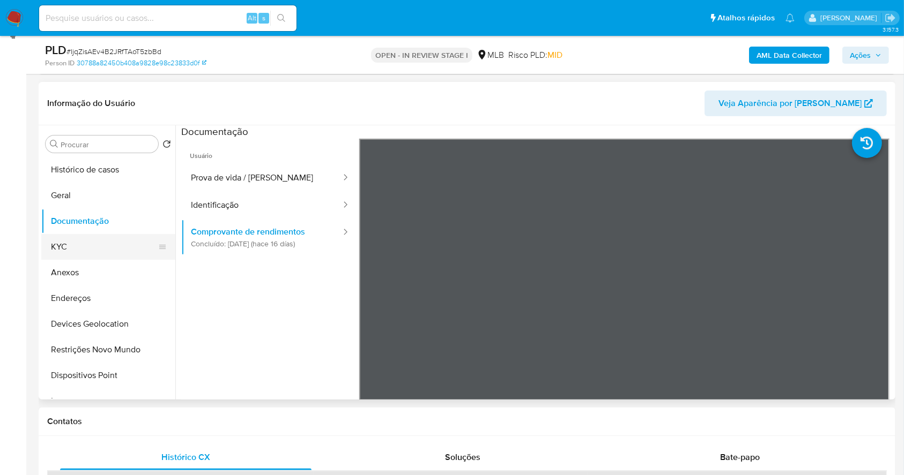
click at [84, 247] on button "KYC" at bounding box center [103, 247] width 125 height 26
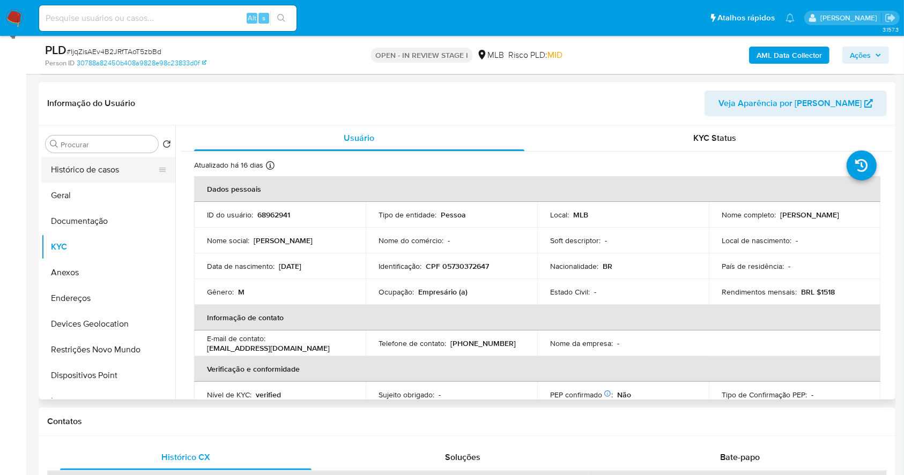
click at [86, 178] on button "Histórico de casos" at bounding box center [103, 170] width 125 height 26
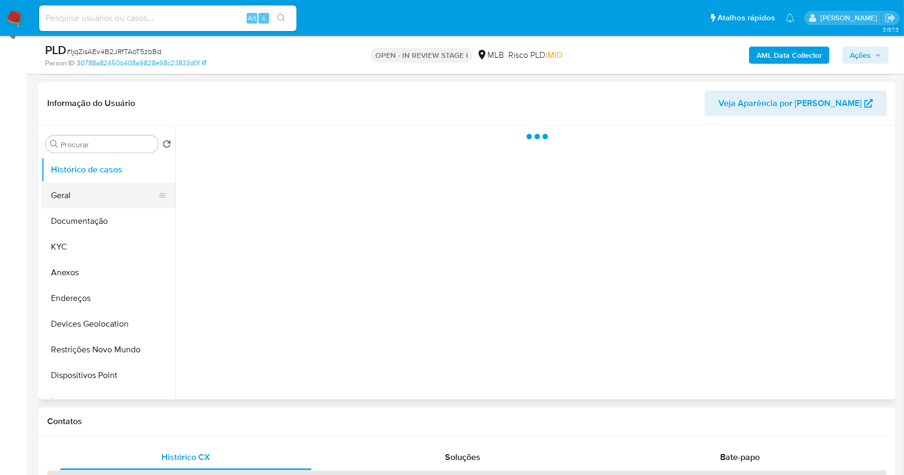
click at [94, 195] on button "Geral" at bounding box center [103, 196] width 125 height 26
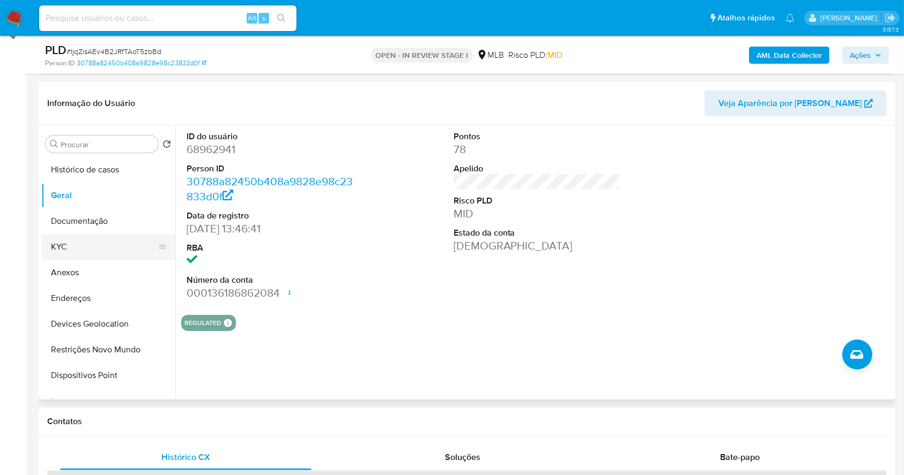
click at [99, 251] on button "KYC" at bounding box center [103, 247] width 125 height 26
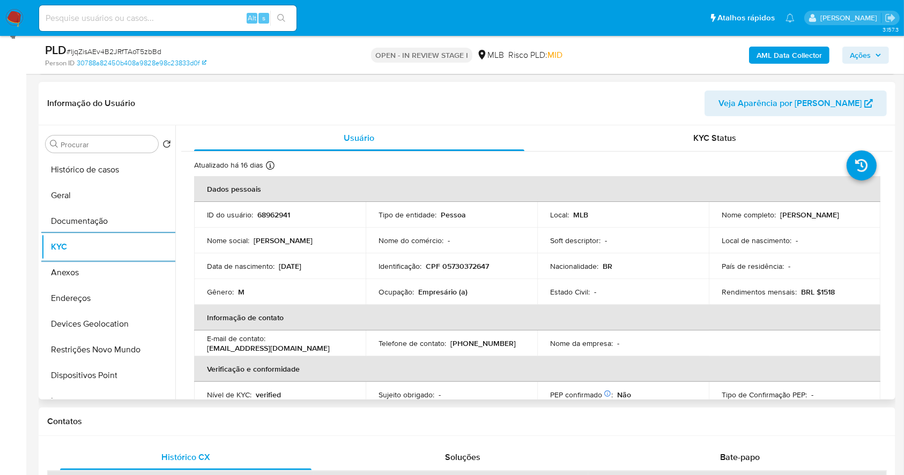
scroll to position [456, 0]
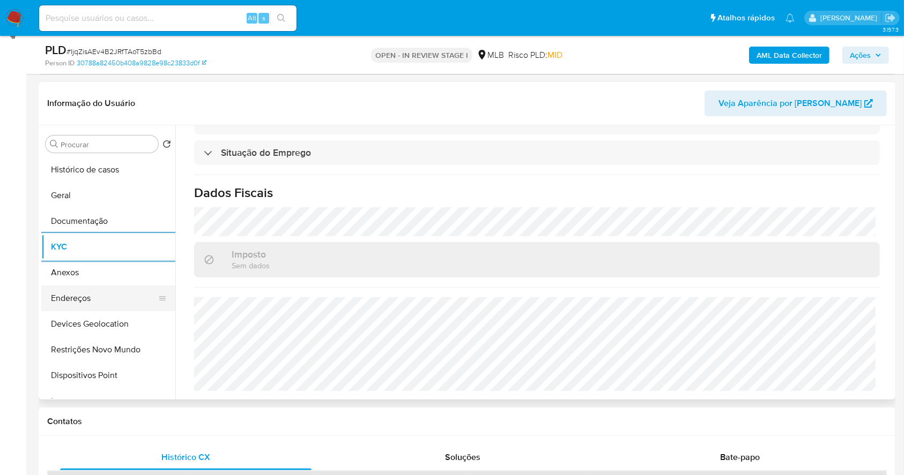
click at [114, 293] on button "Endereços" at bounding box center [103, 299] width 125 height 26
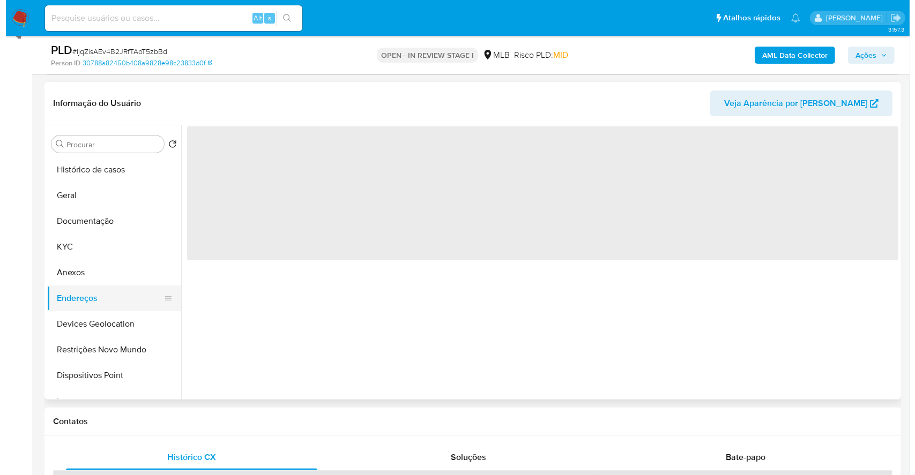
scroll to position [0, 0]
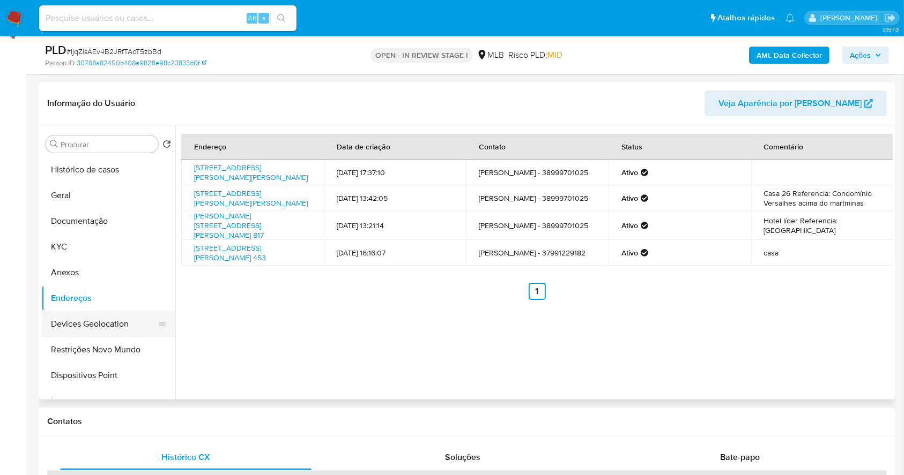
click at [116, 317] on button "Devices Geolocation" at bounding box center [103, 324] width 125 height 26
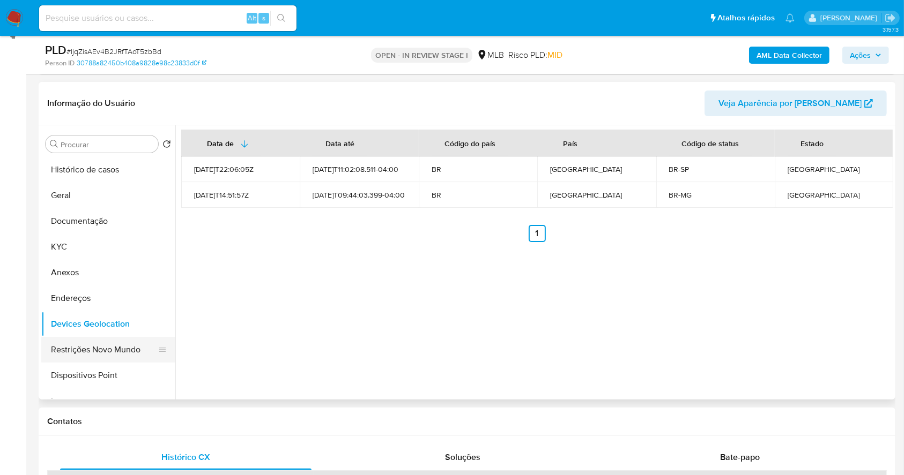
click at [110, 352] on button "Restrições Novo Mundo" at bounding box center [103, 350] width 125 height 26
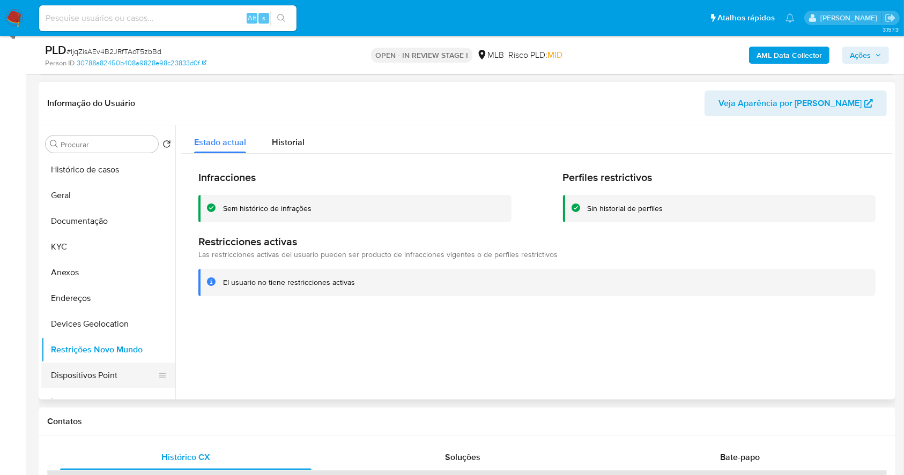
click at [124, 366] on button "Dispositivos Point" at bounding box center [103, 376] width 125 height 26
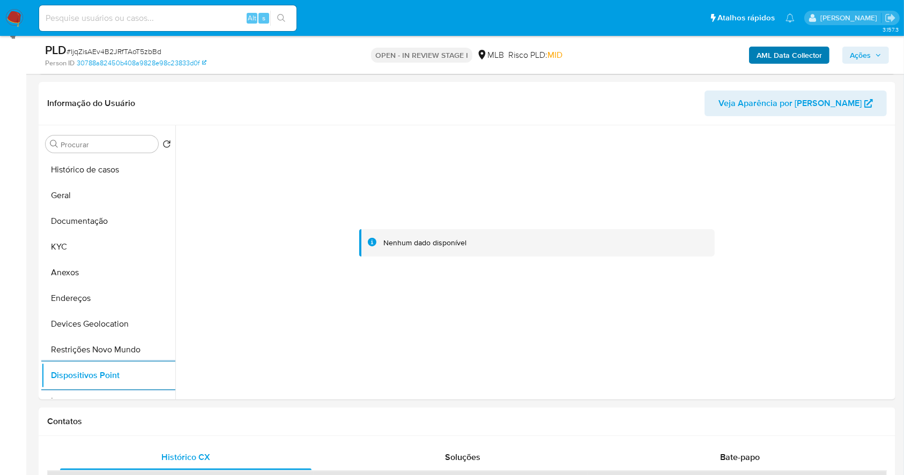
click at [858, 53] on span "Ações" at bounding box center [860, 55] width 21 height 17
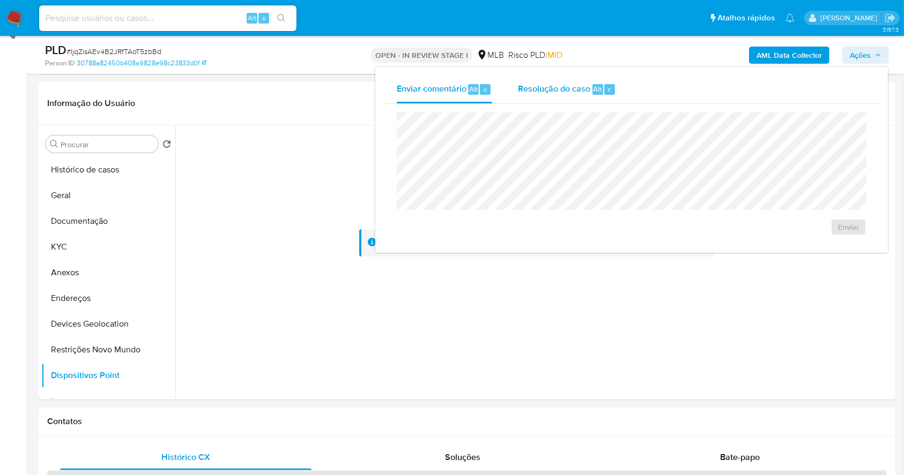
click at [566, 86] on span "Resolução do caso" at bounding box center [554, 89] width 72 height 12
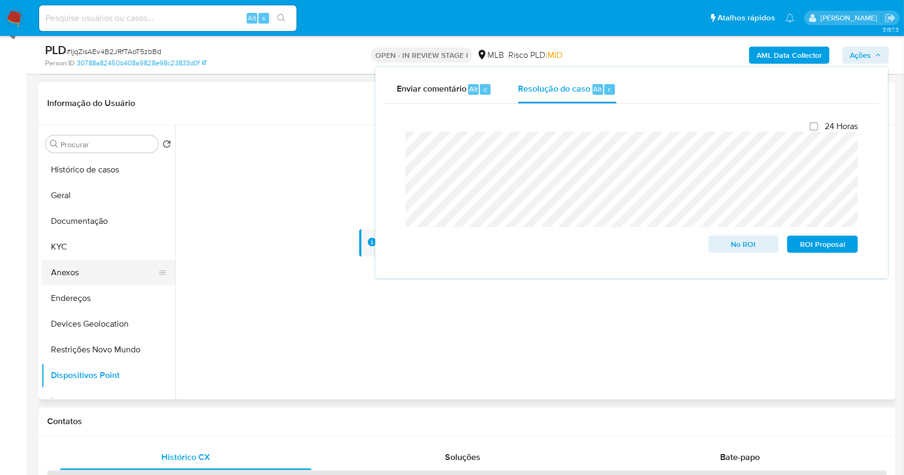
click at [108, 265] on button "Anexos" at bounding box center [103, 273] width 125 height 26
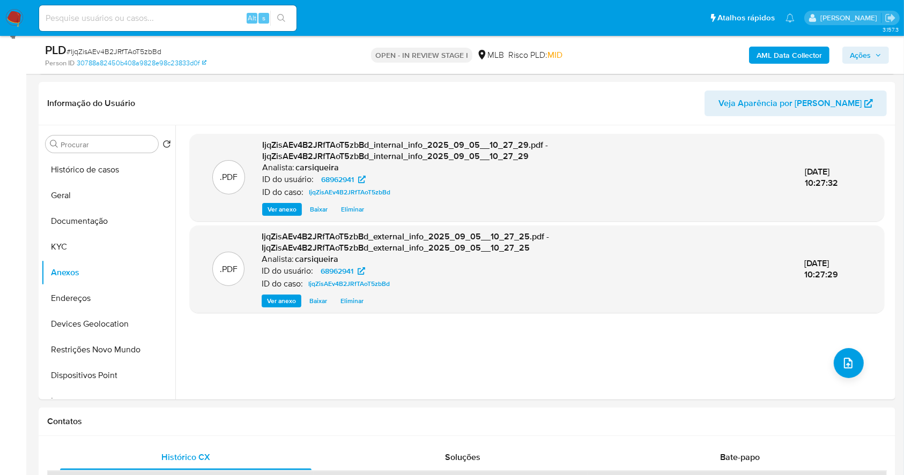
click at [867, 50] on span "Ações" at bounding box center [860, 55] width 21 height 17
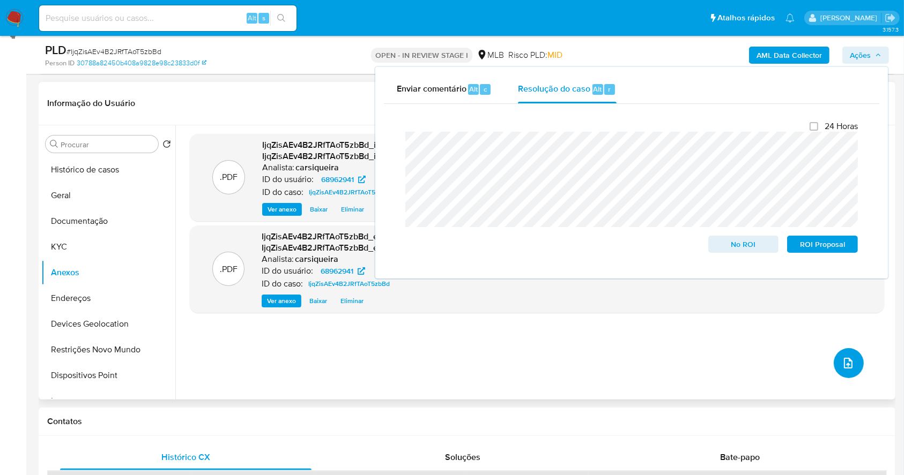
click at [846, 371] on button "upload-file" at bounding box center [848, 363] width 30 height 30
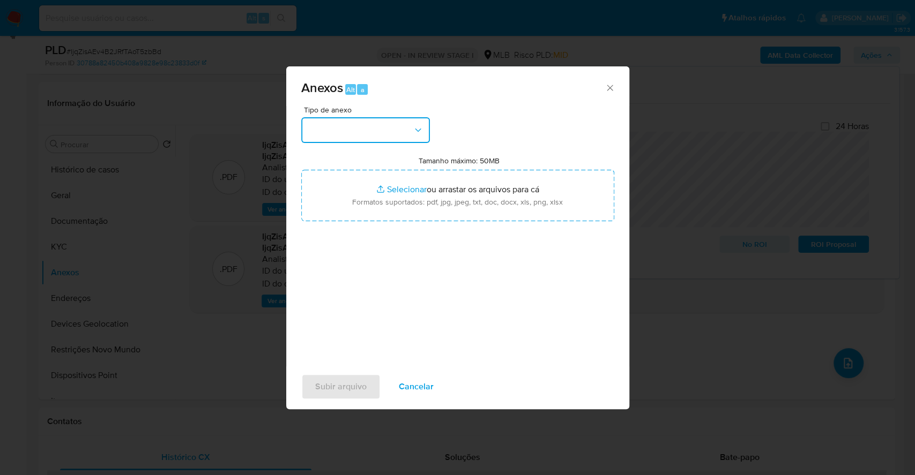
click at [376, 120] on button "button" at bounding box center [365, 130] width 129 height 26
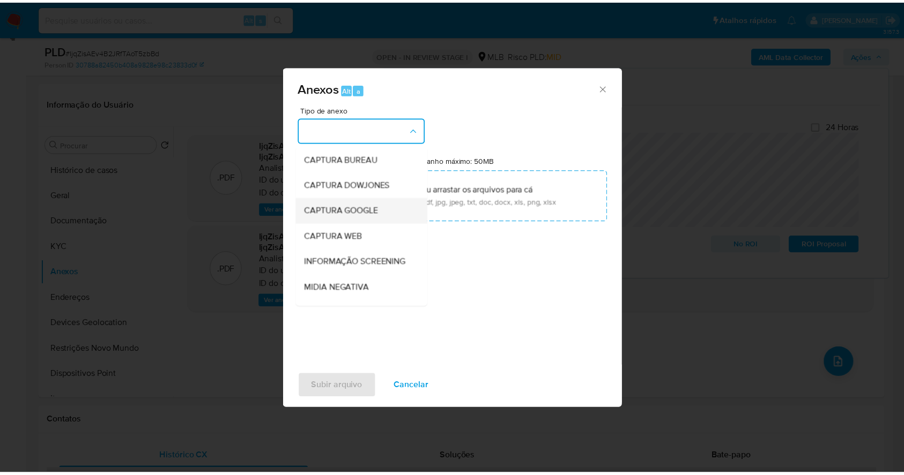
scroll to position [165, 0]
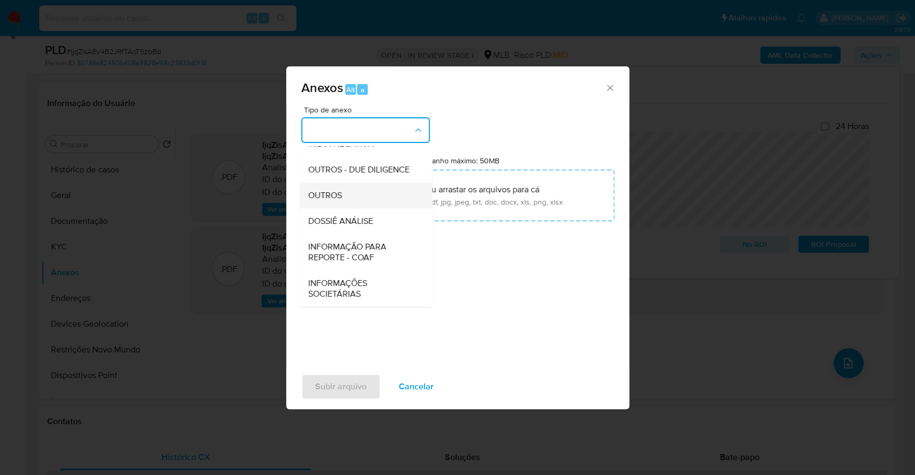
click at [371, 197] on div "OUTROS" at bounding box center [362, 196] width 109 height 26
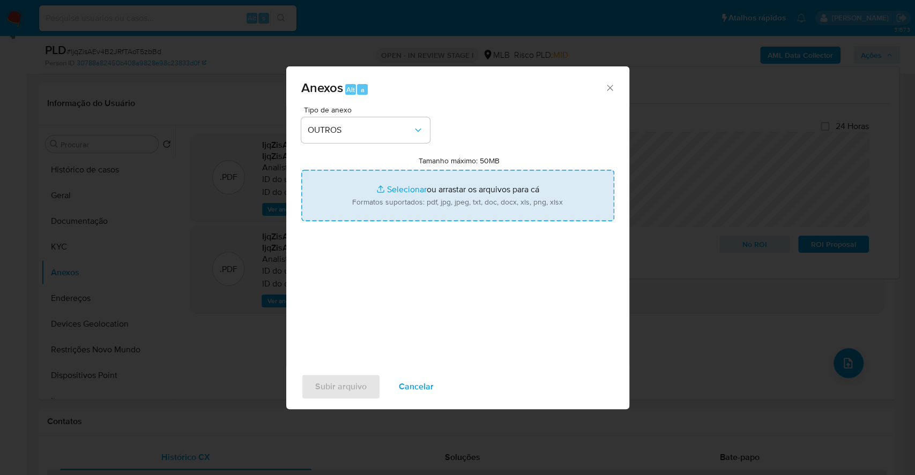
click at [394, 191] on input "Tamanho máximo: 50MB Selecionar arquivos" at bounding box center [457, 195] width 313 height 51
type input "C:\fakepath\CPF 05730372647 - [PERSON_NAME] - Documentos Google.pdf"
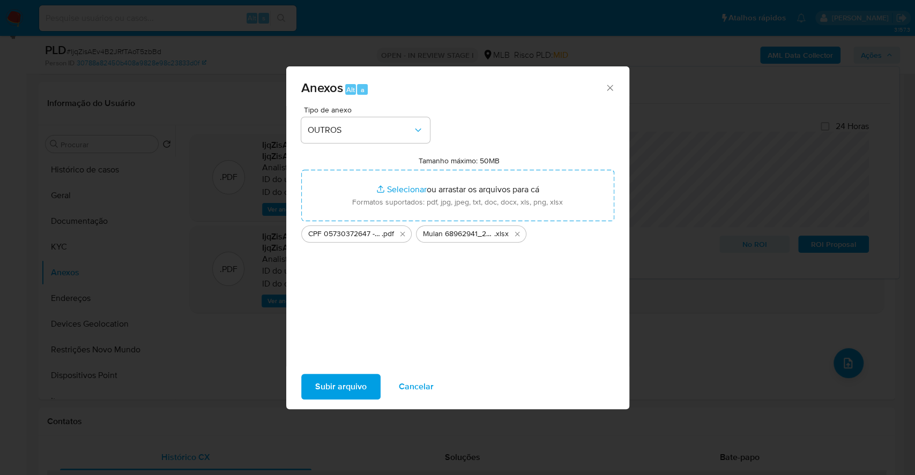
click at [352, 381] on span "Subir arquivo" at bounding box center [340, 387] width 51 height 24
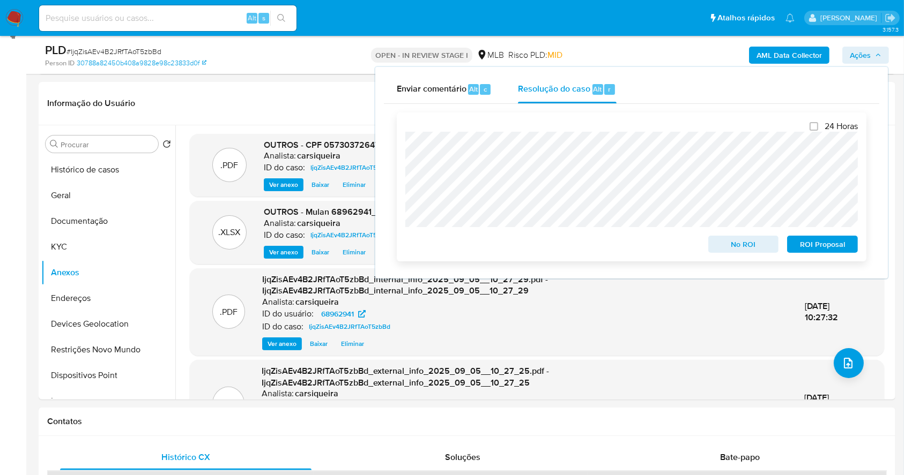
click at [739, 251] on span "No ROI" at bounding box center [744, 244] width 56 height 15
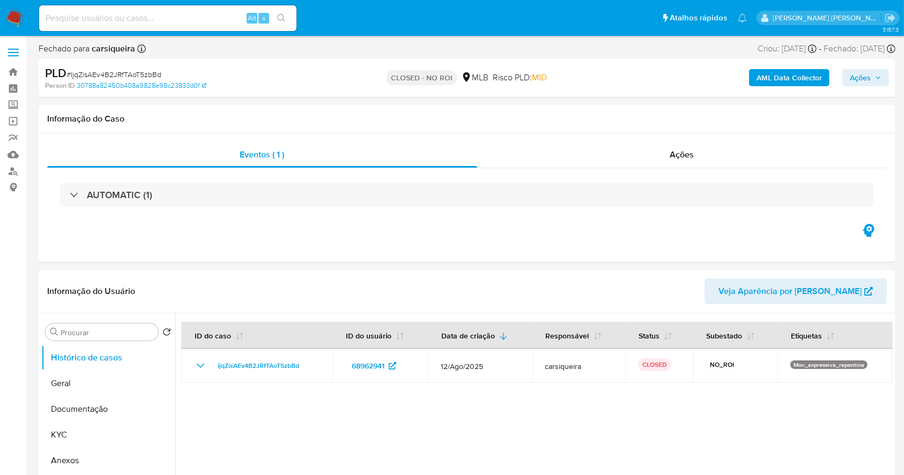
select select "10"
click at [12, 23] on img at bounding box center [14, 18] width 18 height 18
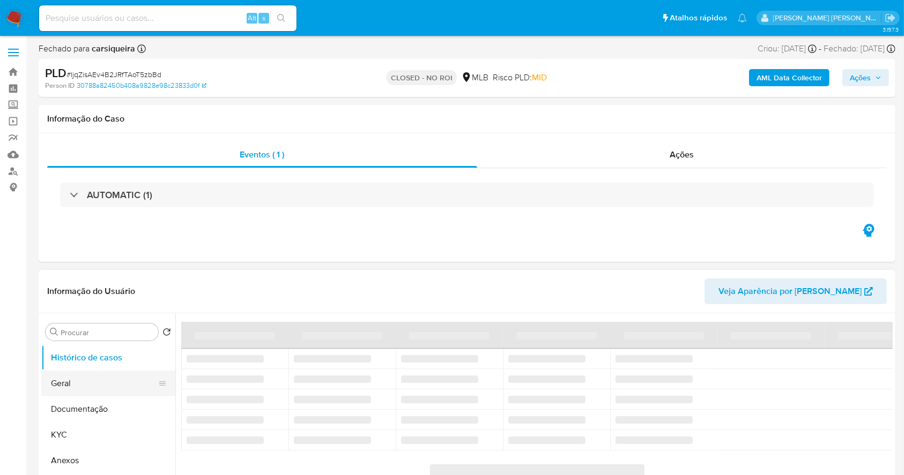
click at [68, 382] on button "Geral" at bounding box center [103, 384] width 125 height 26
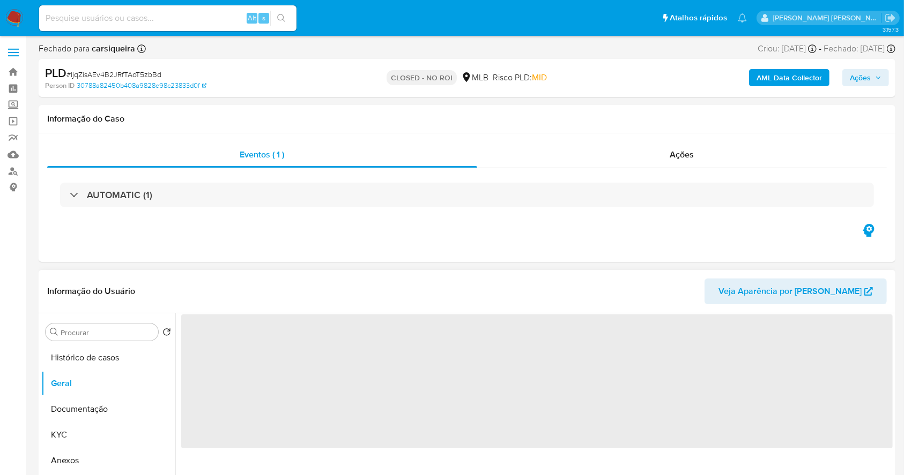
select select "10"
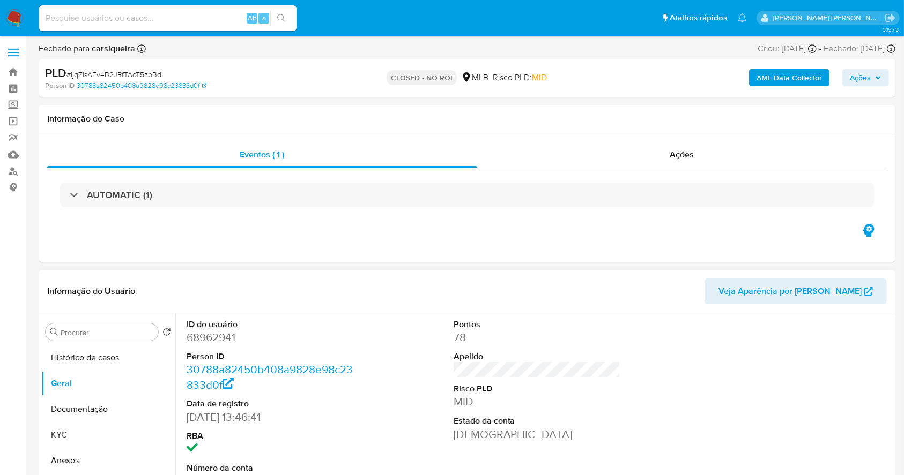
click at [206, 341] on dd "68962941" at bounding box center [270, 337] width 167 height 15
copy dd "68962941"
click at [6, 11] on img at bounding box center [14, 18] width 18 height 18
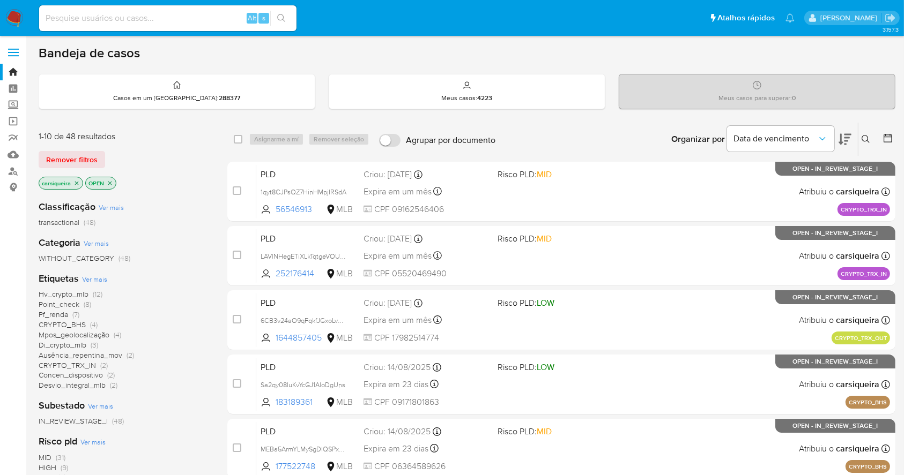
click at [179, 16] on input at bounding box center [167, 18] width 257 height 14
paste input "hPyGlWf7K6I4znogMra9dYK3"
type input "hPyGlWf7K6I4znogMra9dYK3"
click at [277, 12] on button "search-icon" at bounding box center [281, 18] width 22 height 15
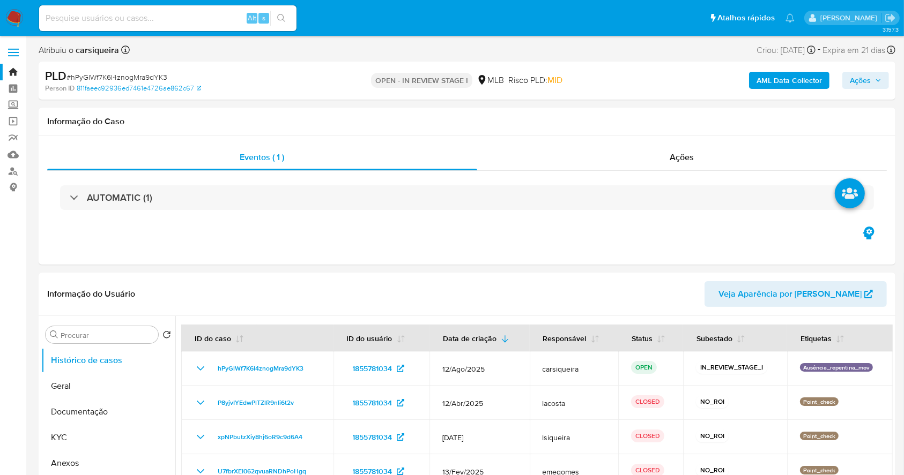
select select "10"
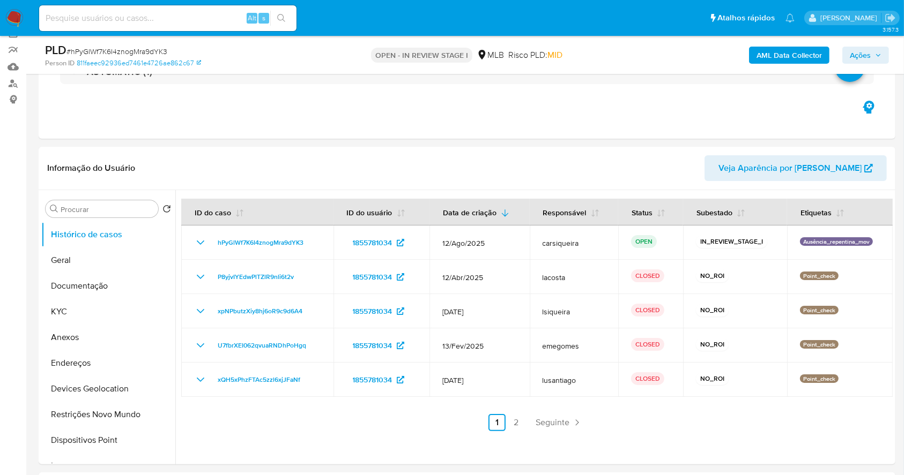
scroll to position [113, 0]
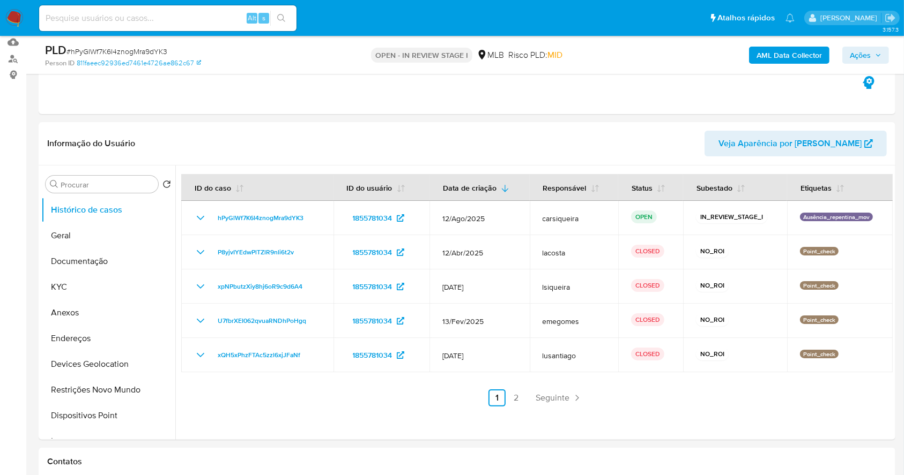
click at [10, 16] on img at bounding box center [14, 18] width 18 height 18
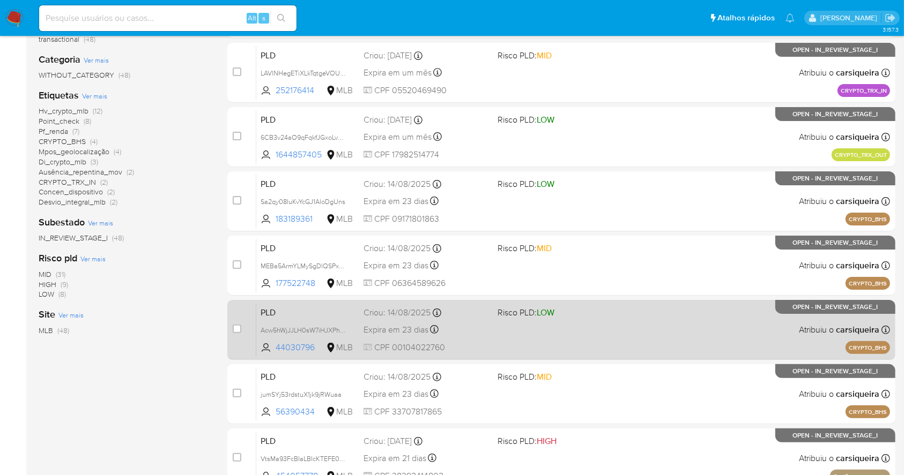
scroll to position [214, 0]
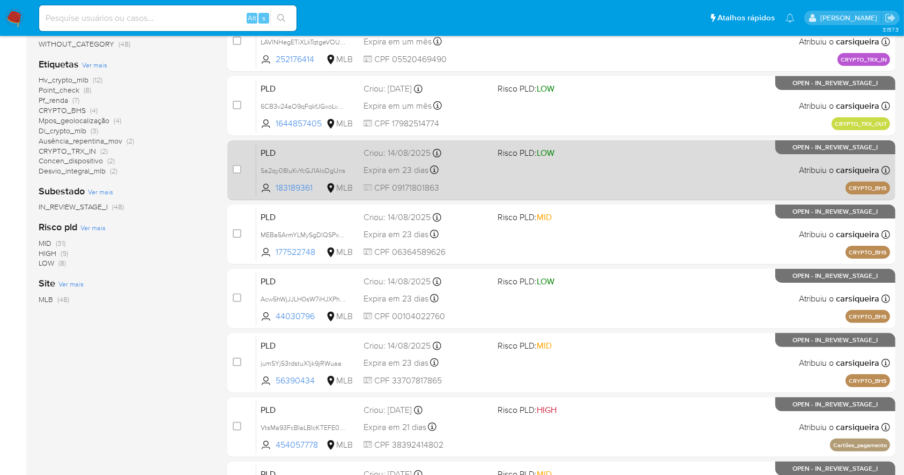
drag, startPoint x: 546, startPoint y: 122, endPoint x: 546, endPoint y: 147, distance: 25.2
click at [546, 147] on div "case-item-checkbox Incapaz de atribuir o caso PLD 1qyt8CJPsQZ7HinHMpjIRSdA 5654…" at bounding box center [561, 266] width 668 height 639
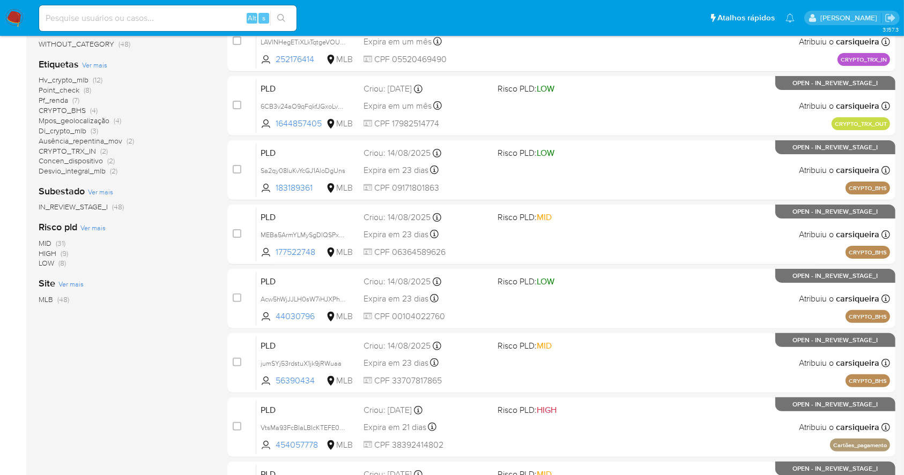
click at [115, 354] on div "1-10 de 48 resultados Remover filtros carsiqueira OPEN Classificação Ver mais t…" at bounding box center [125, 266] width 172 height 717
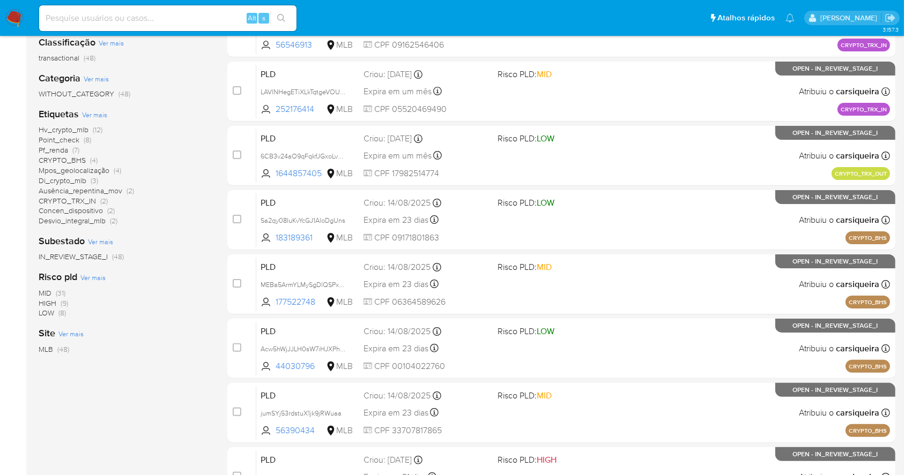
scroll to position [143, 0]
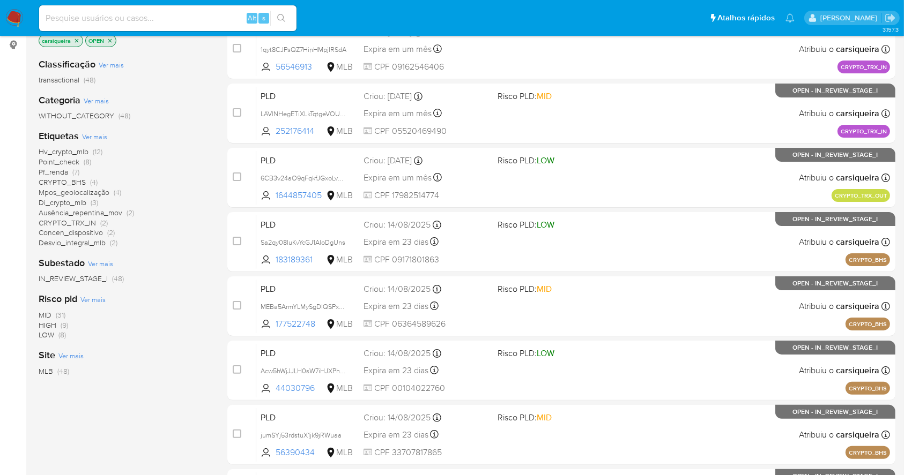
click at [72, 171] on span "Pf_renda (7)" at bounding box center [59, 172] width 41 height 10
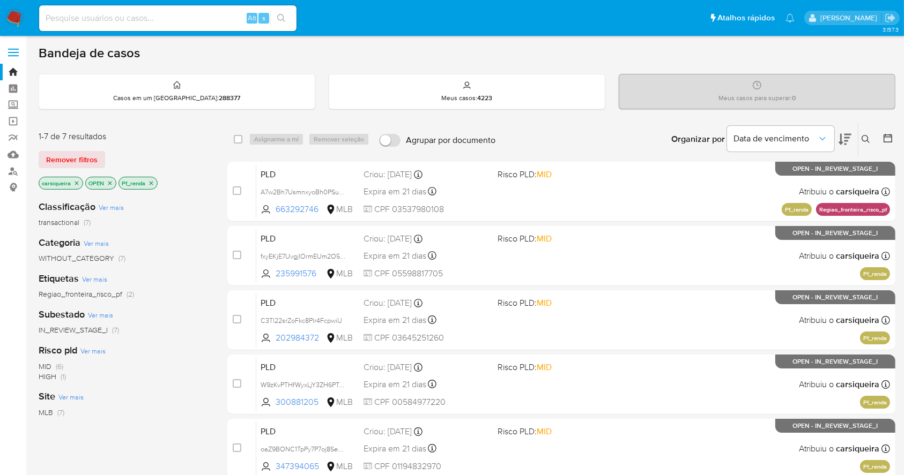
click at [153, 182] on icon "close-filter" at bounding box center [151, 183] width 6 height 6
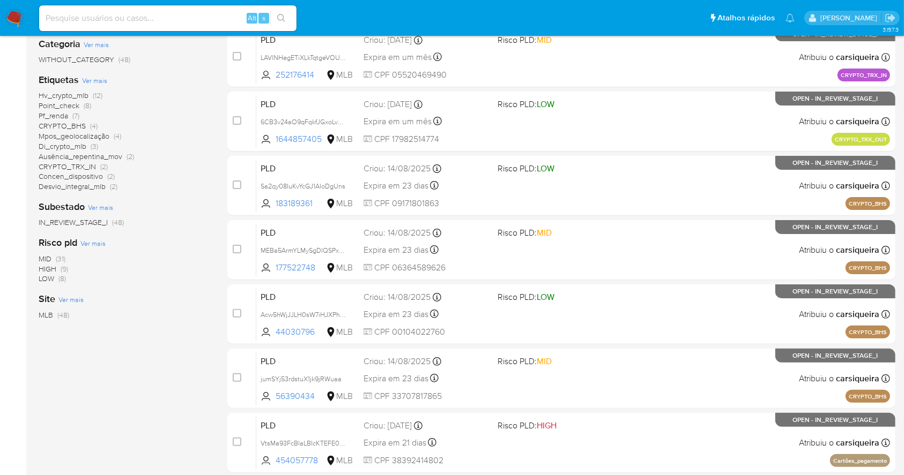
scroll to position [210, 0]
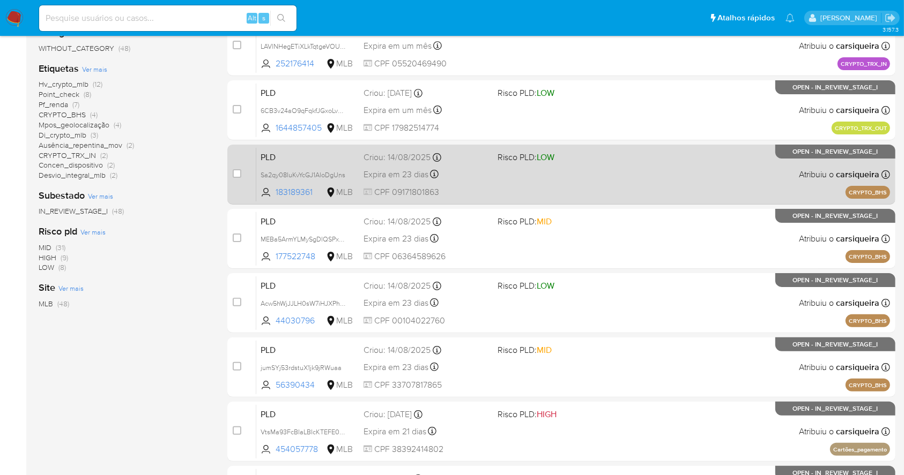
click at [652, 171] on div "PLD Sa2qy08IuKvYcGJ1AloDgUns 183189361 MLB Risco PLD: LOW Criou: [DATE] Criou: …" at bounding box center [573, 174] width 634 height 54
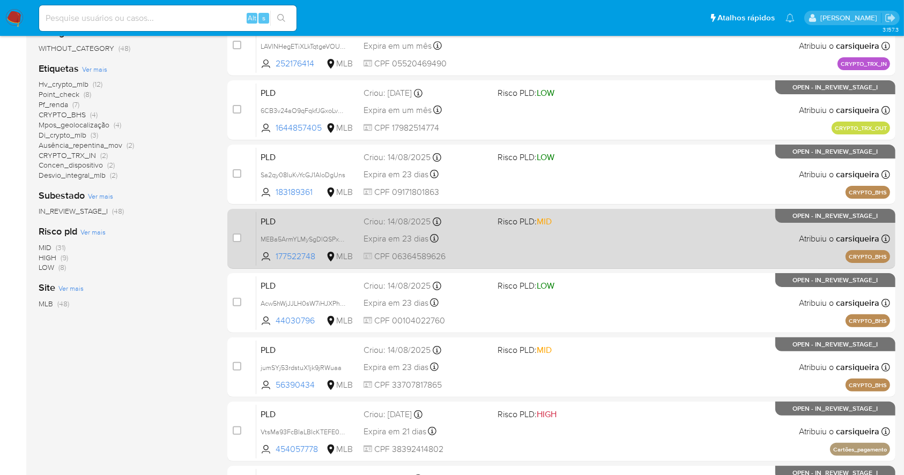
click at [711, 227] on div "PLD MEBa5ArmYLMySgDlQSPx9jYN 177522748 MLB Risco PLD: MID Criou: 14/08/2025 Cri…" at bounding box center [573, 239] width 634 height 54
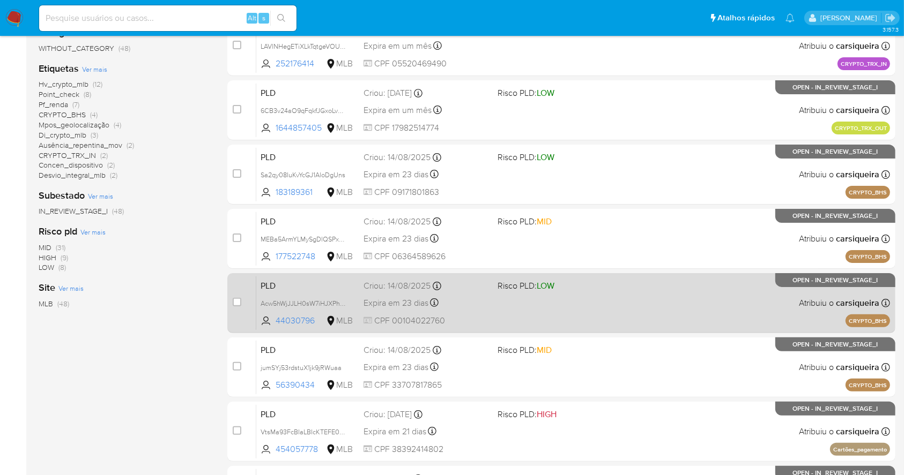
click at [753, 314] on div "PLD Acw5hWjJJLH0sW7iHJXPhhbC 44030796 MLB Risco PLD: LOW Criou: 14/08/2025 Crio…" at bounding box center [573, 303] width 634 height 54
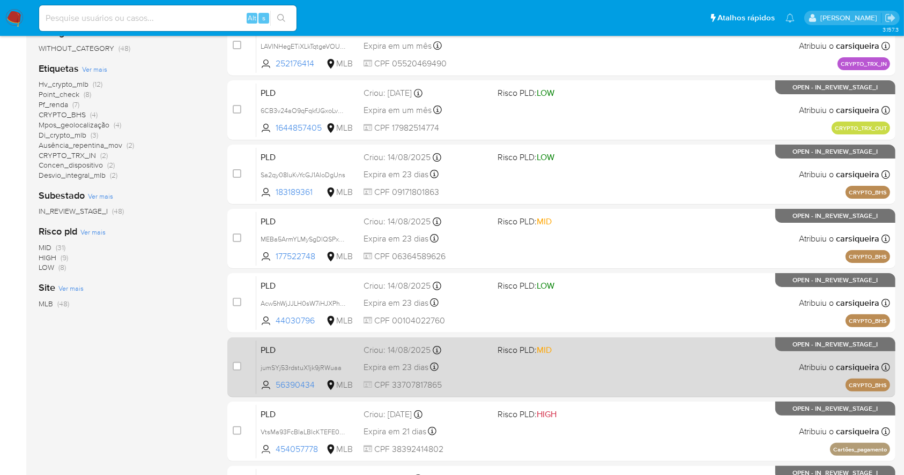
click at [738, 367] on div "PLD jumSYj53rdstuX1jk9jRWuaa 56390434 MLB Risco PLD: MID Criou: 14/08/2025 Crio…" at bounding box center [573, 367] width 634 height 54
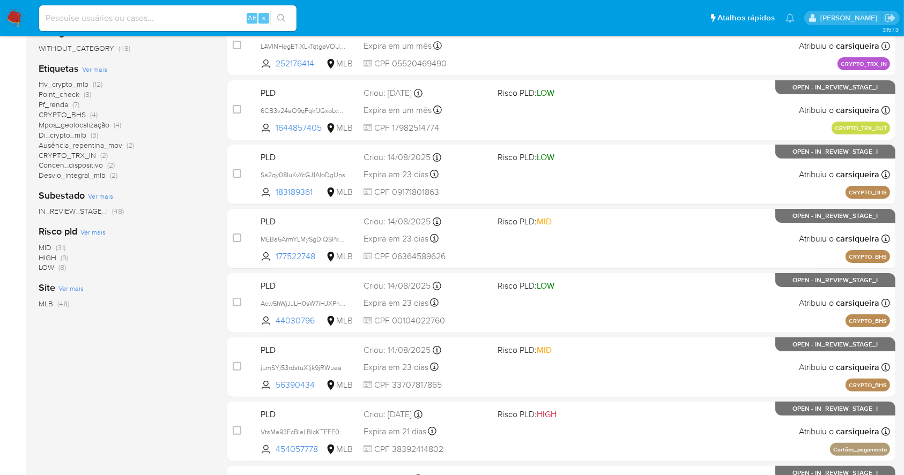
click at [13, 13] on img at bounding box center [14, 18] width 18 height 18
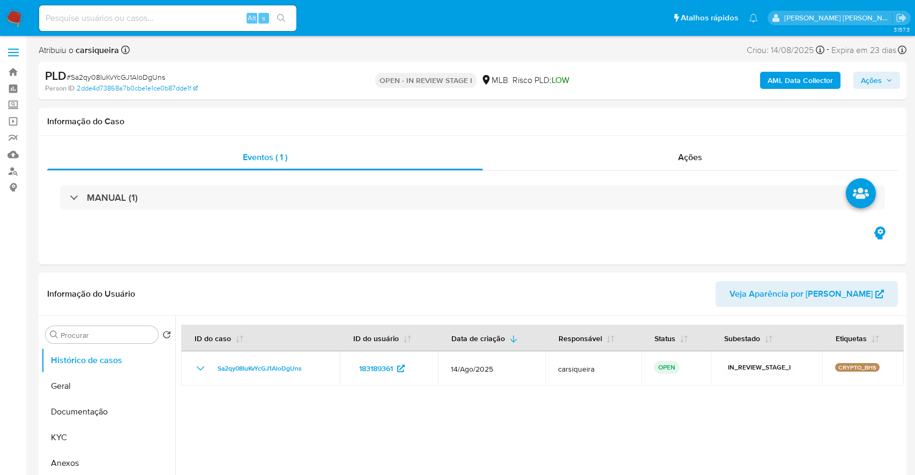
select select "10"
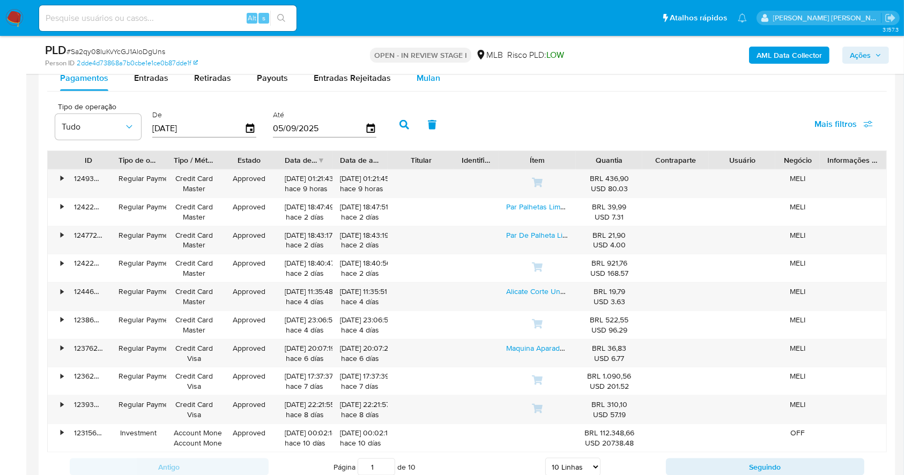
click at [436, 84] on button "Mulan" at bounding box center [428, 78] width 49 height 26
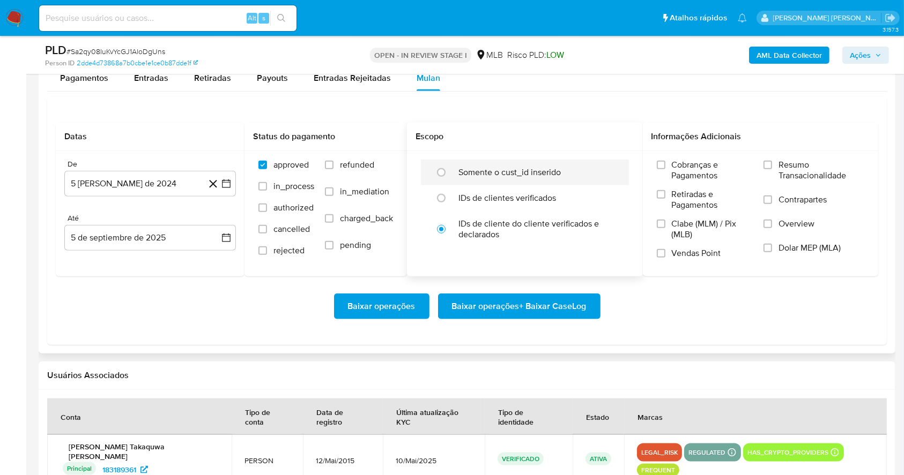
scroll to position [1219, 0]
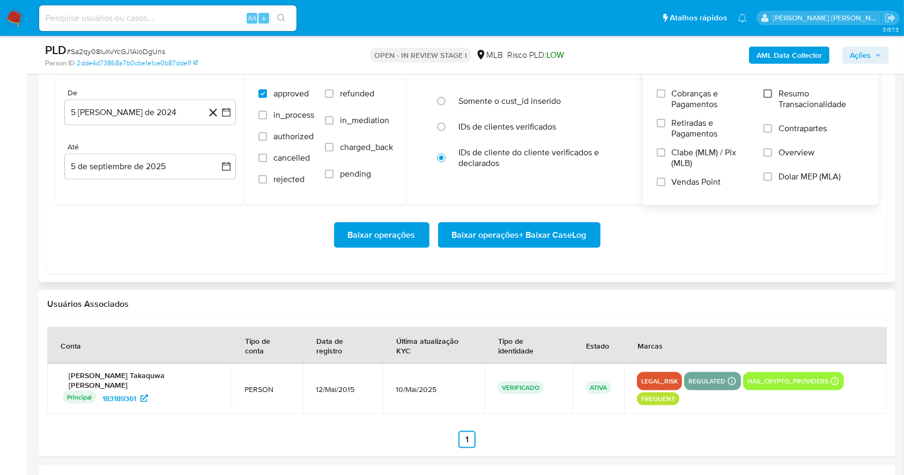
click at [768, 94] on input "Resumo Transacionalidade" at bounding box center [767, 94] width 9 height 9
click at [664, 180] on input "Vendas Point" at bounding box center [661, 182] width 9 height 9
click at [227, 114] on icon "button" at bounding box center [226, 112] width 11 height 11
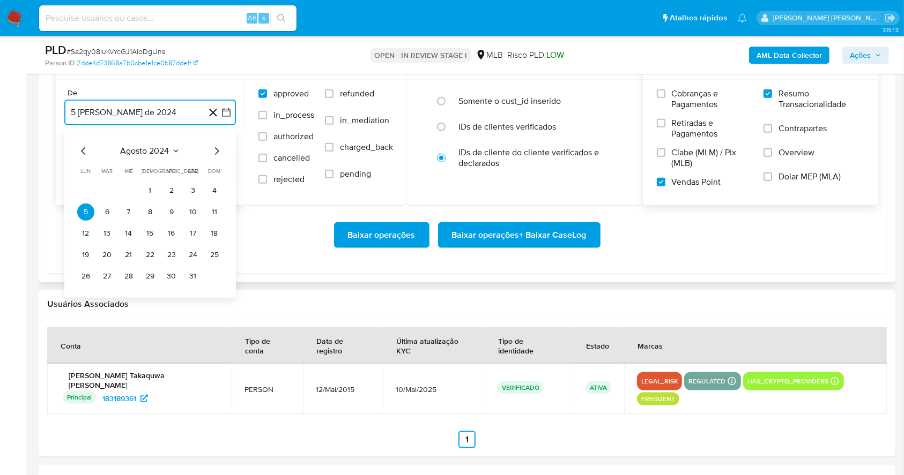
click at [217, 154] on icon "Mes siguiente" at bounding box center [216, 151] width 13 height 13
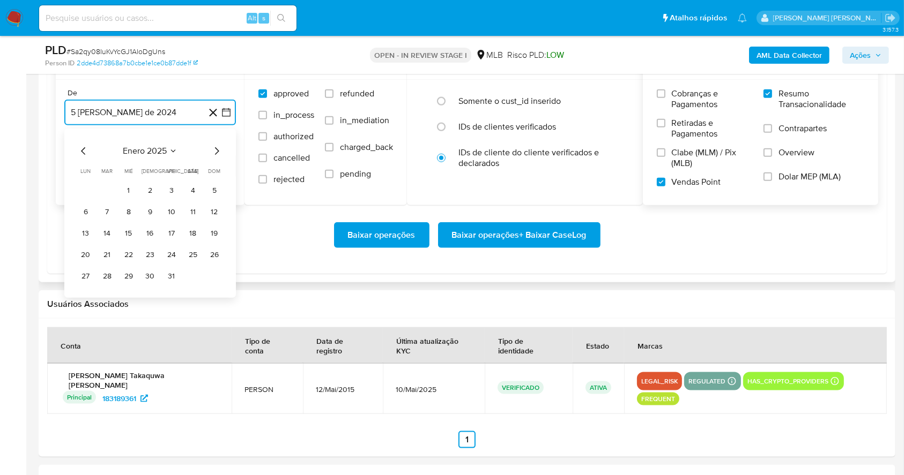
click at [217, 154] on icon "Mes siguiente" at bounding box center [216, 151] width 13 height 13
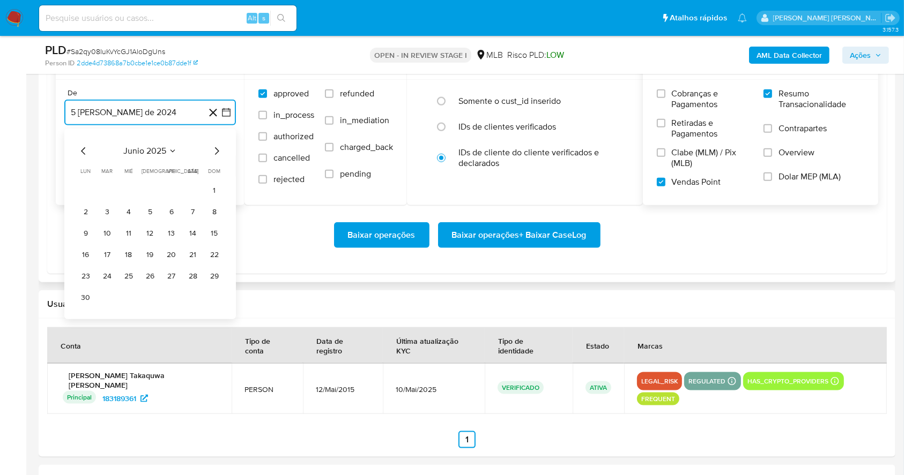
click at [213, 154] on icon "Mes siguiente" at bounding box center [216, 151] width 13 height 13
click at [114, 190] on button "1" at bounding box center [107, 190] width 17 height 17
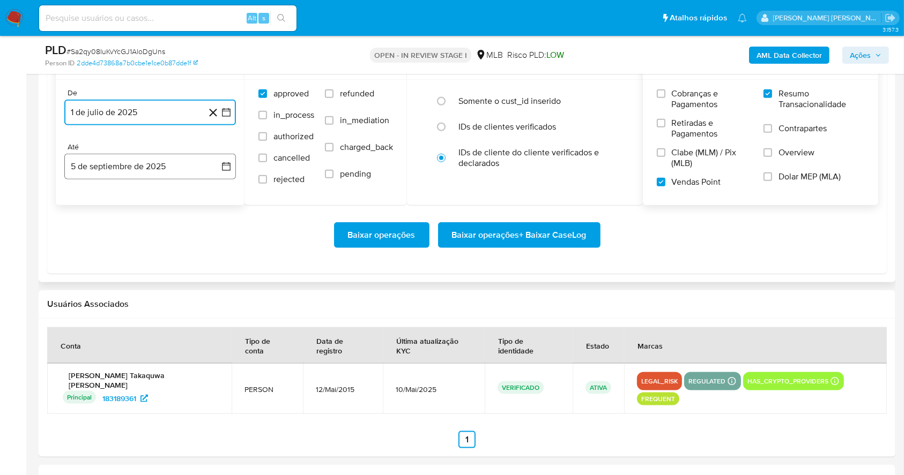
click at [114, 170] on button "5 de septiembre de 2025" at bounding box center [150, 167] width 172 height 26
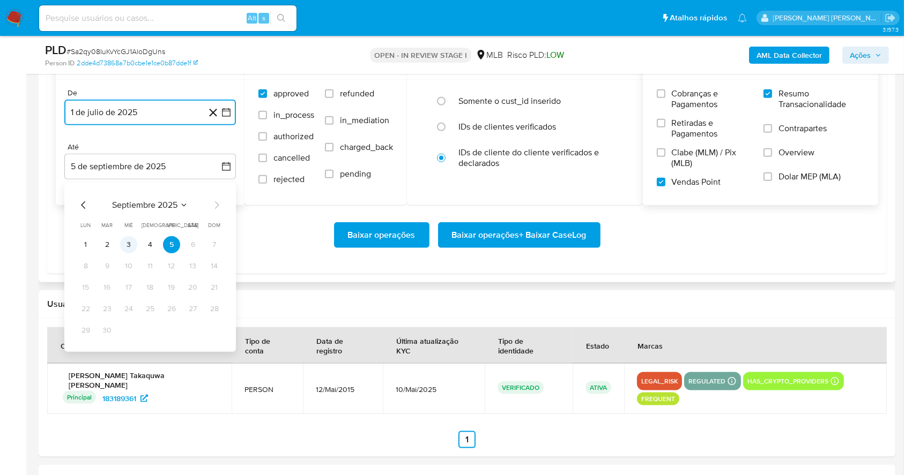
click at [127, 245] on button "3" at bounding box center [128, 244] width 17 height 17
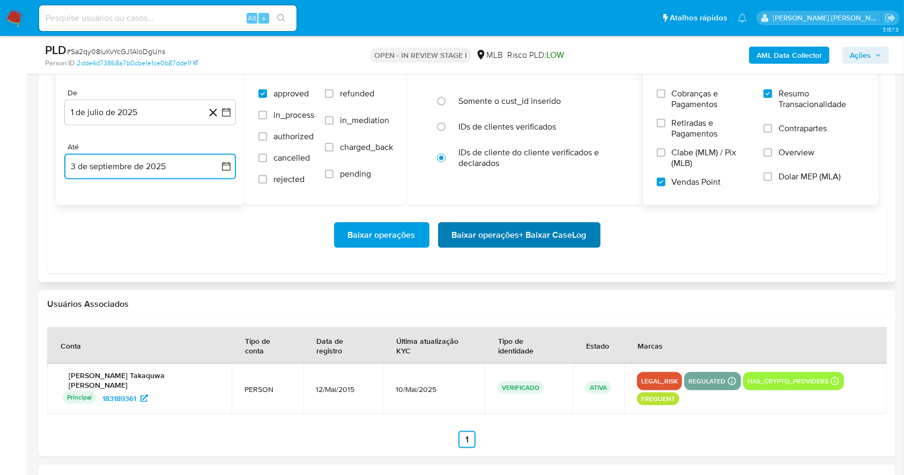
click at [563, 230] on span "Baixar operações + Baixar CaseLog" at bounding box center [519, 236] width 135 height 24
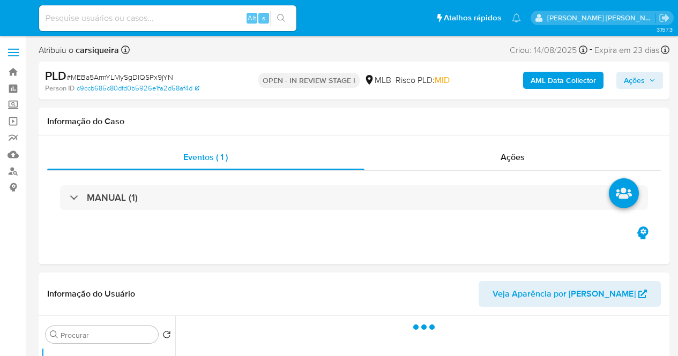
select select "10"
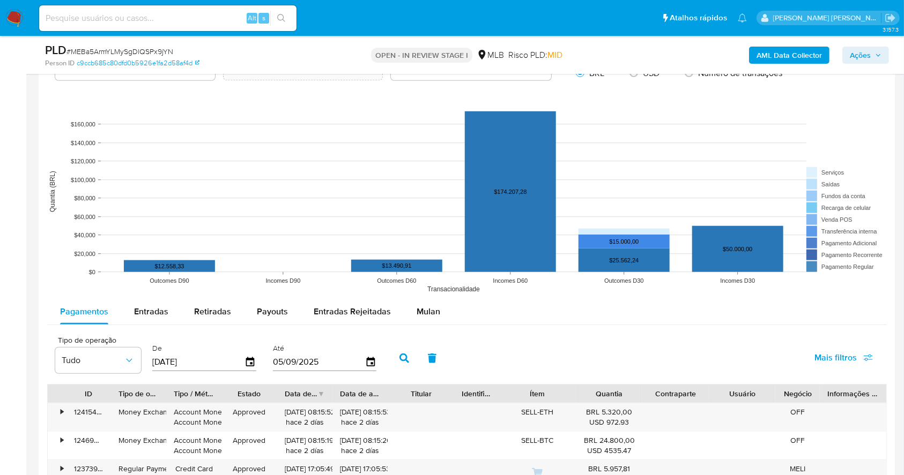
scroll to position [1007, 0]
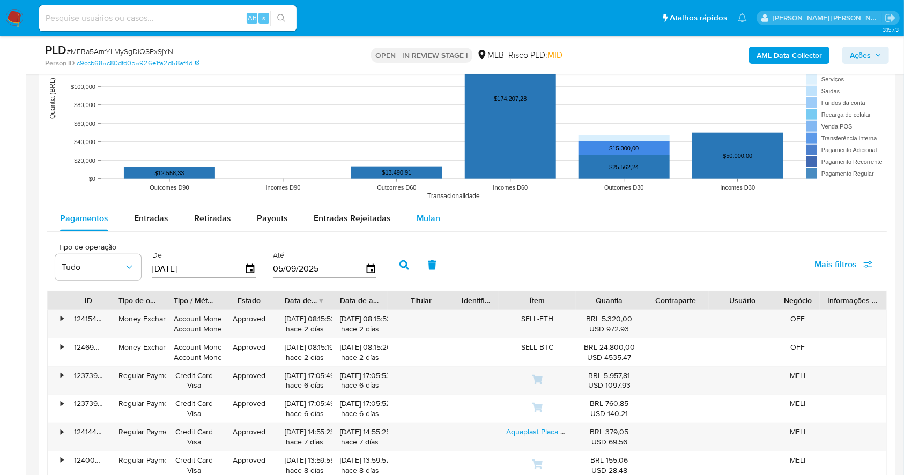
click at [430, 217] on span "Mulan" at bounding box center [428, 218] width 24 height 12
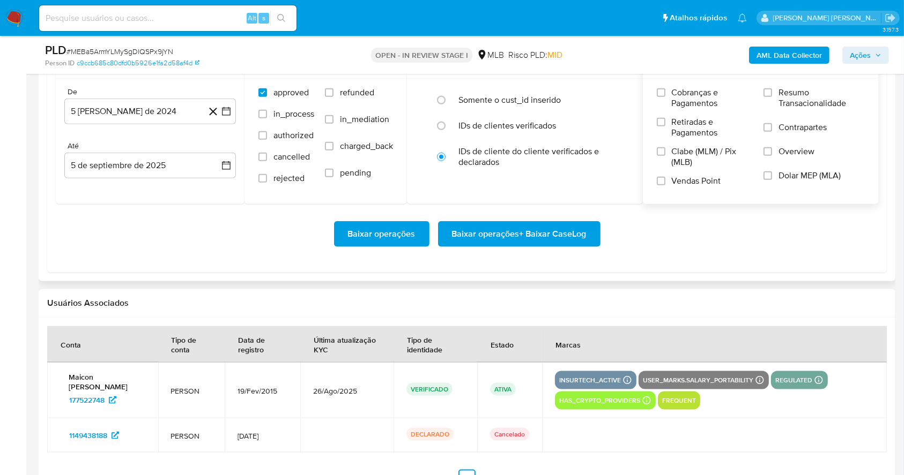
scroll to position [1222, 0]
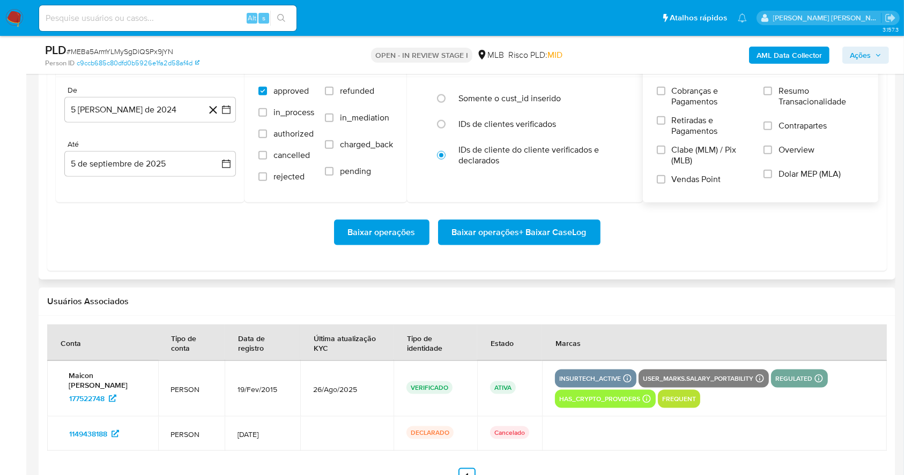
click at [678, 91] on input "Resumo Transacionalidade" at bounding box center [767, 91] width 9 height 9
click at [658, 175] on input "Vendas Point" at bounding box center [661, 179] width 9 height 9
click at [229, 108] on icon "button" at bounding box center [226, 110] width 9 height 9
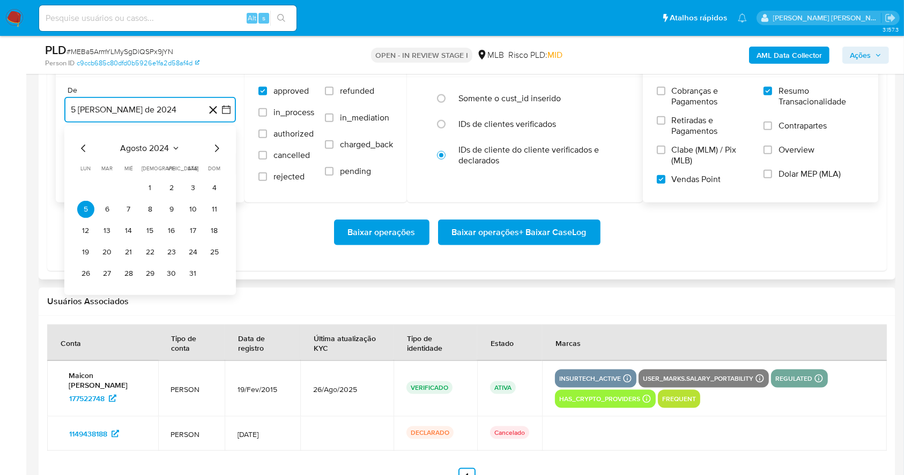
click at [215, 153] on icon "Mes siguiente" at bounding box center [216, 148] width 13 height 13
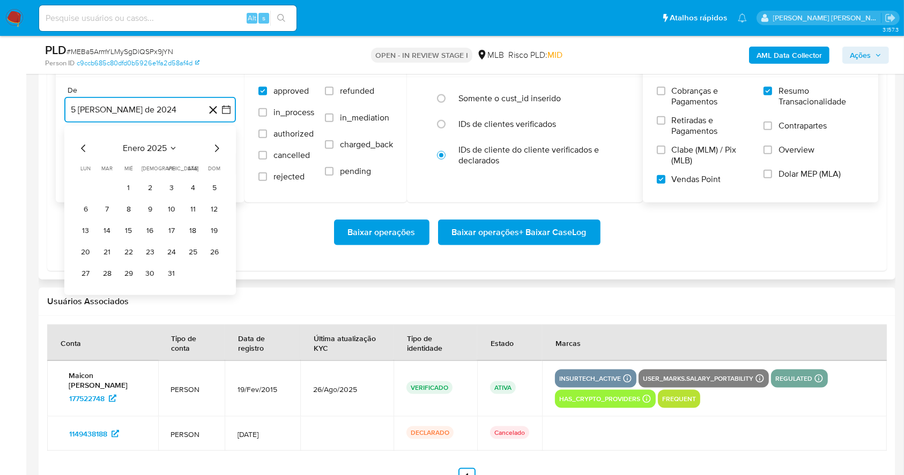
click at [215, 153] on icon "Mes siguiente" at bounding box center [216, 148] width 13 height 13
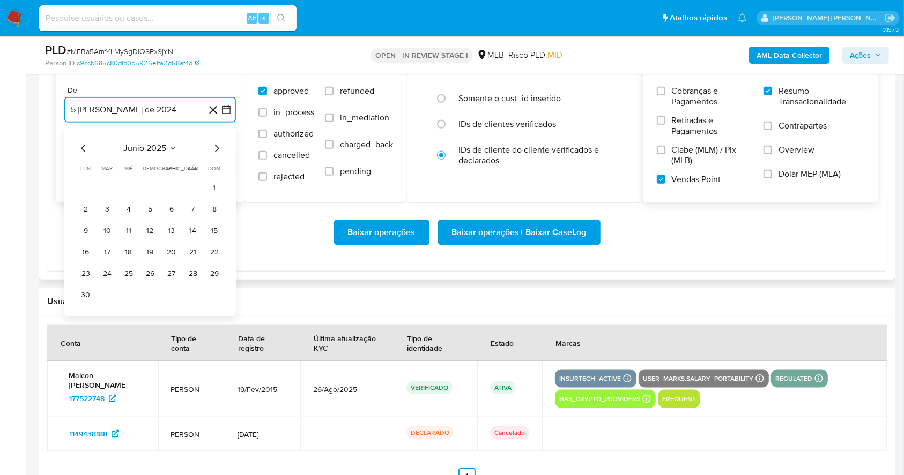
click at [215, 153] on icon "Mes siguiente" at bounding box center [216, 148] width 13 height 13
click at [106, 189] on button "1" at bounding box center [107, 188] width 17 height 17
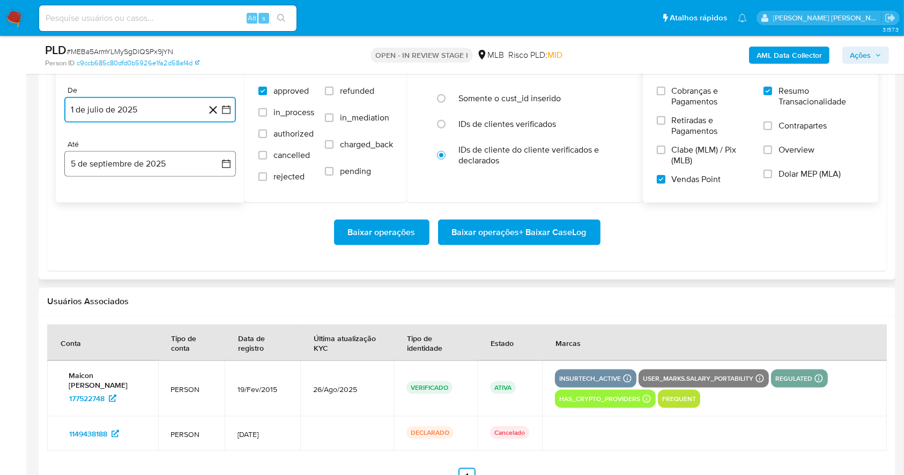
click at [109, 168] on button "5 de septiembre de 2025" at bounding box center [150, 164] width 172 height 26
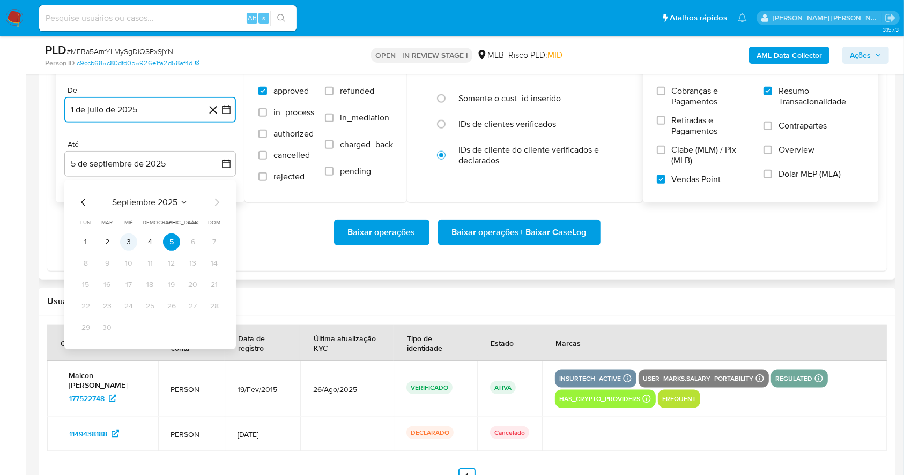
click at [129, 238] on button "3" at bounding box center [128, 242] width 17 height 17
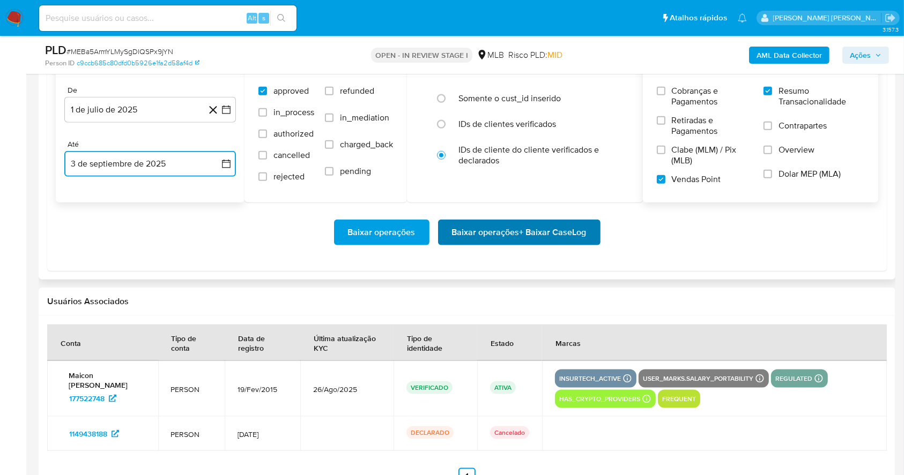
click at [516, 229] on span "Baixar operações + Baixar CaseLog" at bounding box center [519, 233] width 135 height 24
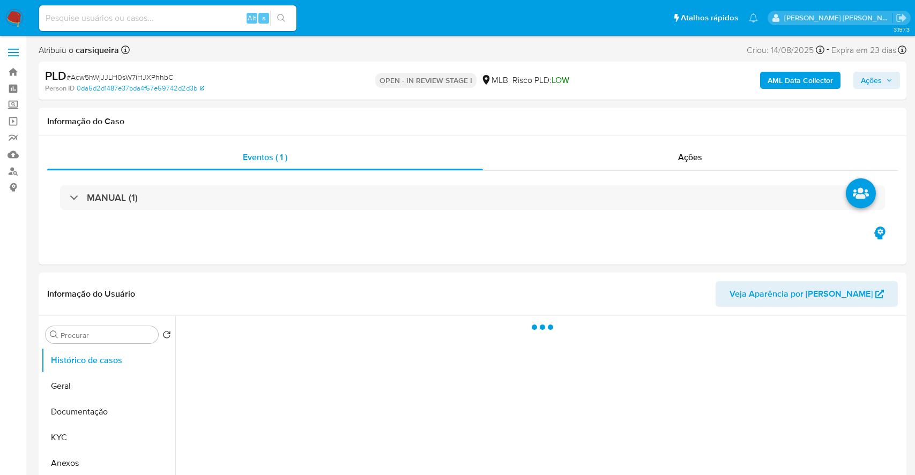
select select "10"
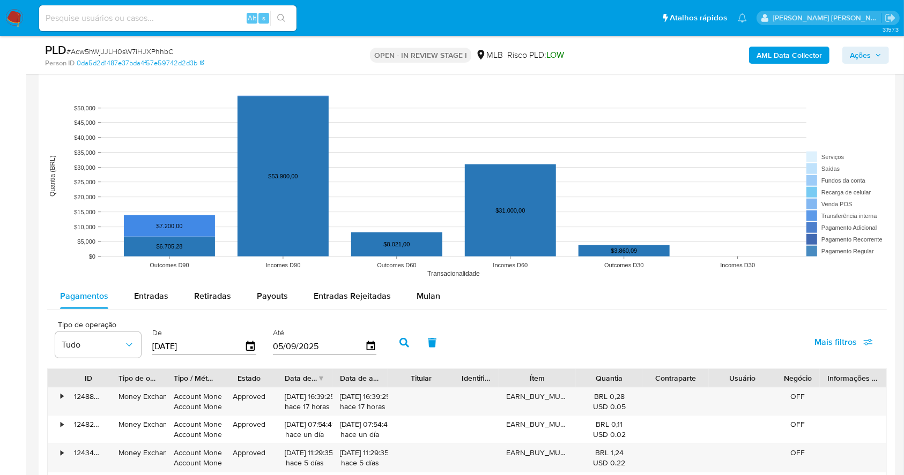
scroll to position [1100, 0]
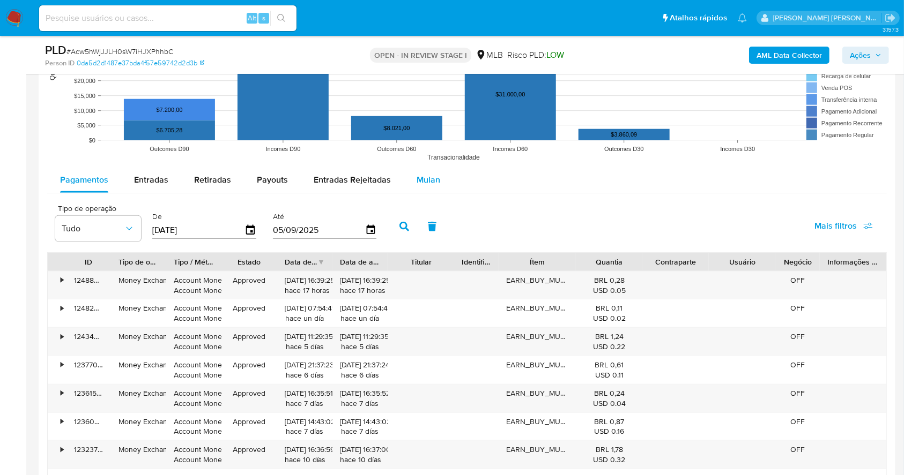
click at [429, 178] on span "Mulan" at bounding box center [428, 180] width 24 height 12
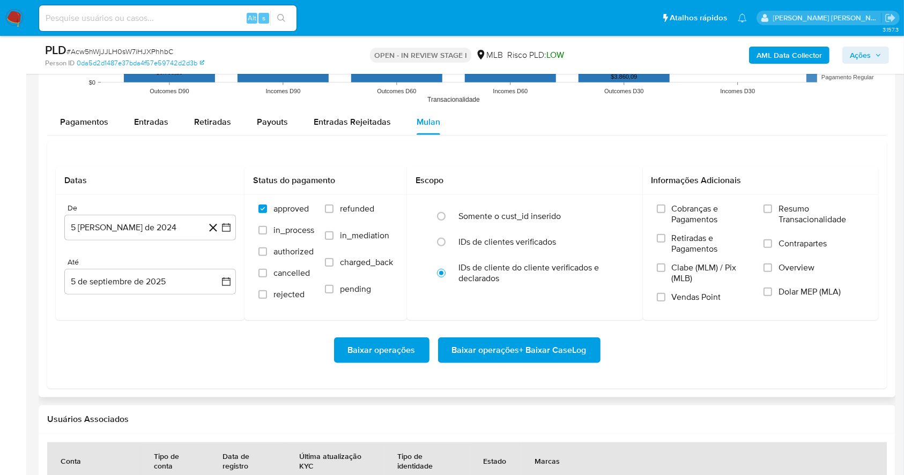
scroll to position [1172, 0]
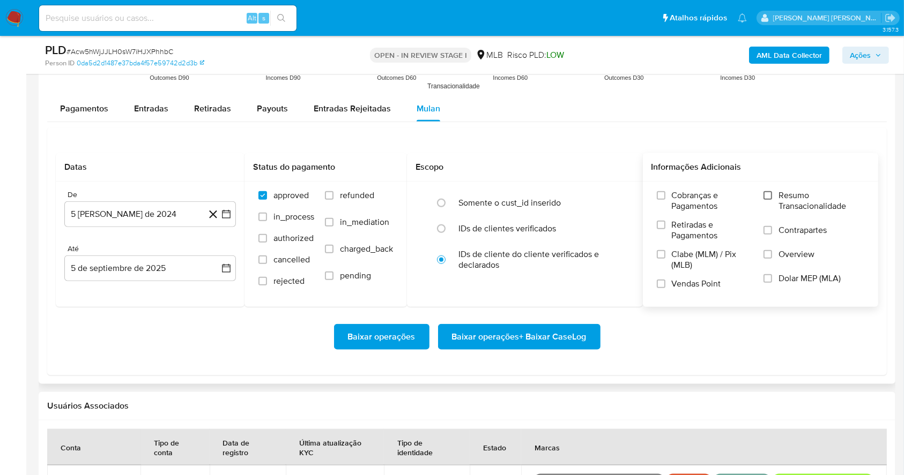
click at [766, 194] on input "Resumo Transacionalidade" at bounding box center [767, 195] width 9 height 9
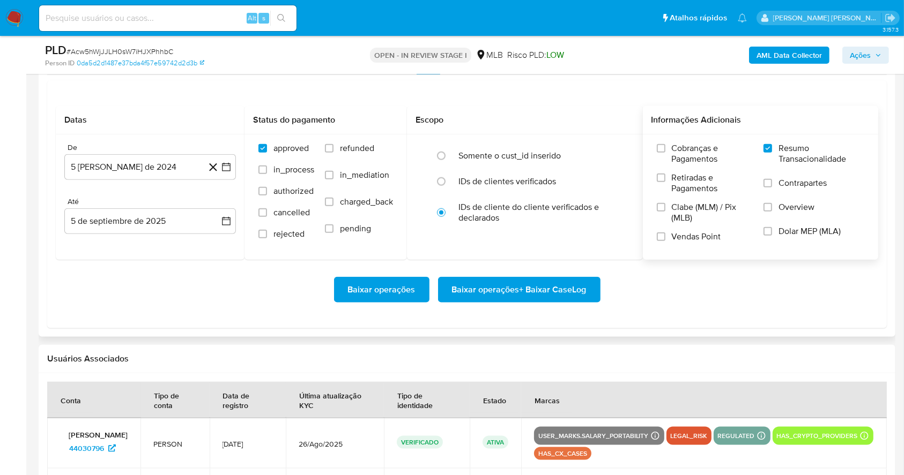
scroll to position [1239, 0]
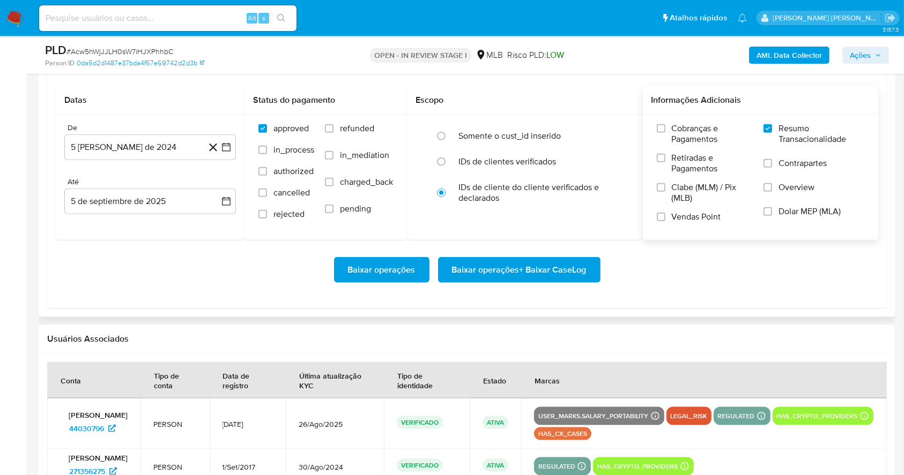
click at [666, 220] on label "Vendas Point" at bounding box center [705, 221] width 96 height 19
click at [665, 220] on input "Vendas Point" at bounding box center [661, 217] width 9 height 9
click at [228, 142] on icon "button" at bounding box center [226, 147] width 11 height 11
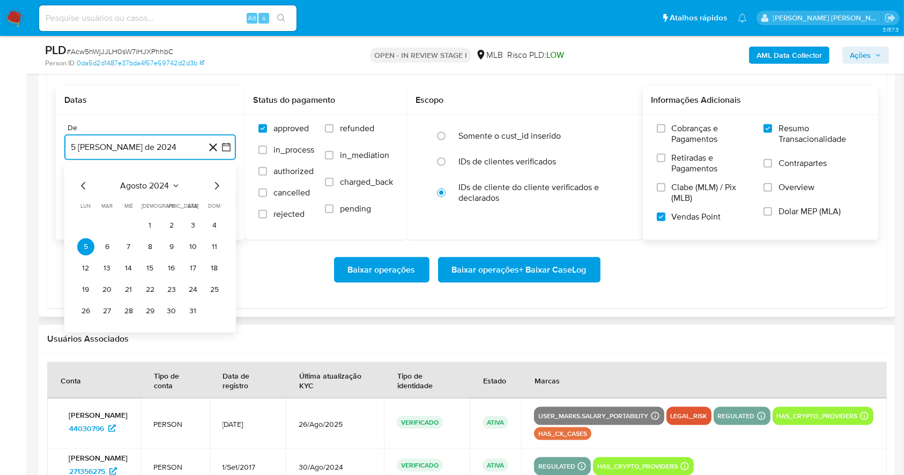
click at [215, 185] on icon "Mes siguiente" at bounding box center [216, 186] width 13 height 13
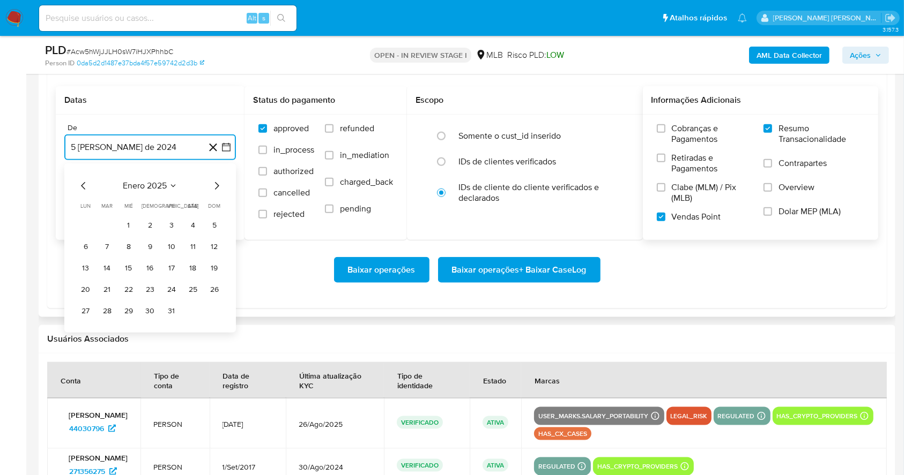
click at [215, 185] on icon "Mes siguiente" at bounding box center [216, 186] width 13 height 13
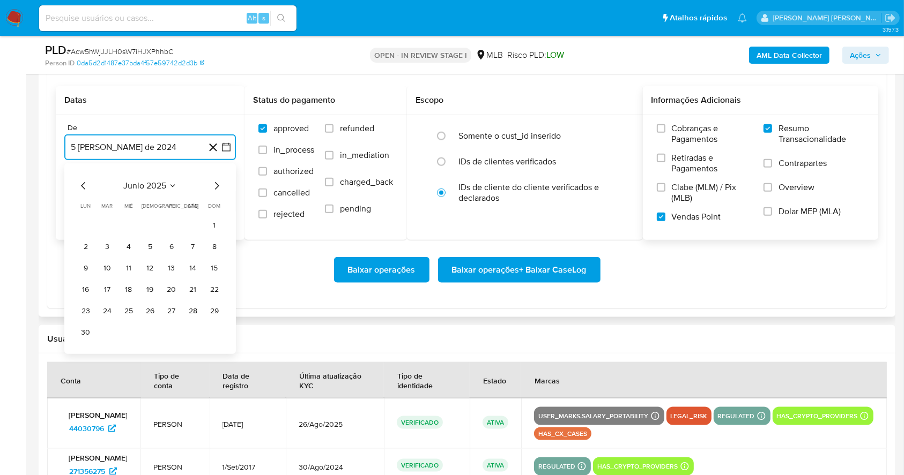
click at [214, 185] on icon "Mes siguiente" at bounding box center [216, 186] width 13 height 13
click at [108, 215] on table "lun lunes mar martes mié miércoles jue jueves vie viernes sáb sábado dom doming…" at bounding box center [150, 261] width 146 height 118
click at [107, 222] on button "1" at bounding box center [107, 225] width 17 height 17
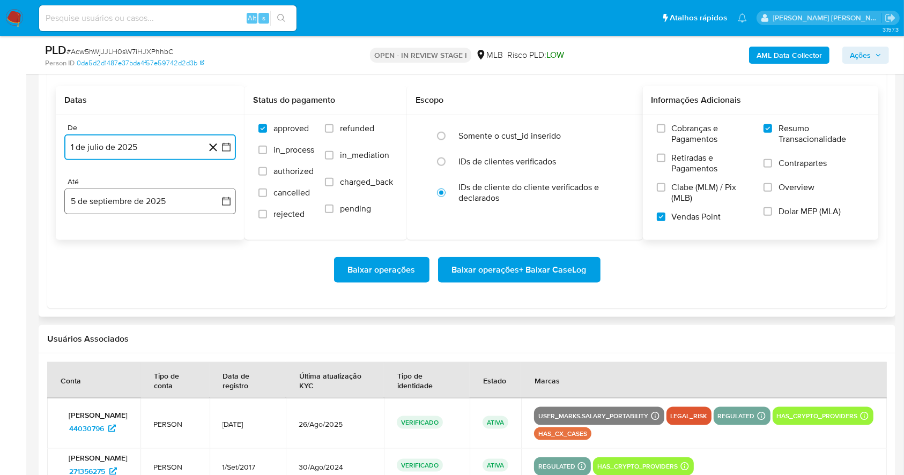
click at [110, 200] on button "5 de septiembre de 2025" at bounding box center [150, 202] width 172 height 26
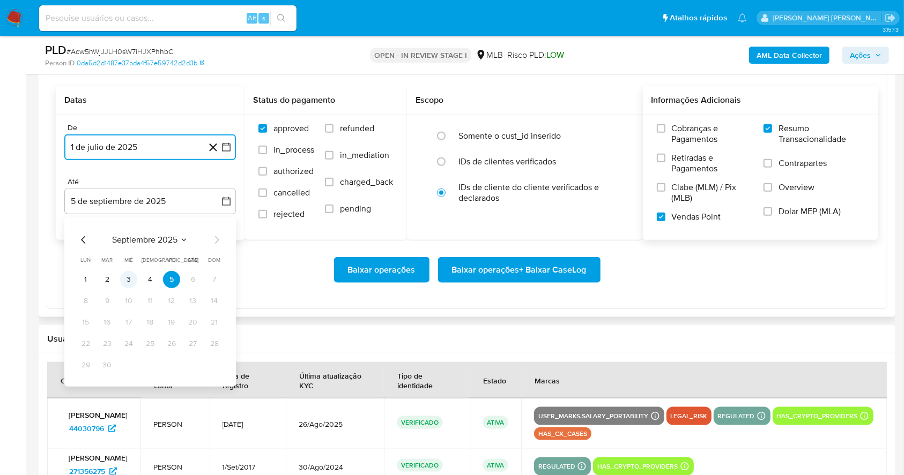
click at [129, 276] on button "3" at bounding box center [128, 279] width 17 height 17
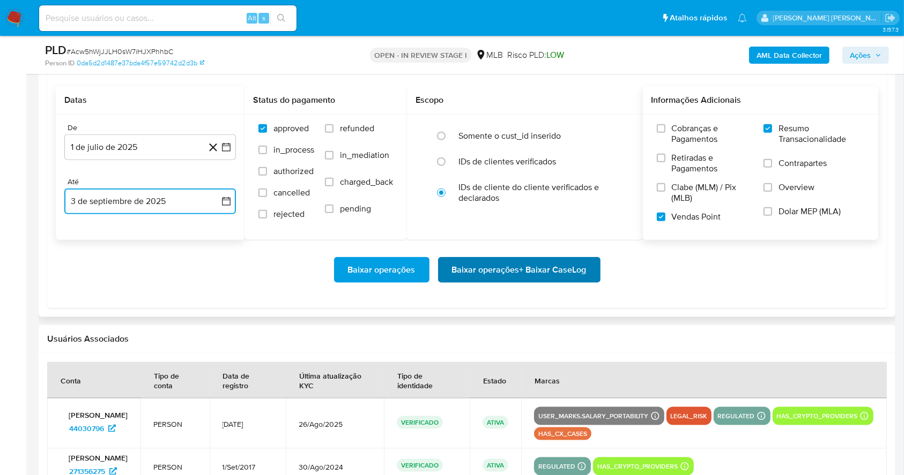
click at [487, 266] on span "Baixar operações + Baixar CaseLog" at bounding box center [519, 270] width 135 height 24
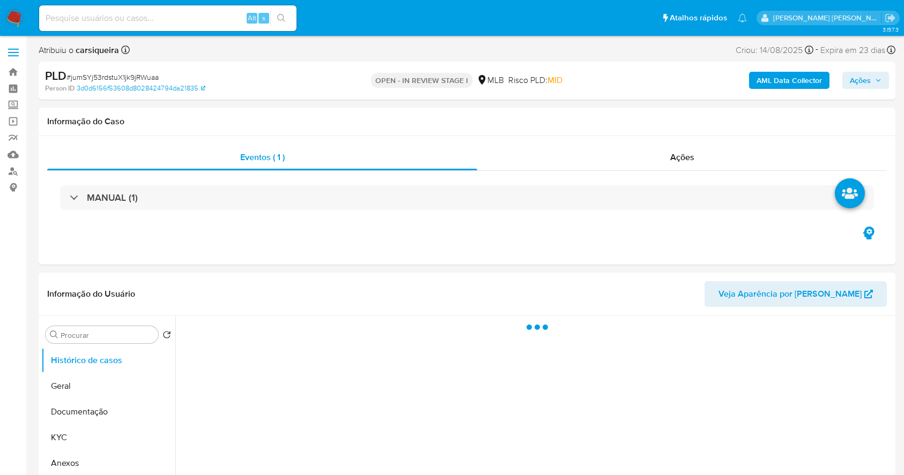
select select "10"
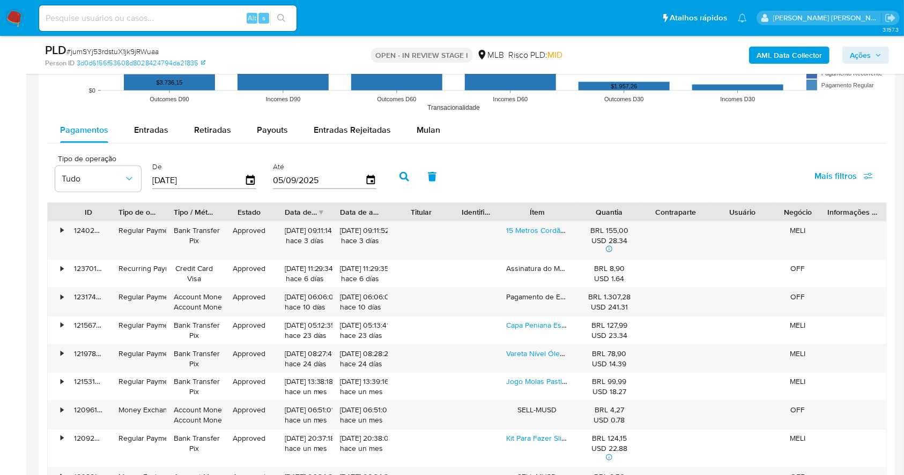
scroll to position [1153, 0]
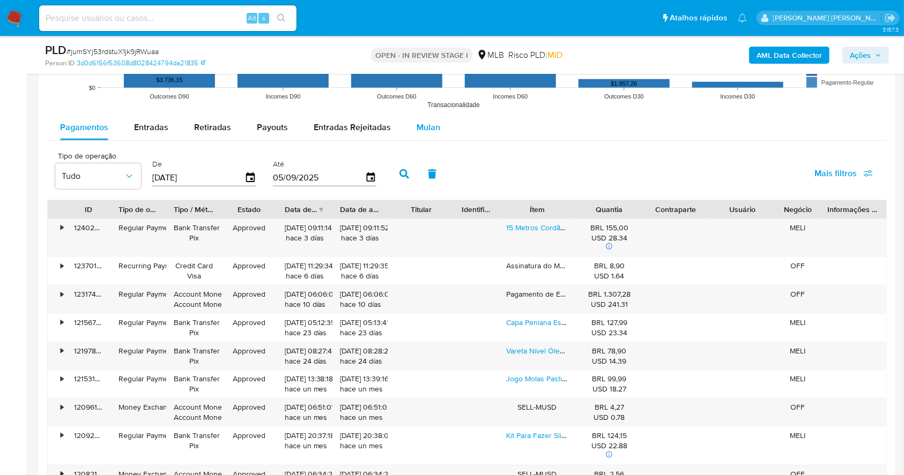
click at [422, 132] on span "Mulan" at bounding box center [428, 127] width 24 height 12
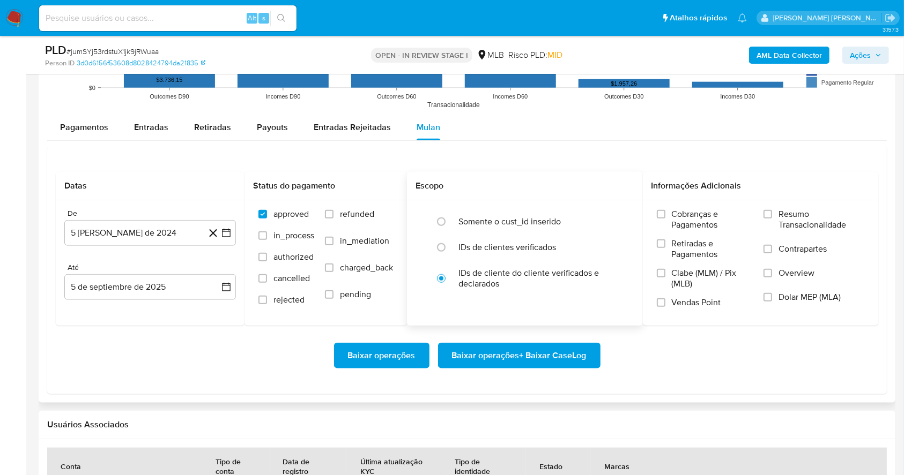
scroll to position [1224, 0]
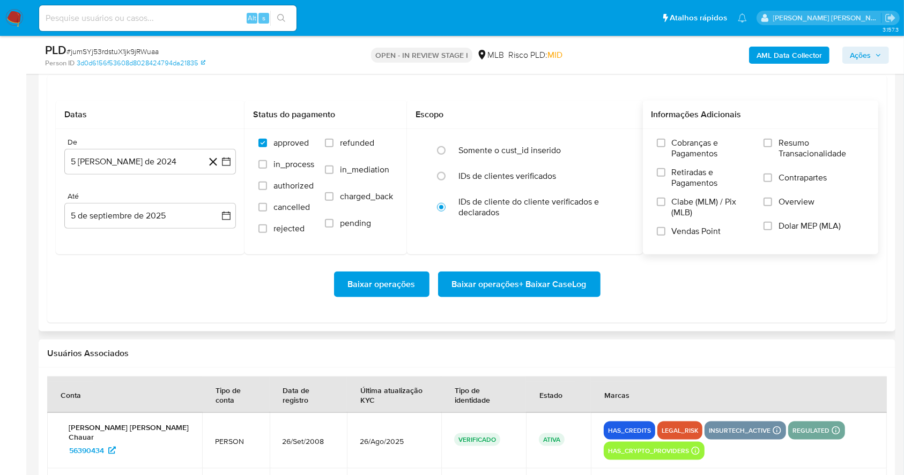
click at [769, 144] on input "Resumo Transacionalidade" at bounding box center [767, 143] width 9 height 9
click at [659, 228] on input "Vendas Point" at bounding box center [661, 231] width 9 height 9
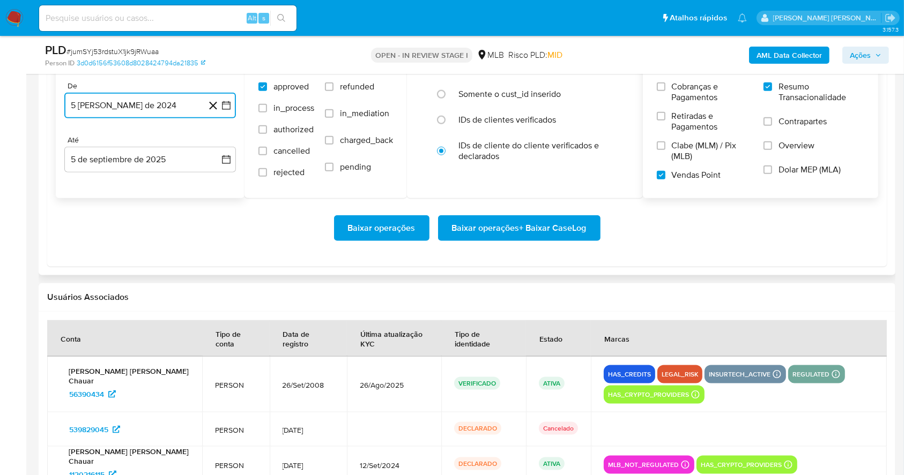
click at [227, 105] on icon "button" at bounding box center [226, 105] width 11 height 11
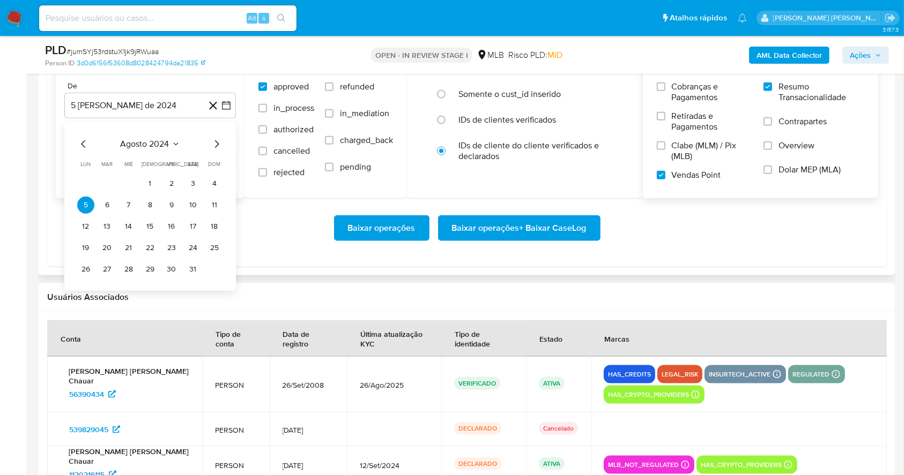
click at [207, 146] on div "agosto 2024" at bounding box center [150, 144] width 146 height 13
click at [214, 146] on icon "Mes siguiente" at bounding box center [216, 144] width 13 height 13
click at [215, 146] on icon "Mes siguiente" at bounding box center [217, 144] width 4 height 8
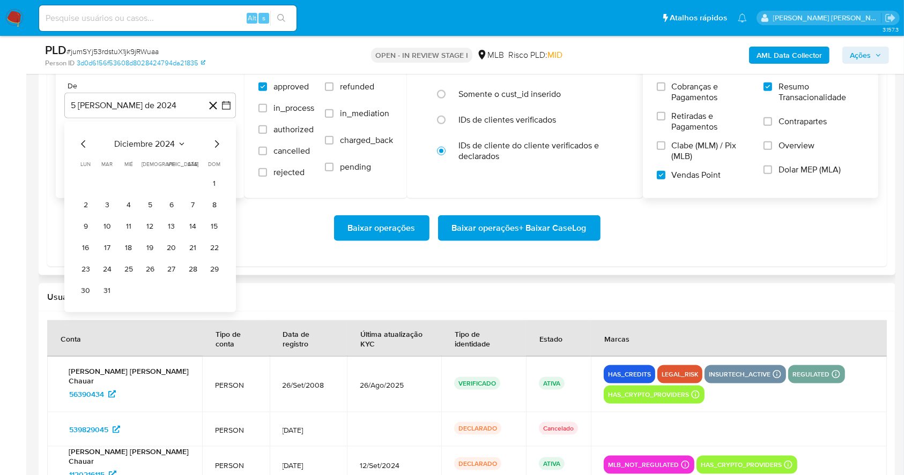
click at [215, 146] on icon "Mes siguiente" at bounding box center [217, 144] width 4 height 8
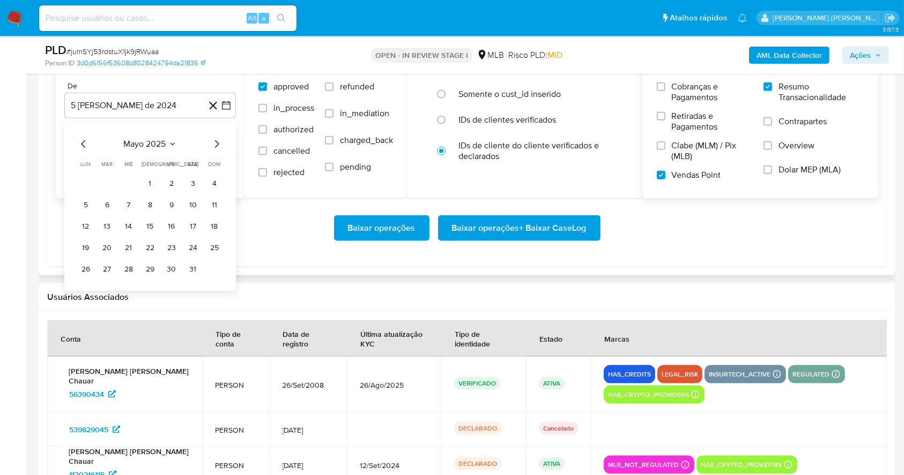
click at [215, 146] on icon "Mes siguiente" at bounding box center [217, 144] width 4 height 8
click at [107, 183] on button "1" at bounding box center [107, 183] width 17 height 17
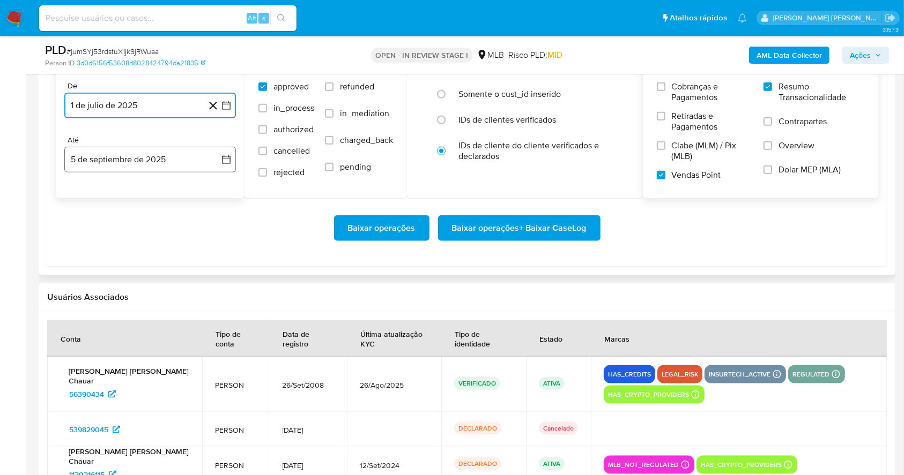
click at [120, 148] on button "5 de septiembre de 2025" at bounding box center [150, 160] width 172 height 26
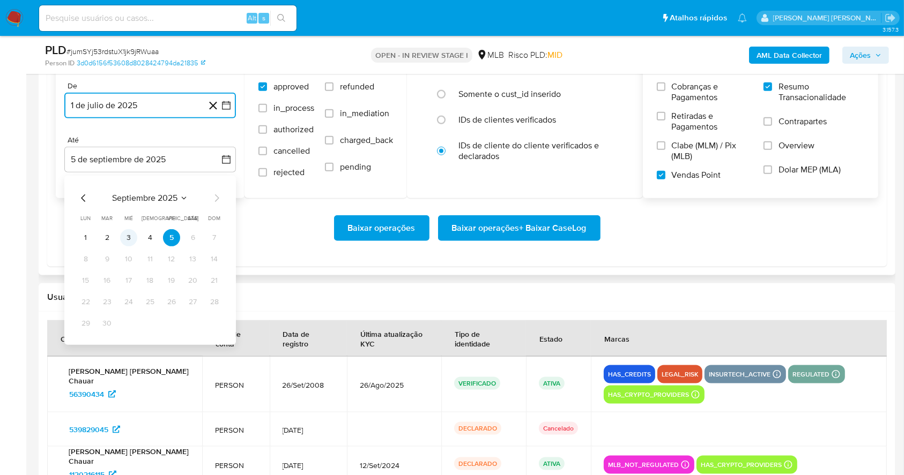
click at [126, 229] on button "3" at bounding box center [128, 237] width 17 height 17
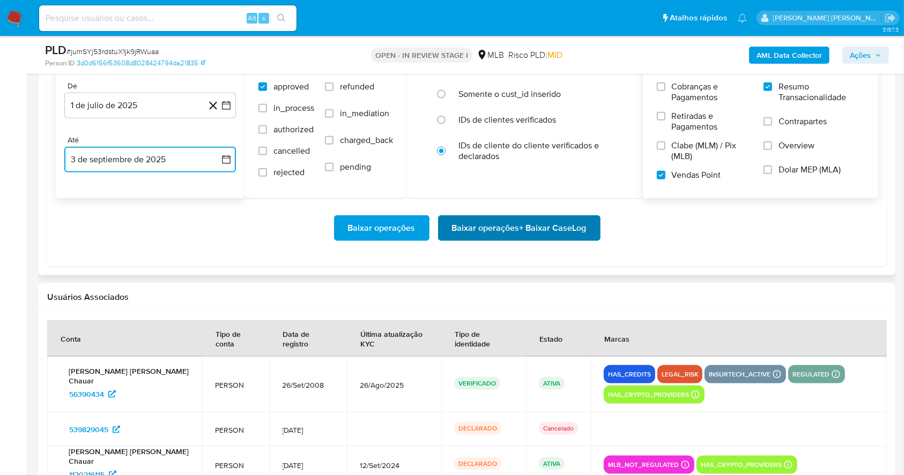
click at [509, 233] on span "Baixar operações + Baixar CaseLog" at bounding box center [519, 229] width 135 height 24
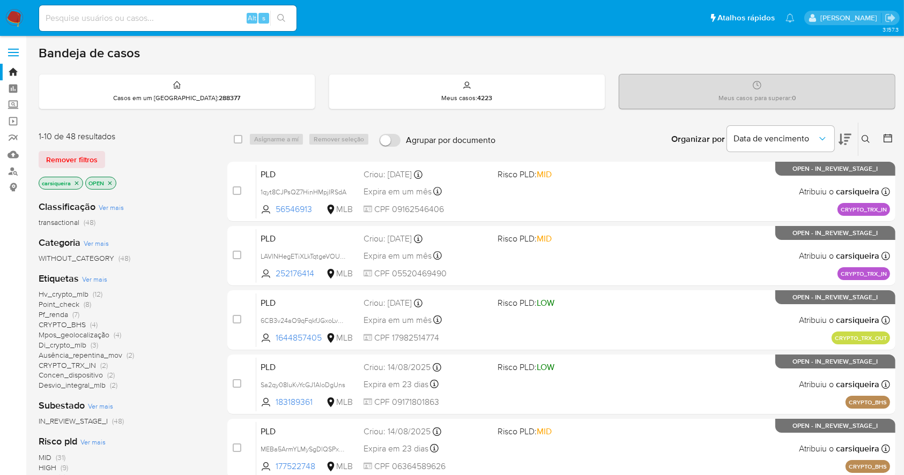
click at [12, 11] on img at bounding box center [14, 18] width 18 height 18
click at [167, 19] on input at bounding box center [167, 18] width 257 height 14
paste input "VtsMa93FcBIaLBIcKTEFE0Mb"
type input "VtsMa93FcBIaLBIcKTEFE0Mb"
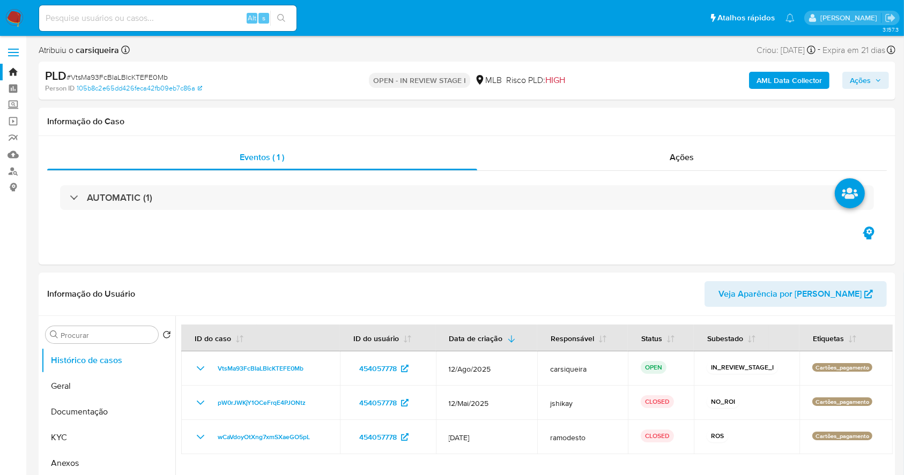
select select "10"
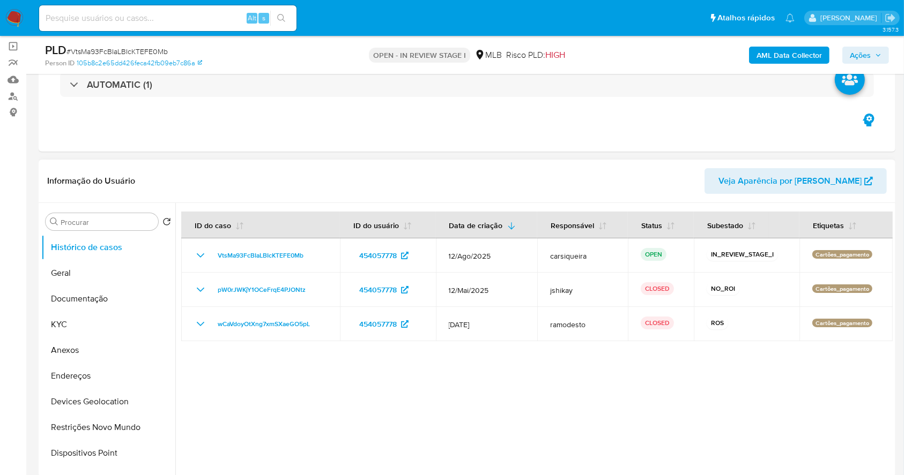
scroll to position [143, 0]
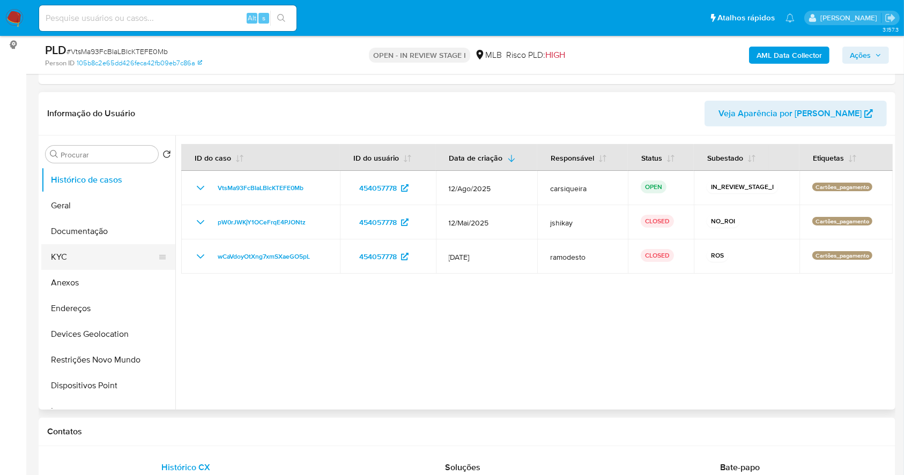
click at [88, 262] on button "KYC" at bounding box center [103, 257] width 125 height 26
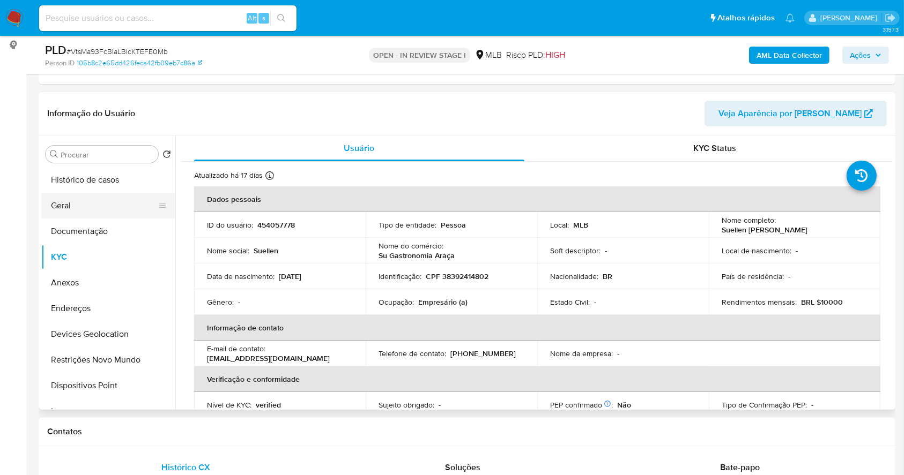
click at [84, 203] on button "Geral" at bounding box center [103, 206] width 125 height 26
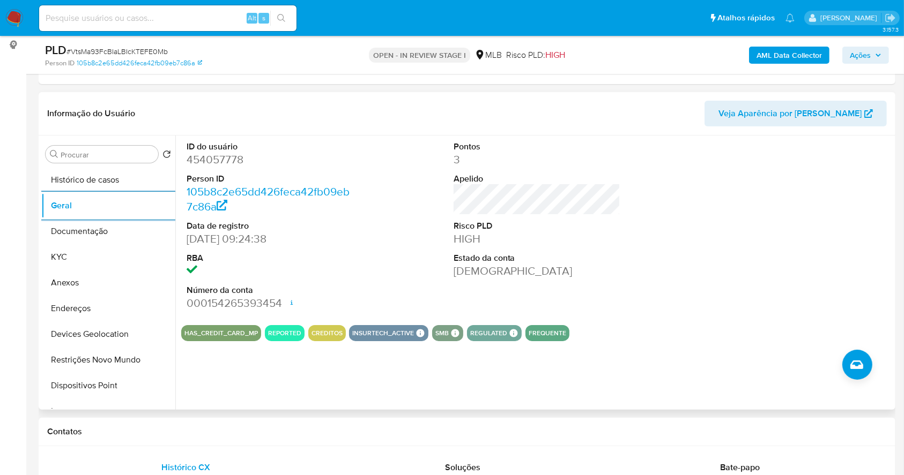
click at [84, 226] on button "Documentação" at bounding box center [108, 232] width 134 height 26
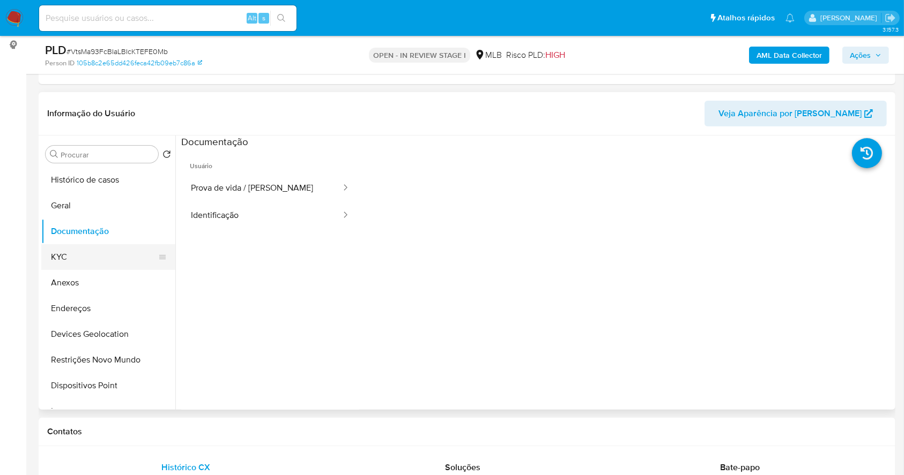
click at [102, 252] on button "KYC" at bounding box center [103, 257] width 125 height 26
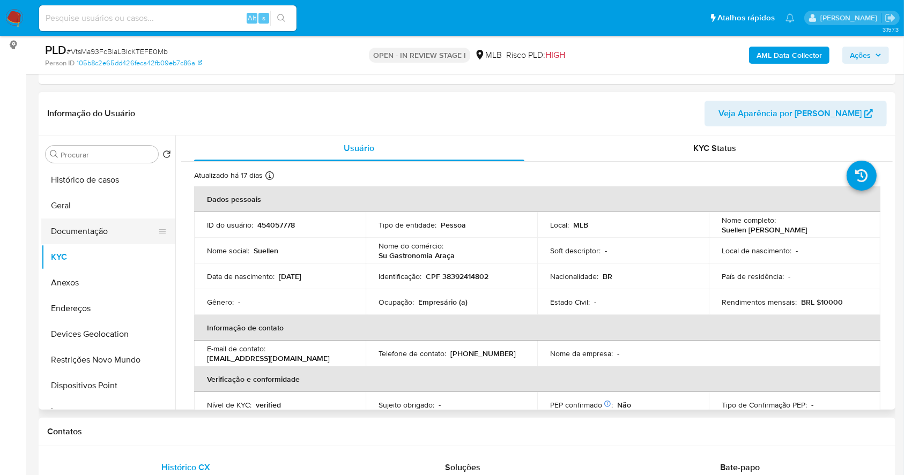
click at [102, 230] on button "Documentação" at bounding box center [103, 232] width 125 height 26
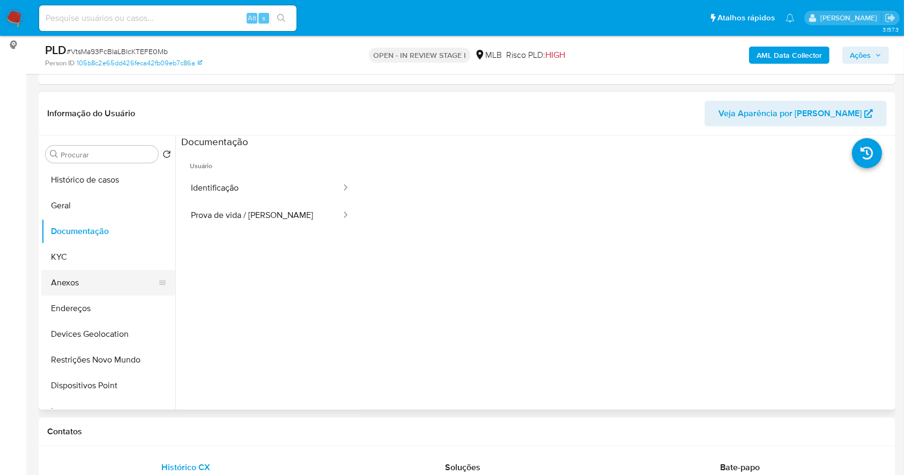
click at [108, 283] on button "Anexos" at bounding box center [103, 283] width 125 height 26
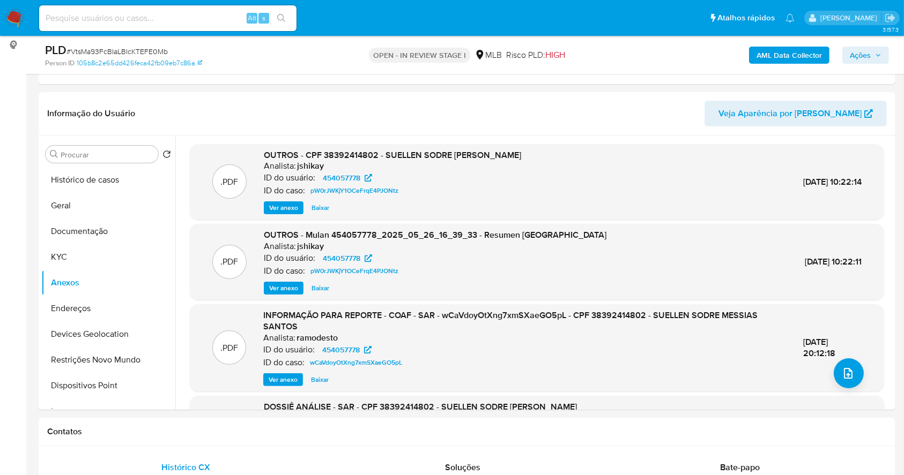
click at [759, 53] on b "AML Data Collector" at bounding box center [788, 55] width 65 height 17
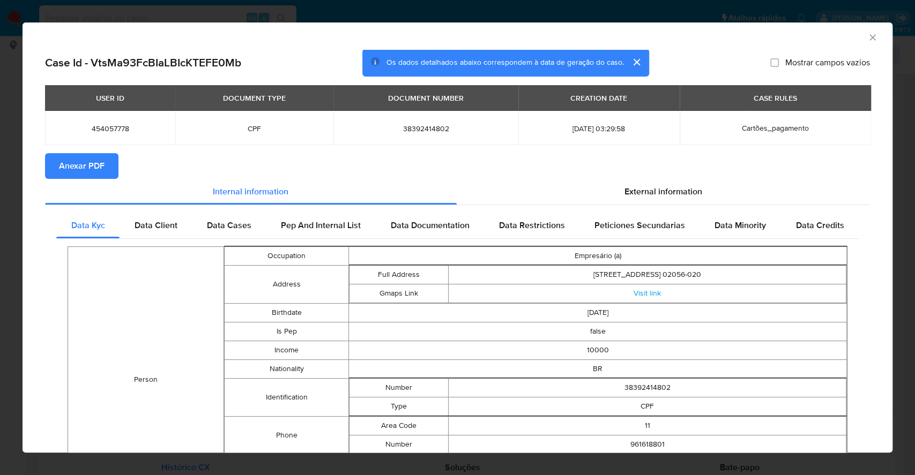
click at [66, 165] on span "Anexar PDF" at bounding box center [82, 166] width 46 height 24
click at [0, 182] on div "AML Data Collector Case Id - VtsMa93FcBIaLBIcKTEFE0Mb Os dados detalhados abaix…" at bounding box center [457, 237] width 915 height 475
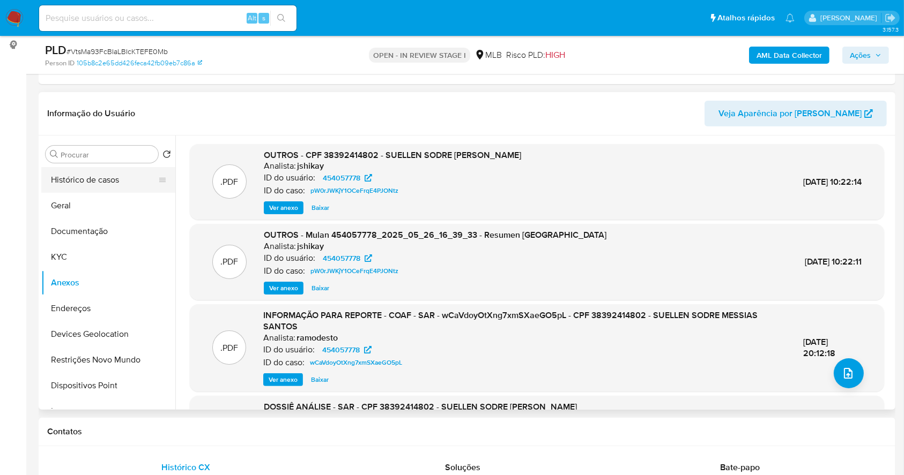
click at [100, 180] on button "Histórico de casos" at bounding box center [103, 180] width 125 height 26
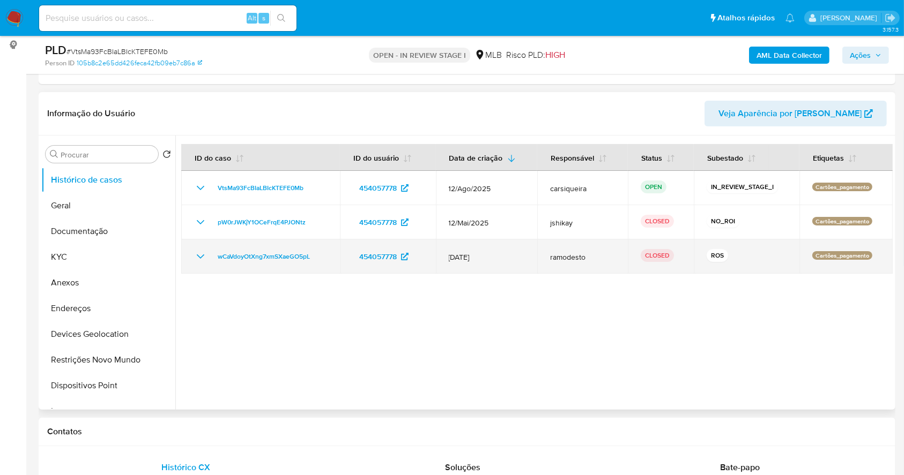
click at [199, 257] on icon "Mostrar/Ocultar" at bounding box center [200, 256] width 13 height 13
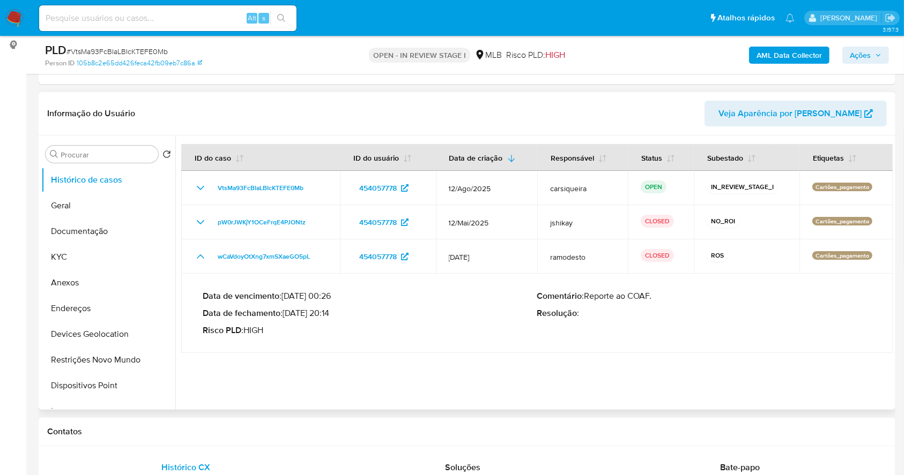
drag, startPoint x: 287, startPoint y: 310, endPoint x: 332, endPoint y: 315, distance: 45.3
click at [332, 315] on p "Data de fechamento : 03/02/2025 20:14" at bounding box center [370, 313] width 334 height 11
click at [95, 198] on button "Geral" at bounding box center [103, 206] width 125 height 26
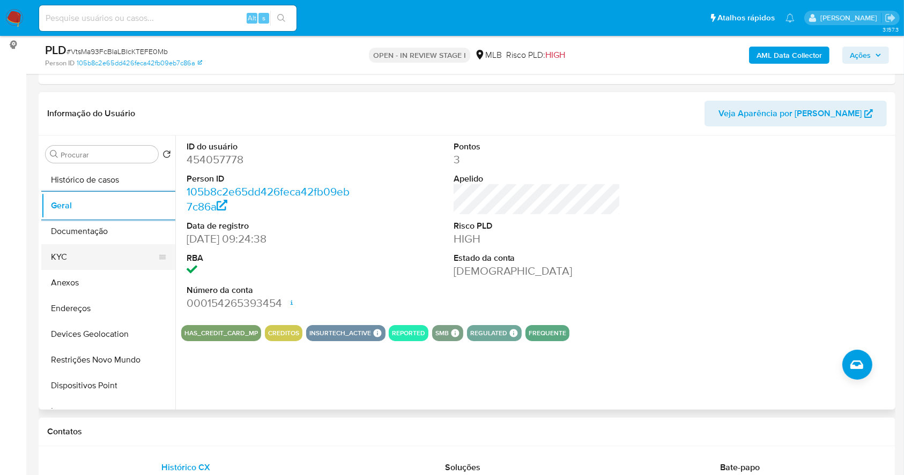
click at [81, 258] on button "KYC" at bounding box center [103, 257] width 125 height 26
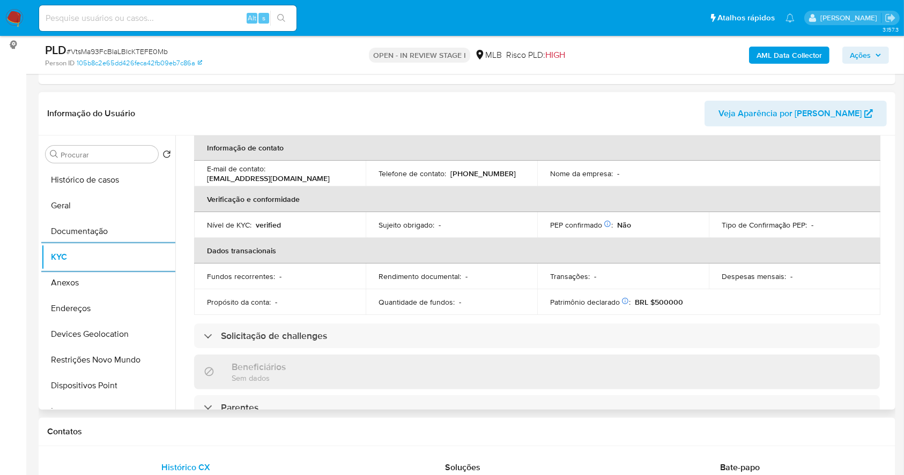
scroll to position [456, 0]
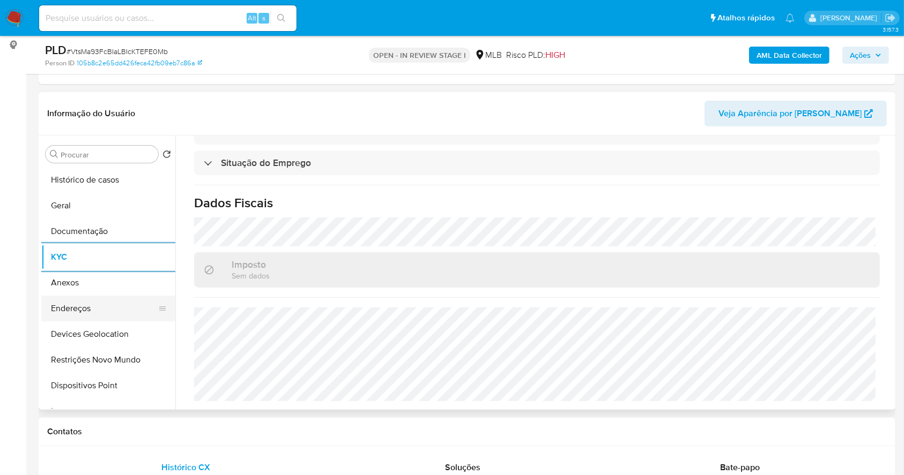
click at [97, 312] on button "Endereços" at bounding box center [103, 309] width 125 height 26
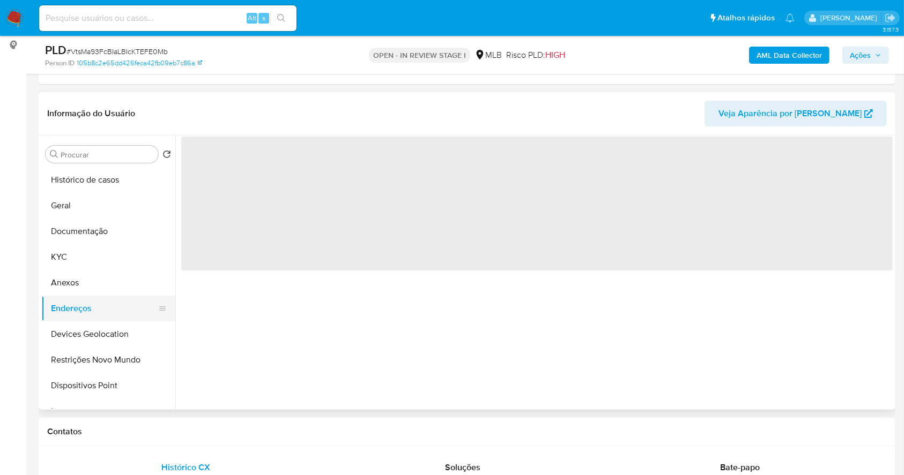
scroll to position [0, 0]
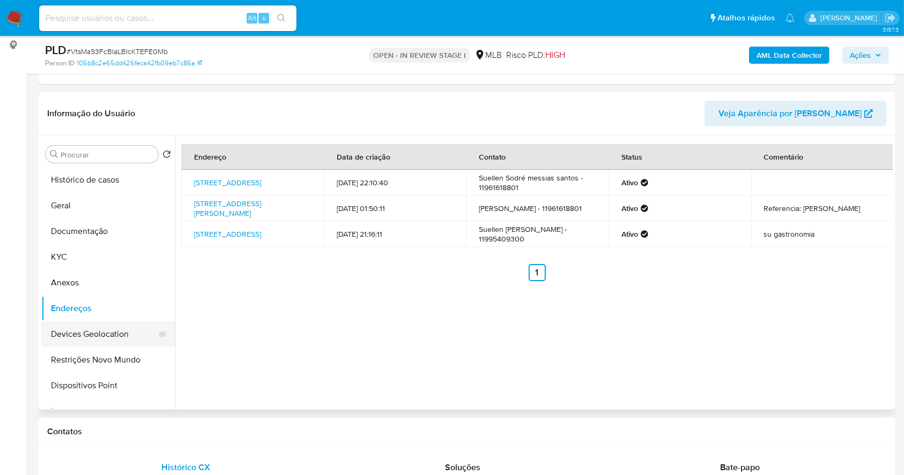
click at [95, 333] on button "Devices Geolocation" at bounding box center [103, 335] width 125 height 26
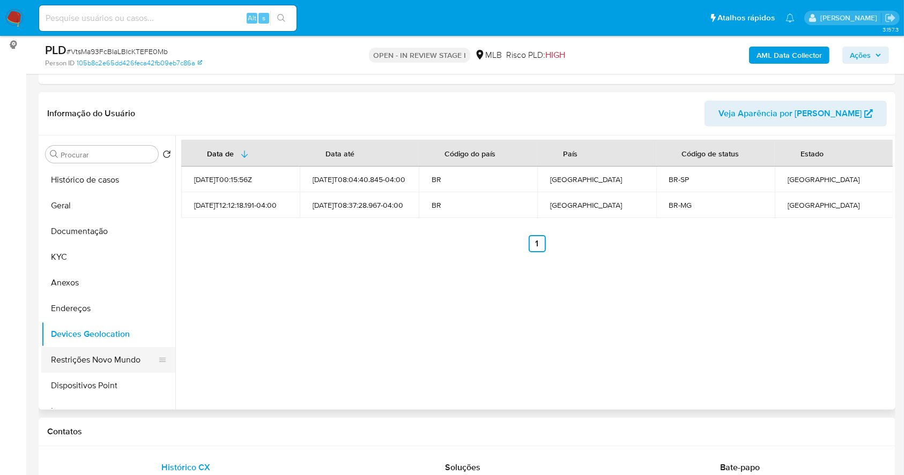
click at [136, 355] on button "Restrições Novo Mundo" at bounding box center [103, 360] width 125 height 26
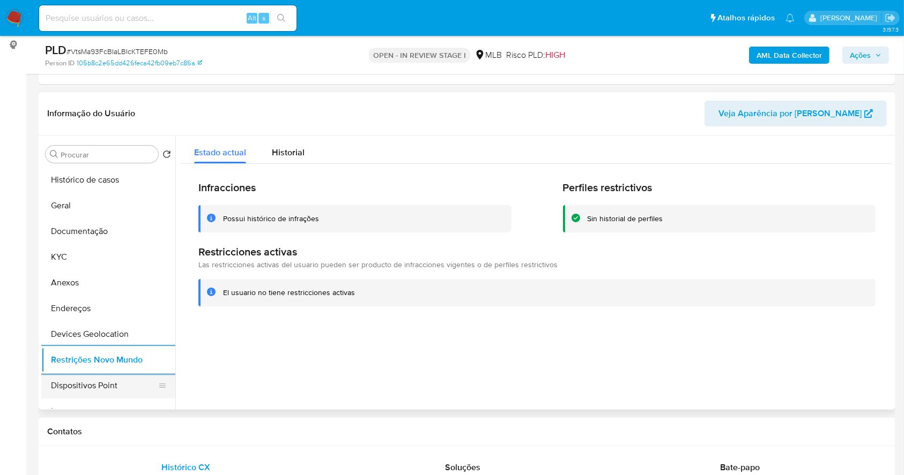
click at [92, 377] on button "Dispositivos Point" at bounding box center [103, 386] width 125 height 26
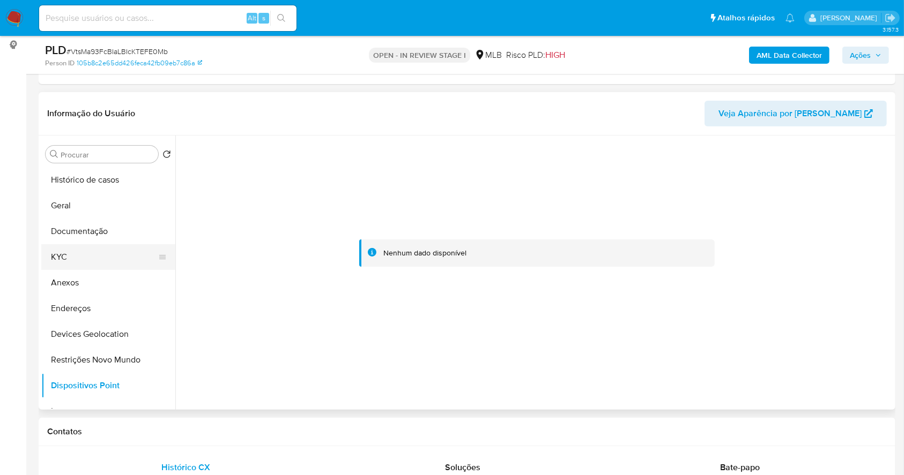
click at [77, 248] on button "KYC" at bounding box center [103, 257] width 125 height 26
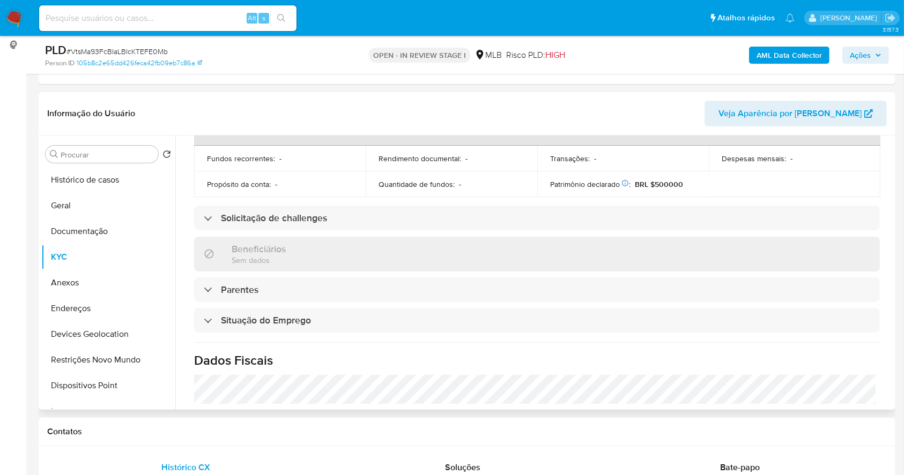
scroll to position [27, 0]
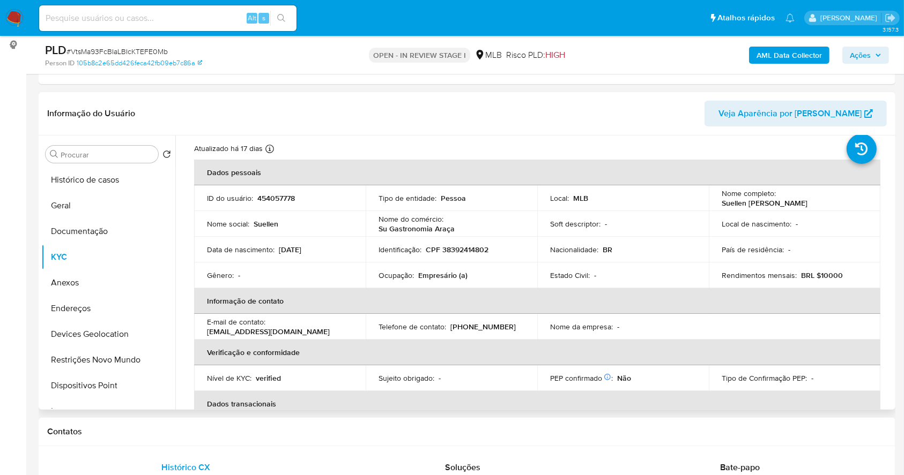
click at [452, 245] on p "CPF 38392414802" at bounding box center [457, 250] width 63 height 10
copy p "38392414802"
drag, startPoint x: 831, startPoint y: 203, endPoint x: 713, endPoint y: 203, distance: 117.9
click at [713, 203] on td "Nome completo : Suellen Sodre Messias Santos" at bounding box center [795, 198] width 172 height 26
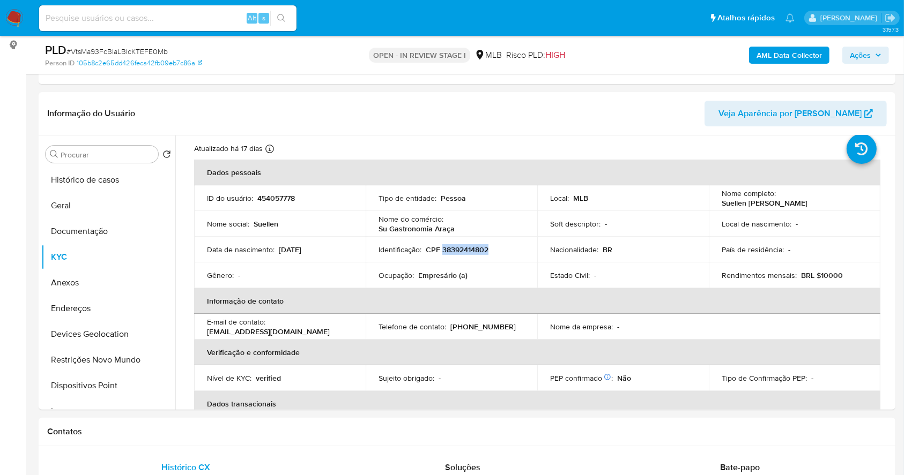
copy p "Suellen Sodre Messias Santos"
click at [279, 193] on p "454057778" at bounding box center [276, 198] width 38 height 10
copy p "454057778"
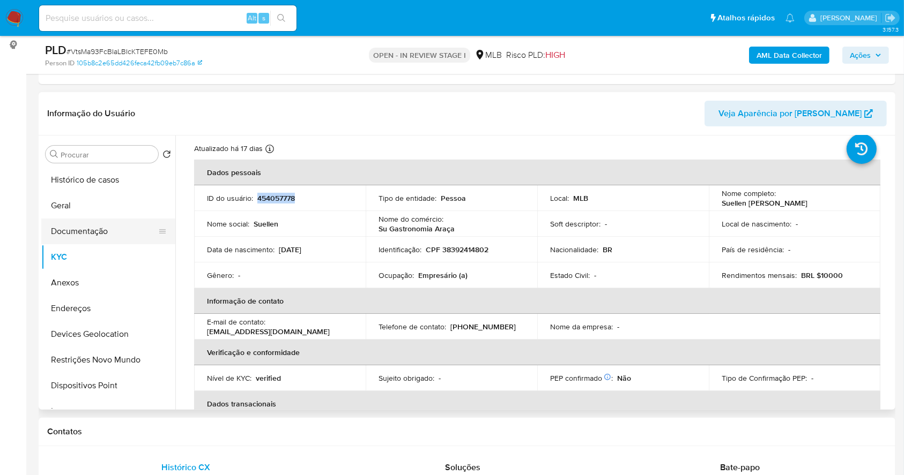
click at [114, 227] on button "Documentação" at bounding box center [103, 232] width 125 height 26
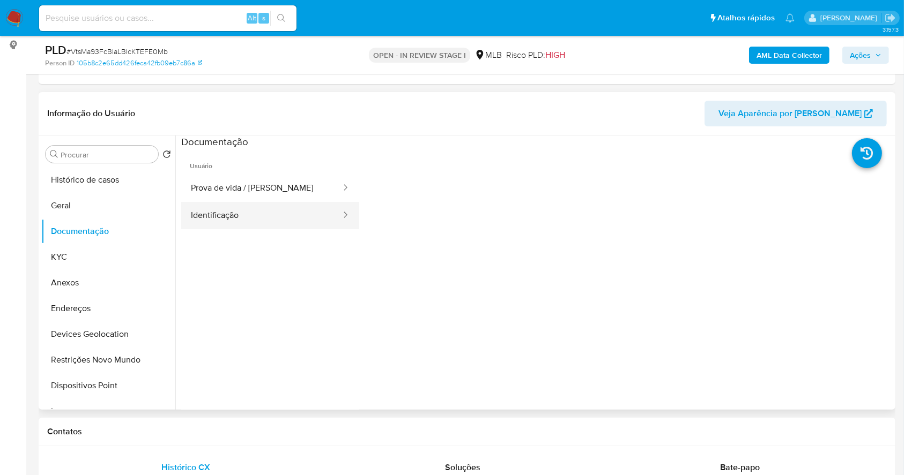
click at [266, 214] on button "Identificação" at bounding box center [261, 215] width 161 height 27
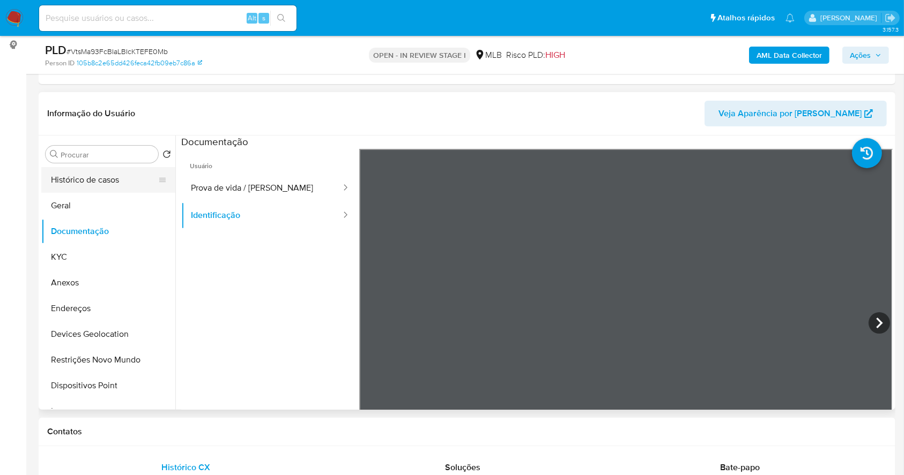
click at [68, 182] on button "Histórico de casos" at bounding box center [103, 180] width 125 height 26
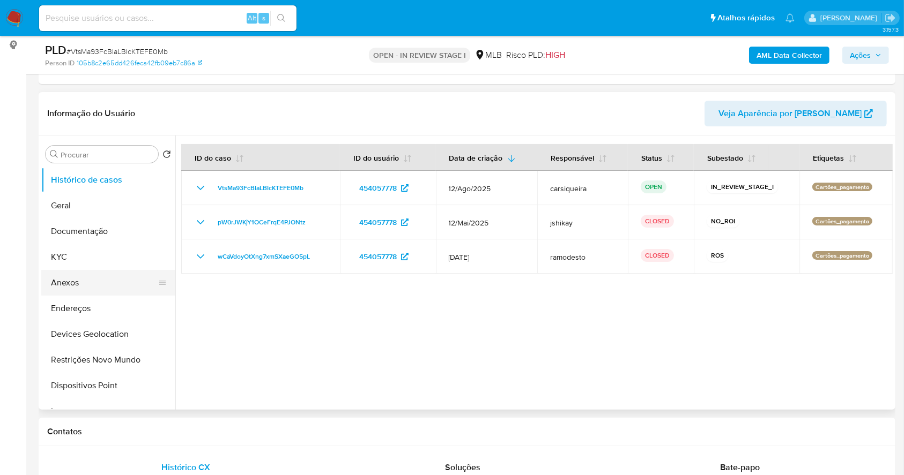
click at [96, 284] on button "Anexos" at bounding box center [103, 283] width 125 height 26
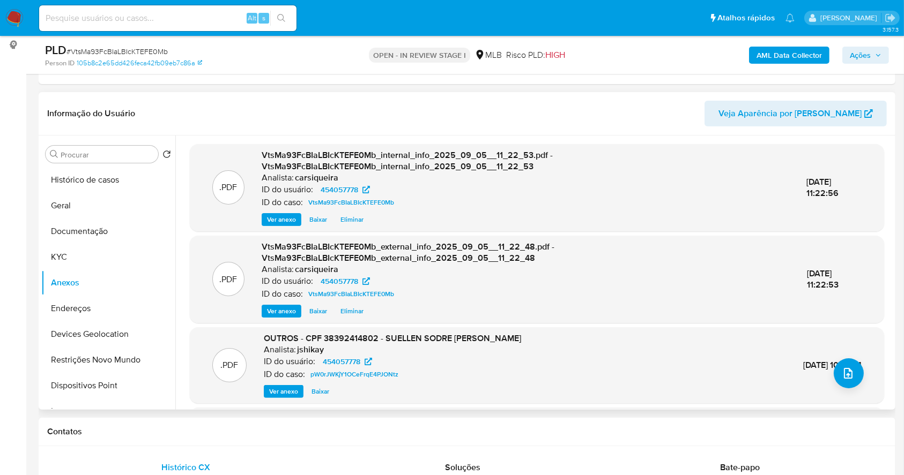
scroll to position [113, 0]
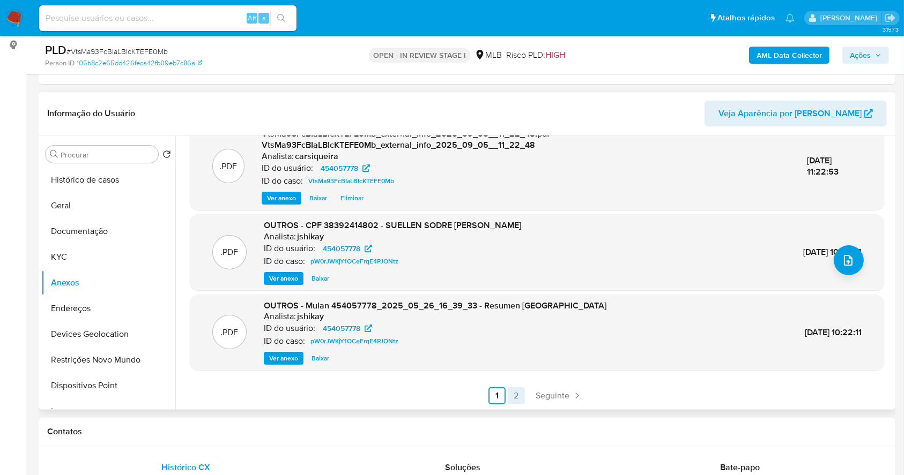
click at [514, 401] on link "2" at bounding box center [516, 396] width 17 height 17
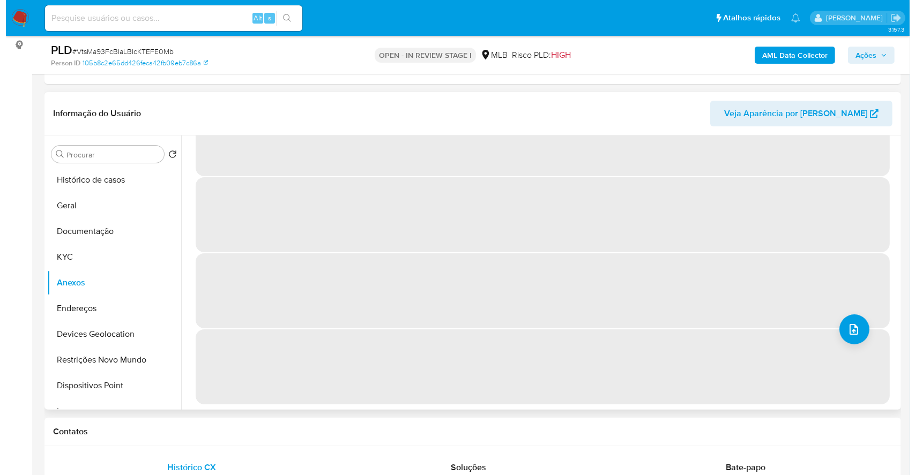
scroll to position [0, 0]
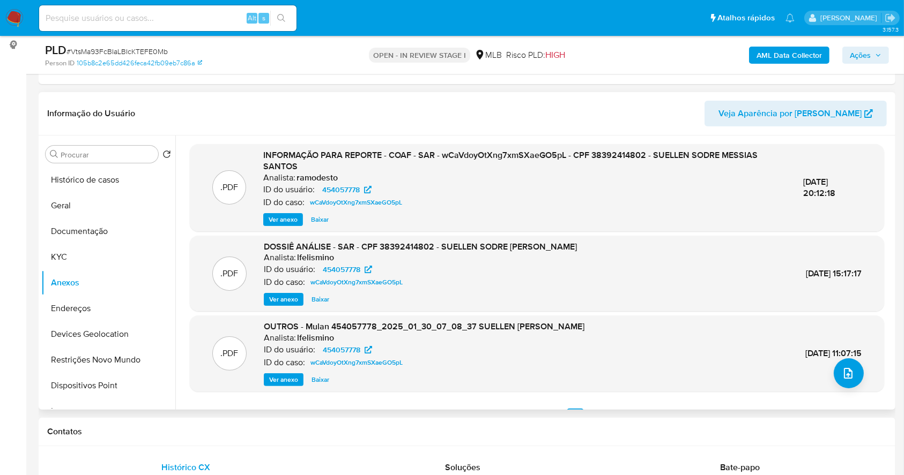
click at [284, 216] on span "Ver anexo" at bounding box center [283, 219] width 29 height 11
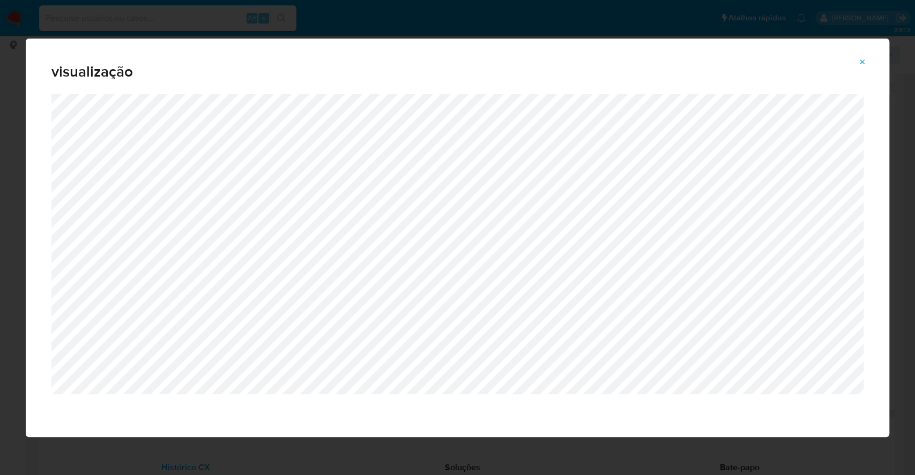
click at [0, 169] on div "visualização" at bounding box center [457, 237] width 915 height 475
click at [861, 63] on icon "Attachment preview" at bounding box center [862, 61] width 5 height 5
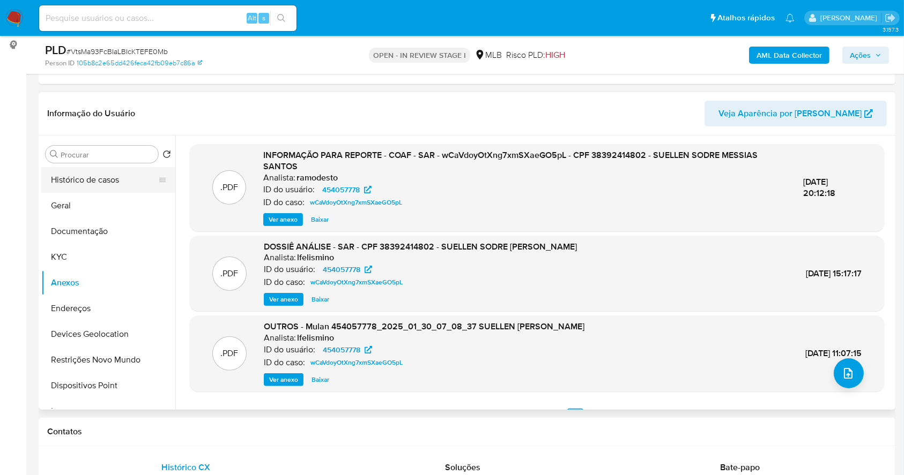
click at [109, 174] on button "Histórico de casos" at bounding box center [103, 180] width 125 height 26
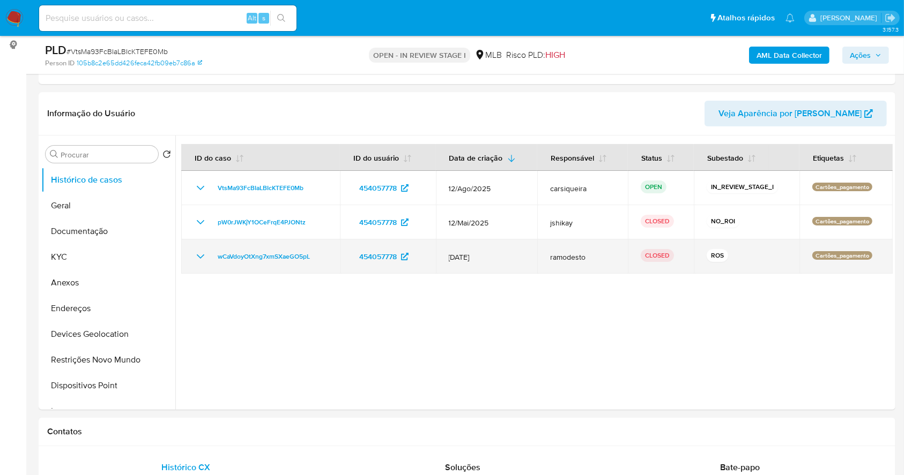
click at [196, 258] on icon "Mostrar/Ocultar" at bounding box center [200, 256] width 13 height 13
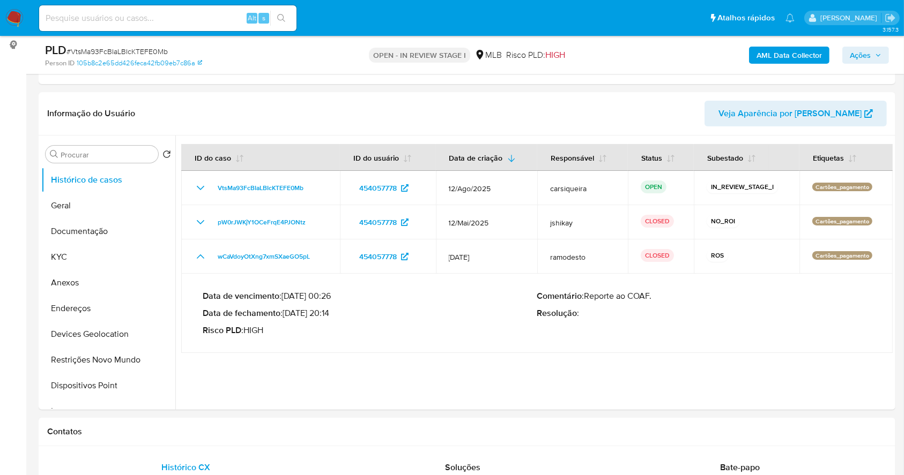
drag, startPoint x: 286, startPoint y: 312, endPoint x: 331, endPoint y: 318, distance: 45.3
click at [331, 318] on p "Data de fechamento : 03/02/2025 20:14" at bounding box center [370, 313] width 334 height 11
click at [857, 61] on span "Ações" at bounding box center [860, 55] width 21 height 17
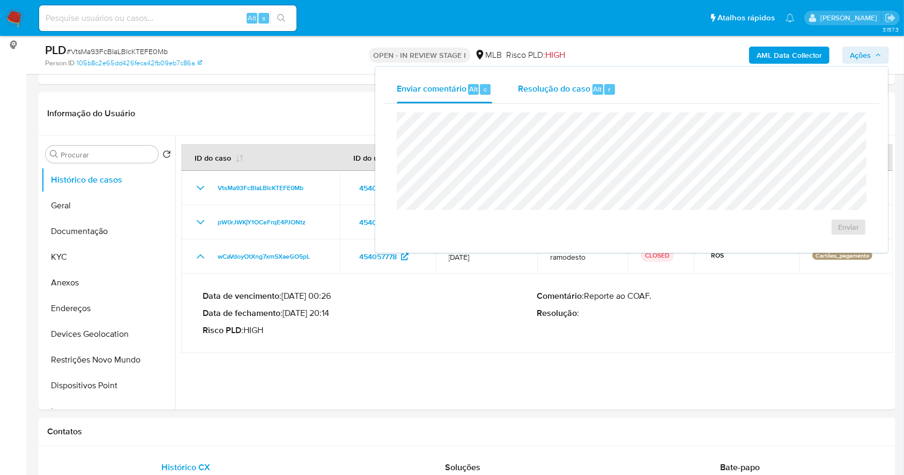
click at [582, 88] on span "Resolução do caso" at bounding box center [554, 89] width 72 height 12
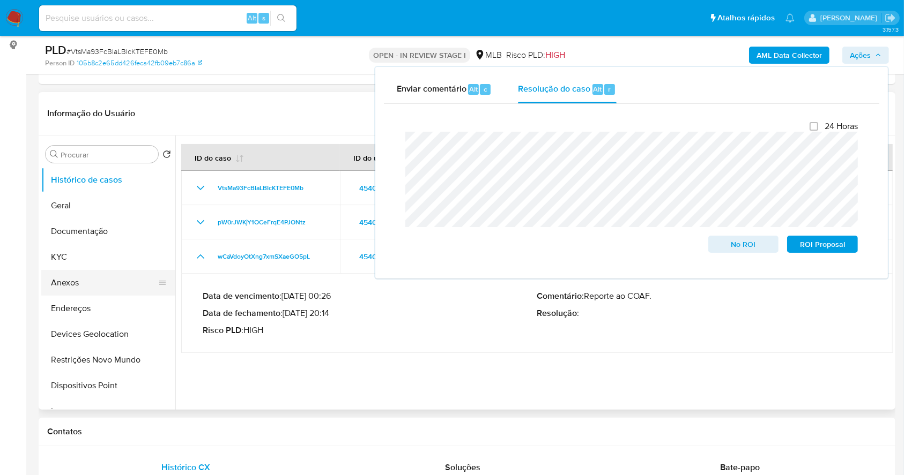
click at [77, 272] on button "Anexos" at bounding box center [103, 283] width 125 height 26
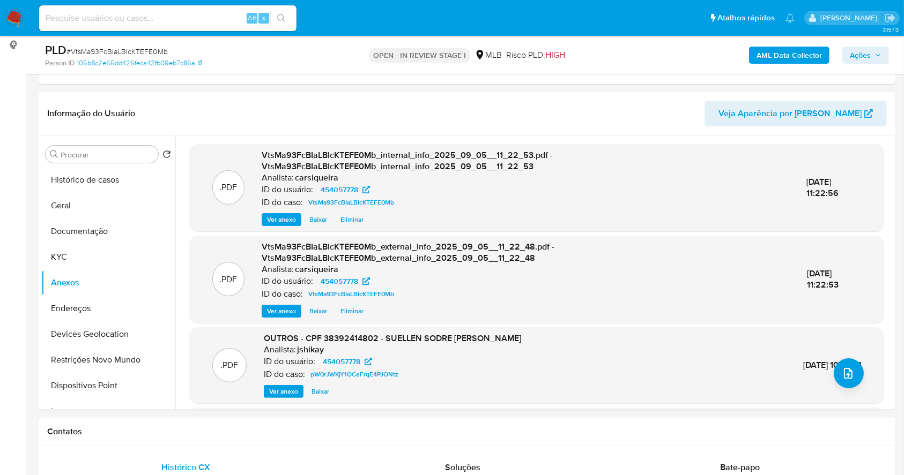
click at [866, 53] on span "Ações" at bounding box center [860, 55] width 21 height 17
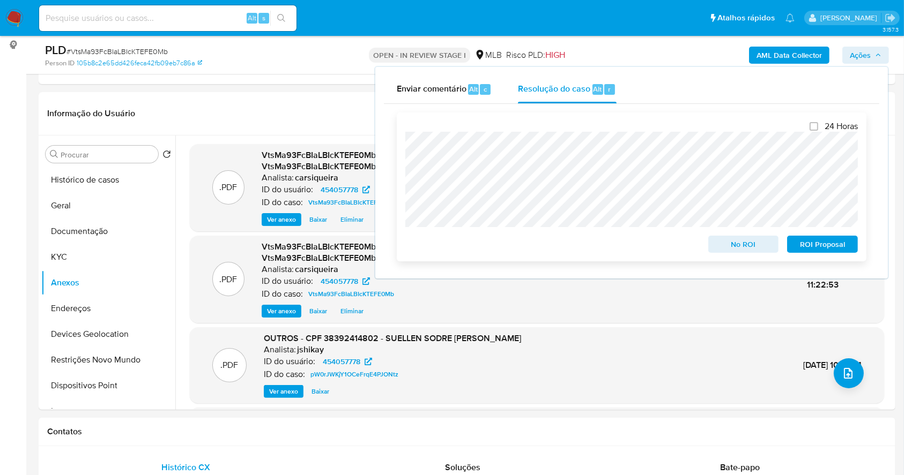
click at [404, 170] on div "24 Horas No ROI ROI Proposal" at bounding box center [632, 187] width 470 height 149
click at [848, 371] on icon "upload-file" at bounding box center [848, 373] width 13 height 13
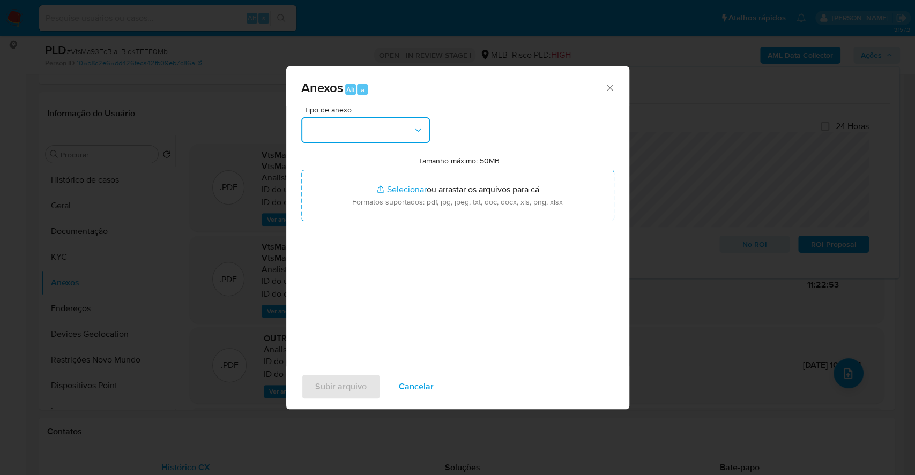
click at [365, 124] on button "button" at bounding box center [365, 130] width 129 height 26
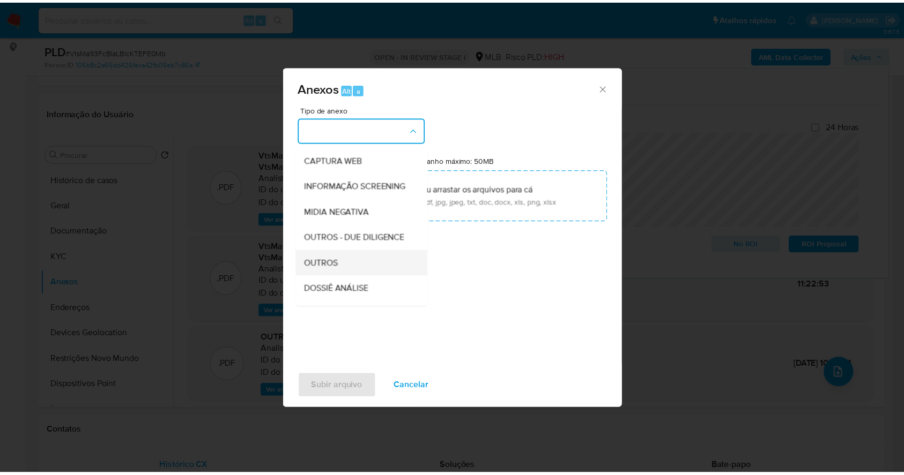
scroll to position [165, 0]
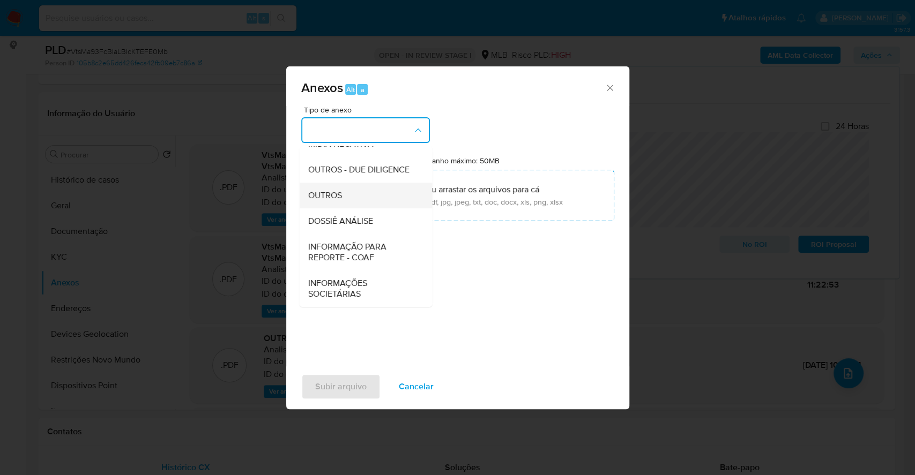
click at [350, 189] on div "OUTROS" at bounding box center [362, 196] width 109 height 26
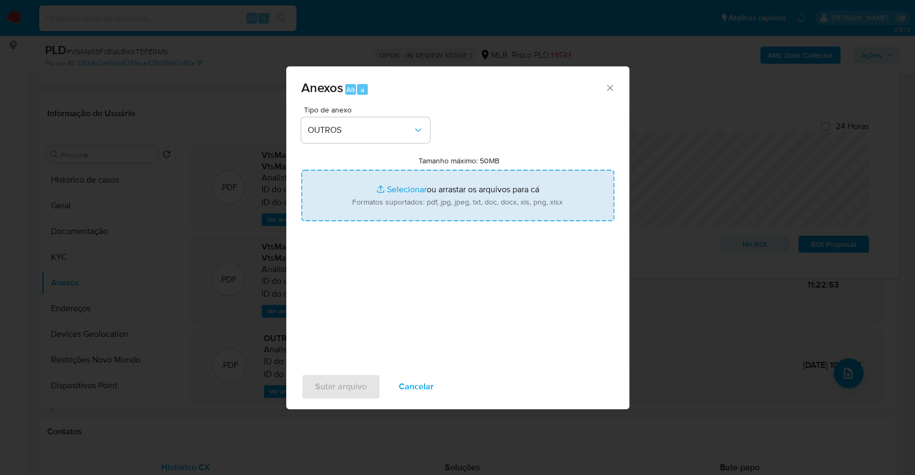
click at [378, 182] on input "Tamanho máximo: 50MB Selecionar arquivos" at bounding box center [457, 195] width 313 height 51
type input "C:\fakepath\2º SAR - CPF 38392414802 - SUELLEN SODRE MESSIAS SANTOS - Documento…"
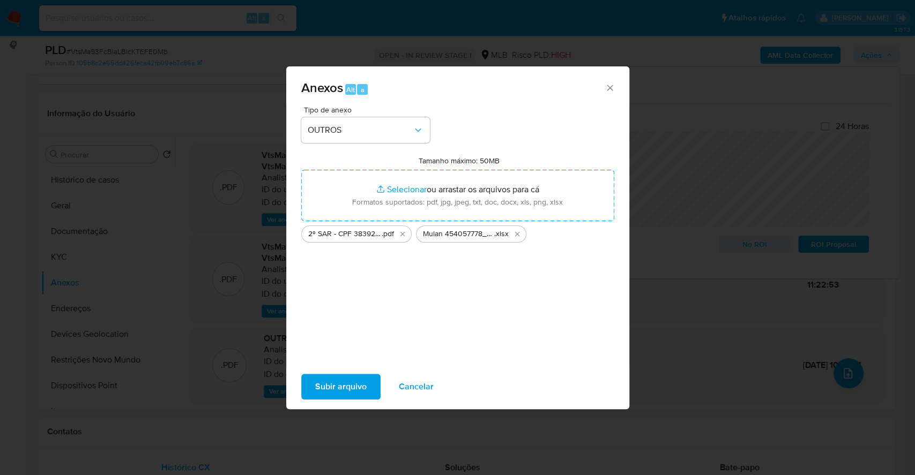
click at [330, 389] on span "Subir arquivo" at bounding box center [340, 387] width 51 height 24
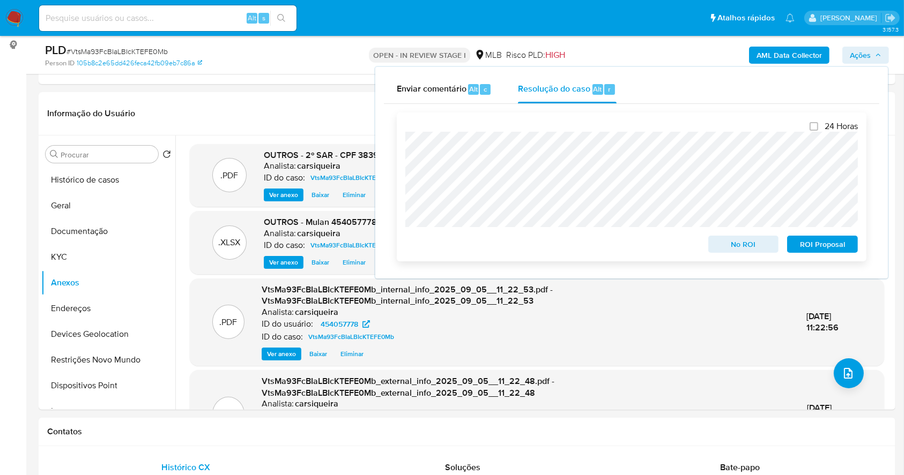
click at [816, 243] on span "ROI Proposal" at bounding box center [822, 244] width 56 height 15
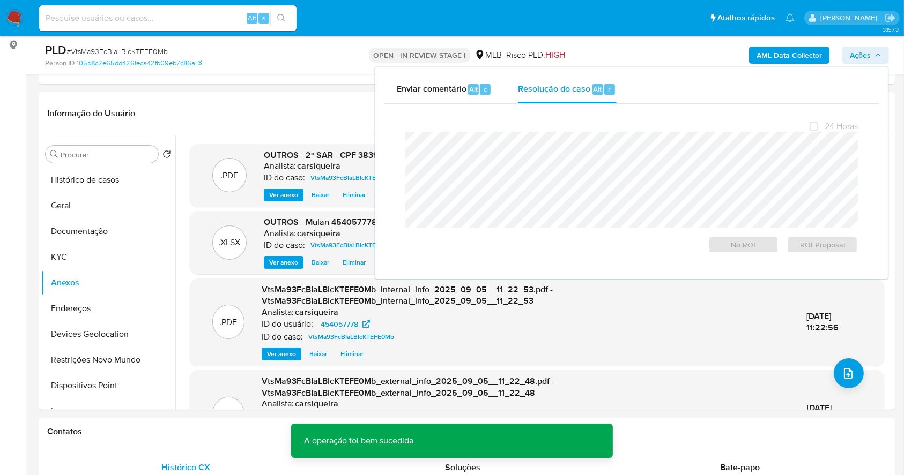
click at [92, 53] on span "# VtsMa93FcBIaLBIcKTEFE0Mb" at bounding box center [116, 51] width 101 height 11
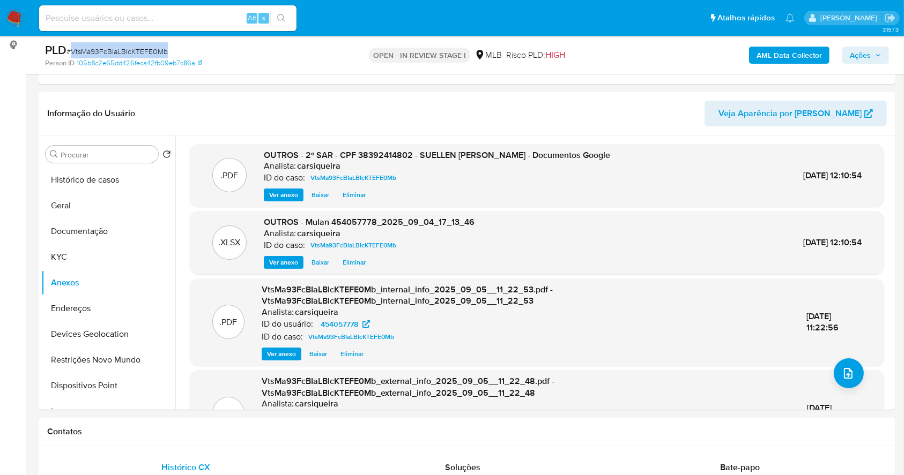
click at [92, 53] on span "# VtsMa93FcBIaLBIcKTEFE0Mb" at bounding box center [116, 51] width 101 height 11
copy span "VtsMa93FcBIaLBIcKTEFE0Mb"
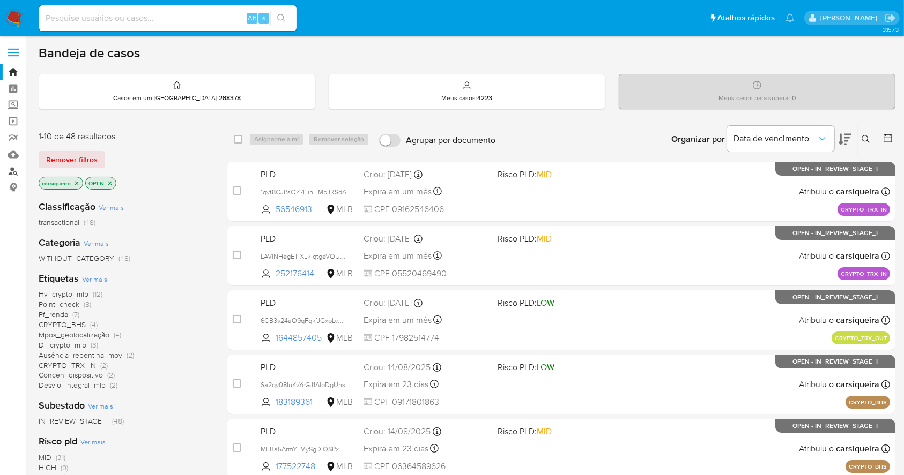
click at [14, 166] on link "Localizador de pessoas" at bounding box center [64, 171] width 128 height 17
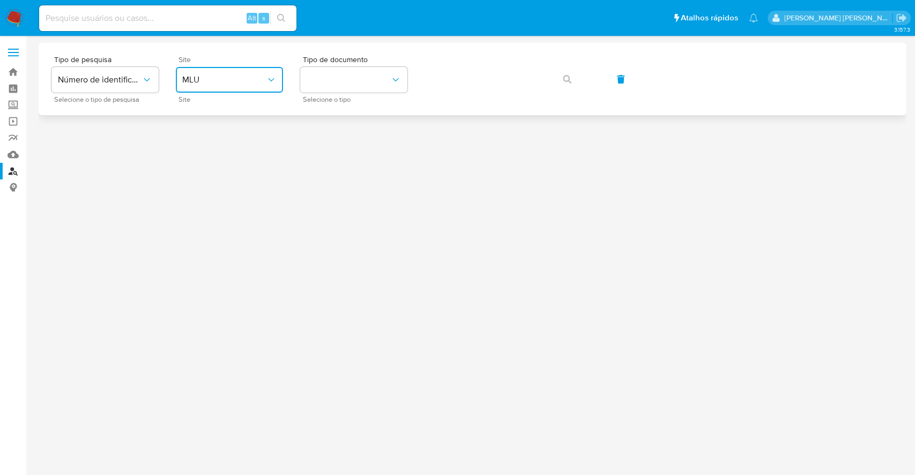
click at [205, 87] on button "MLU" at bounding box center [229, 80] width 107 height 26
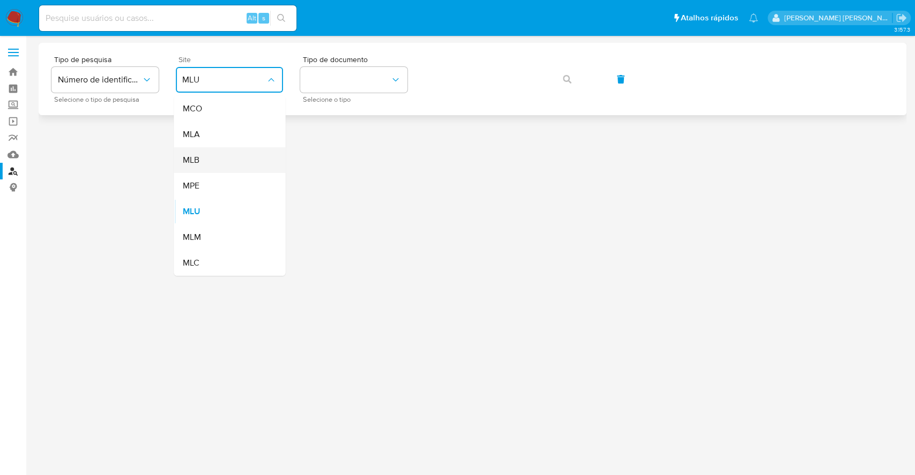
click at [221, 152] on div "MLB" at bounding box center [226, 160] width 88 height 26
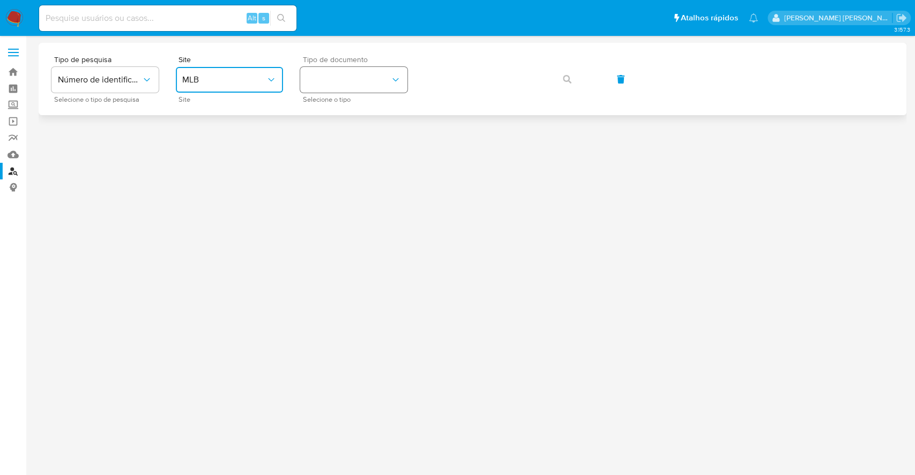
click at [347, 74] on button "identificationType" at bounding box center [353, 80] width 107 height 26
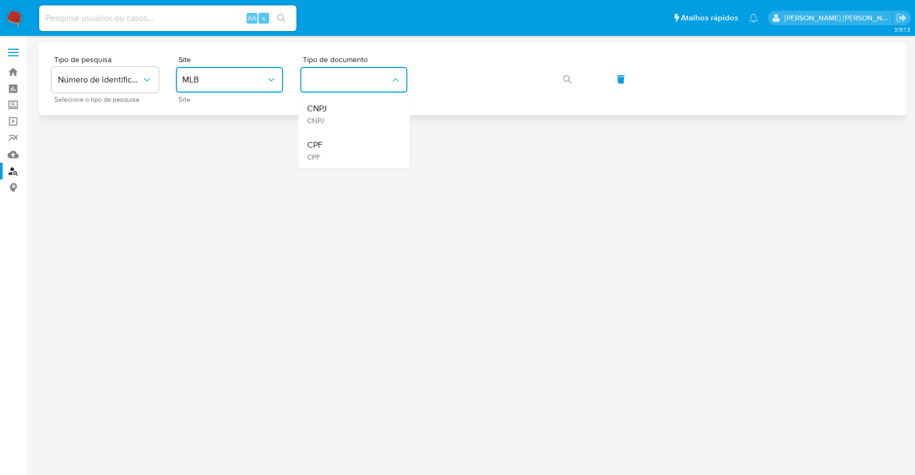
drag, startPoint x: 366, startPoint y: 151, endPoint x: 440, endPoint y: 99, distance: 90.0
click at [367, 150] on div "CPF CPF" at bounding box center [351, 150] width 88 height 36
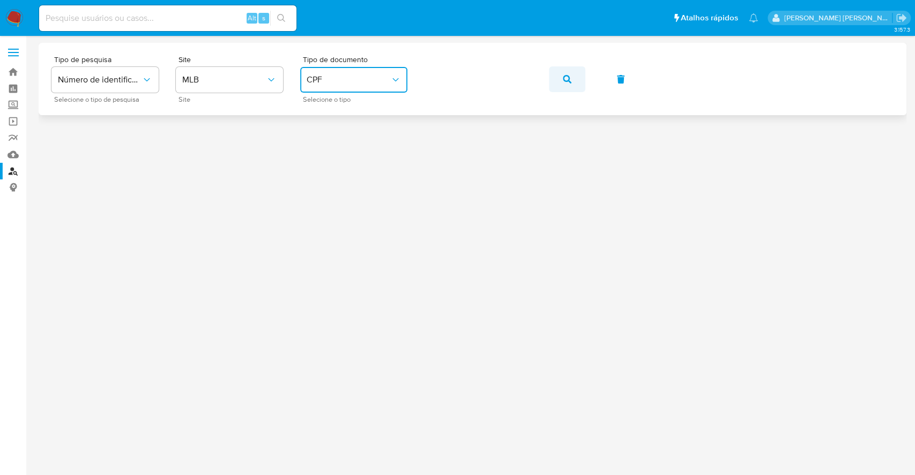
click at [572, 75] on button "button" at bounding box center [567, 79] width 36 height 26
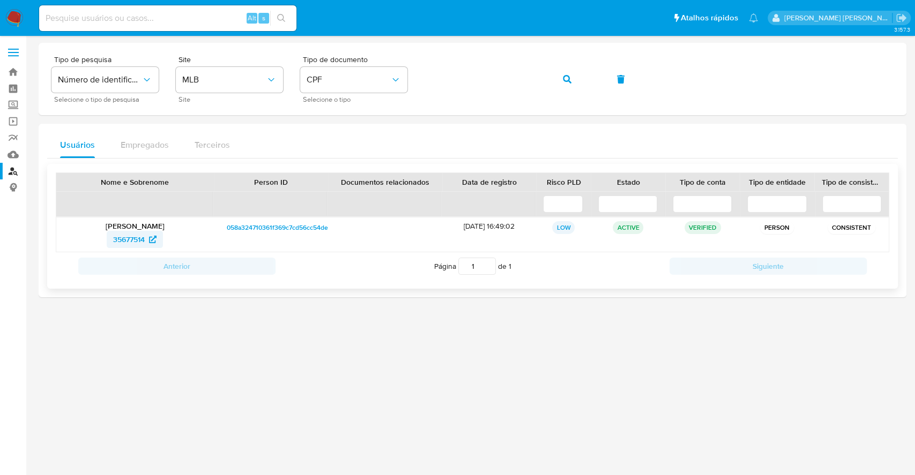
click at [137, 242] on span "35677514" at bounding box center [129, 239] width 32 height 17
click at [568, 76] on icon "button" at bounding box center [567, 79] width 9 height 9
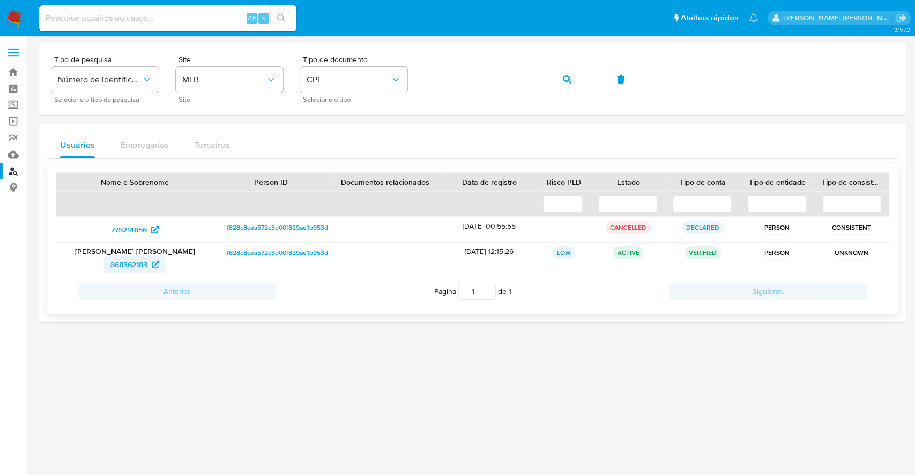
click at [142, 265] on span "668362183" at bounding box center [128, 264] width 37 height 17
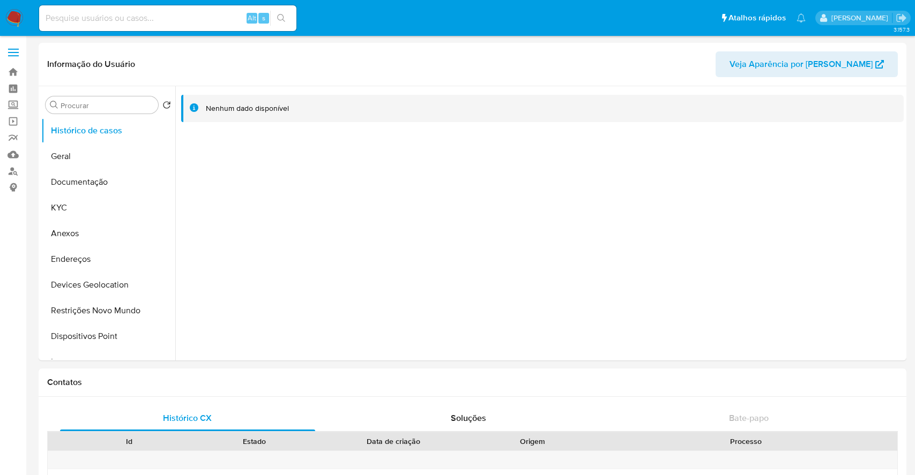
select select "10"
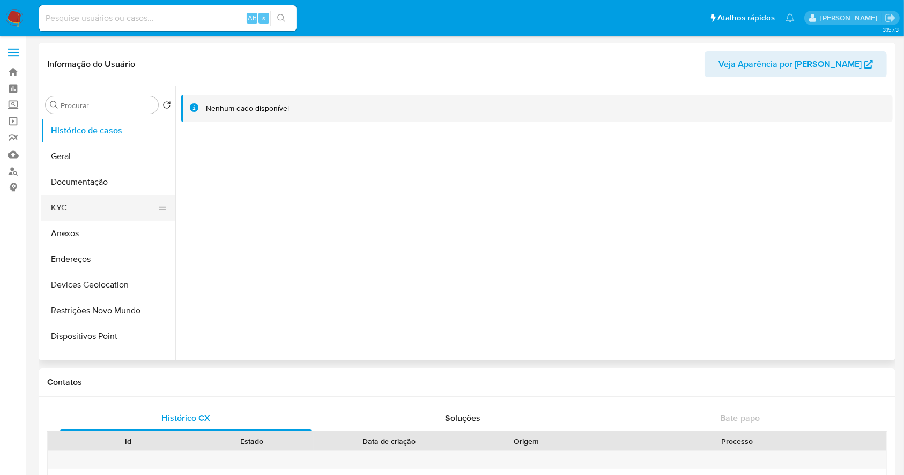
click at [110, 207] on button "KYC" at bounding box center [103, 208] width 125 height 26
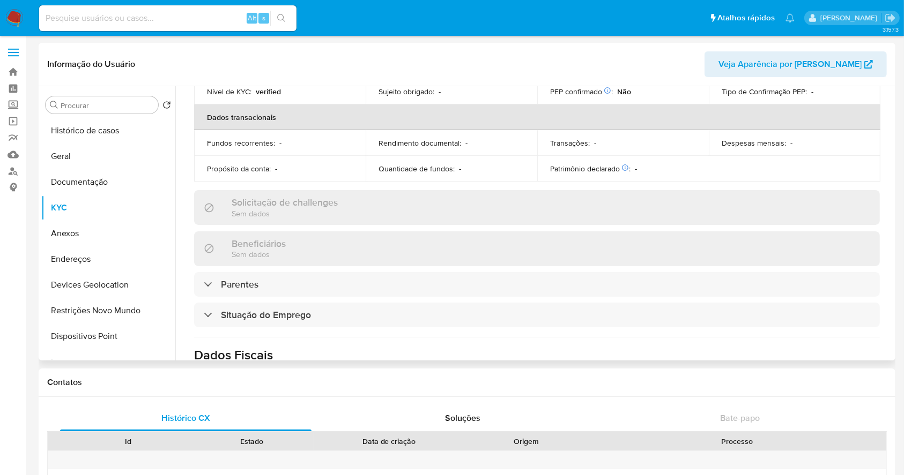
scroll to position [470, 0]
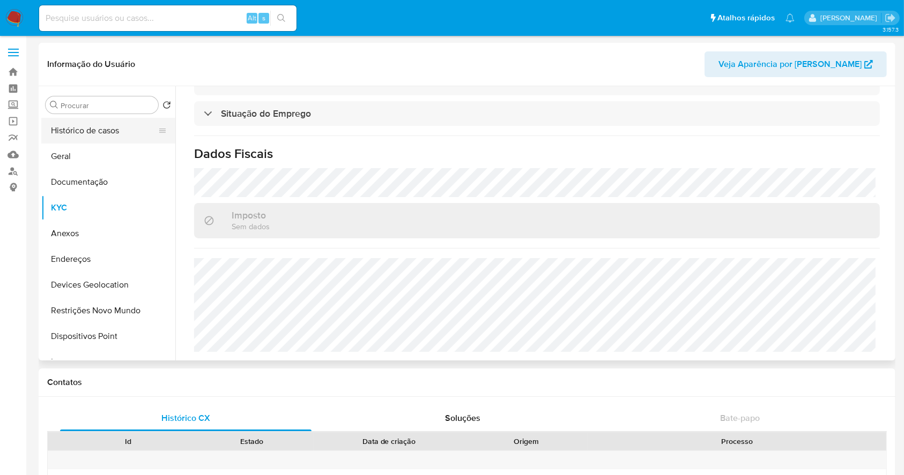
click at [96, 185] on button "Documentação" at bounding box center [108, 182] width 134 height 26
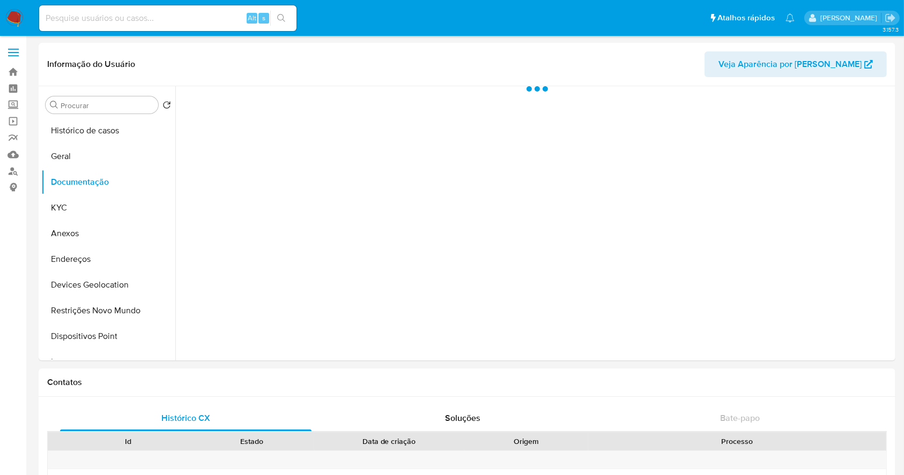
scroll to position [0, 0]
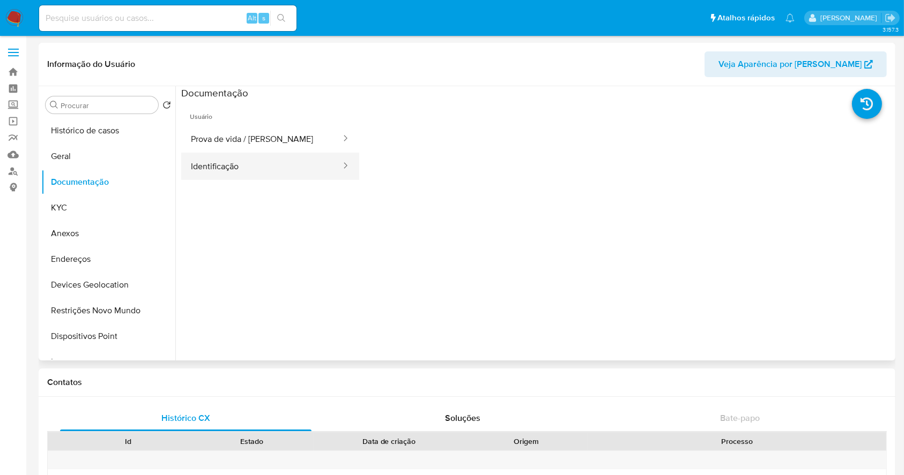
click at [208, 160] on button "Identificação" at bounding box center [261, 166] width 161 height 27
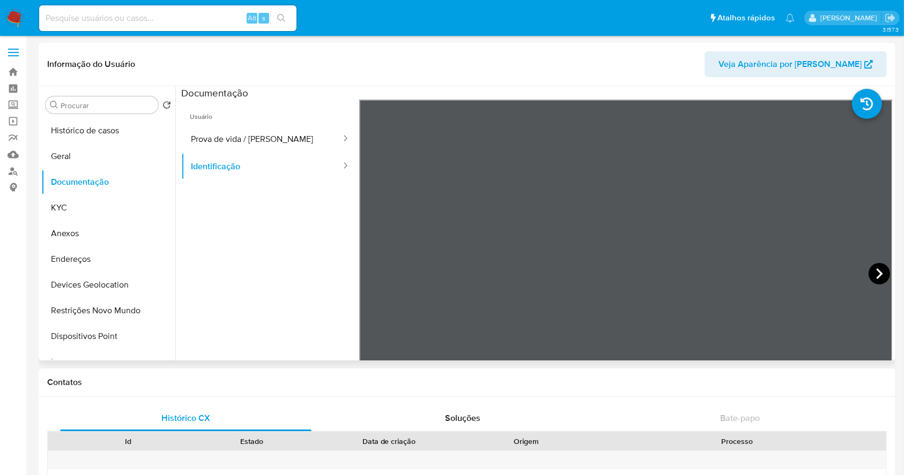
click at [879, 266] on icon at bounding box center [878, 273] width 21 height 21
click at [107, 259] on button "Endereços" at bounding box center [103, 260] width 125 height 26
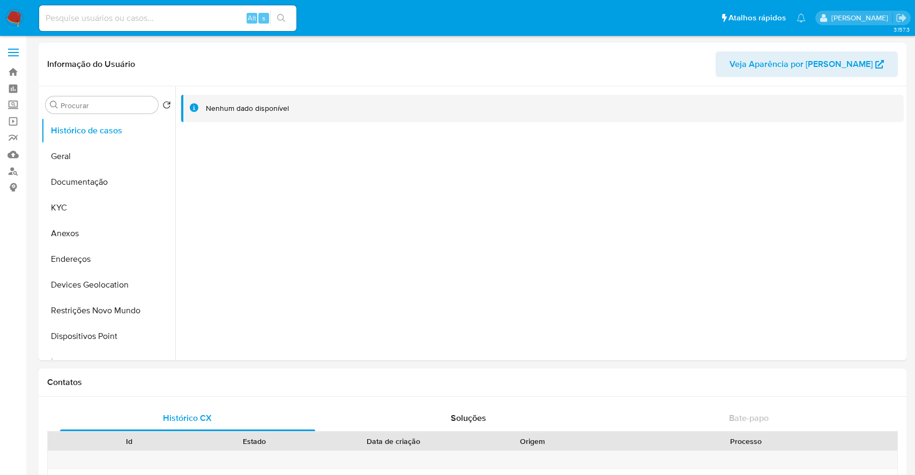
select select "10"
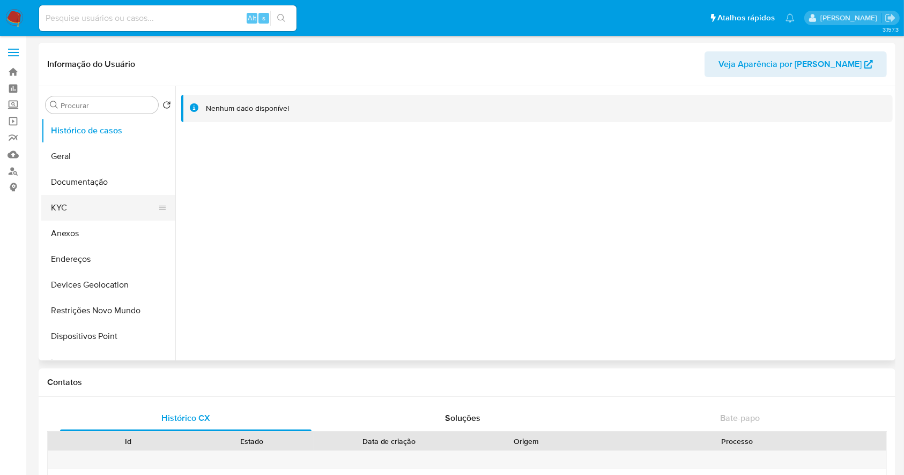
click at [86, 211] on button "KYC" at bounding box center [103, 208] width 125 height 26
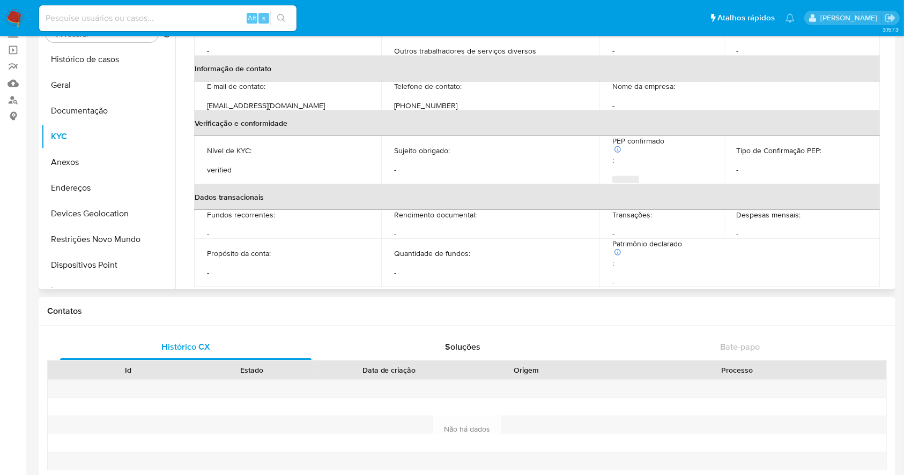
scroll to position [470, 0]
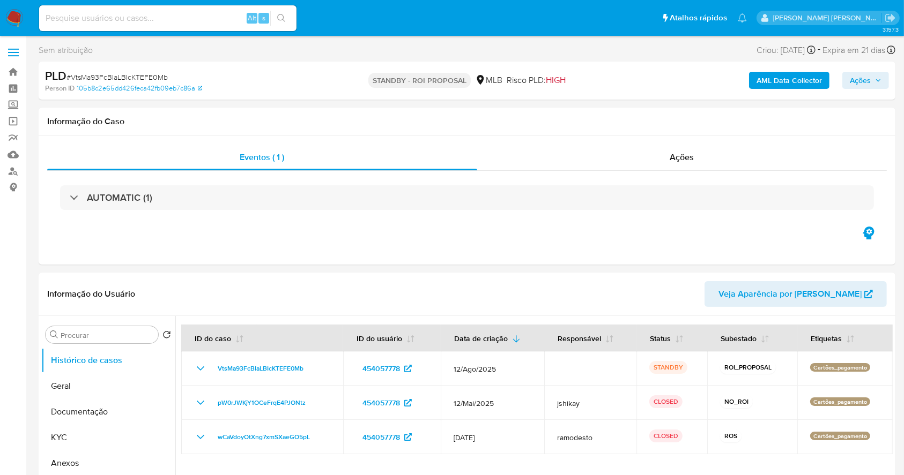
select select "10"
click at [19, 11] on img at bounding box center [14, 18] width 18 height 18
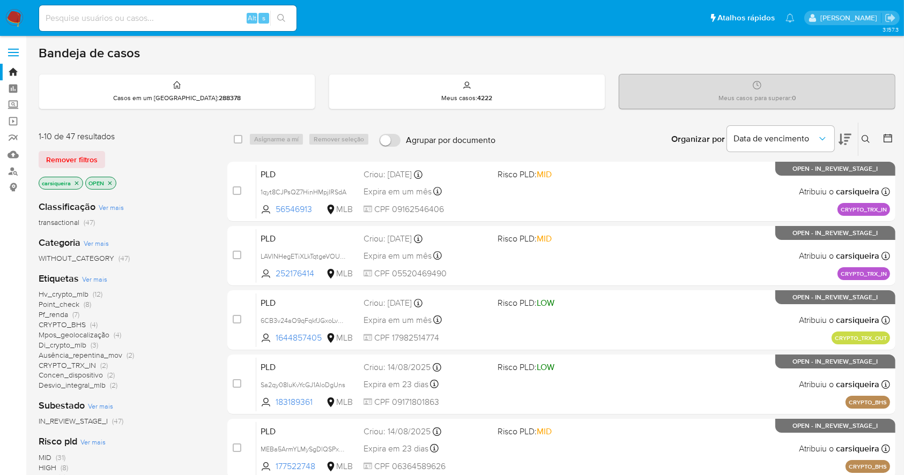
click at [13, 12] on img at bounding box center [14, 18] width 18 height 18
click at [206, 11] on input at bounding box center [167, 18] width 257 height 14
paste input "Sa2qy08IuKvYcGJ1AloDgUns"
type input "Sa2qy08IuKvYcGJ1AloDgUns"
click at [286, 17] on button "search-icon" at bounding box center [281, 18] width 22 height 15
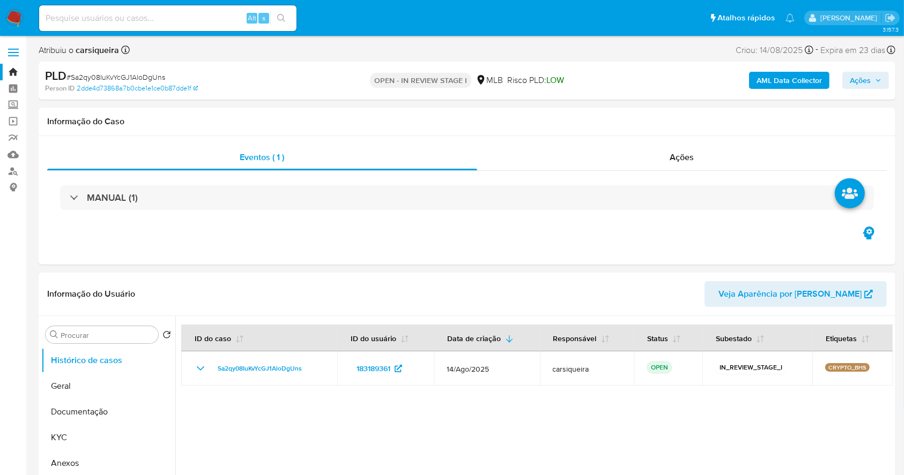
select select "10"
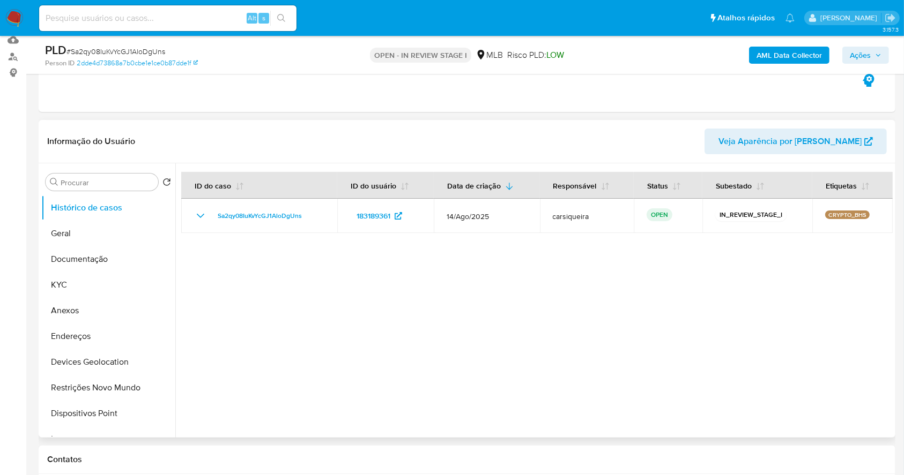
scroll to position [143, 0]
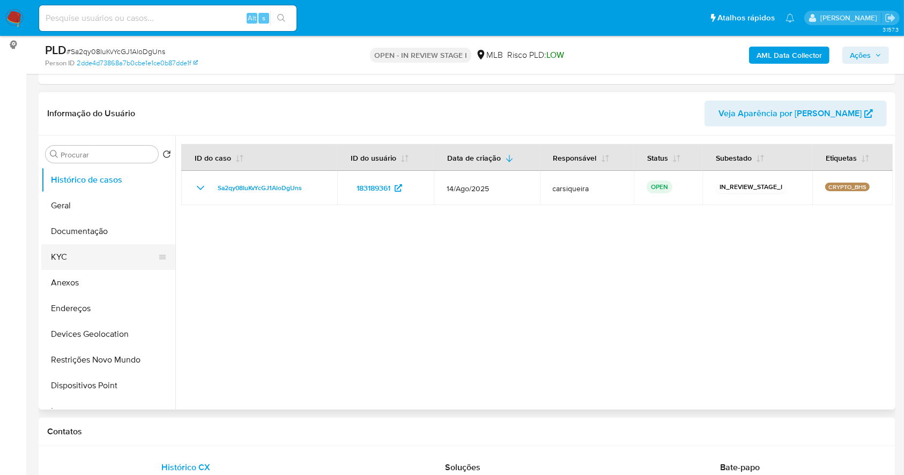
click at [98, 259] on button "KYC" at bounding box center [103, 257] width 125 height 26
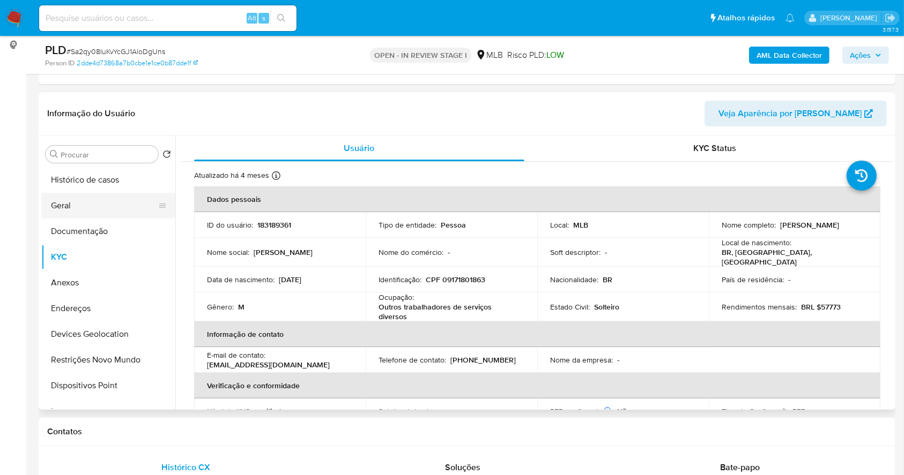
click at [105, 199] on button "Geral" at bounding box center [103, 206] width 125 height 26
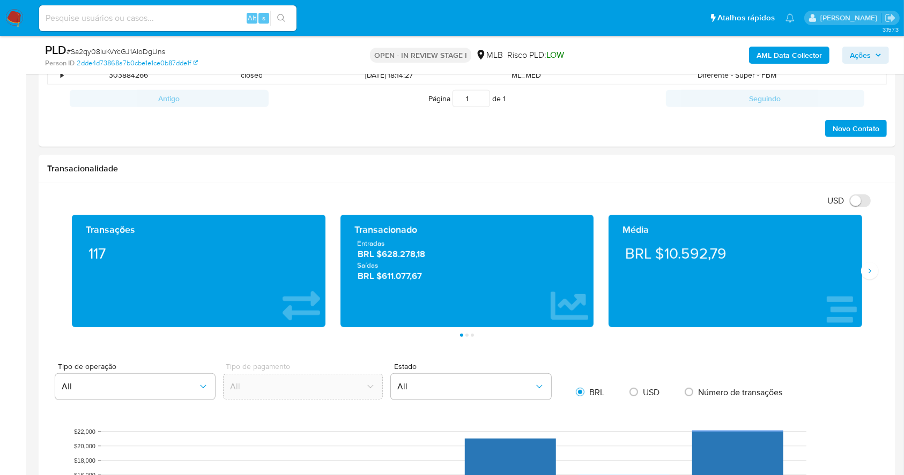
scroll to position [625, 0]
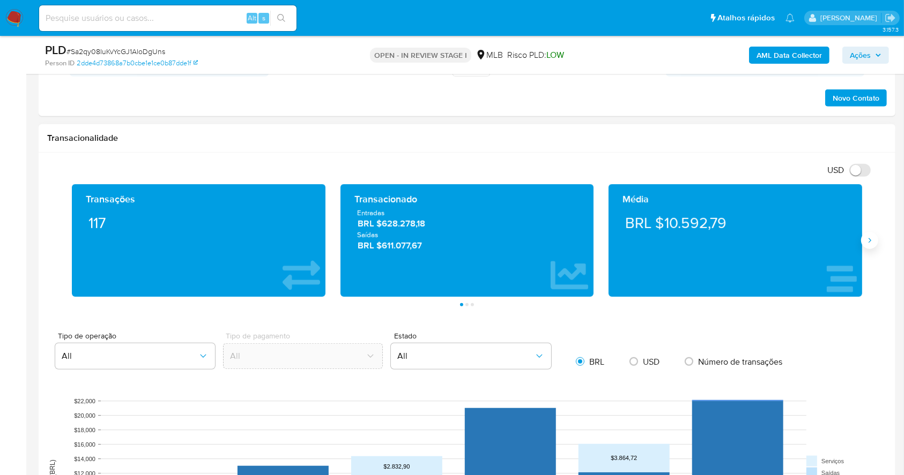
click at [872, 240] on icon "Siguiente" at bounding box center [869, 240] width 9 height 9
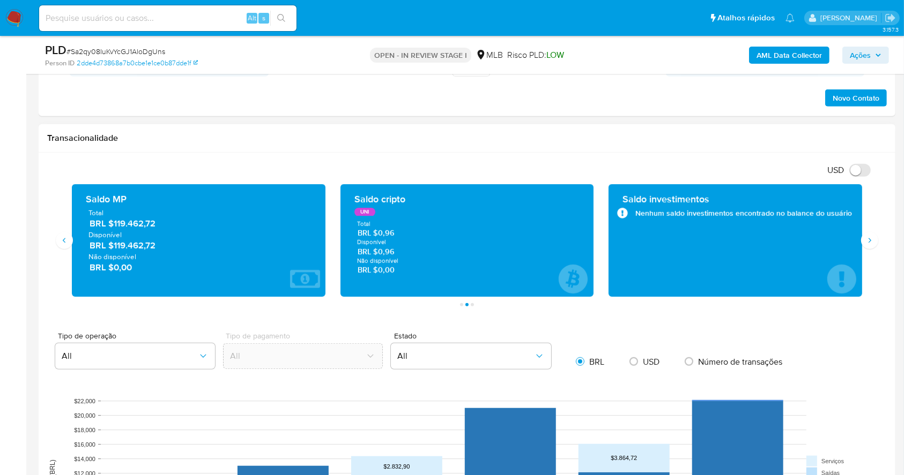
drag, startPoint x: 160, startPoint y: 245, endPoint x: 115, endPoint y: 250, distance: 45.2
click at [115, 250] on span "BRL $119.462,72" at bounding box center [199, 246] width 219 height 12
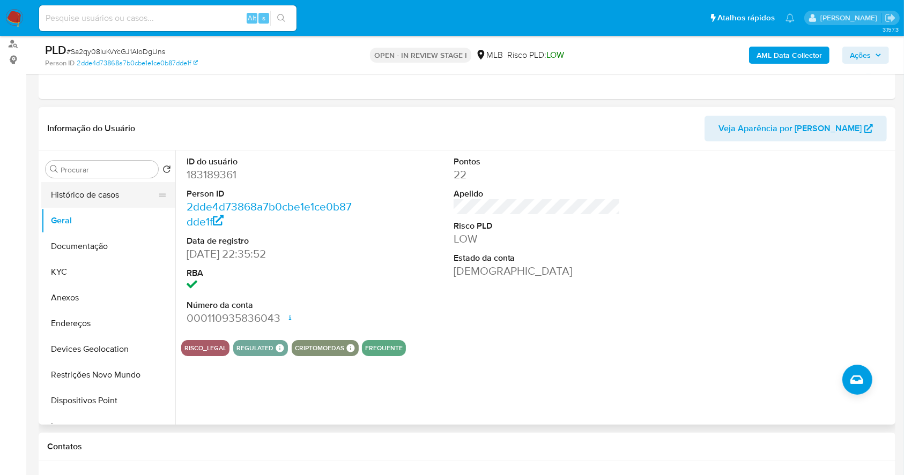
scroll to position [124, 0]
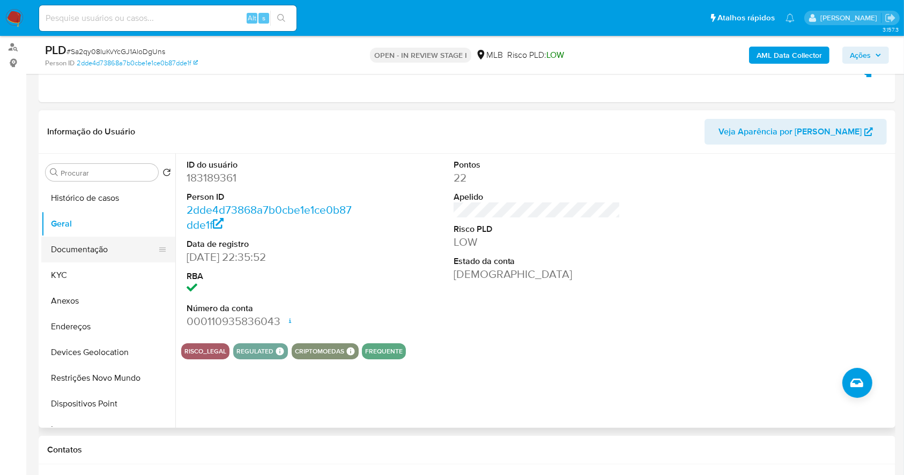
click at [85, 247] on button "Documentação" at bounding box center [103, 250] width 125 height 26
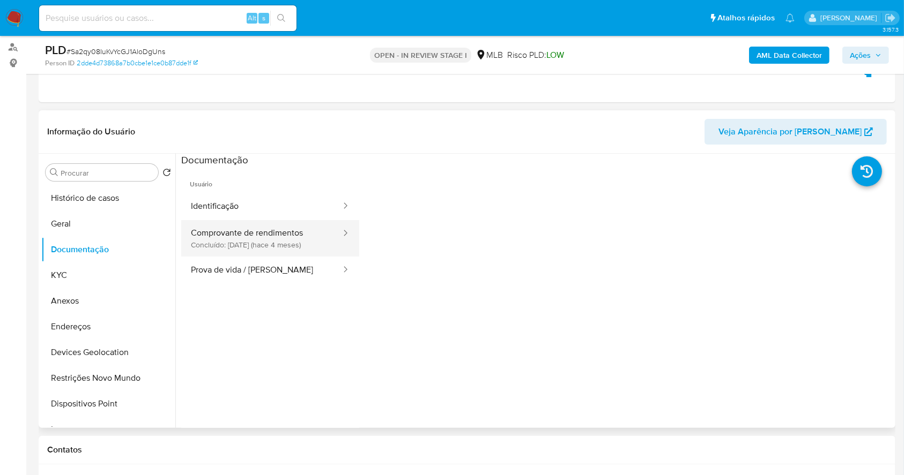
click at [292, 239] on button "Comprovante de rendimentos Concluído: [DATE] (hace 4 meses)" at bounding box center [261, 238] width 161 height 36
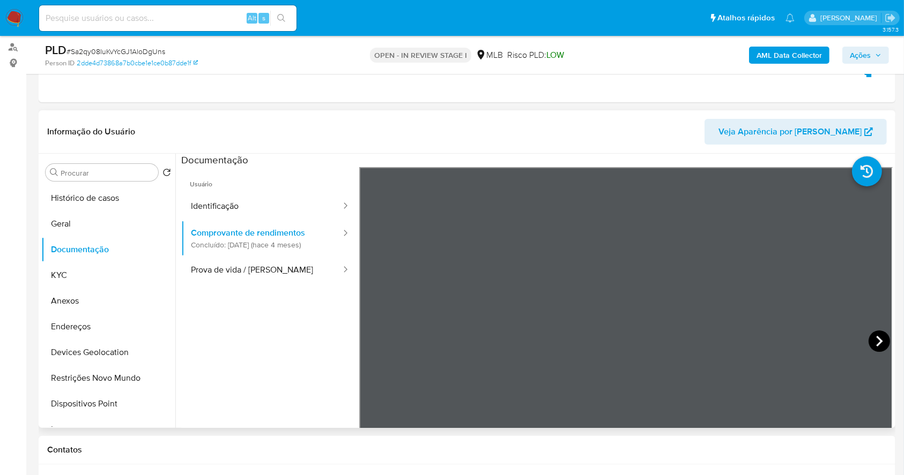
click at [869, 336] on icon at bounding box center [878, 341] width 21 height 21
click at [876, 337] on icon at bounding box center [879, 341] width 6 height 11
click at [879, 334] on icon at bounding box center [878, 341] width 21 height 21
click at [362, 345] on icon at bounding box center [372, 341] width 21 height 21
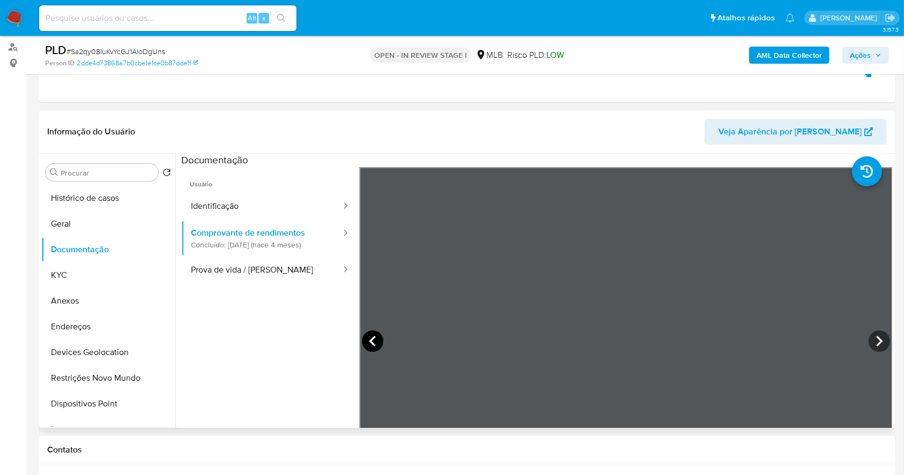
click at [363, 345] on icon at bounding box center [372, 341] width 21 height 21
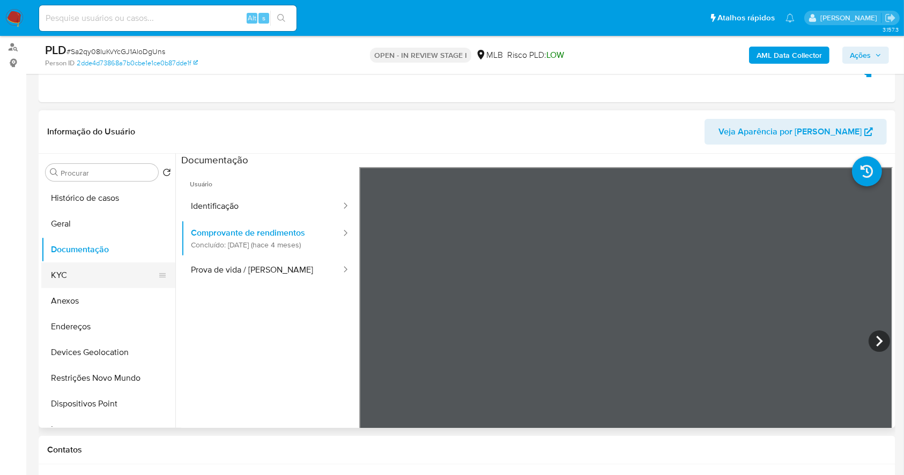
click at [120, 267] on button "KYC" at bounding box center [103, 276] width 125 height 26
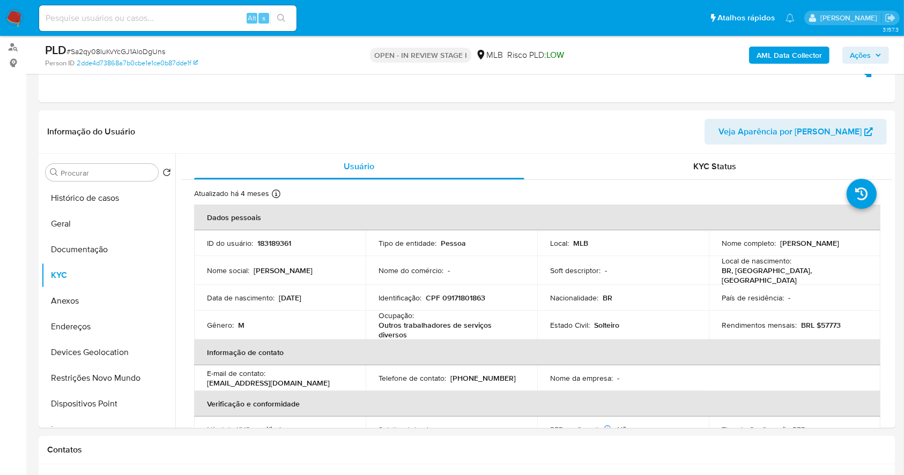
click at [793, 62] on b "AML Data Collector" at bounding box center [788, 55] width 65 height 17
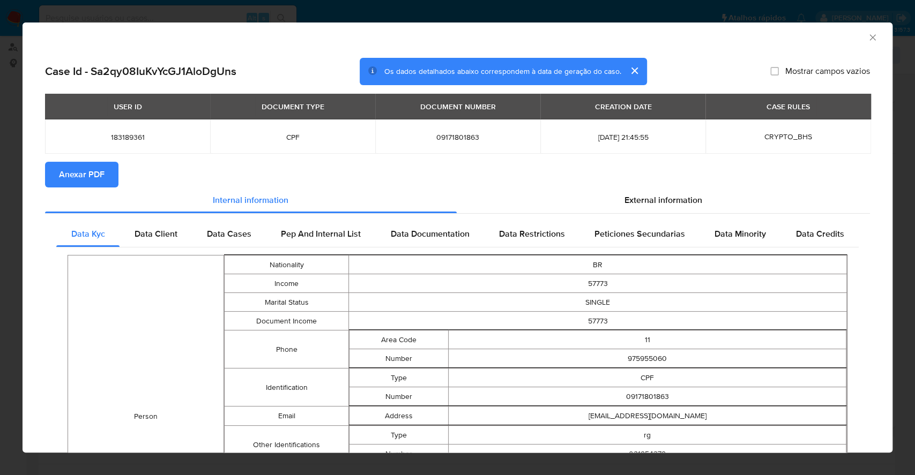
click at [63, 182] on span "Anexar PDF" at bounding box center [82, 175] width 46 height 24
click at [0, 207] on div "AML Data Collector Case Id - Sa2qy08IuKvYcGJ1AloDgUns Os dados detalhados abaix…" at bounding box center [457, 237] width 915 height 475
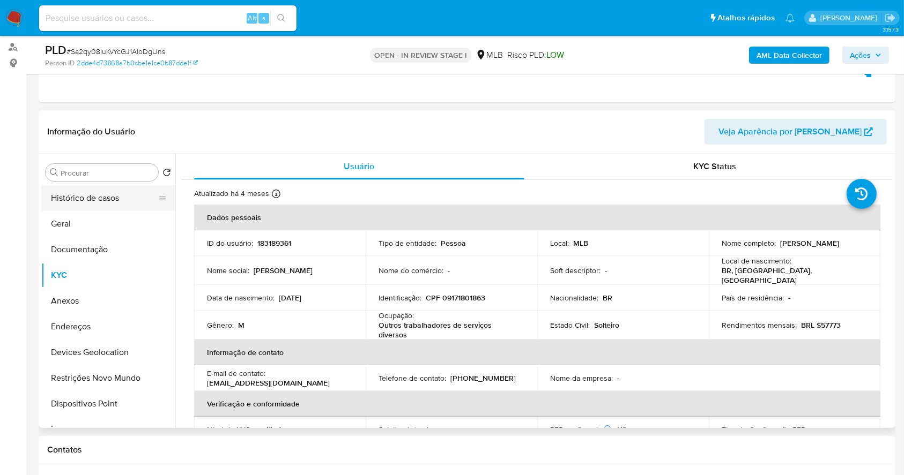
click at [95, 203] on button "Histórico de casos" at bounding box center [103, 198] width 125 height 26
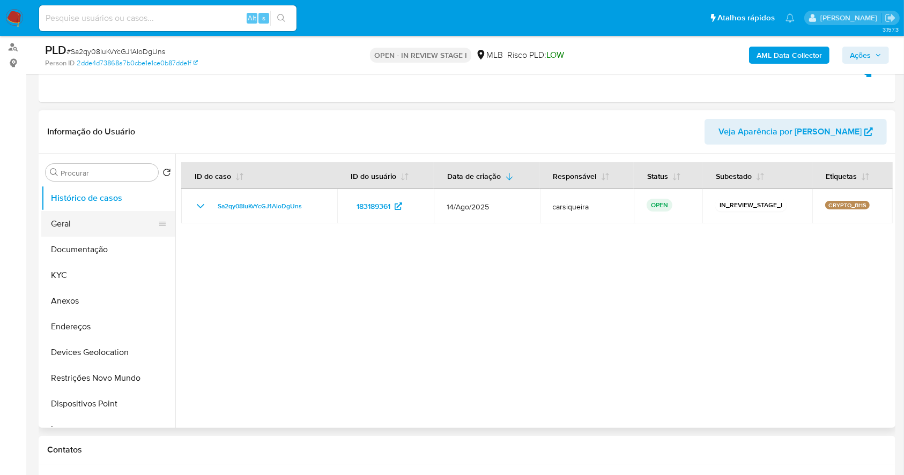
click at [107, 218] on button "Geral" at bounding box center [103, 224] width 125 height 26
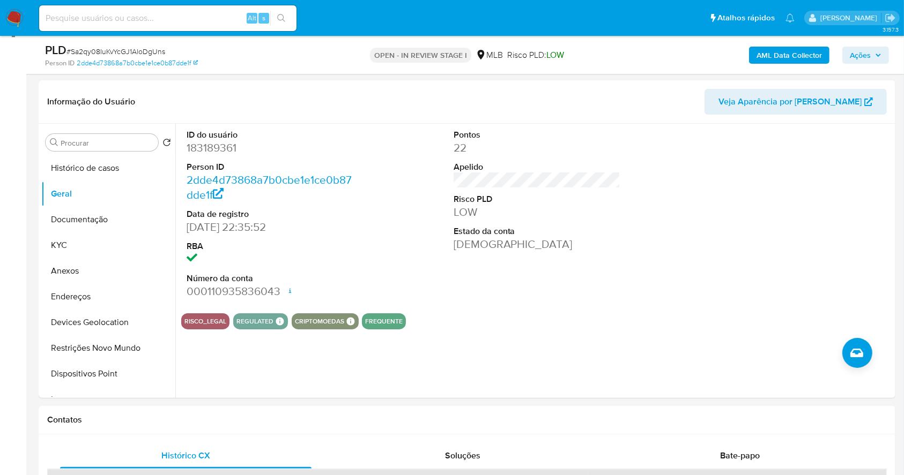
scroll to position [167, 0]
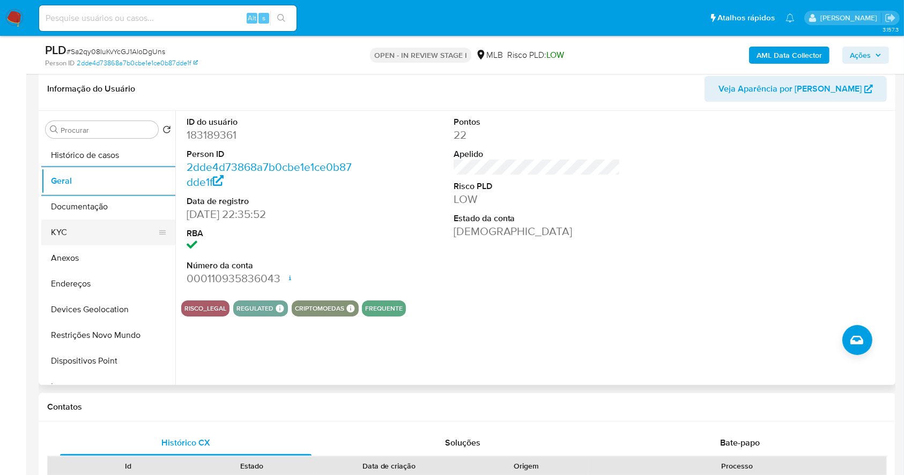
click at [85, 228] on button "KYC" at bounding box center [103, 233] width 125 height 26
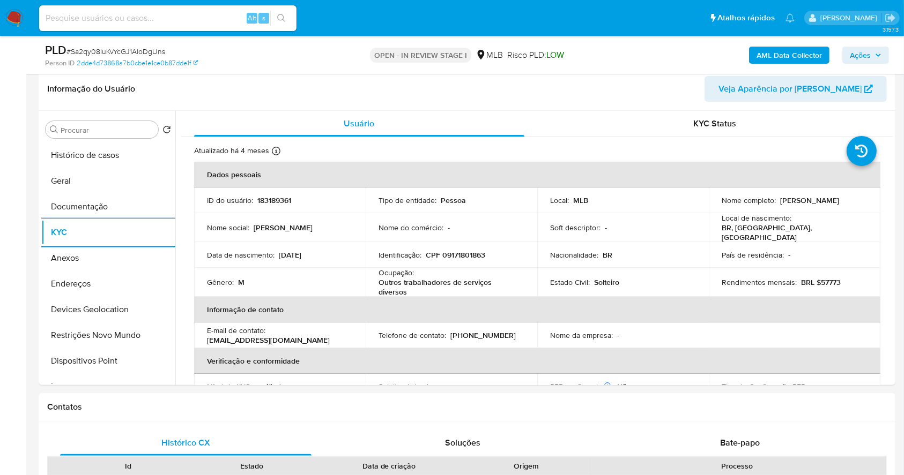
scroll to position [459, 0]
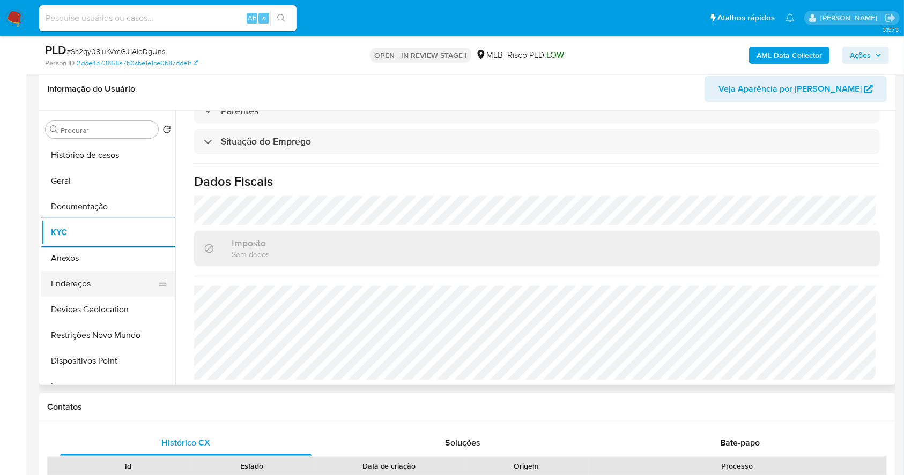
click at [99, 272] on button "Endereços" at bounding box center [103, 284] width 125 height 26
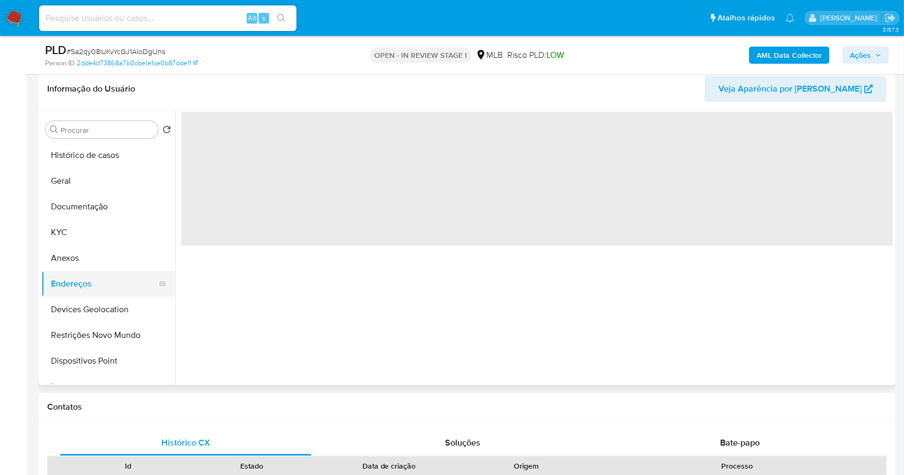
scroll to position [0, 0]
